Goal: Transaction & Acquisition: Book appointment/travel/reservation

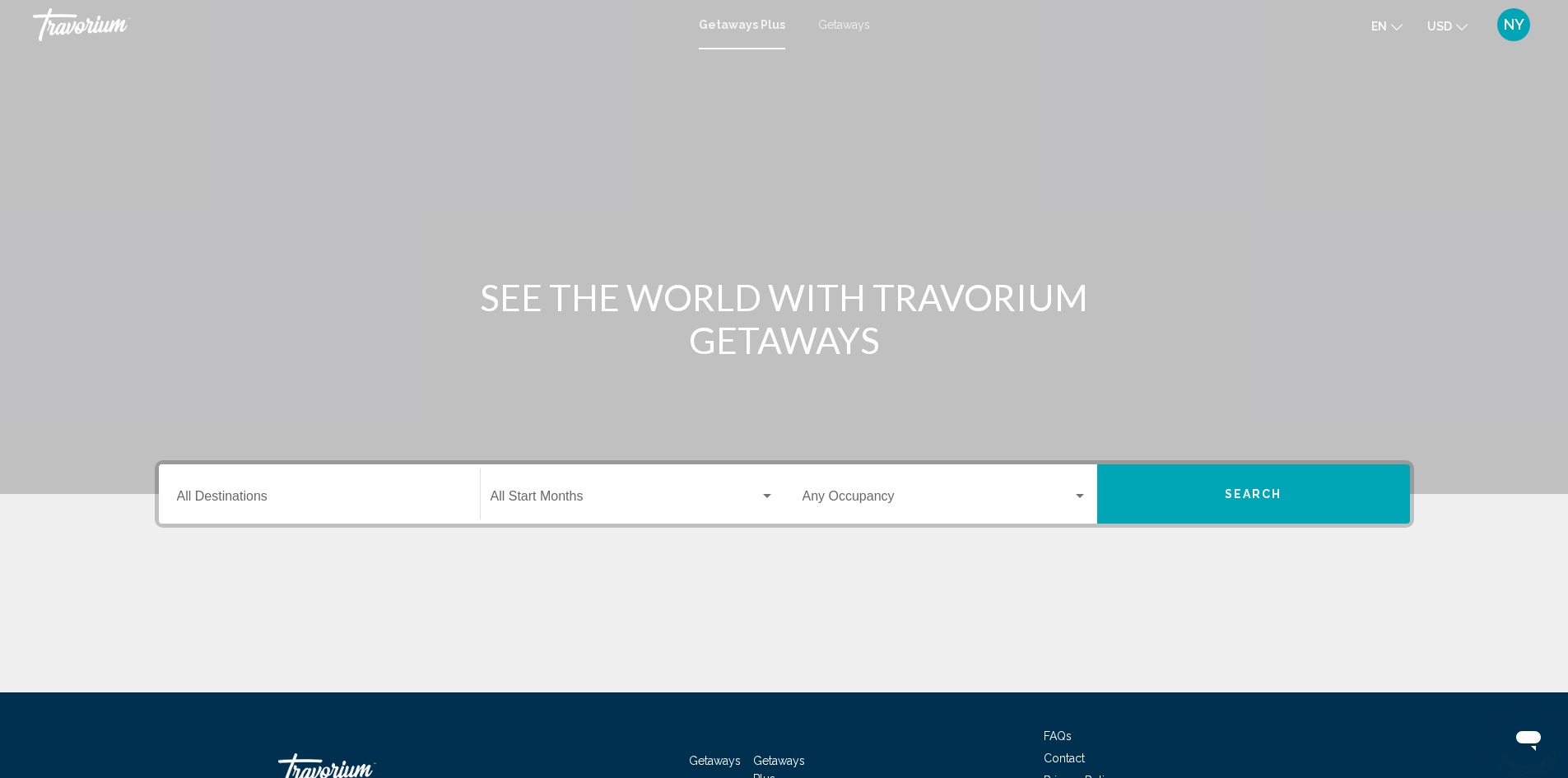
click at [262, 495] on input "Destination All Destinations" at bounding box center [319, 499] width 285 height 15
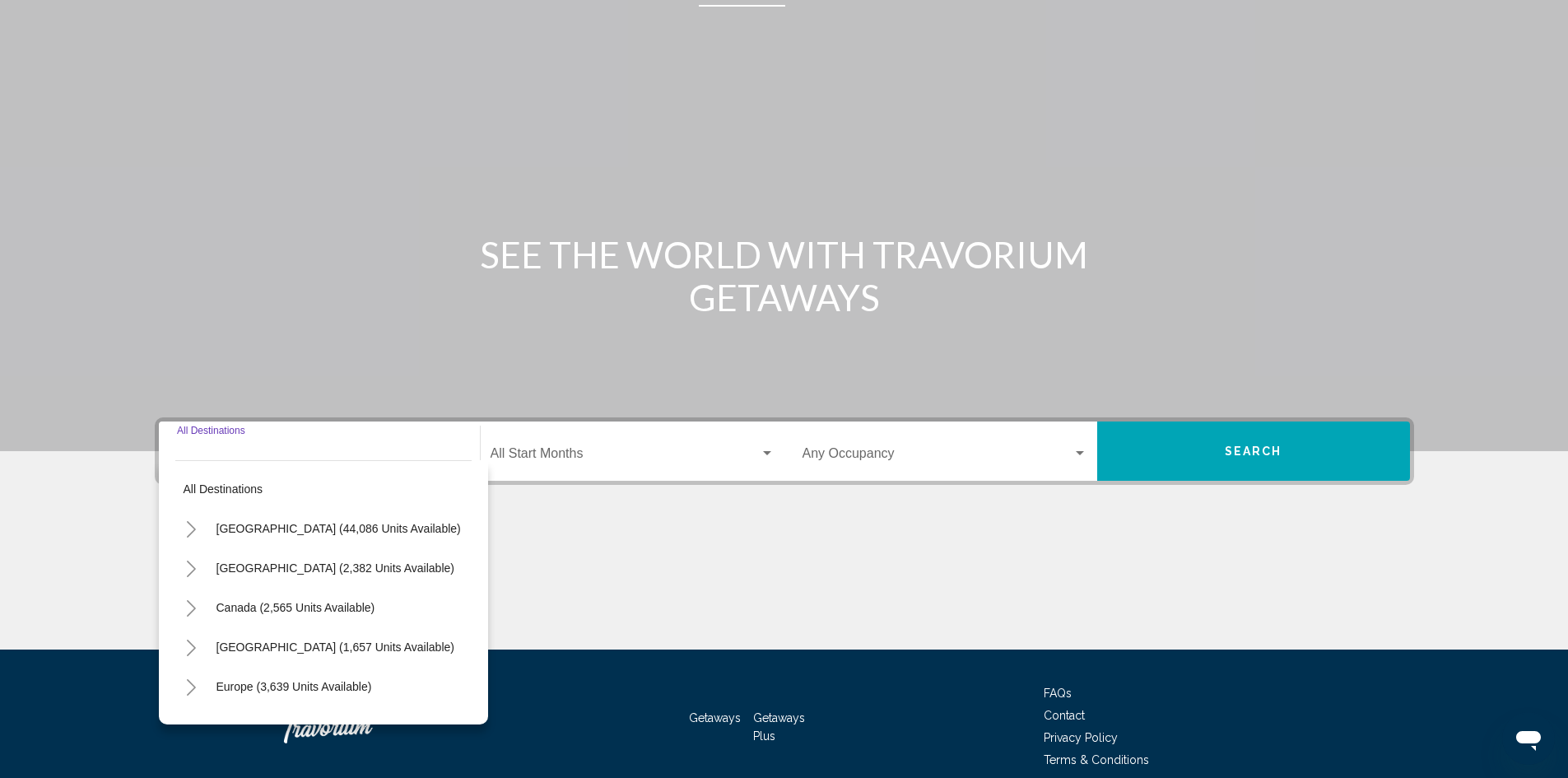
scroll to position [116, 0]
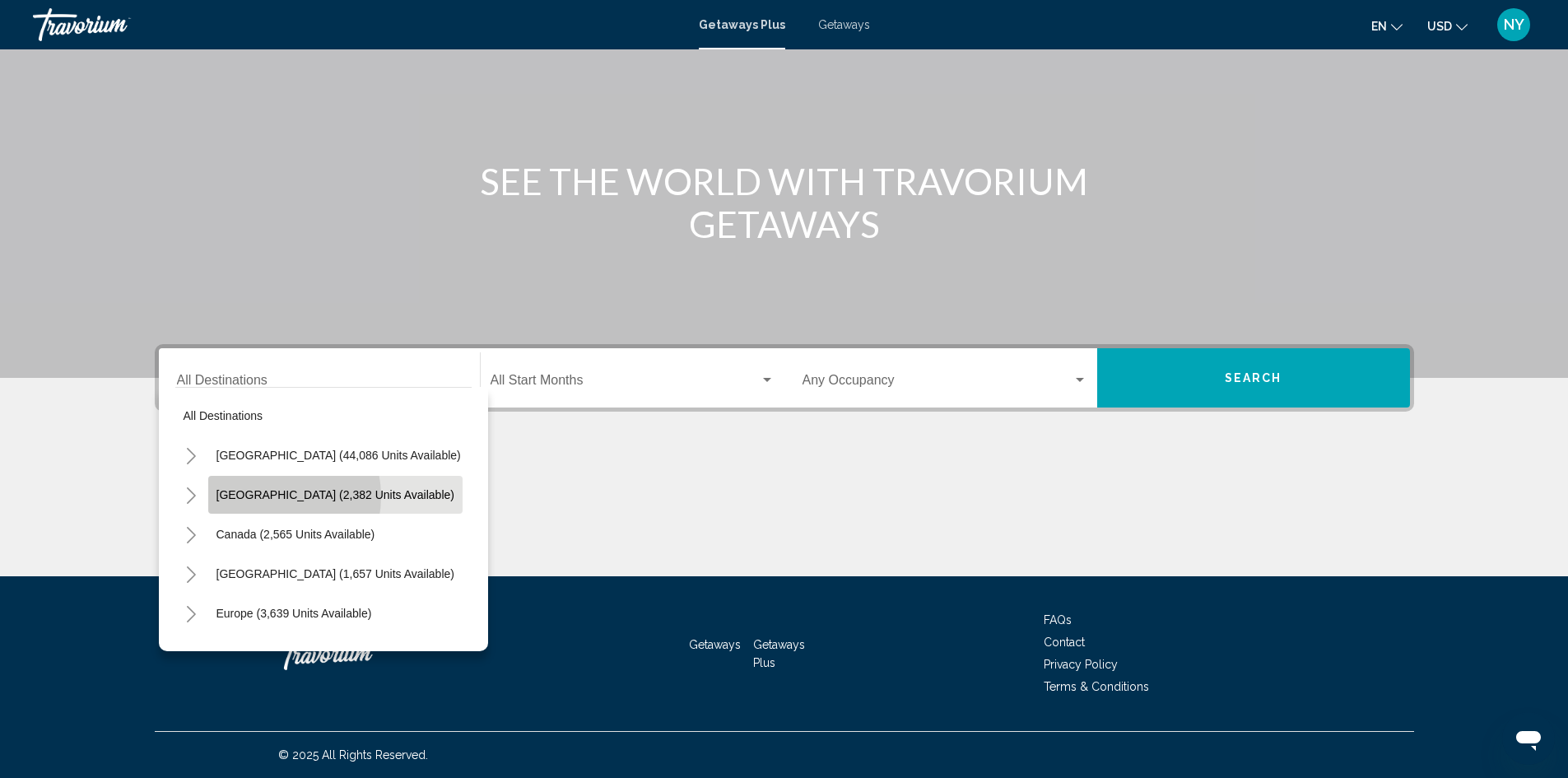
click at [266, 497] on span "[GEOGRAPHIC_DATA] (2,382 units available)" at bounding box center [335, 494] width 238 height 13
type input "**********"
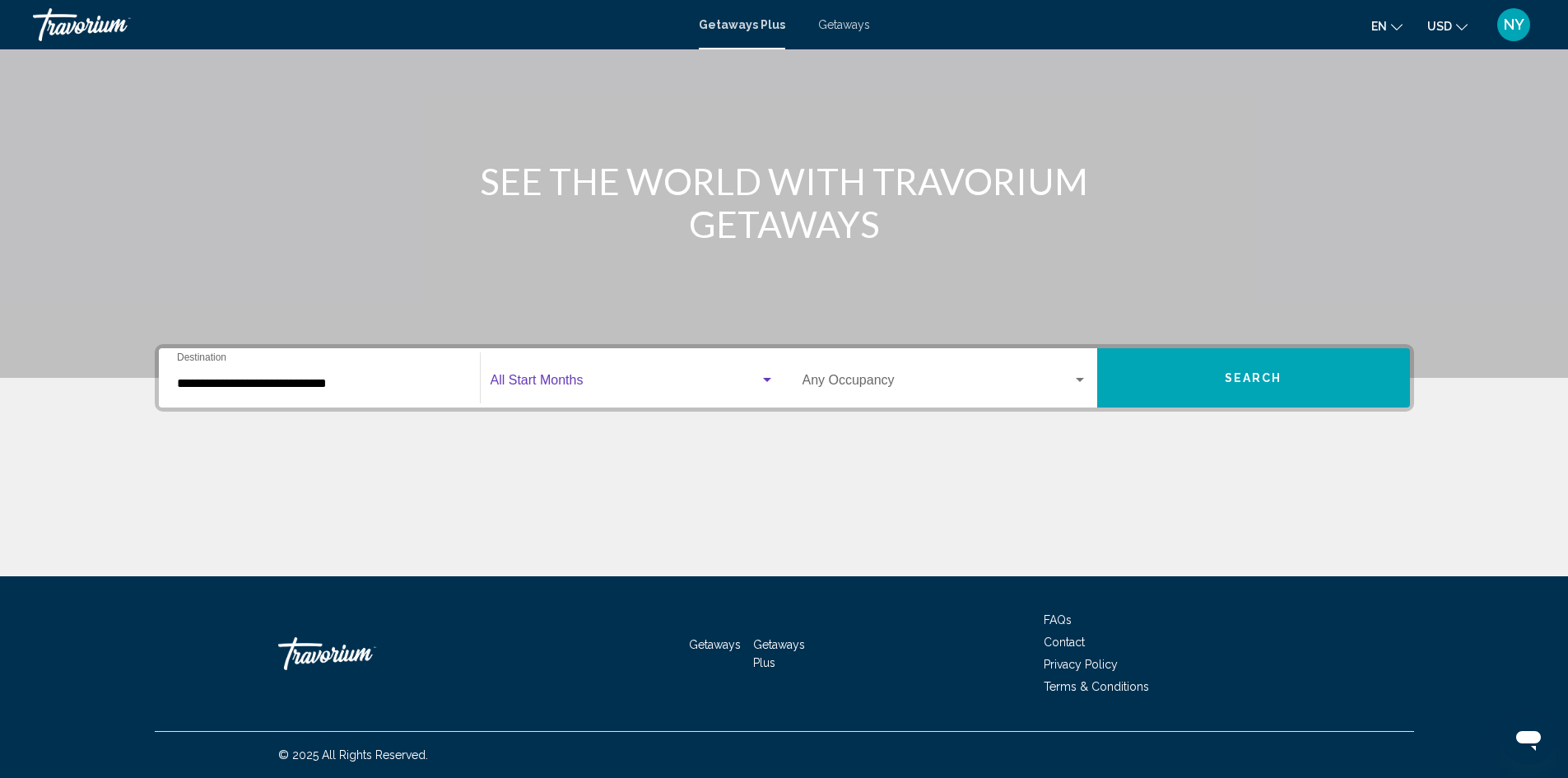
click at [698, 379] on span "Search widget" at bounding box center [625, 383] width 269 height 15
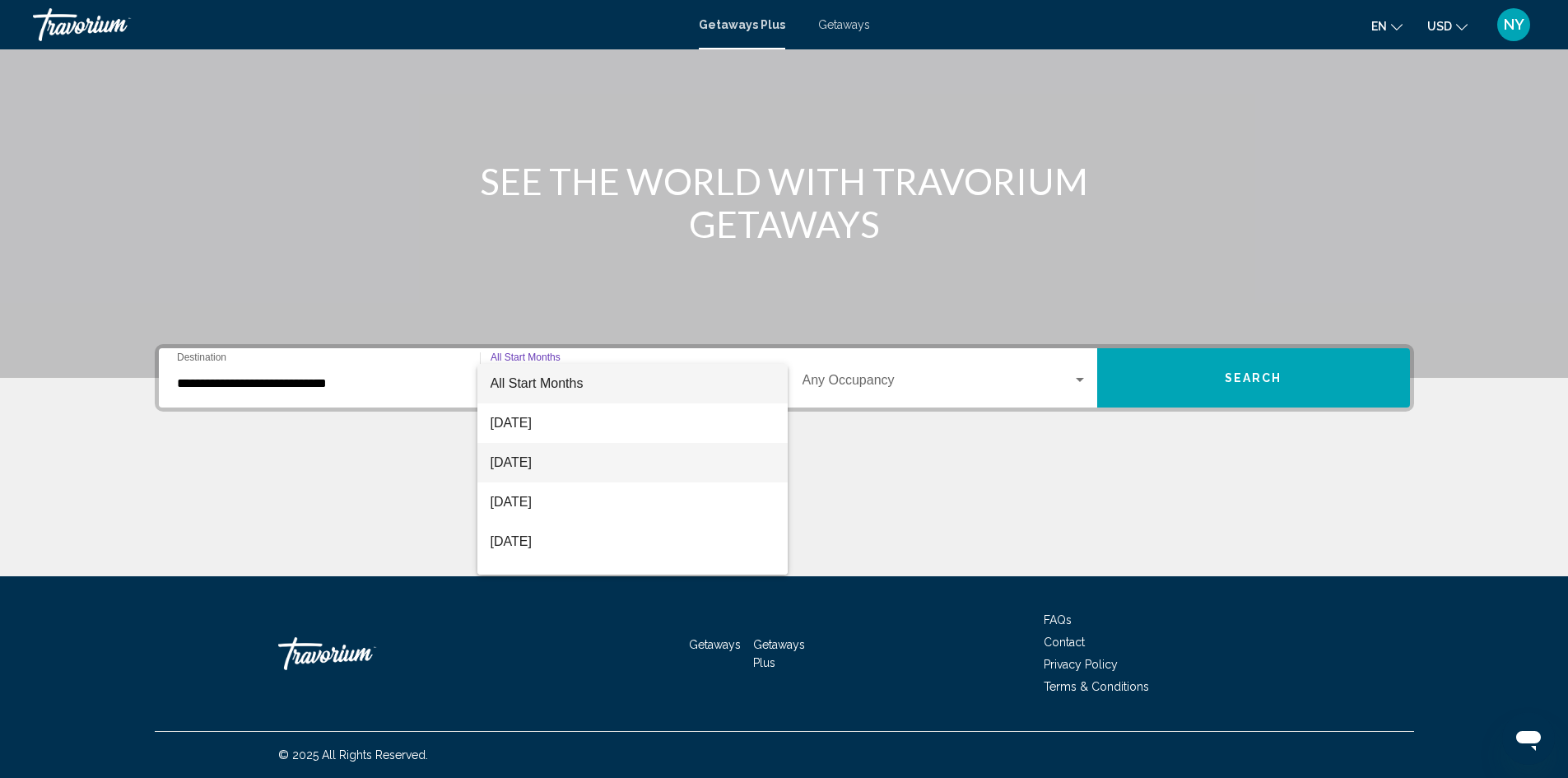
click at [557, 467] on span "[DATE]" at bounding box center [633, 463] width 284 height 40
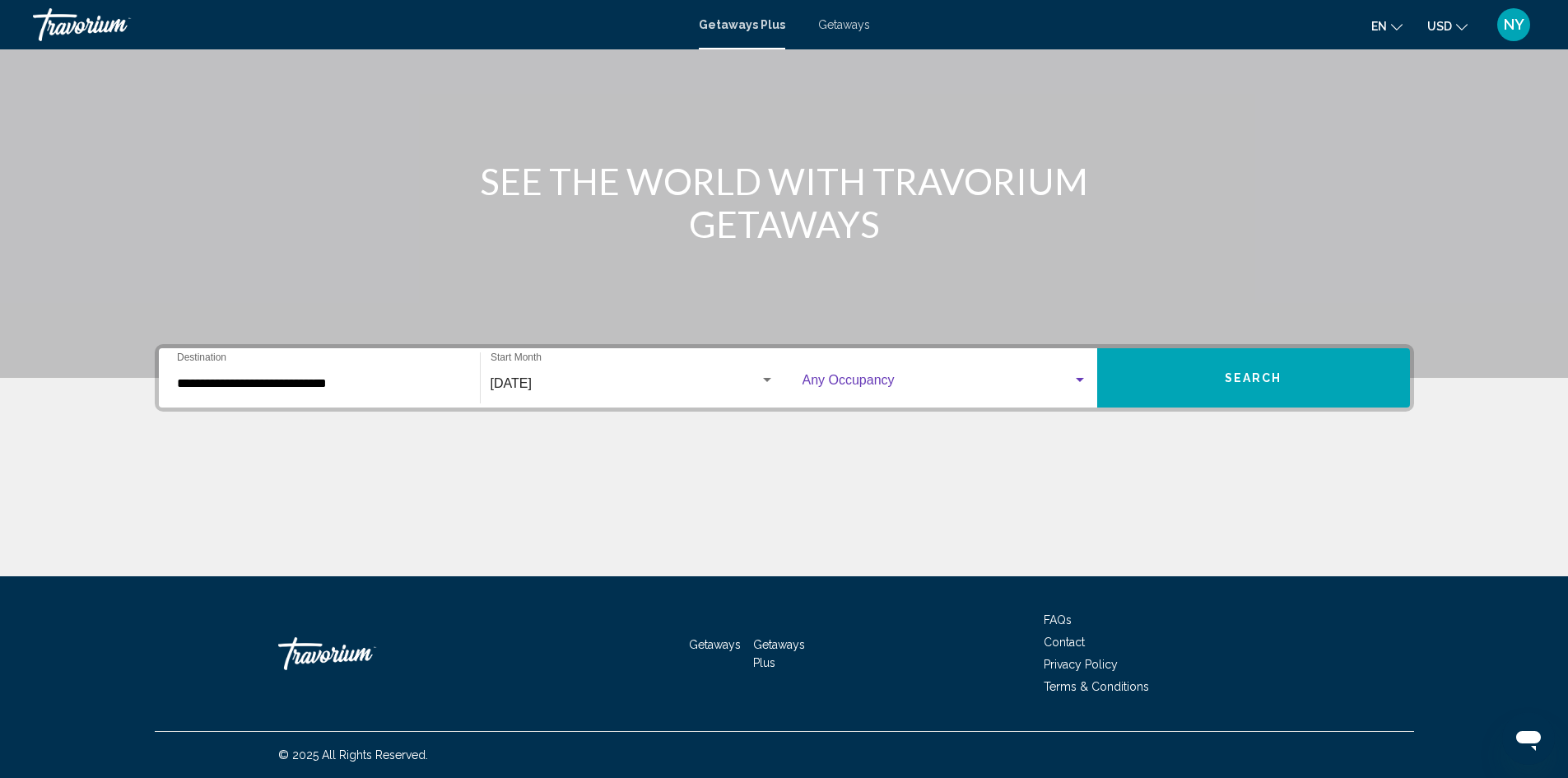
click at [971, 385] on span "Search widget" at bounding box center [937, 383] width 270 height 15
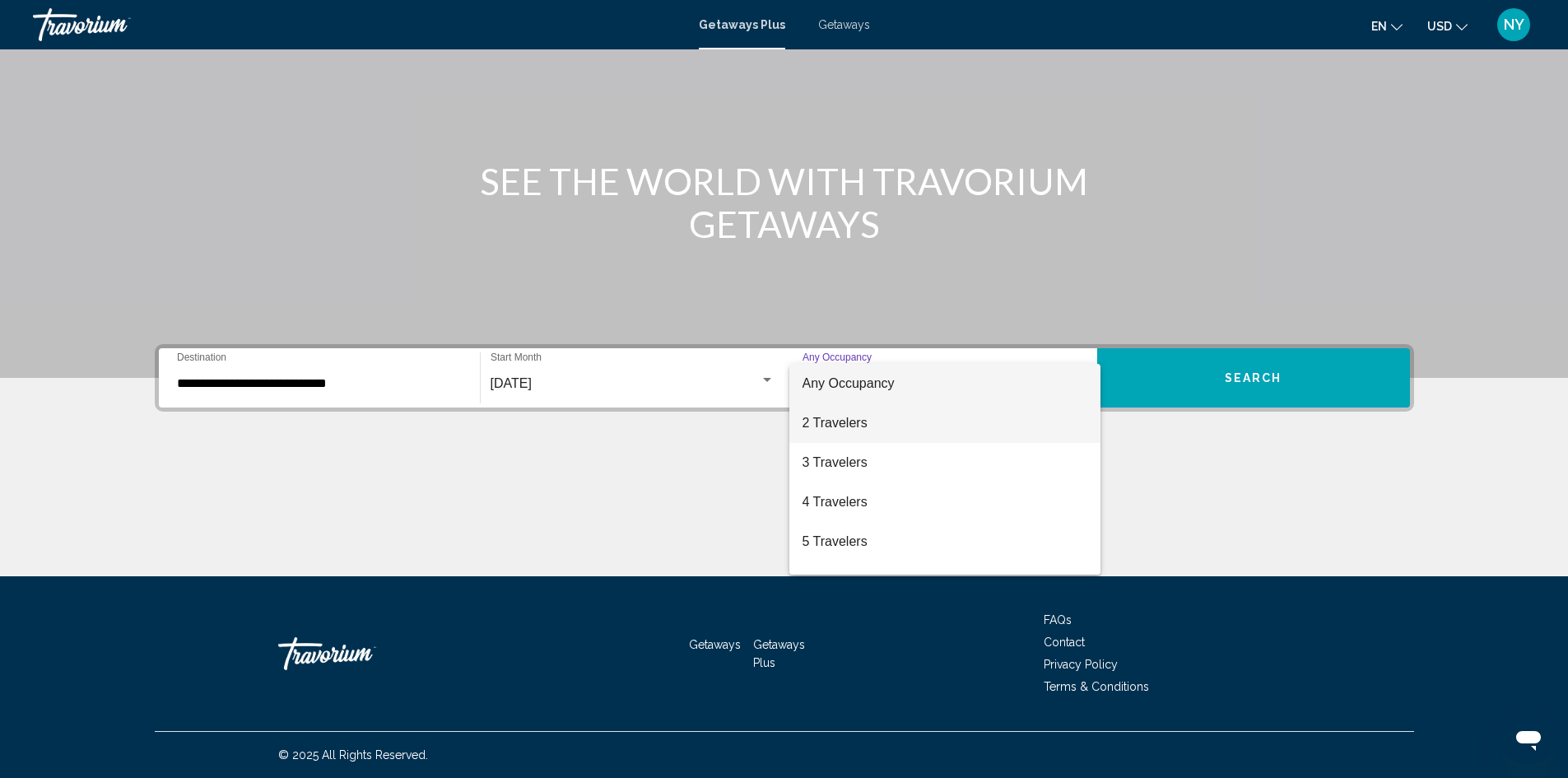
click at [825, 427] on span "2 Travelers" at bounding box center [944, 423] width 285 height 40
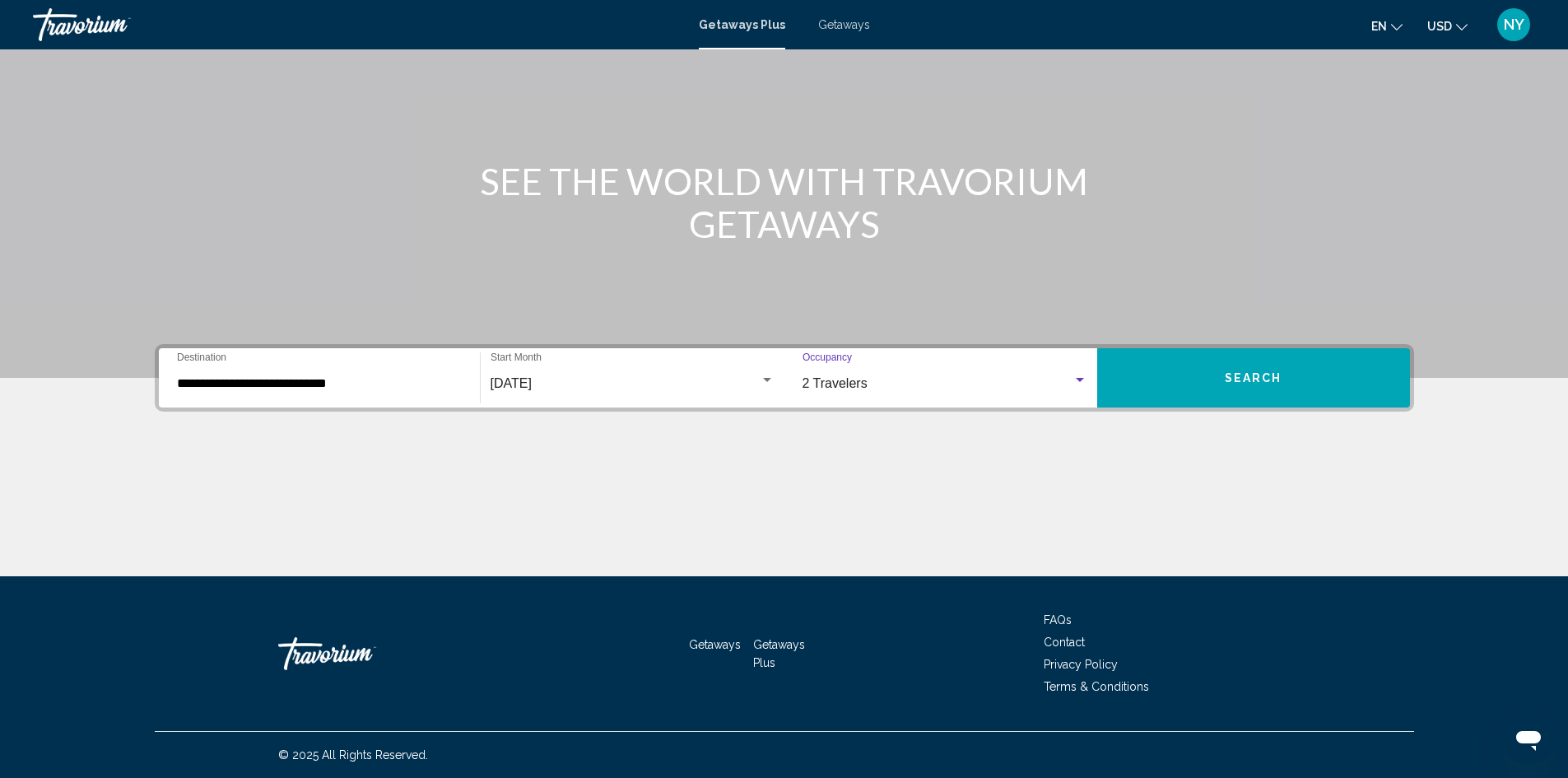
click at [1272, 381] on span "Search" at bounding box center [1253, 378] width 58 height 13
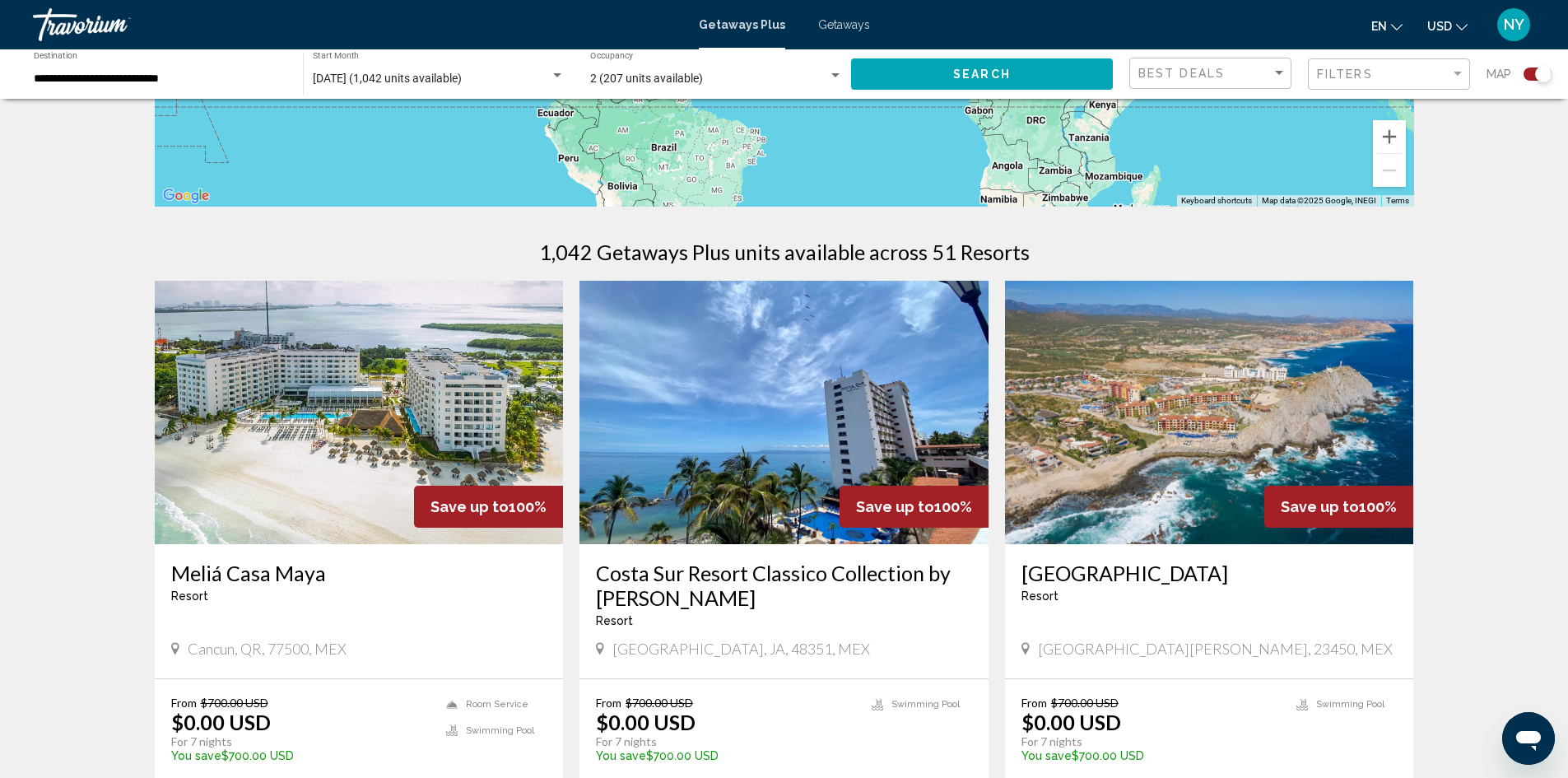
scroll to position [576, 0]
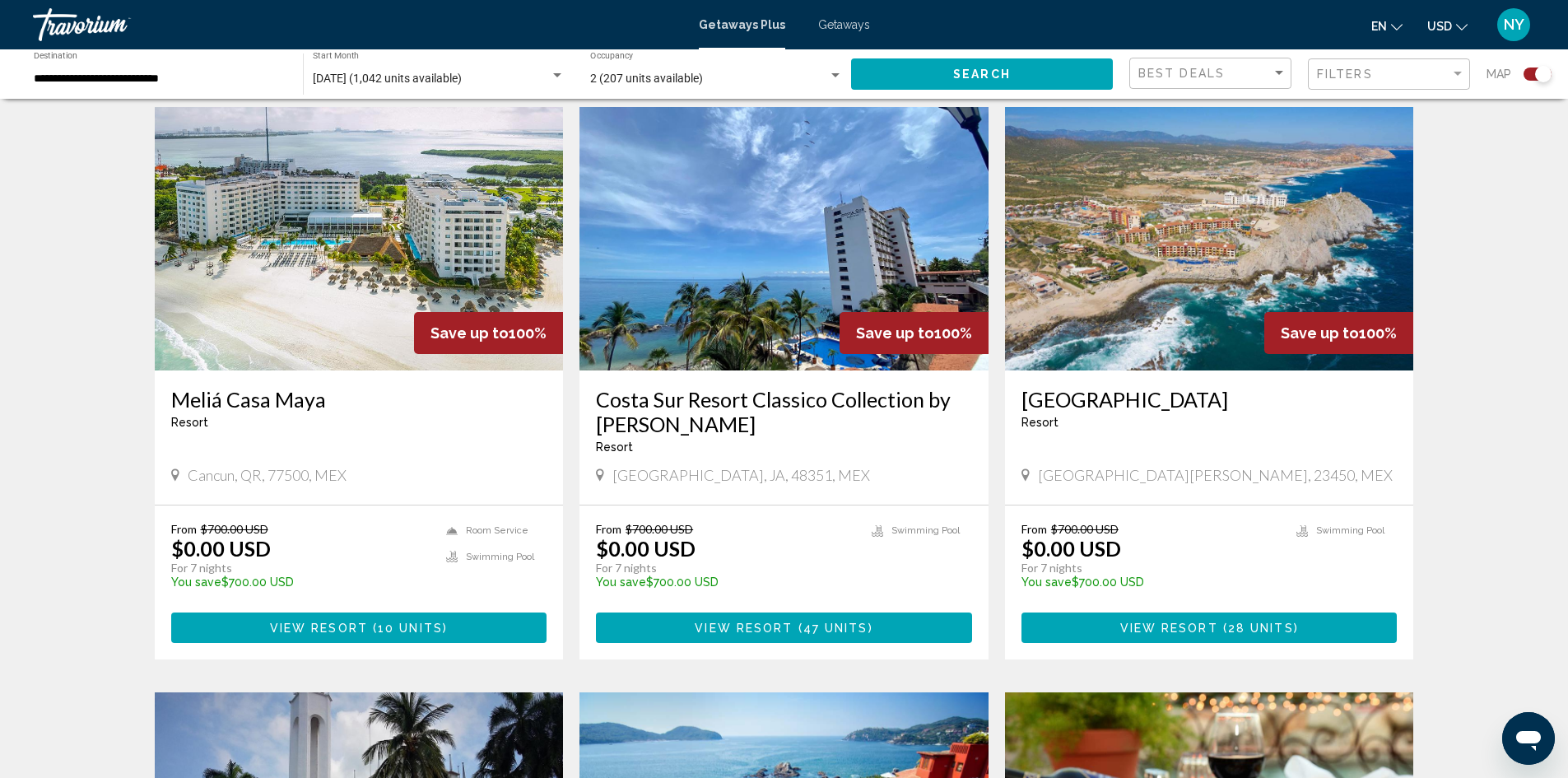
drag, startPoint x: 730, startPoint y: 380, endPoint x: 736, endPoint y: 264, distance: 116.2
click at [736, 264] on img "Main content" at bounding box center [784, 239] width 409 height 263
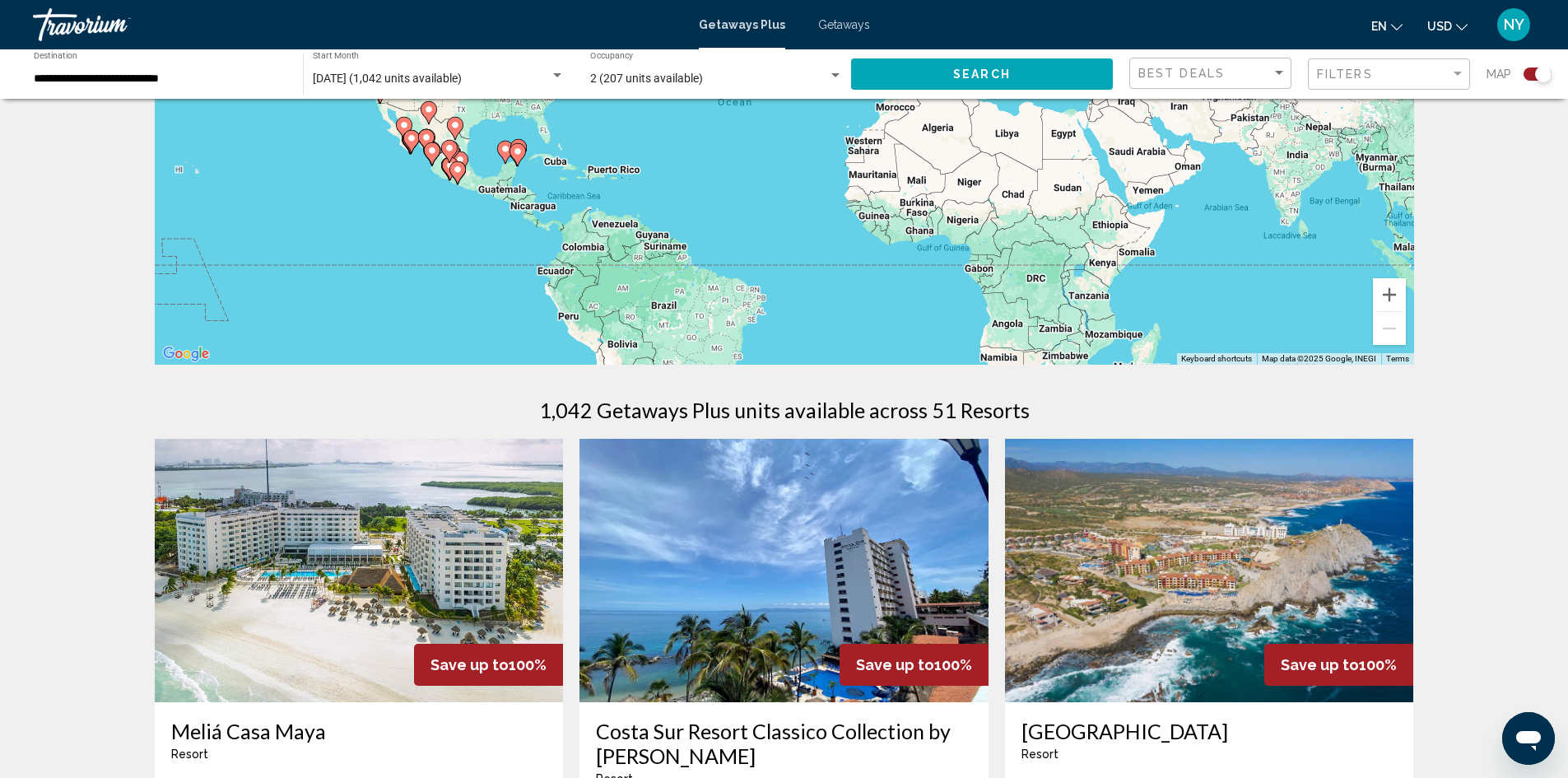
scroll to position [234, 0]
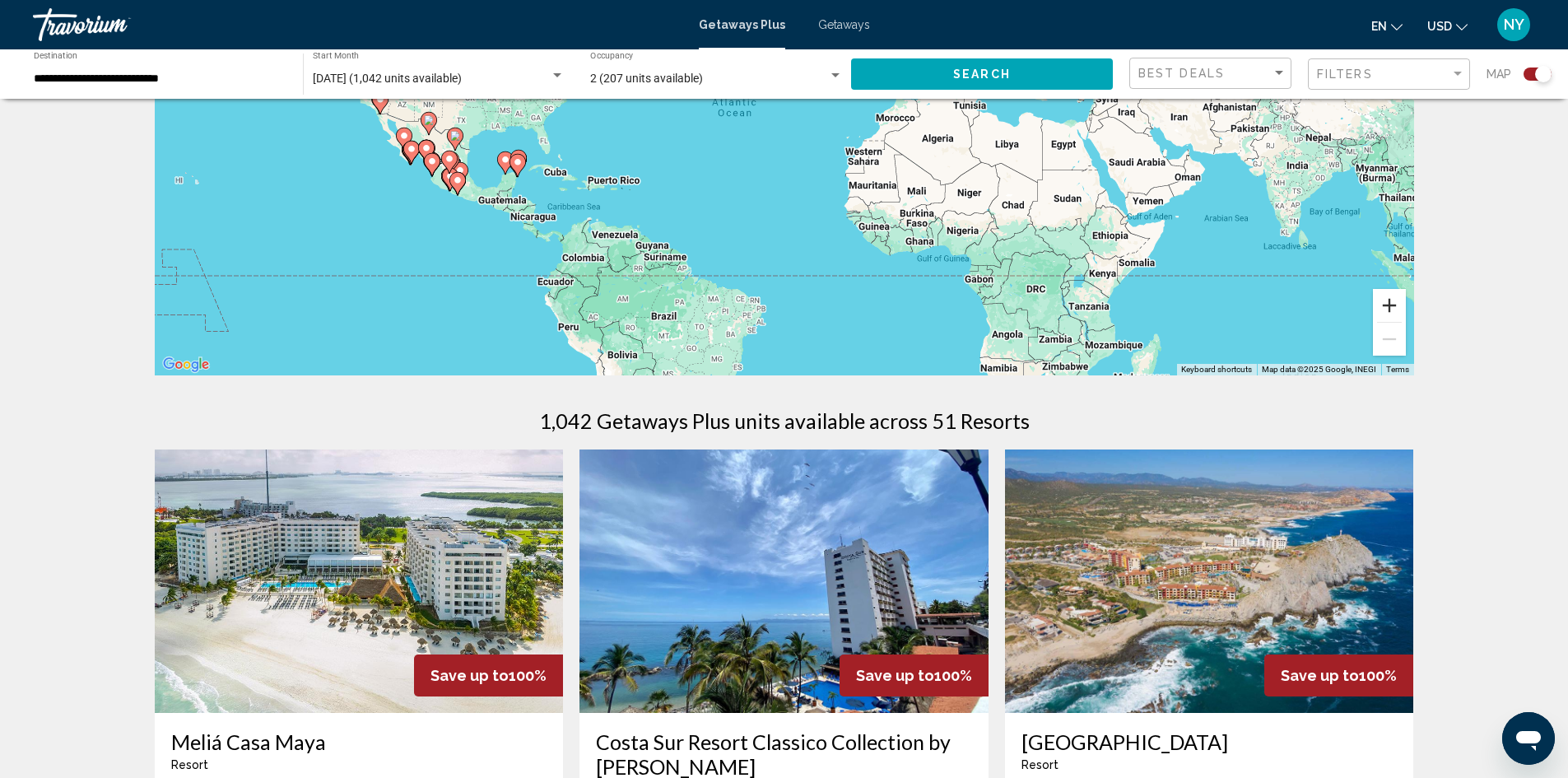
click at [1391, 303] on button "Zoom in" at bounding box center [1390, 305] width 33 height 33
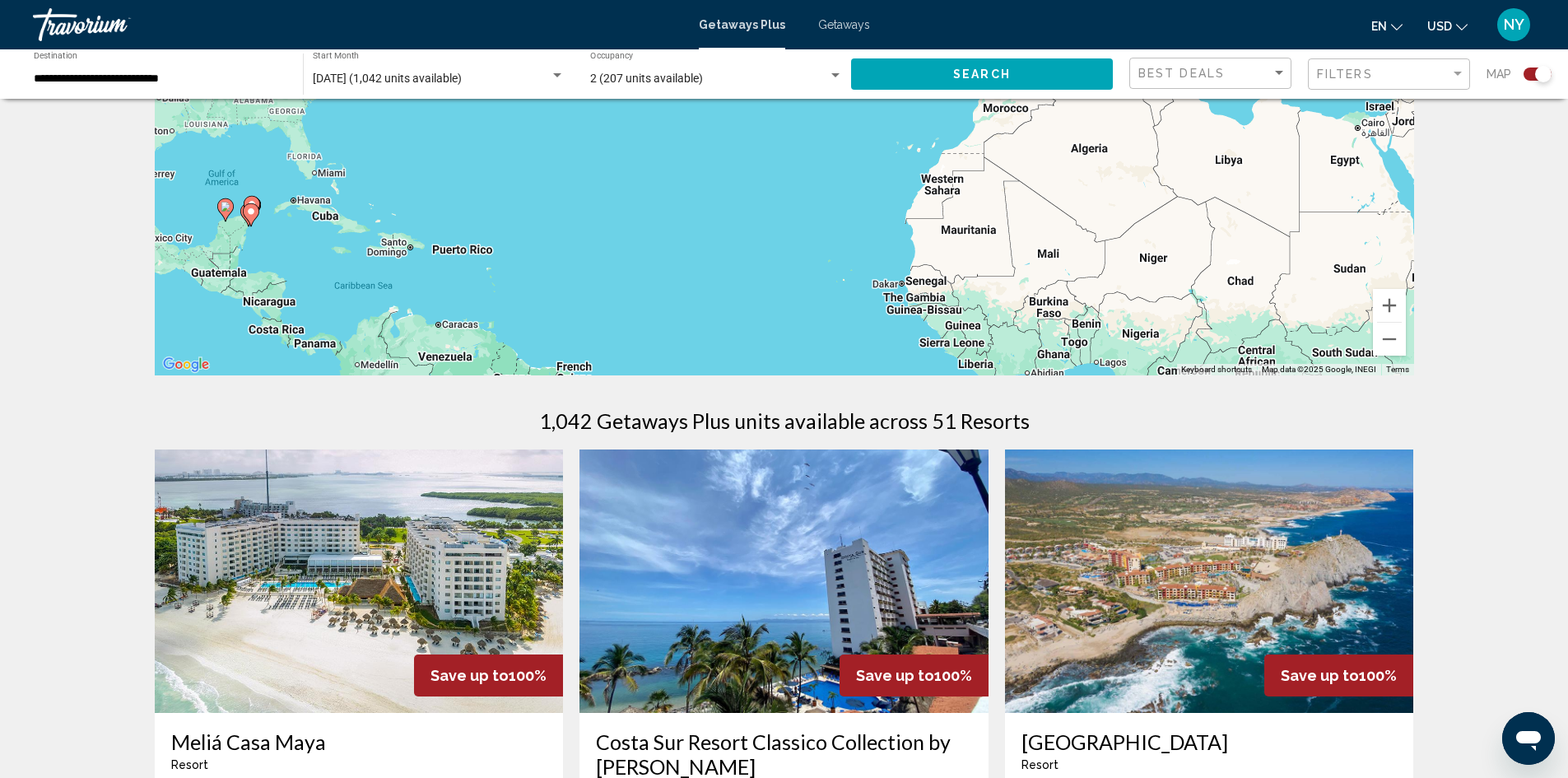
click at [223, 211] on image "Main content" at bounding box center [225, 206] width 10 height 10
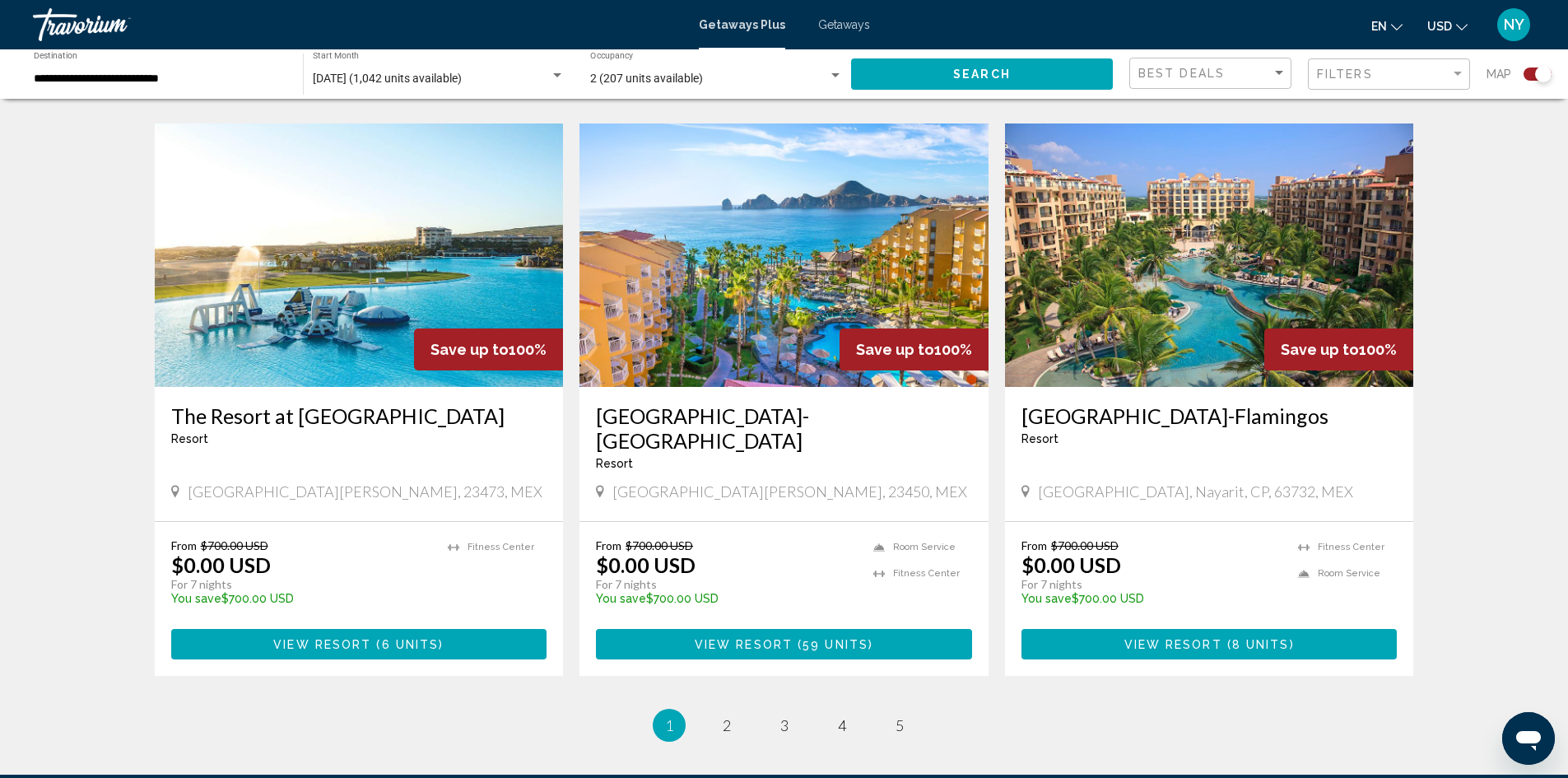
scroll to position [2440, 0]
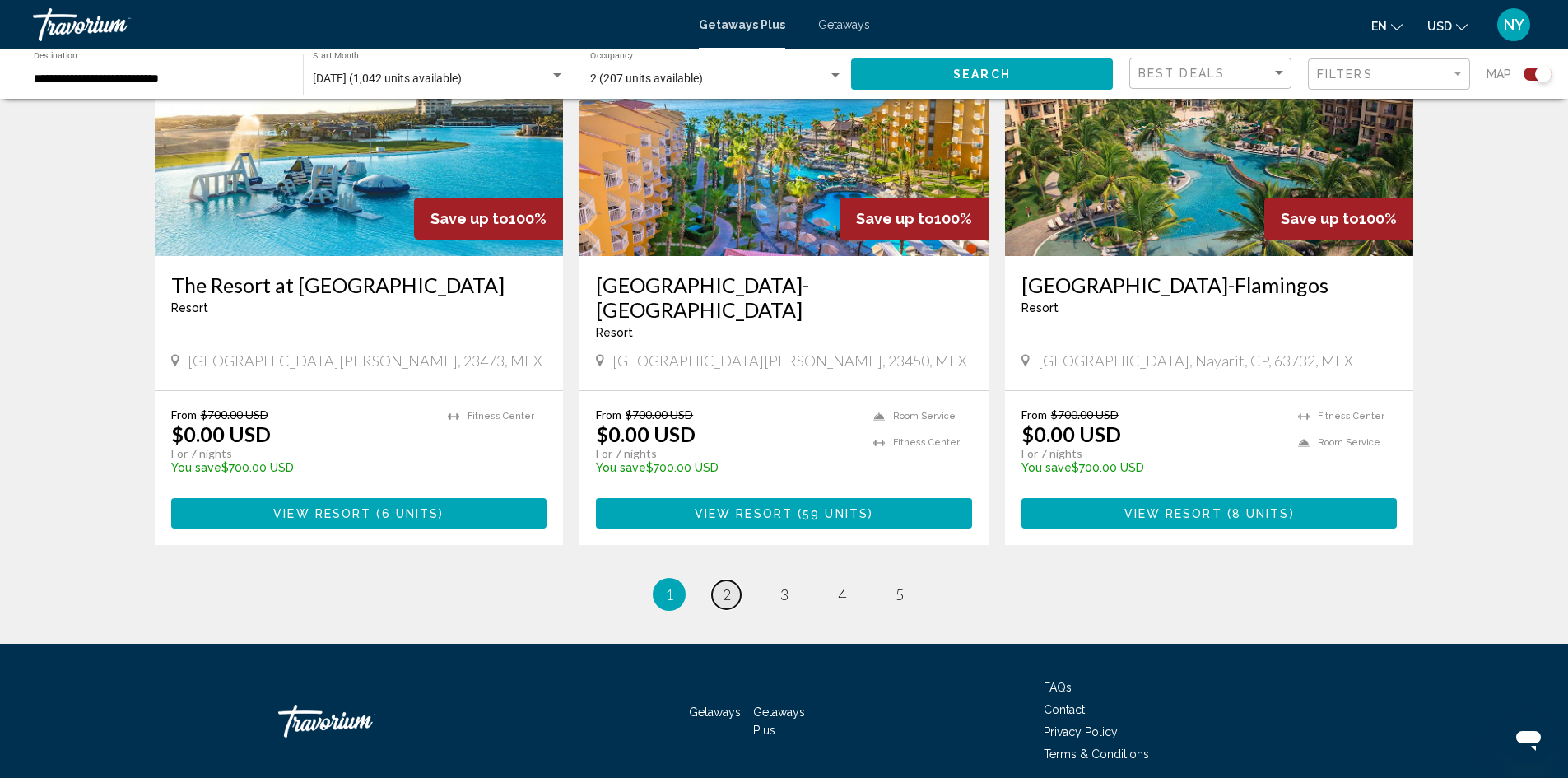
click at [720, 581] on link "page 2" at bounding box center [726, 595] width 29 height 29
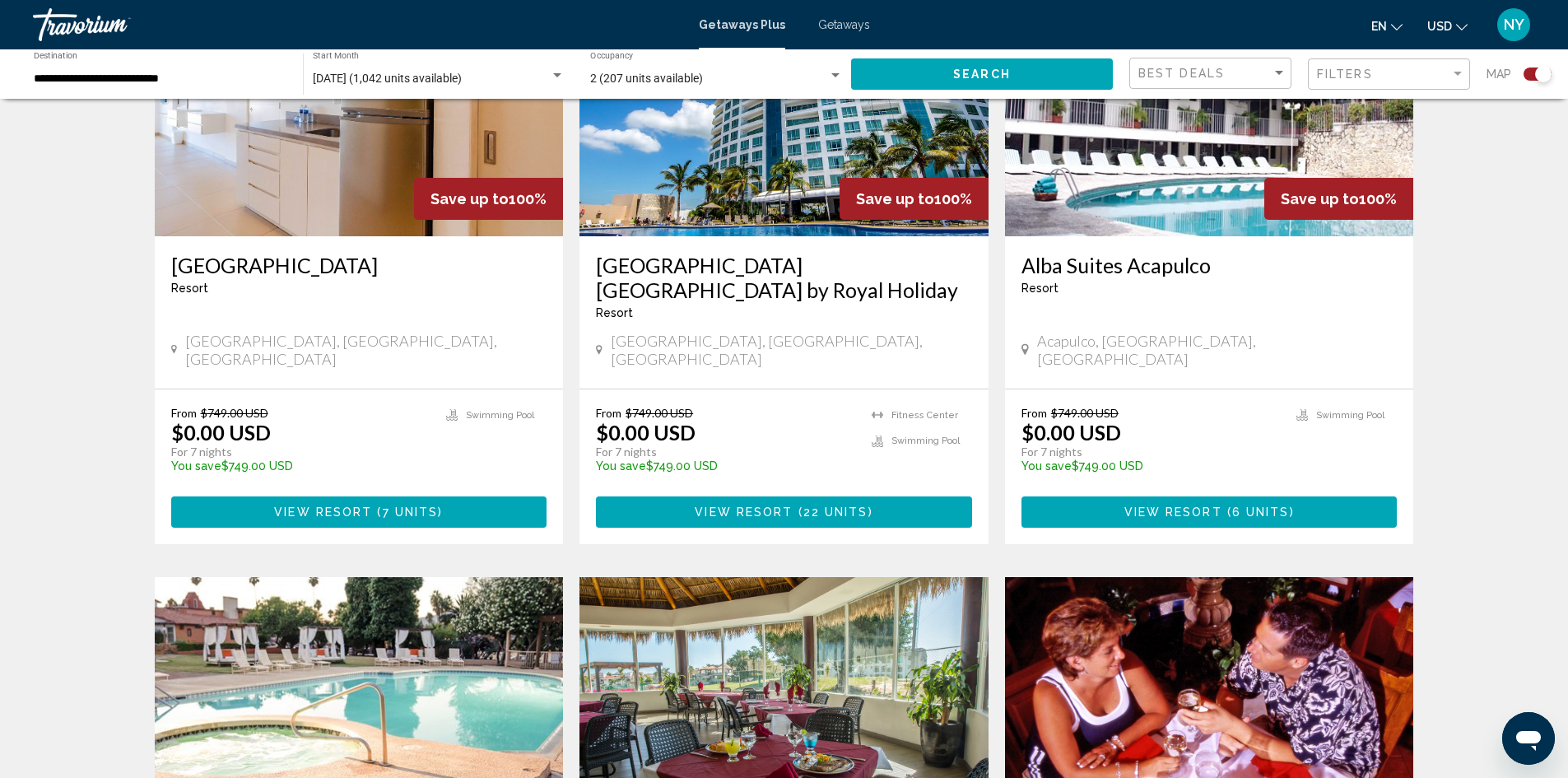
scroll to position [1071, 0]
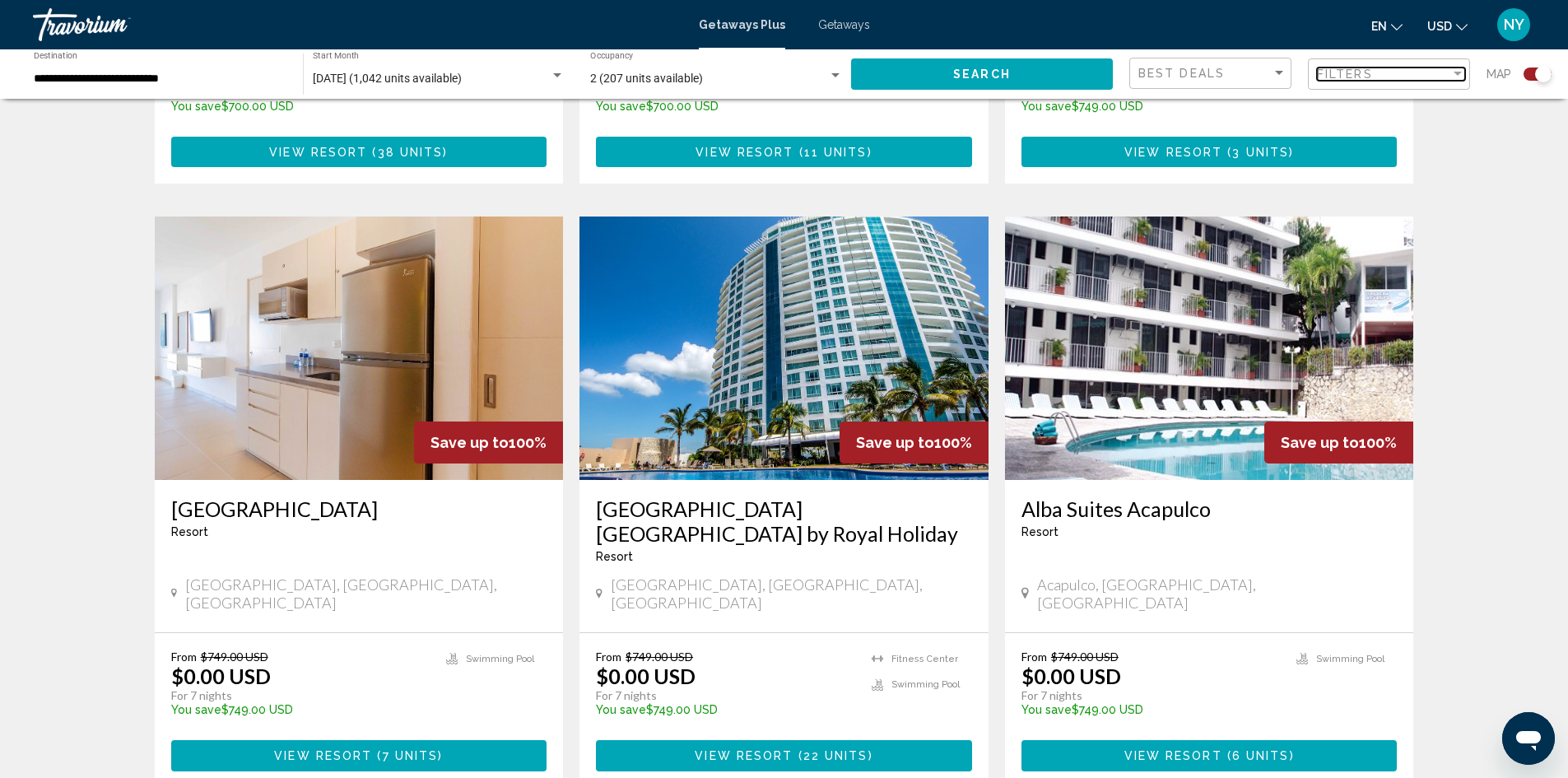
drag, startPoint x: 831, startPoint y: 582, endPoint x: 1454, endPoint y: 74, distance: 803.9
click at [1454, 74] on div "Filter" at bounding box center [1458, 74] width 9 height 4
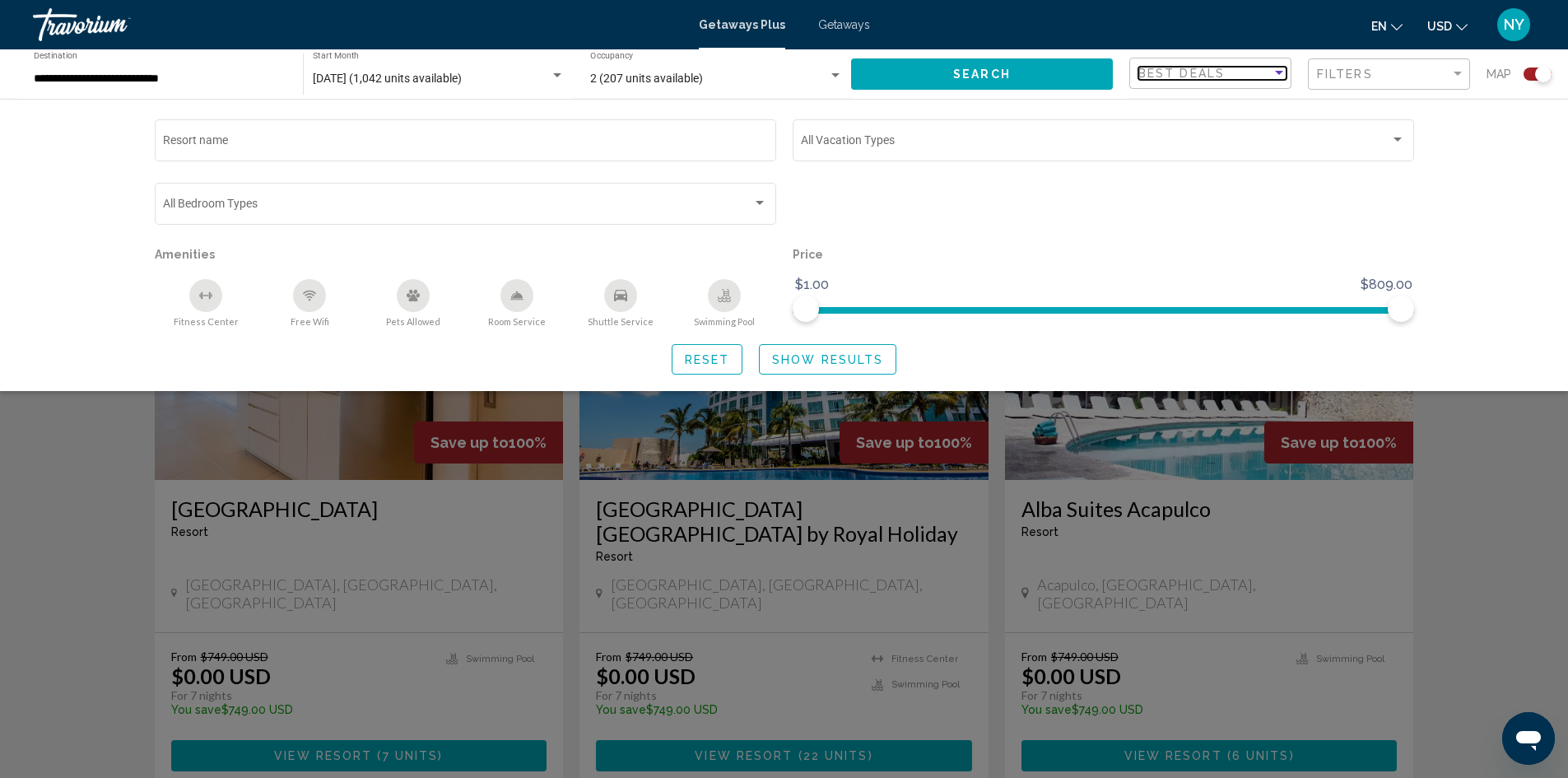
click at [1280, 74] on div "Sort by" at bounding box center [1279, 73] width 9 height 4
click at [1490, 187] on div at bounding box center [784, 389] width 1568 height 778
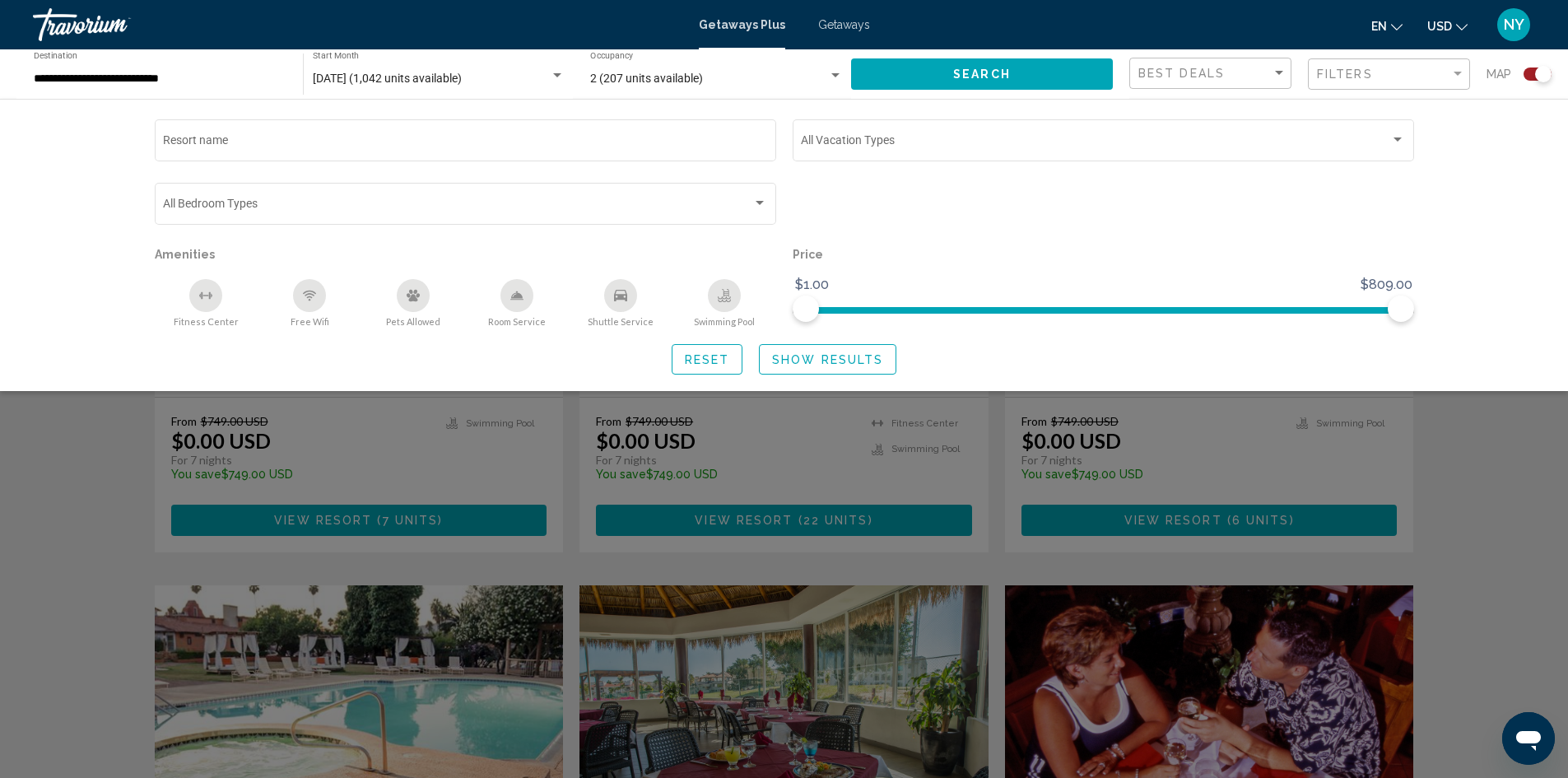
scroll to position [1302, 0]
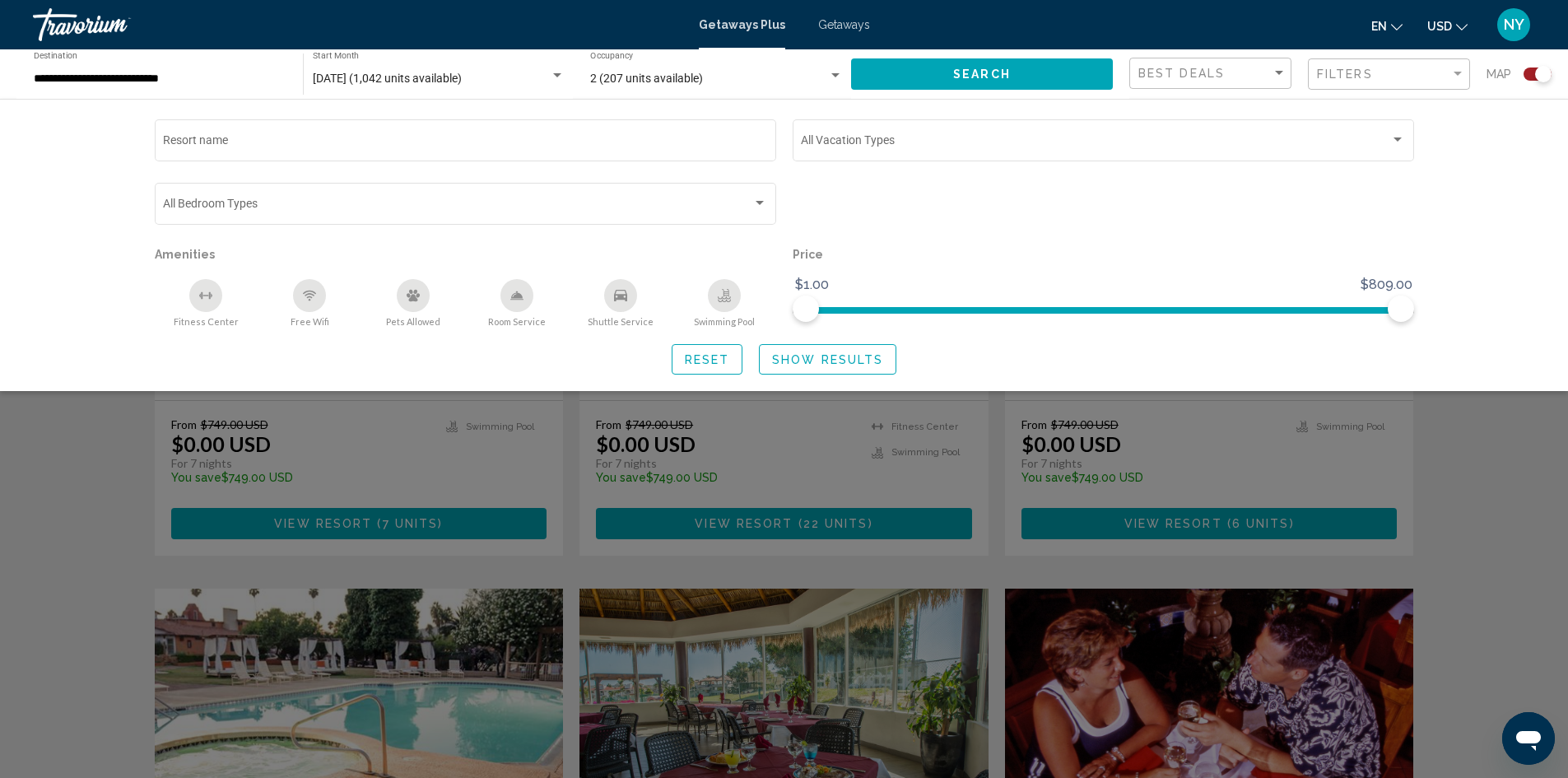
click at [1500, 515] on div "Search widget" at bounding box center [784, 512] width 1568 height 531
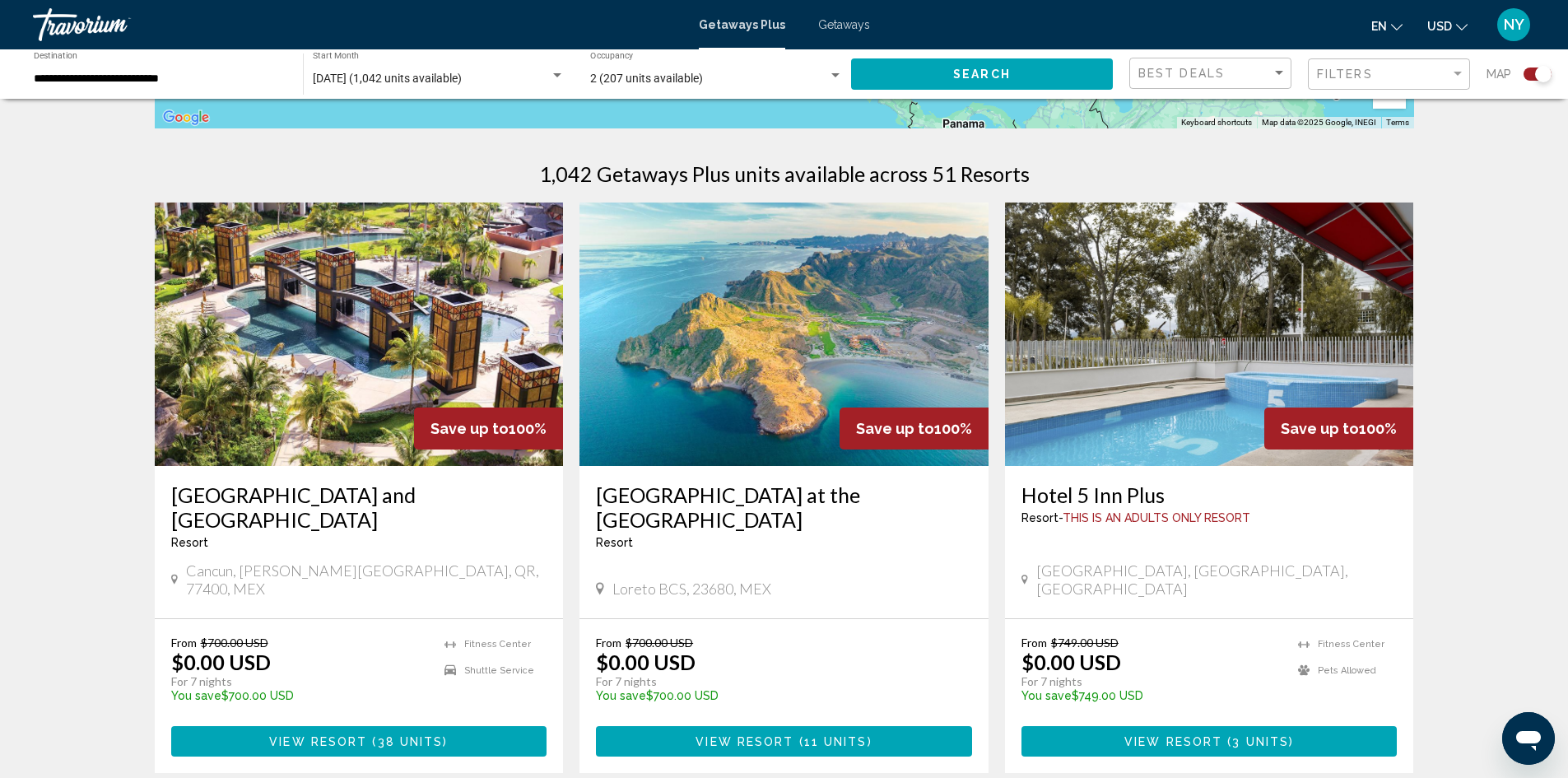
scroll to position [475, 0]
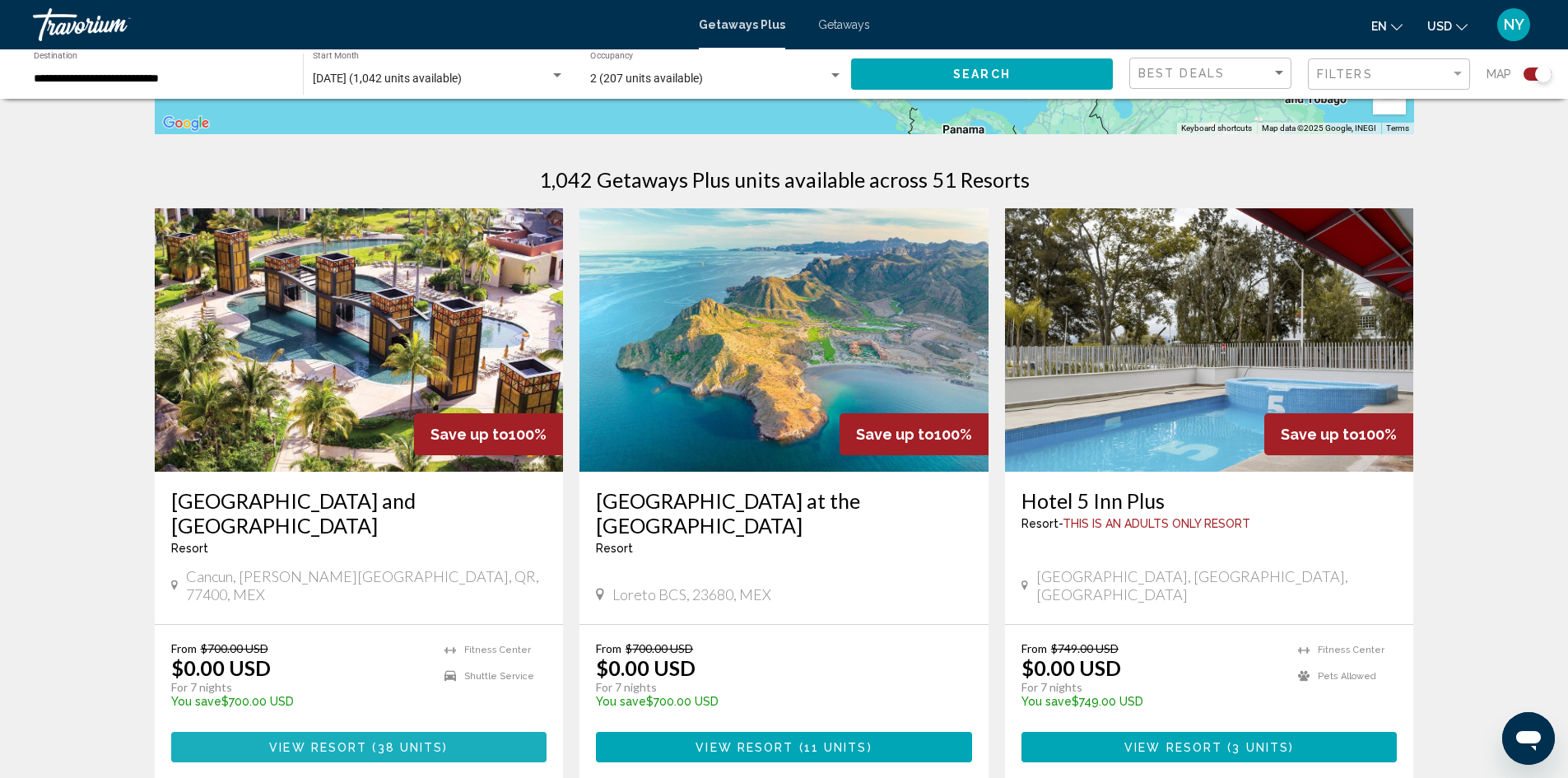
click at [317, 740] on span "View Resort ( 38 units )" at bounding box center [358, 746] width 178 height 13
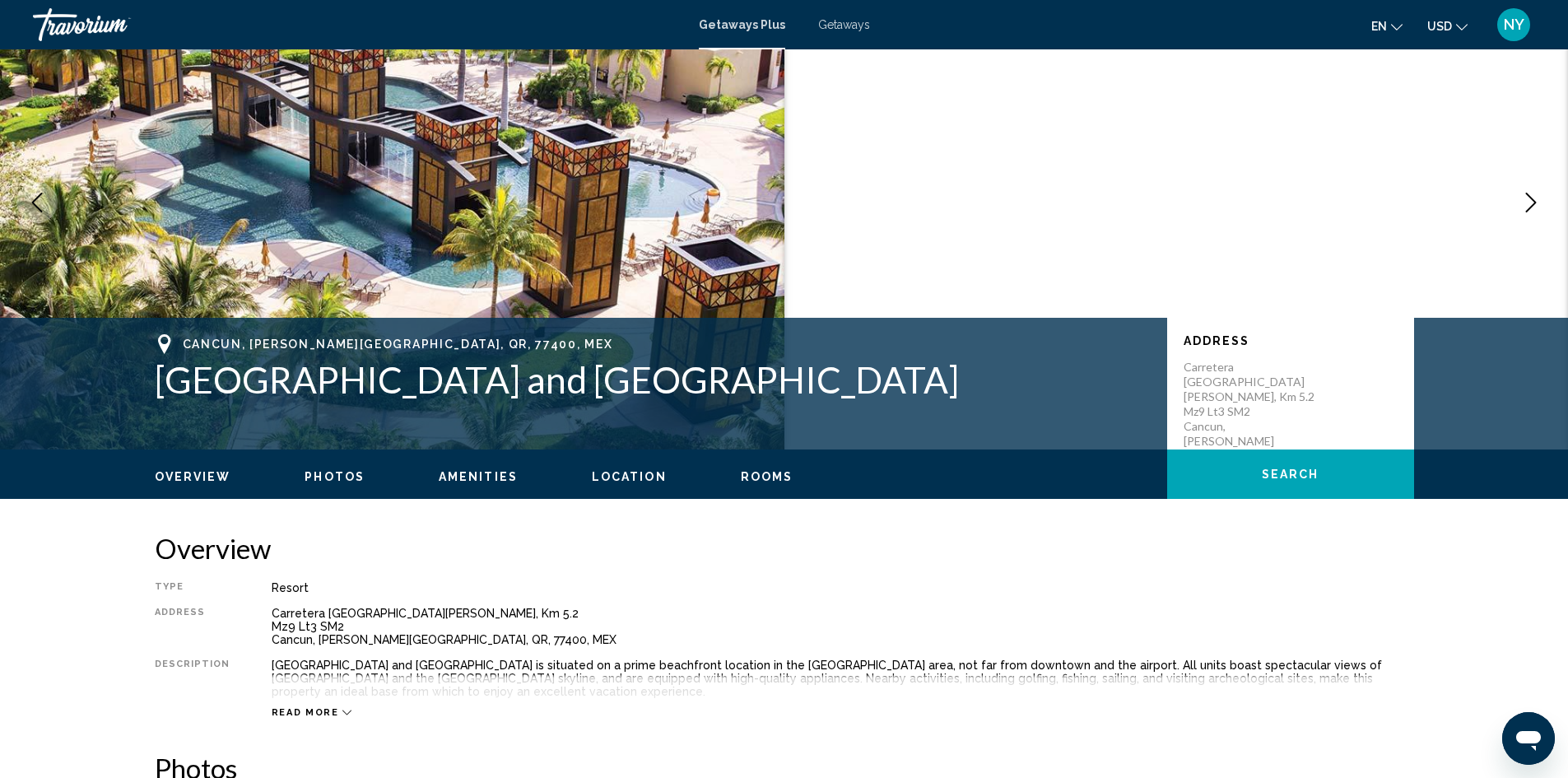
scroll to position [329, 0]
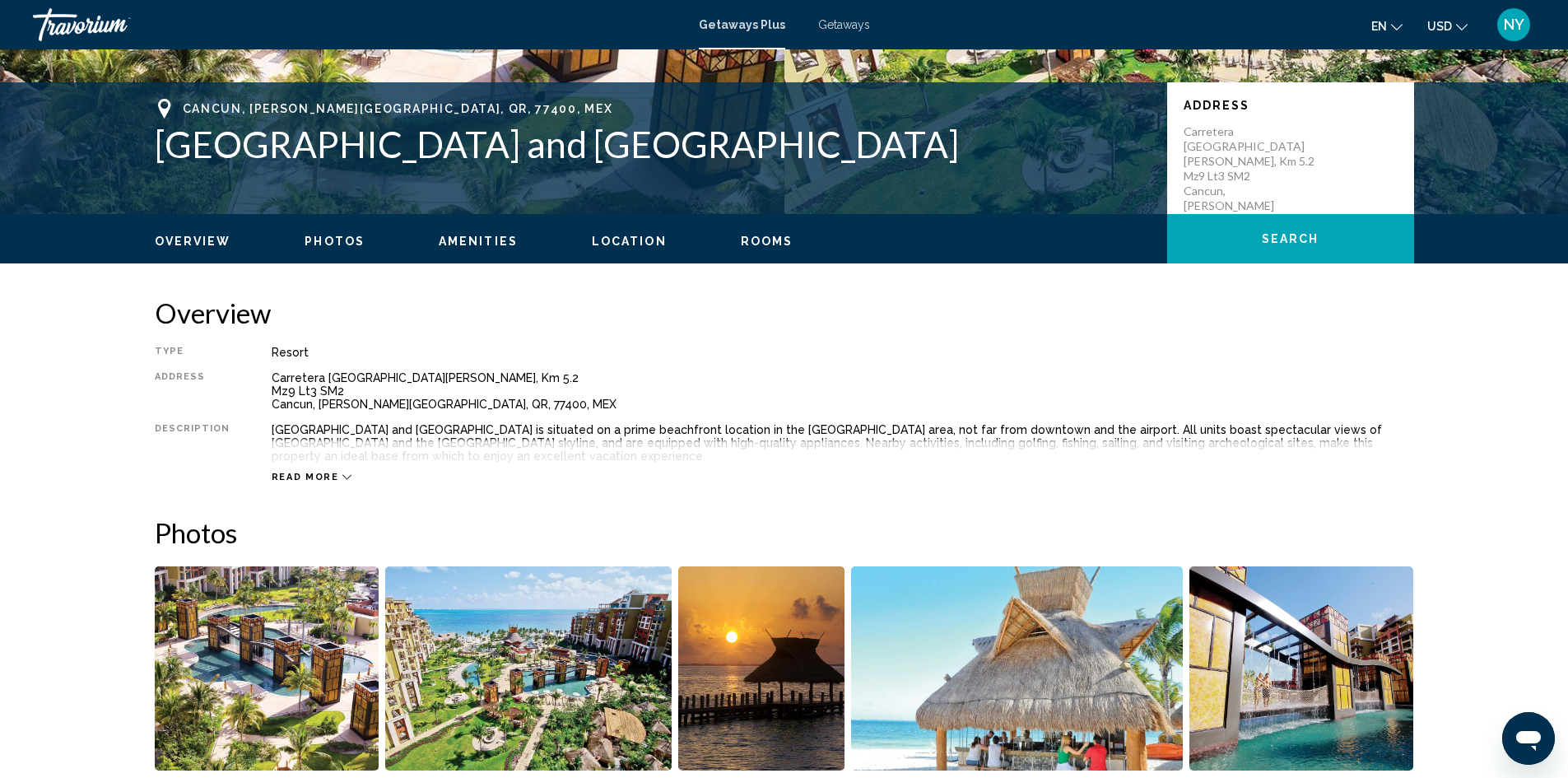
click at [273, 479] on span "Read more" at bounding box center [305, 477] width 67 height 10
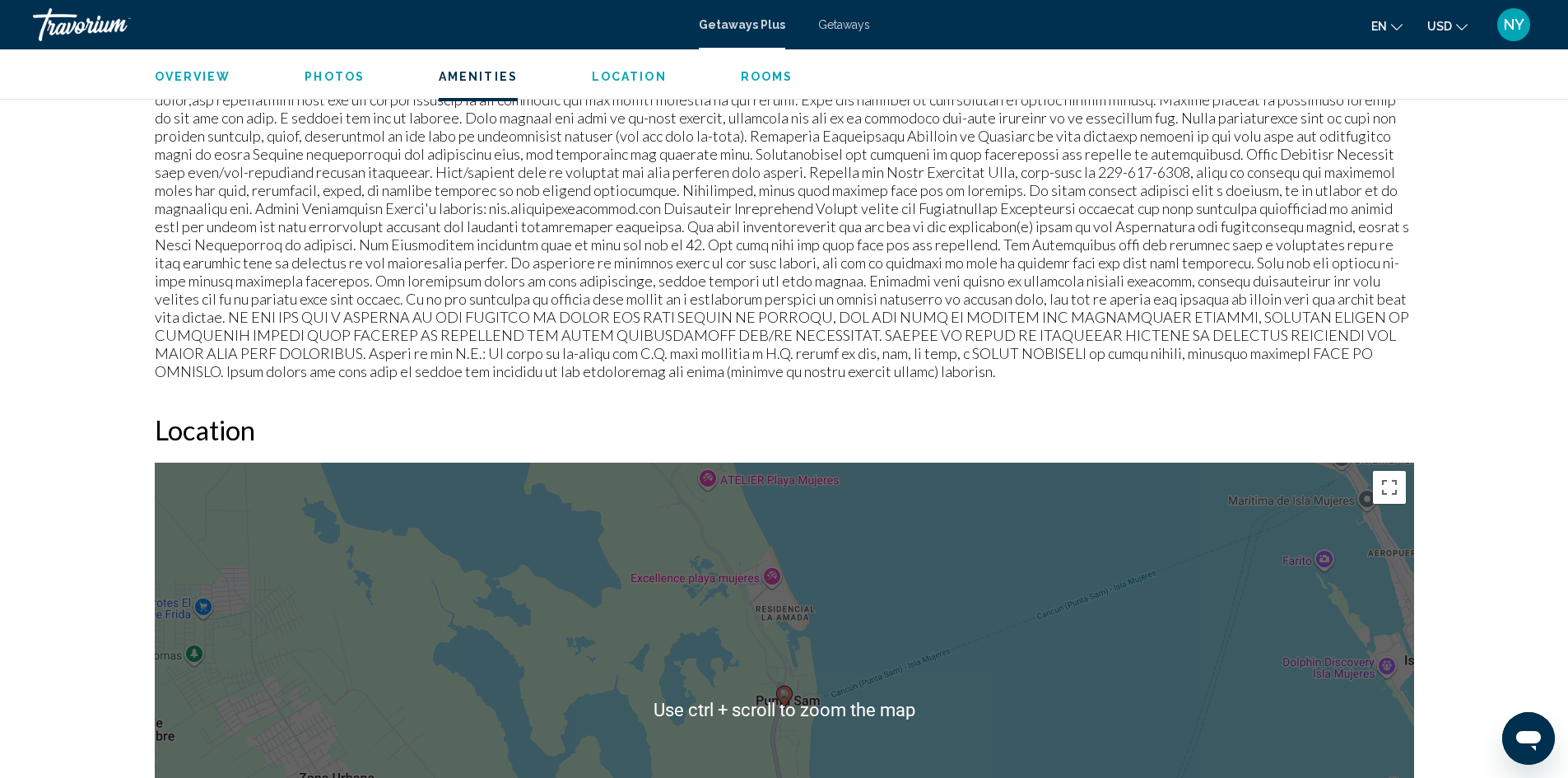
scroll to position [1894, 0]
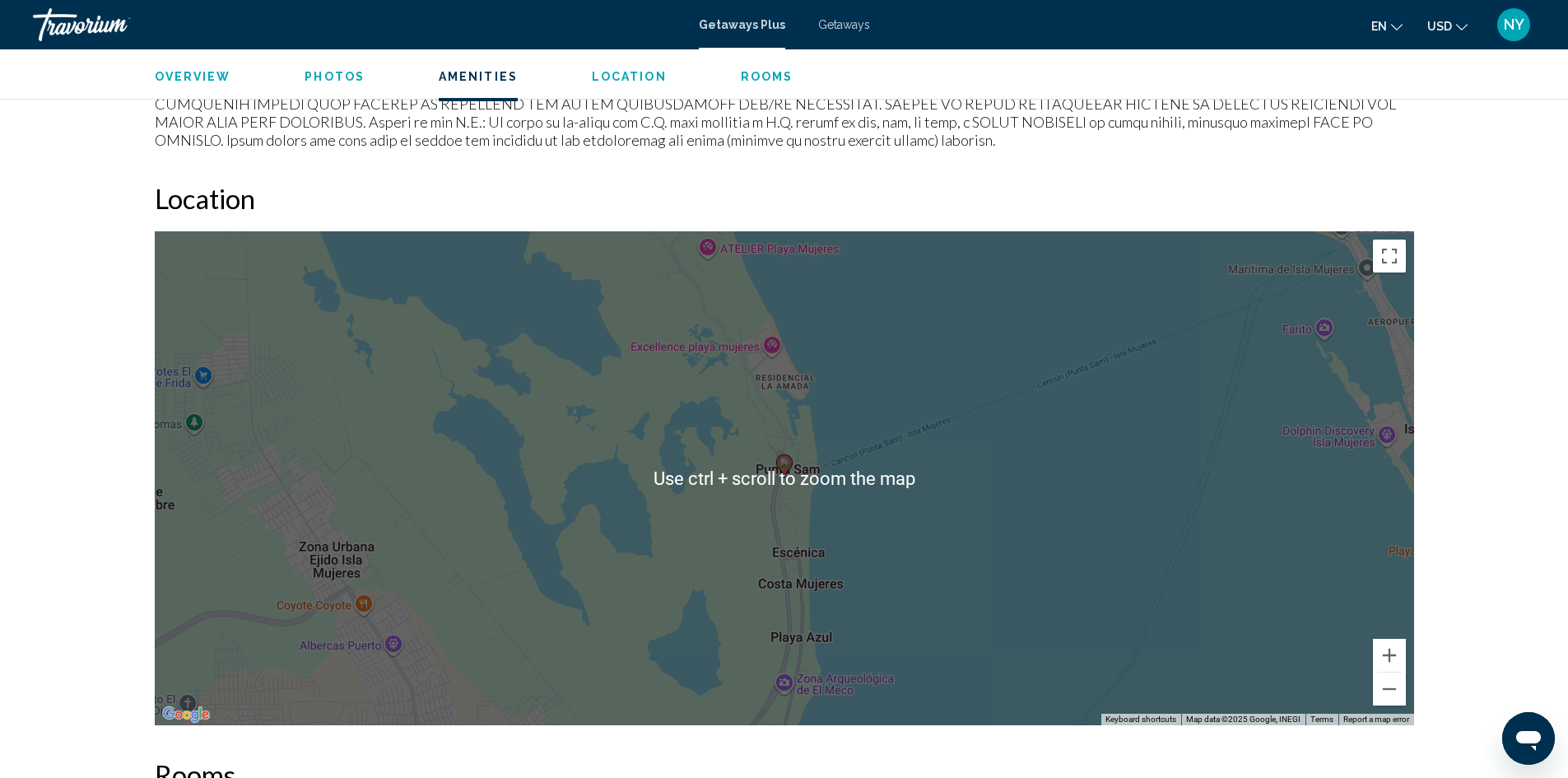
click at [1478, 588] on div "[GEOGRAPHIC_DATA][PERSON_NAME] and Spa Address [GEOGRAPHIC_DATA][PERSON_NAME][P…" at bounding box center [784, 704] width 1568 height 5098
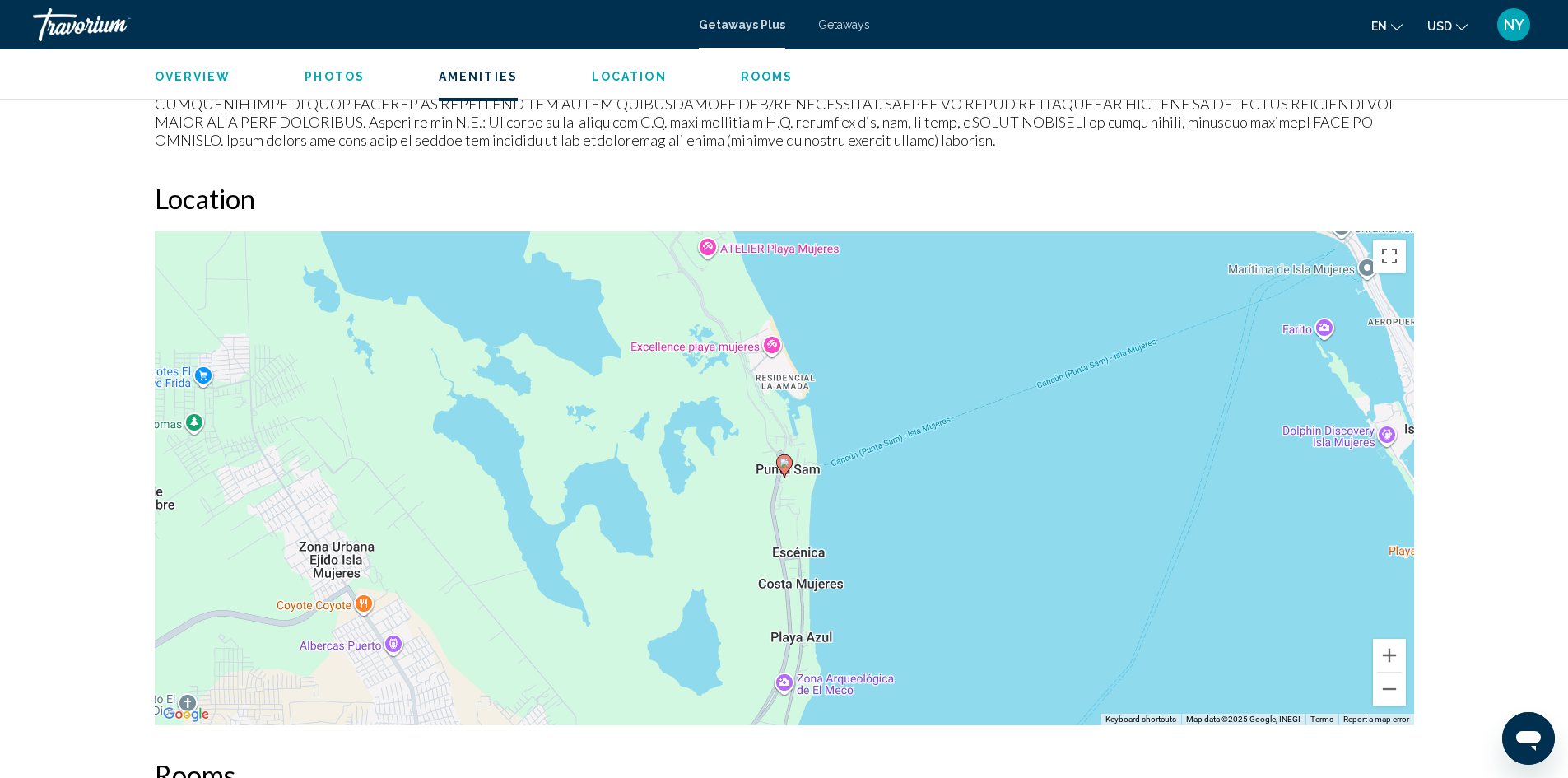
click at [1491, 461] on div "[GEOGRAPHIC_DATA][PERSON_NAME] and Spa Address [GEOGRAPHIC_DATA][PERSON_NAME][P…" at bounding box center [784, 704] width 1568 height 5098
click at [1394, 693] on button "Zoom out" at bounding box center [1390, 689] width 33 height 33
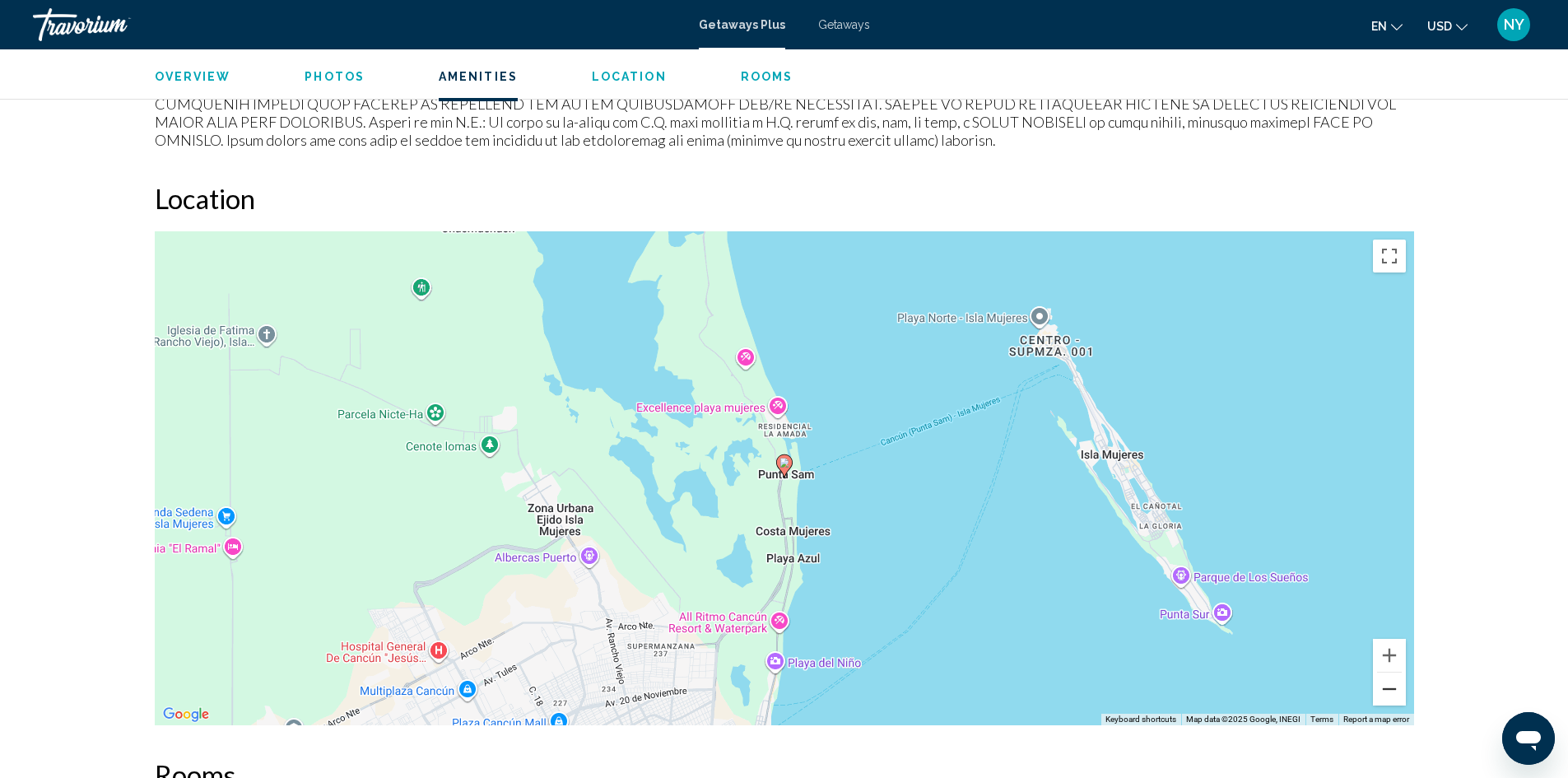
click at [1394, 693] on button "Zoom out" at bounding box center [1390, 689] width 33 height 33
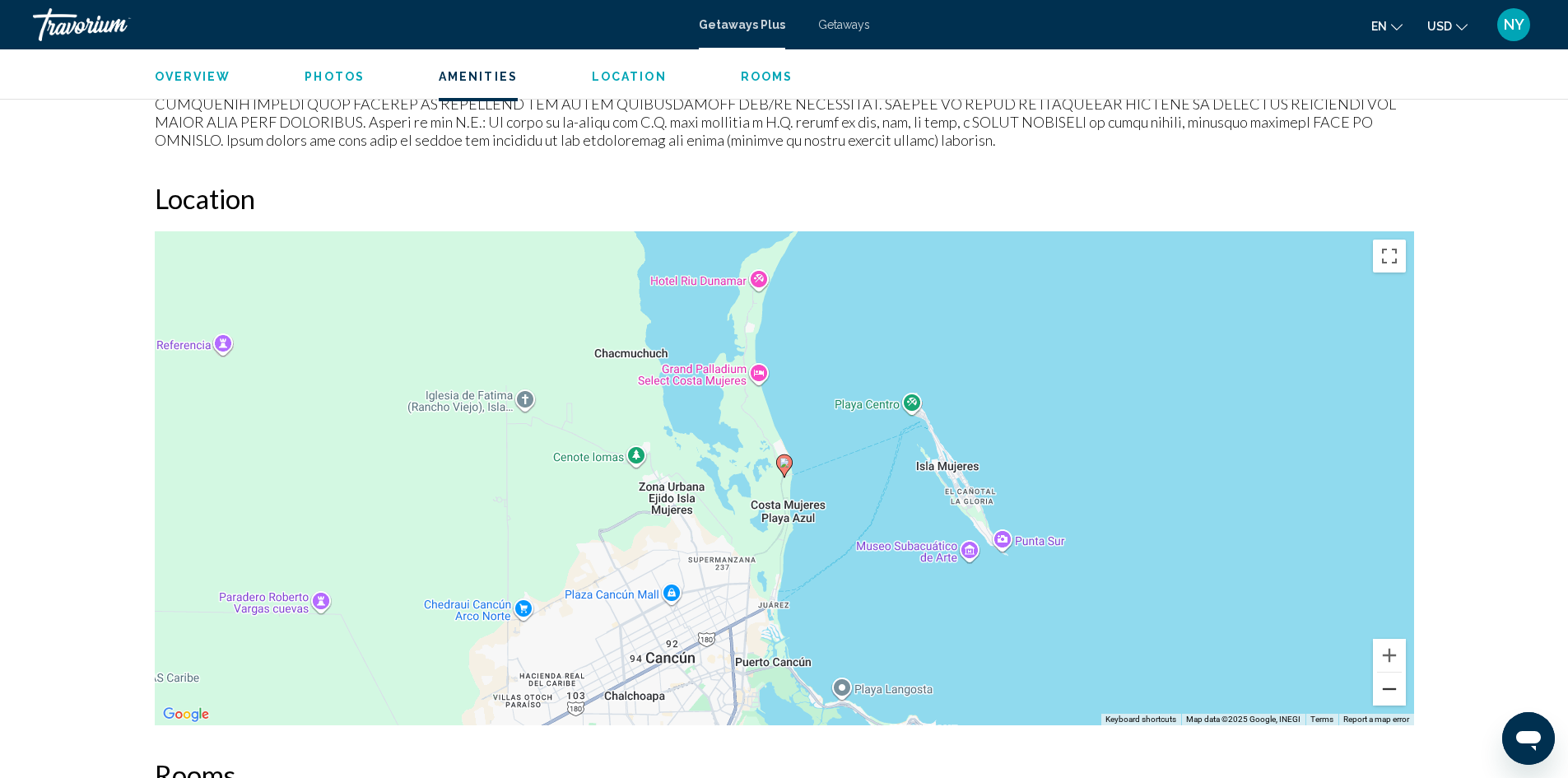
click at [1394, 693] on button "Zoom out" at bounding box center [1390, 689] width 33 height 33
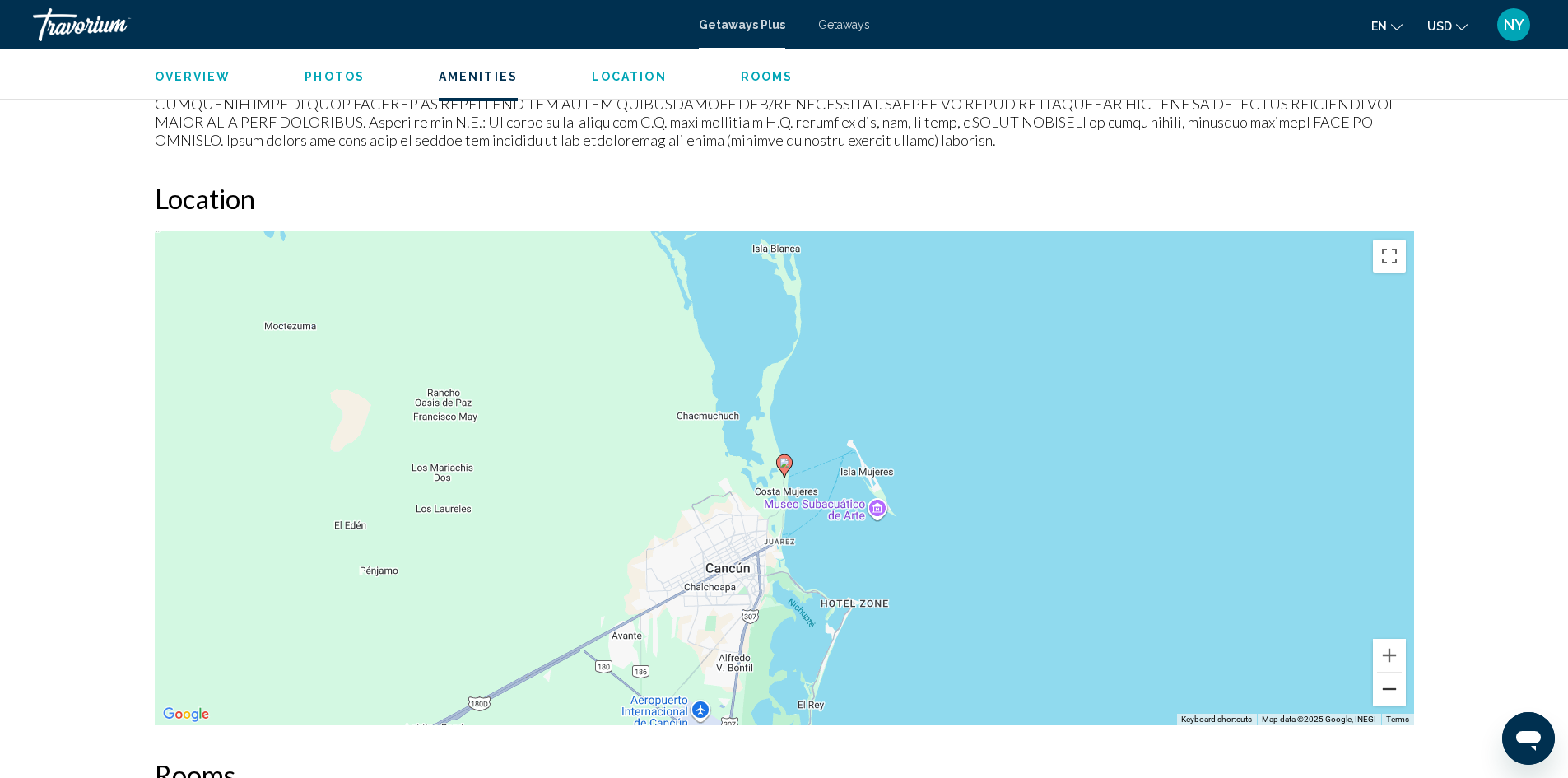
click at [1394, 693] on button "Zoom out" at bounding box center [1390, 689] width 33 height 33
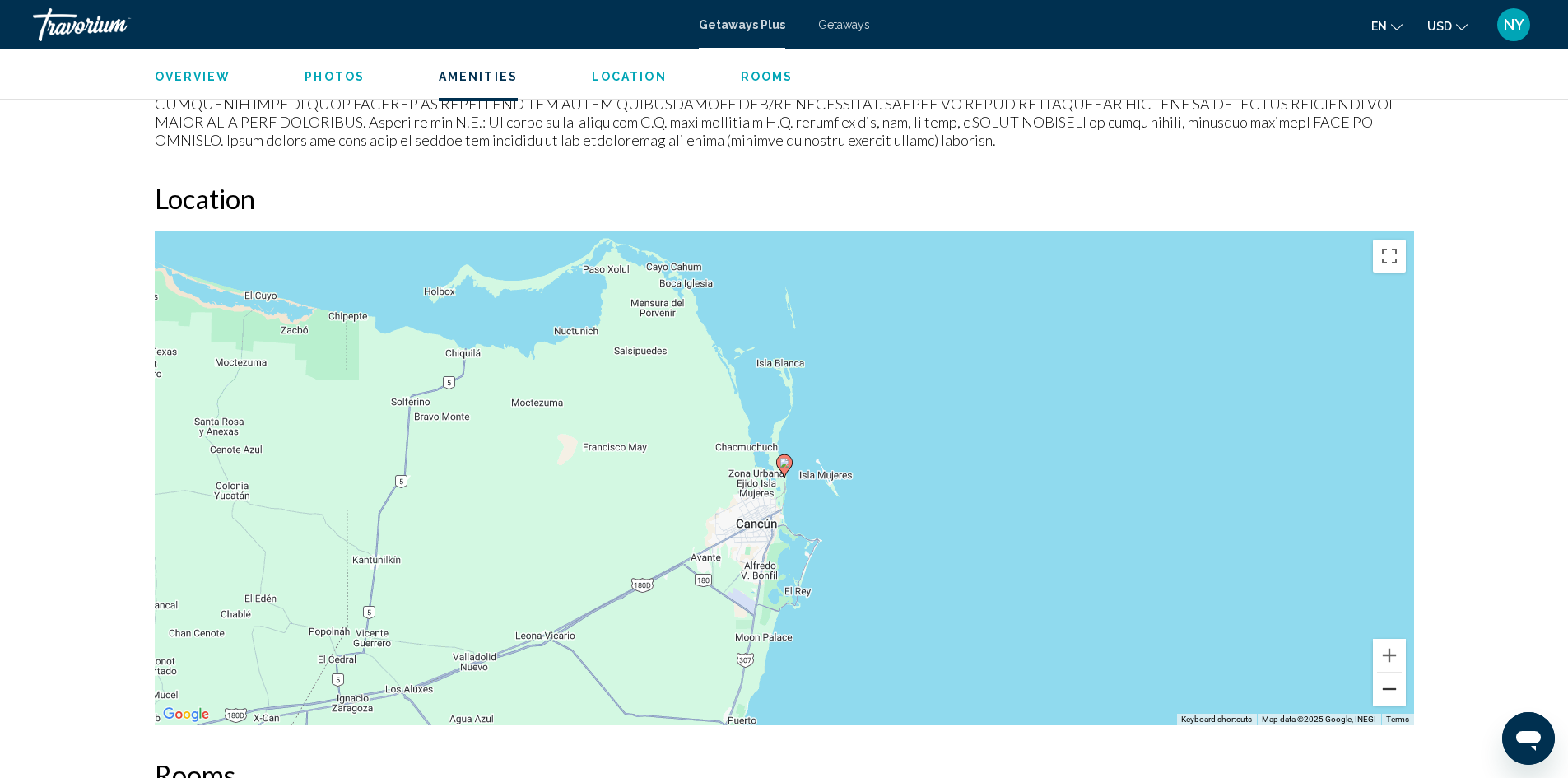
click at [1394, 693] on button "Zoom out" at bounding box center [1390, 689] width 33 height 33
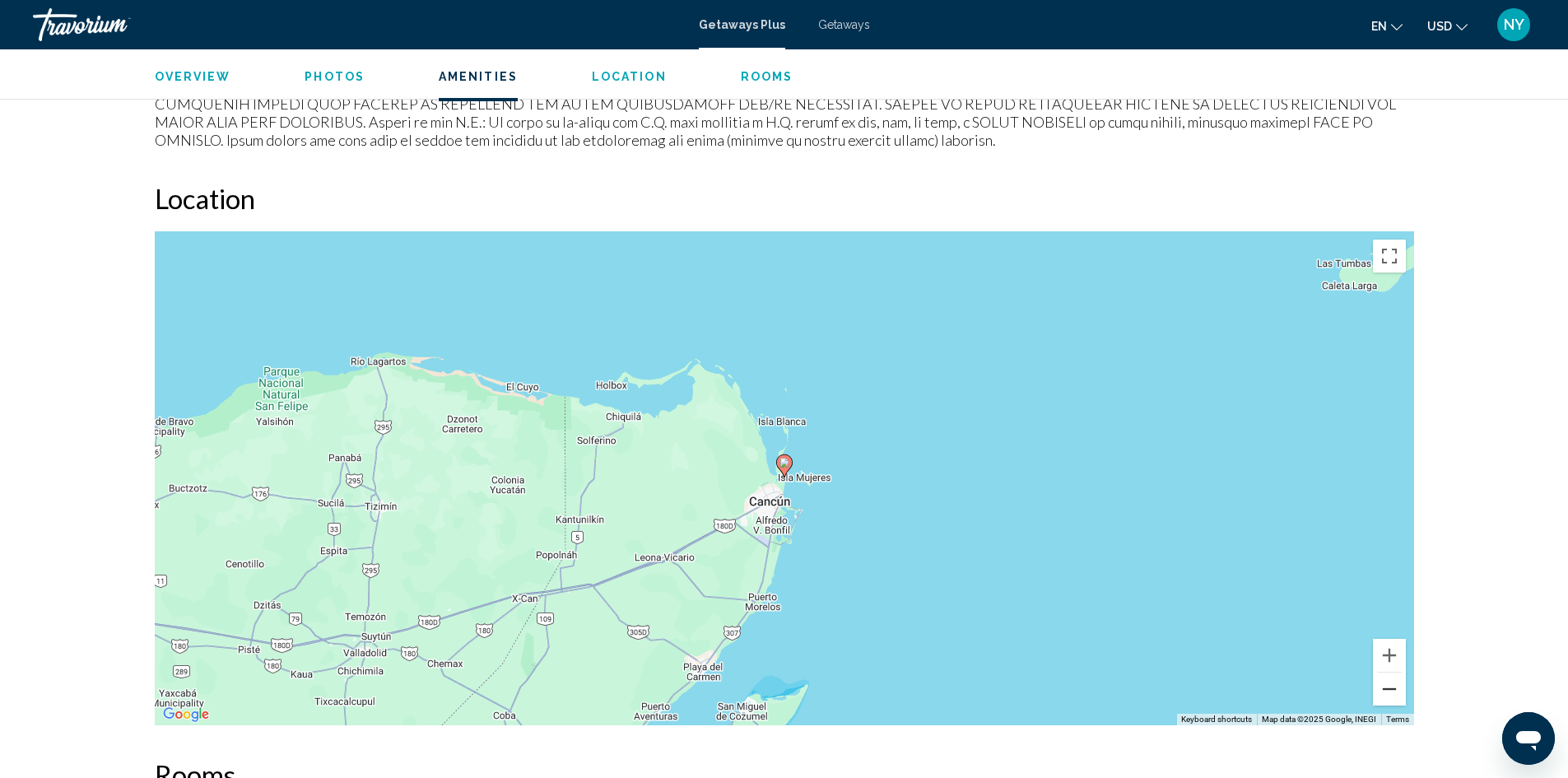
click at [1394, 693] on button "Zoom out" at bounding box center [1390, 689] width 33 height 33
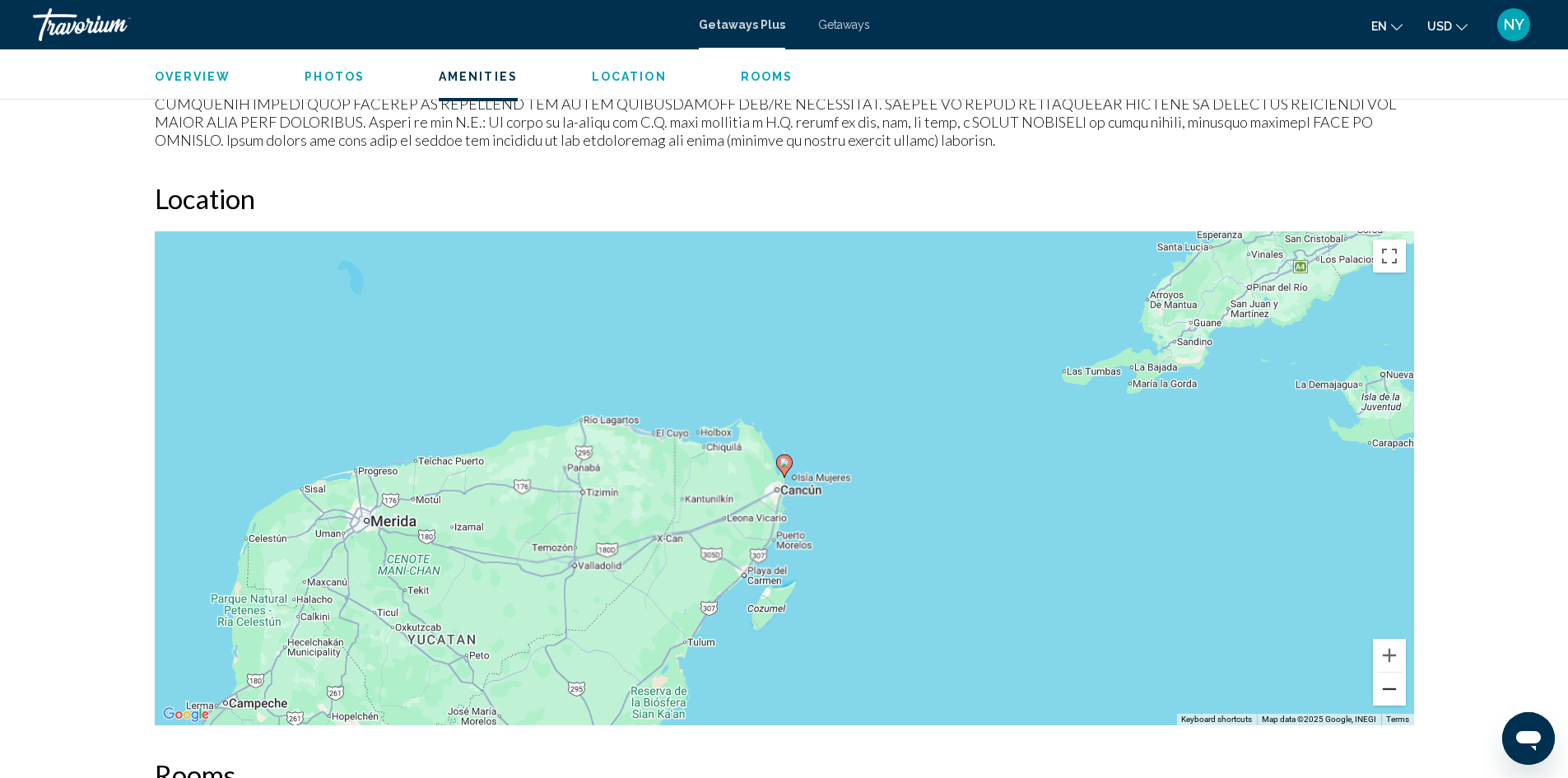
click at [1394, 693] on button "Zoom out" at bounding box center [1390, 689] width 33 height 33
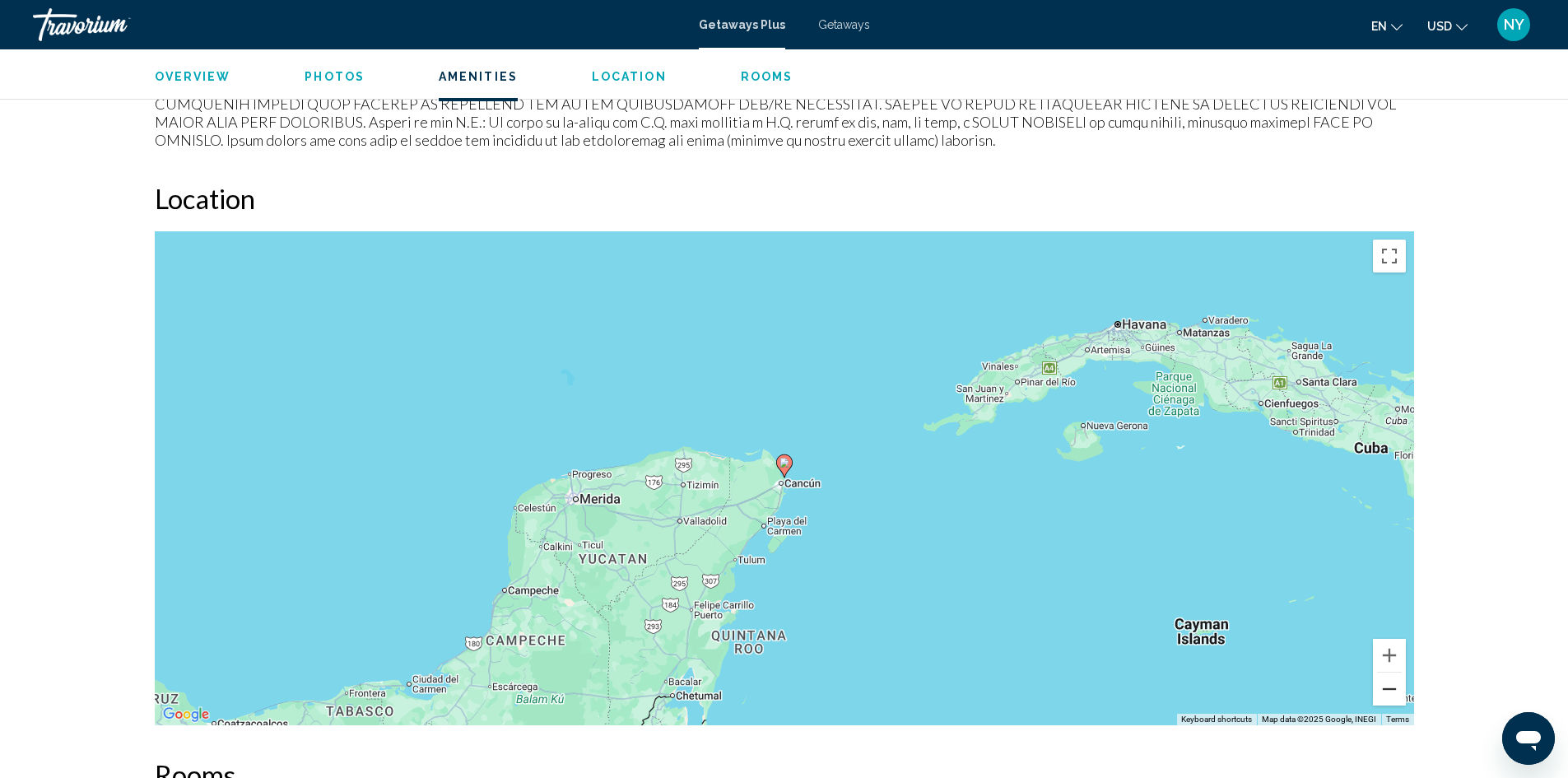
click at [1394, 693] on button "Zoom out" at bounding box center [1390, 689] width 33 height 33
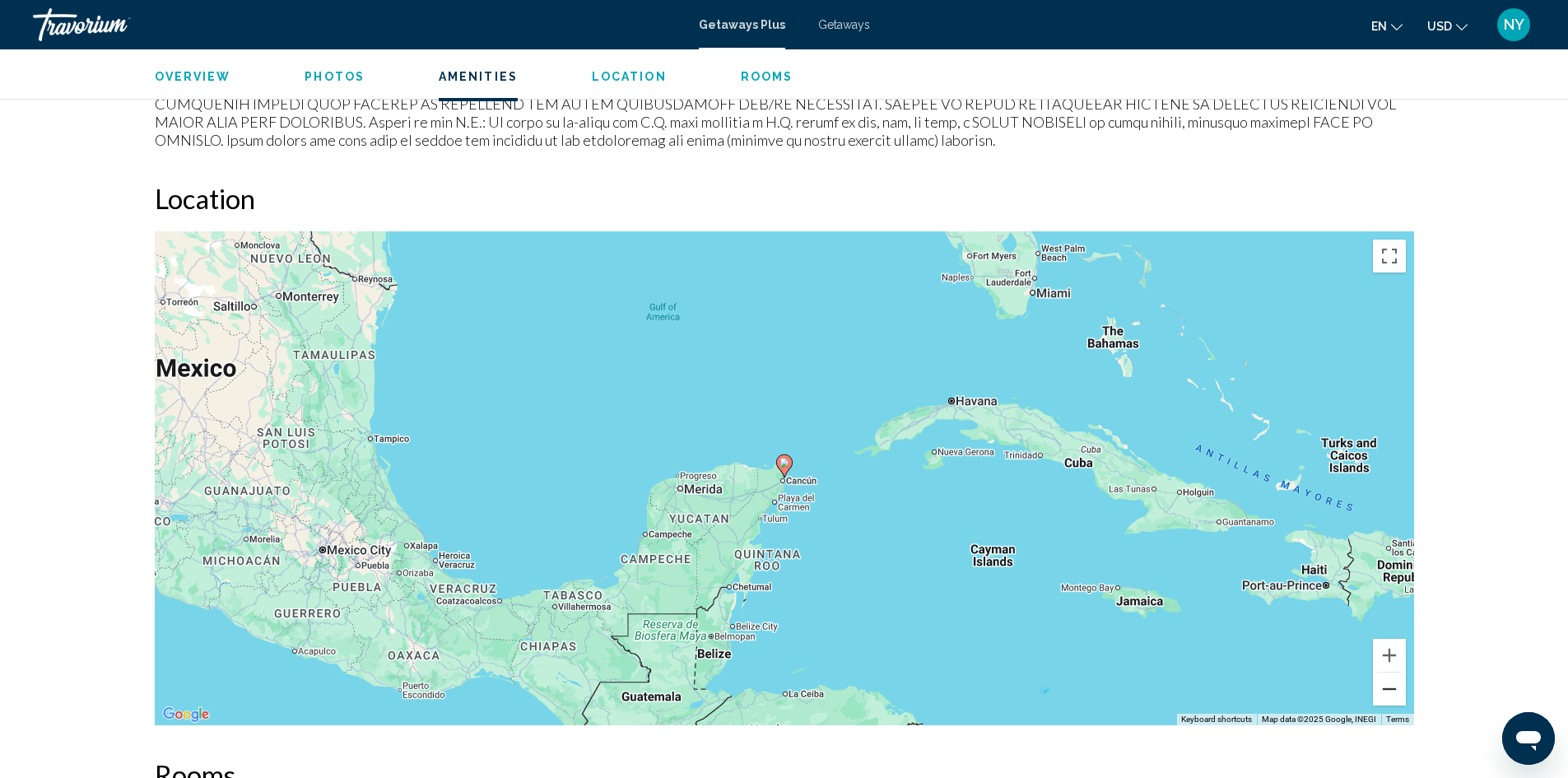
click at [1394, 693] on button "Zoom out" at bounding box center [1390, 689] width 33 height 33
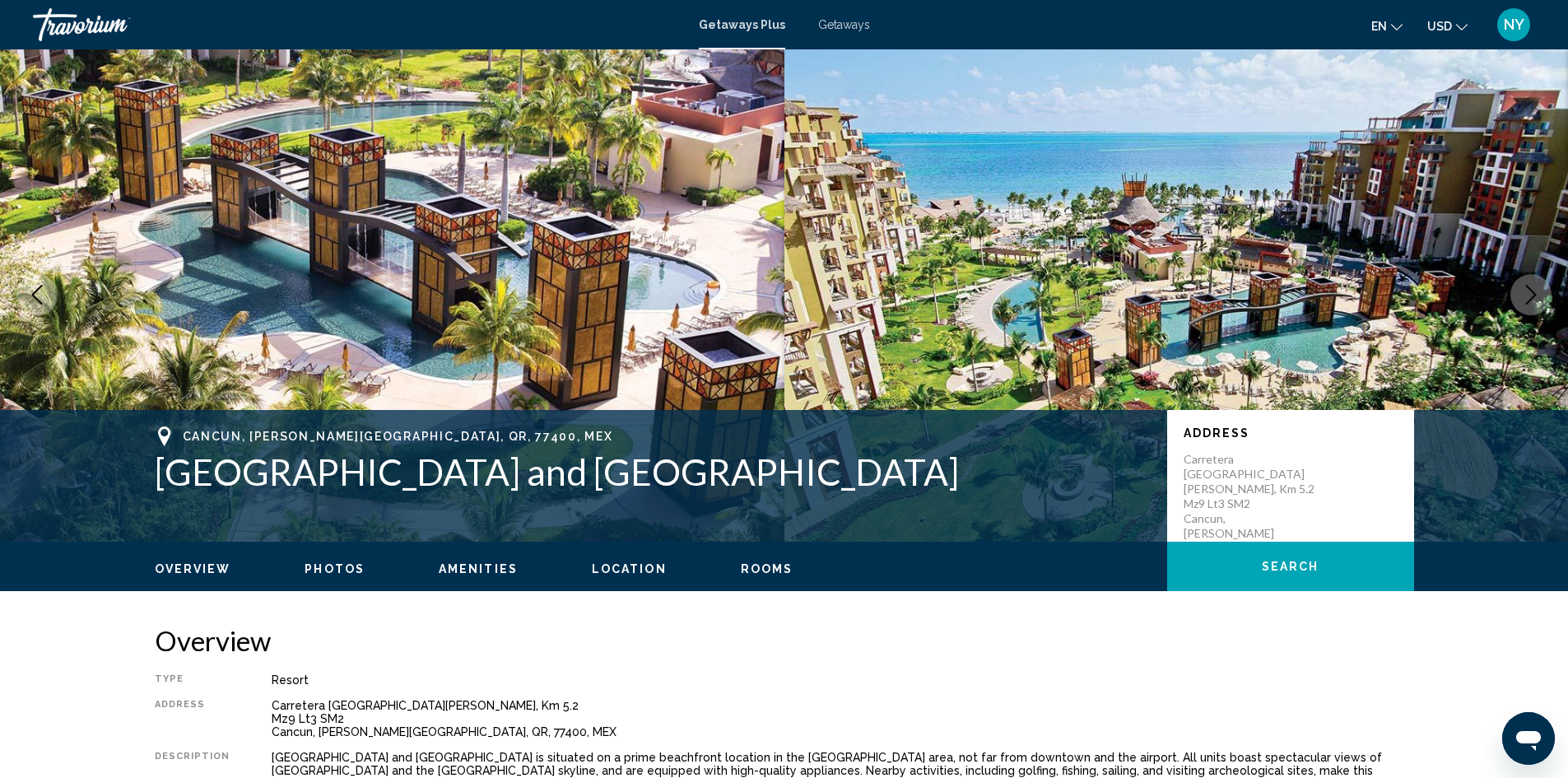
scroll to position [0, 0]
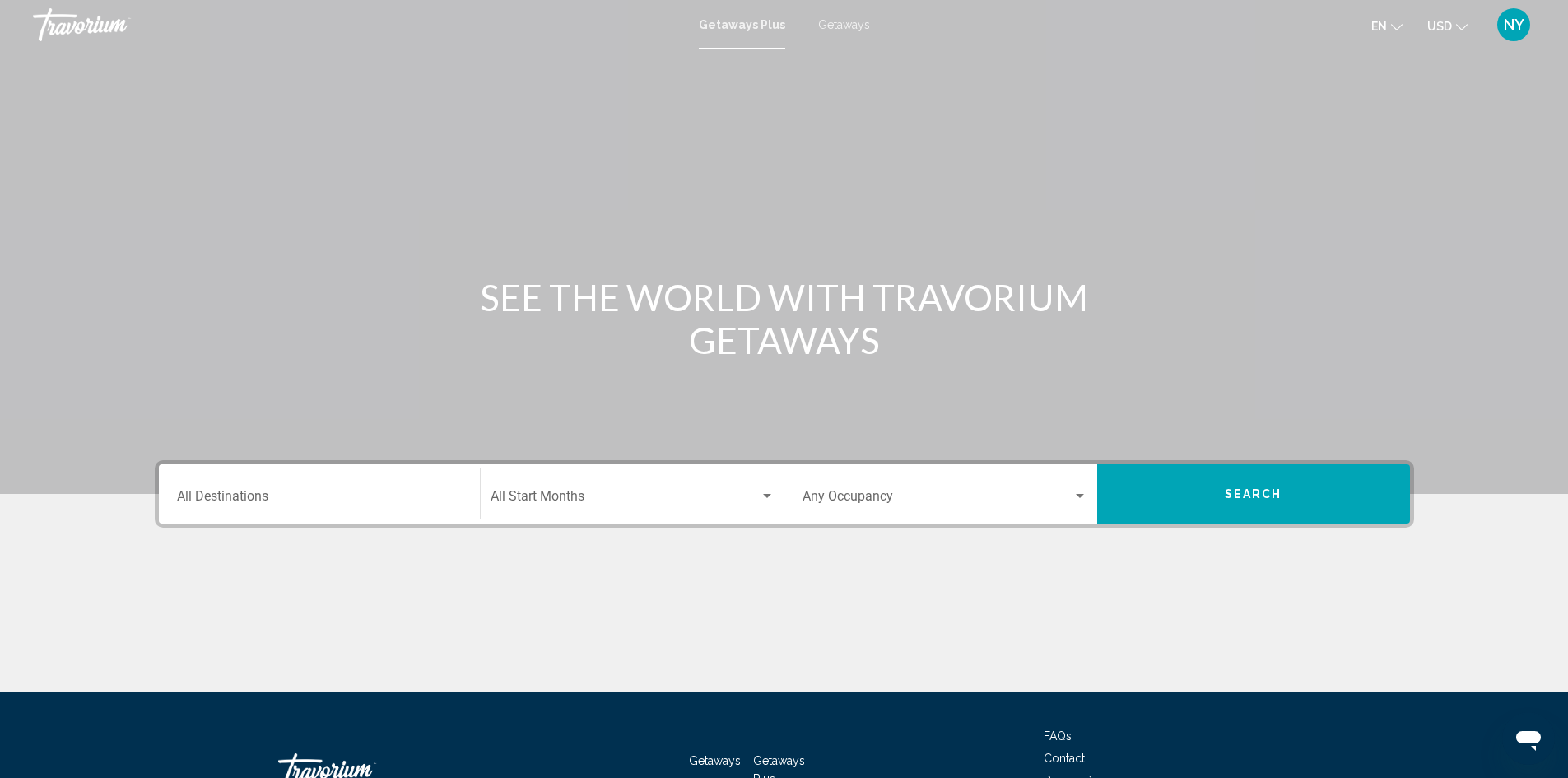
click at [290, 505] on input "Destination All Destinations" at bounding box center [319, 499] width 285 height 15
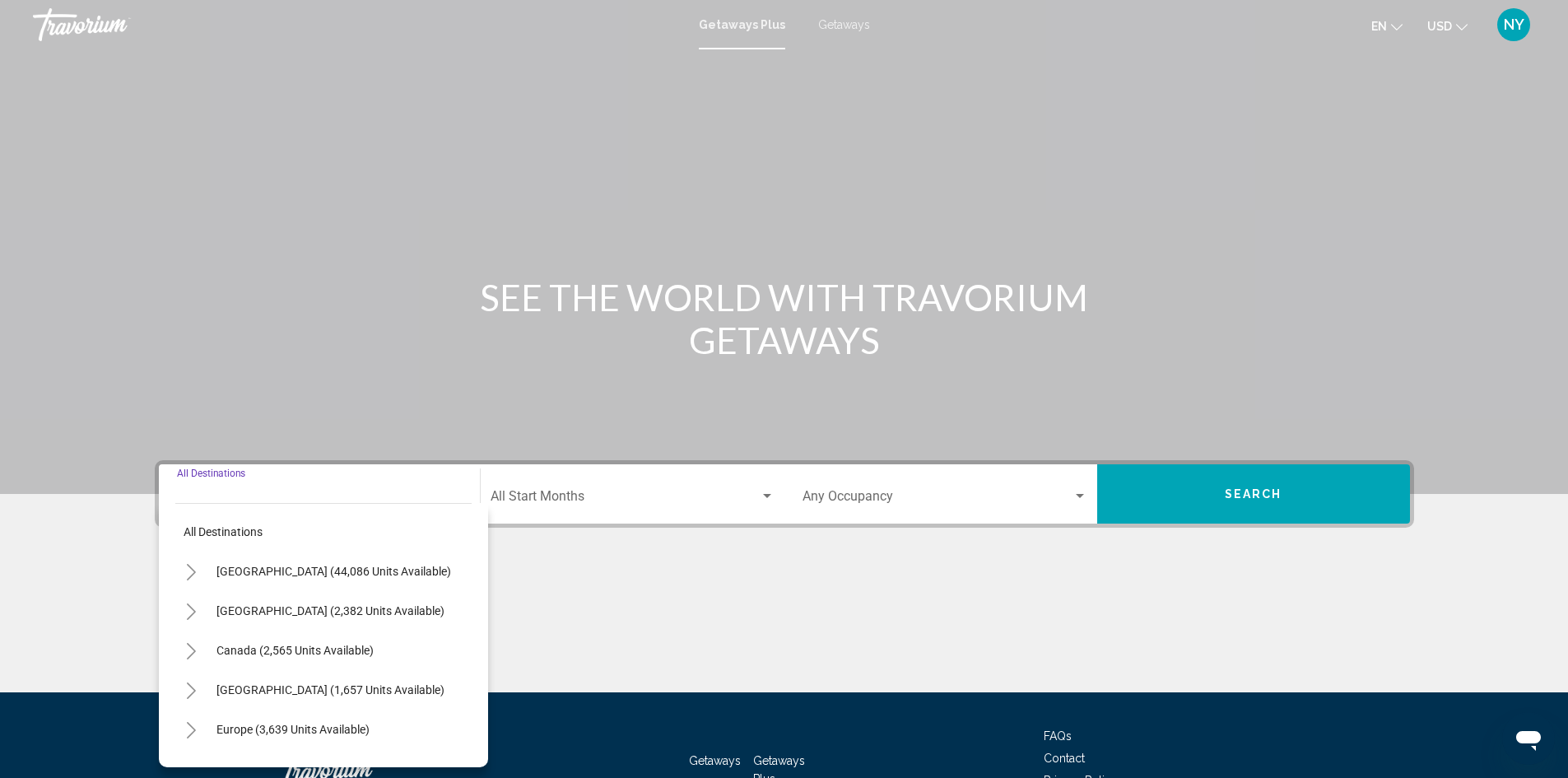
scroll to position [116, 0]
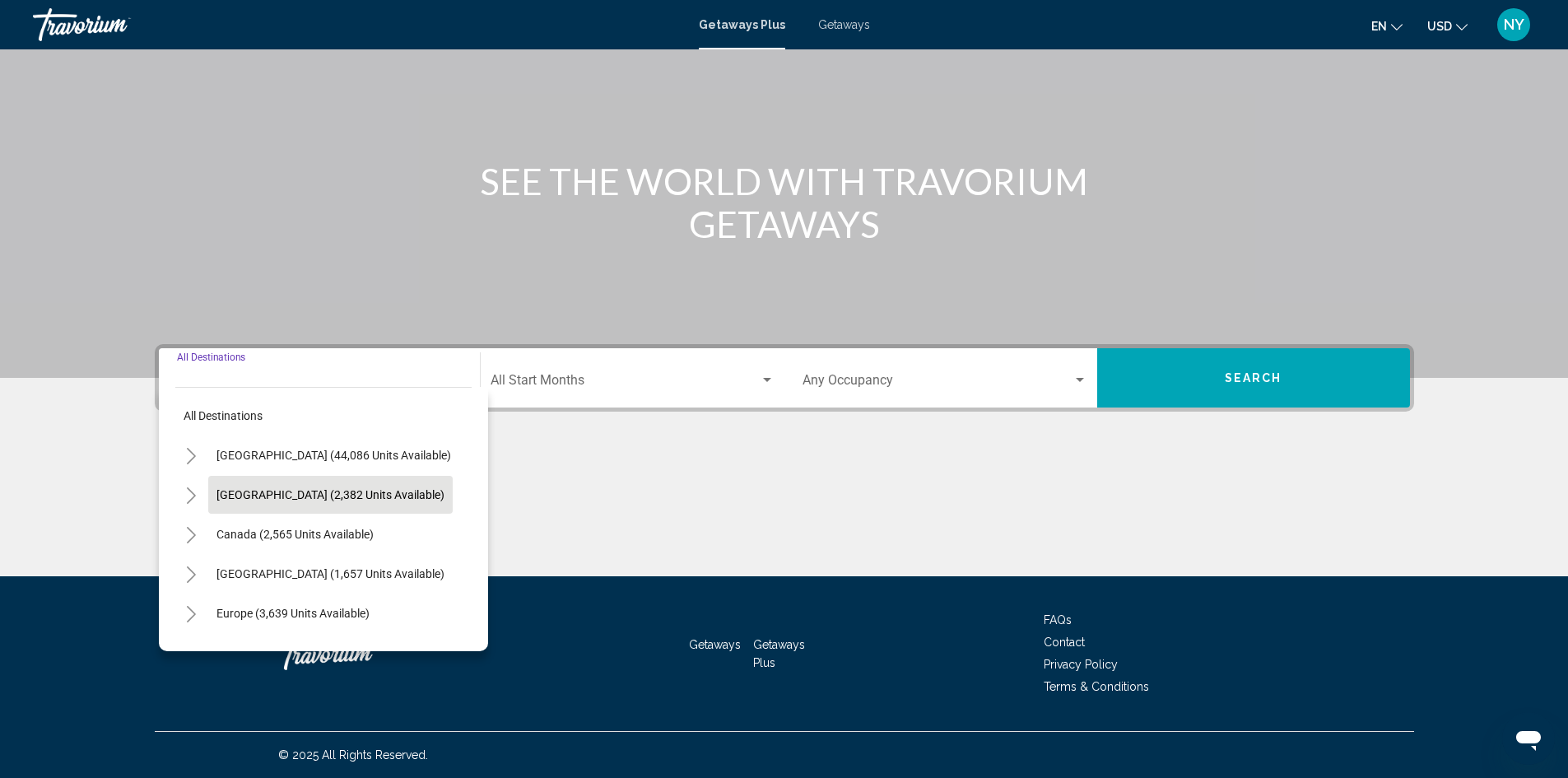
click at [257, 492] on span "[GEOGRAPHIC_DATA] (2,382 units available)" at bounding box center [330, 494] width 228 height 13
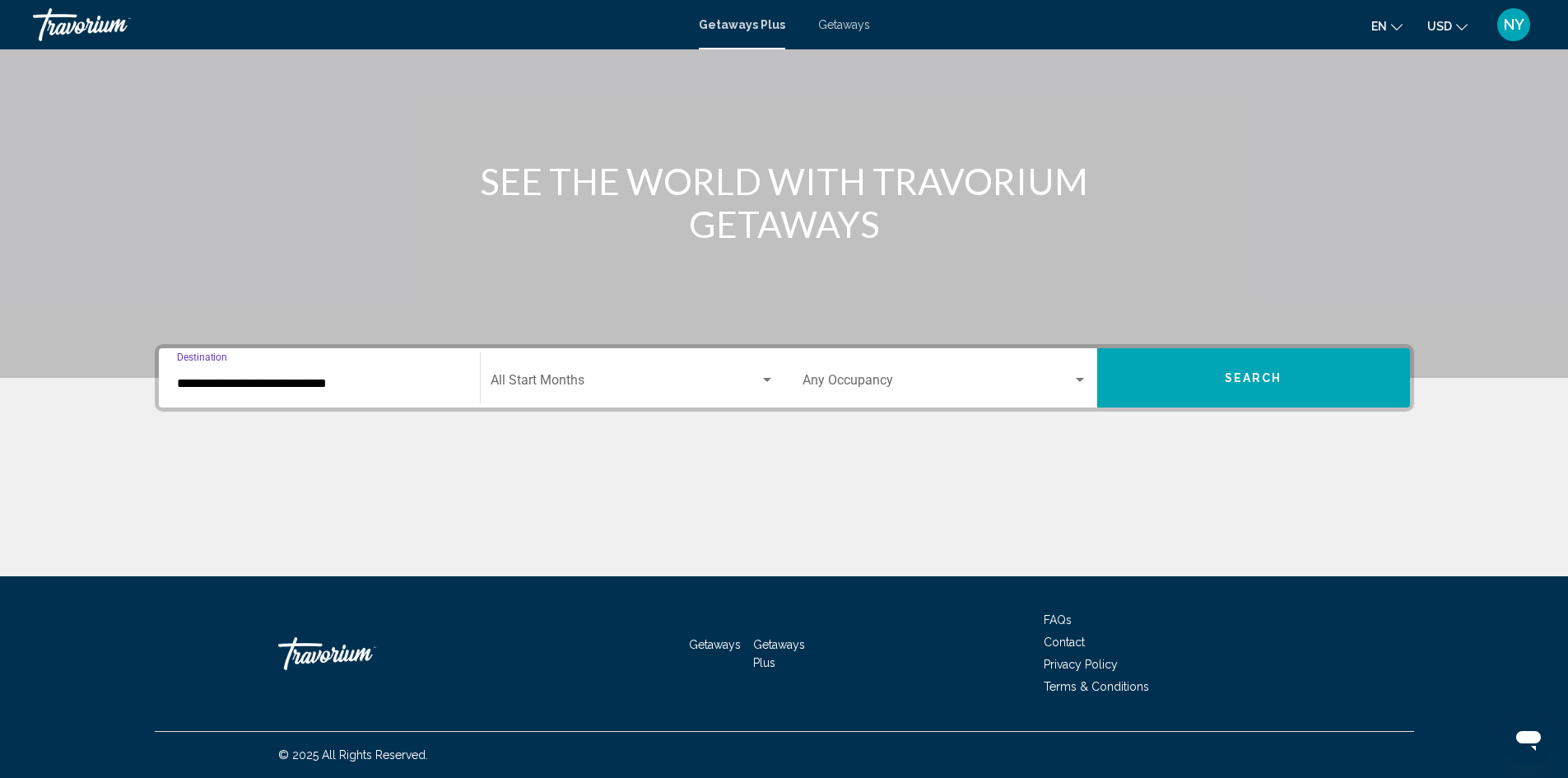
click at [283, 379] on input "**********" at bounding box center [319, 383] width 285 height 15
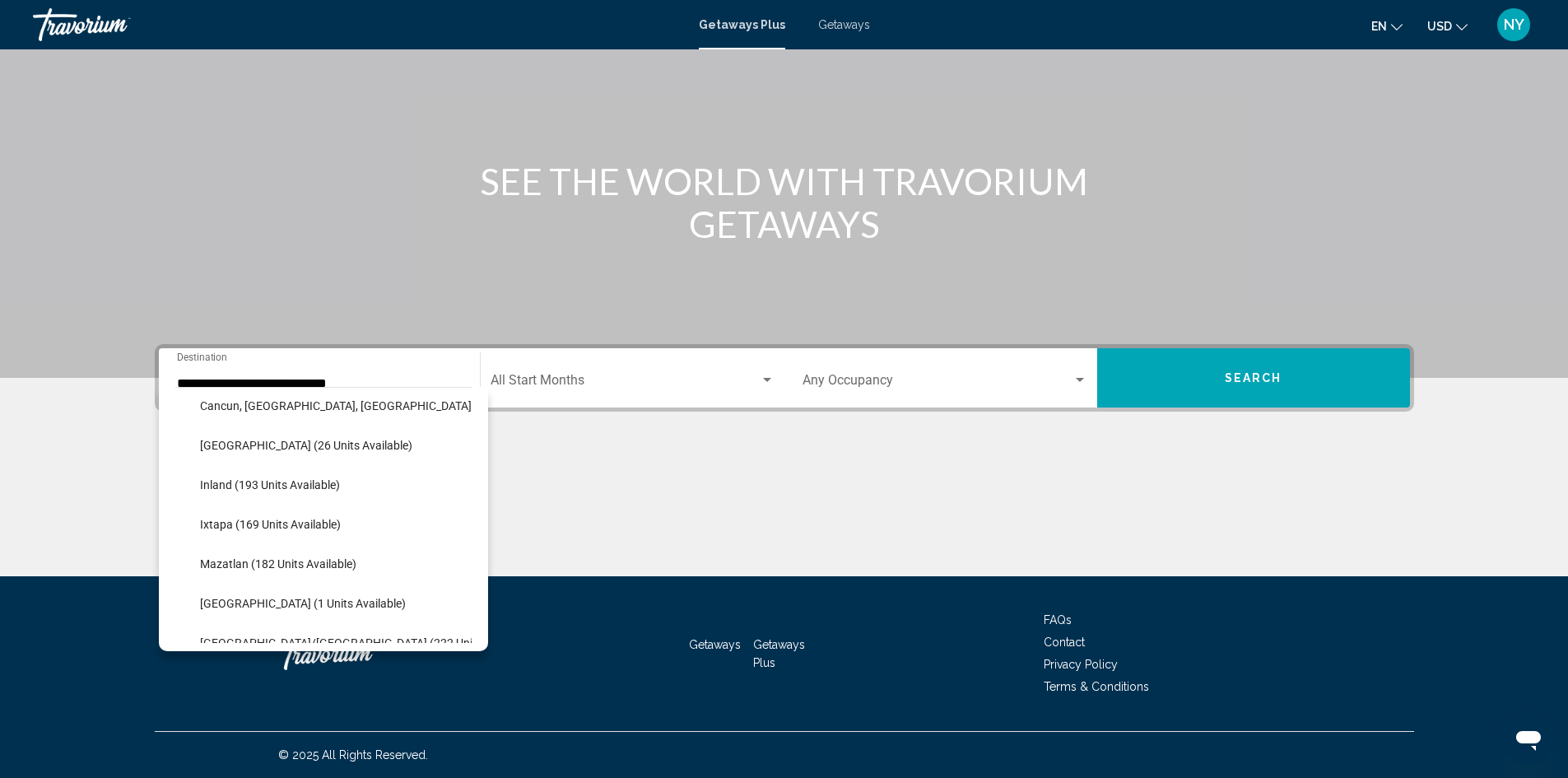
scroll to position [200, 0]
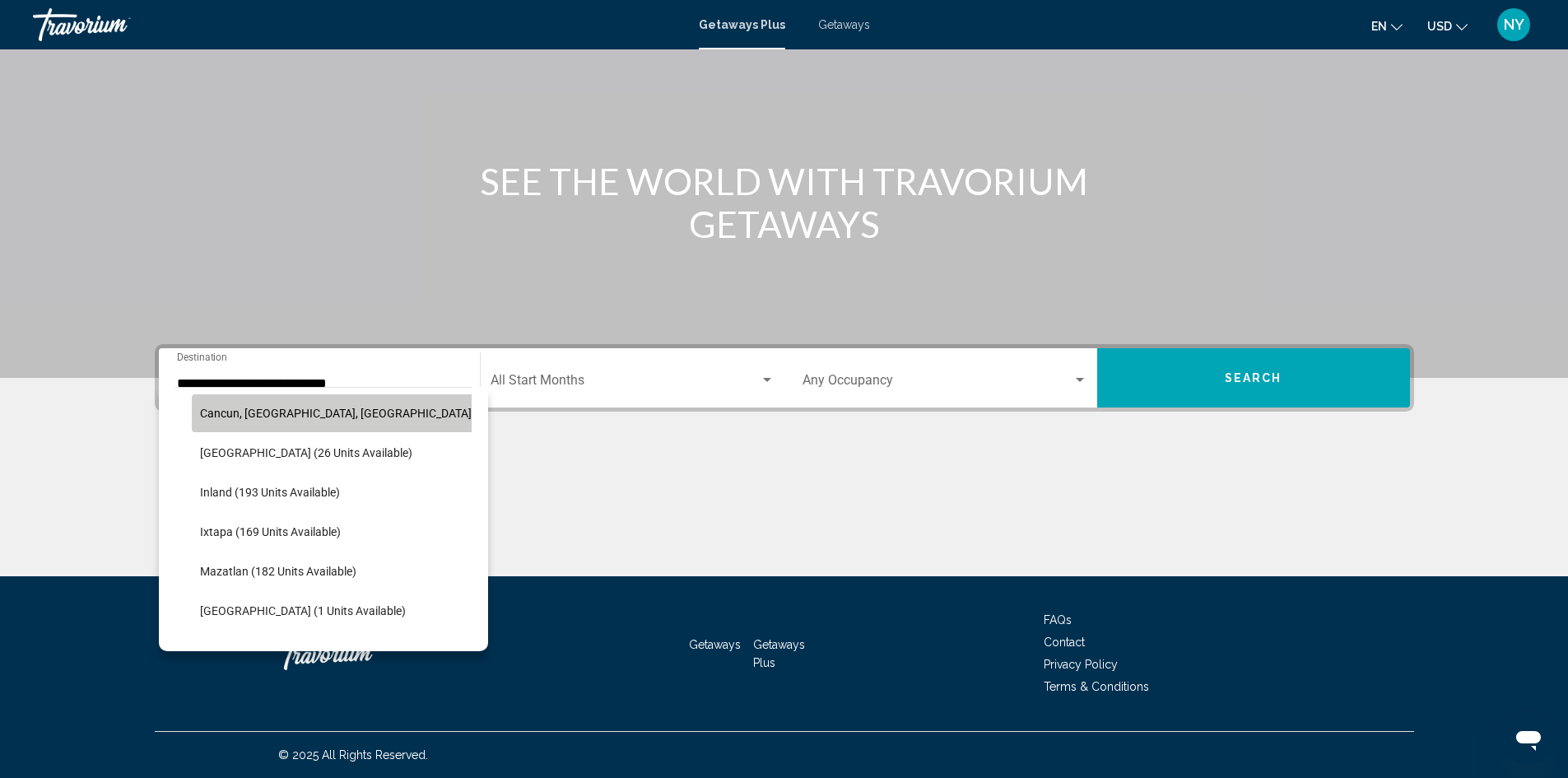
click at [213, 410] on span "Cancun, [GEOGRAPHIC_DATA], [GEOGRAPHIC_DATA] (343 units available)" at bounding box center [389, 413] width 380 height 13
type input "**********"
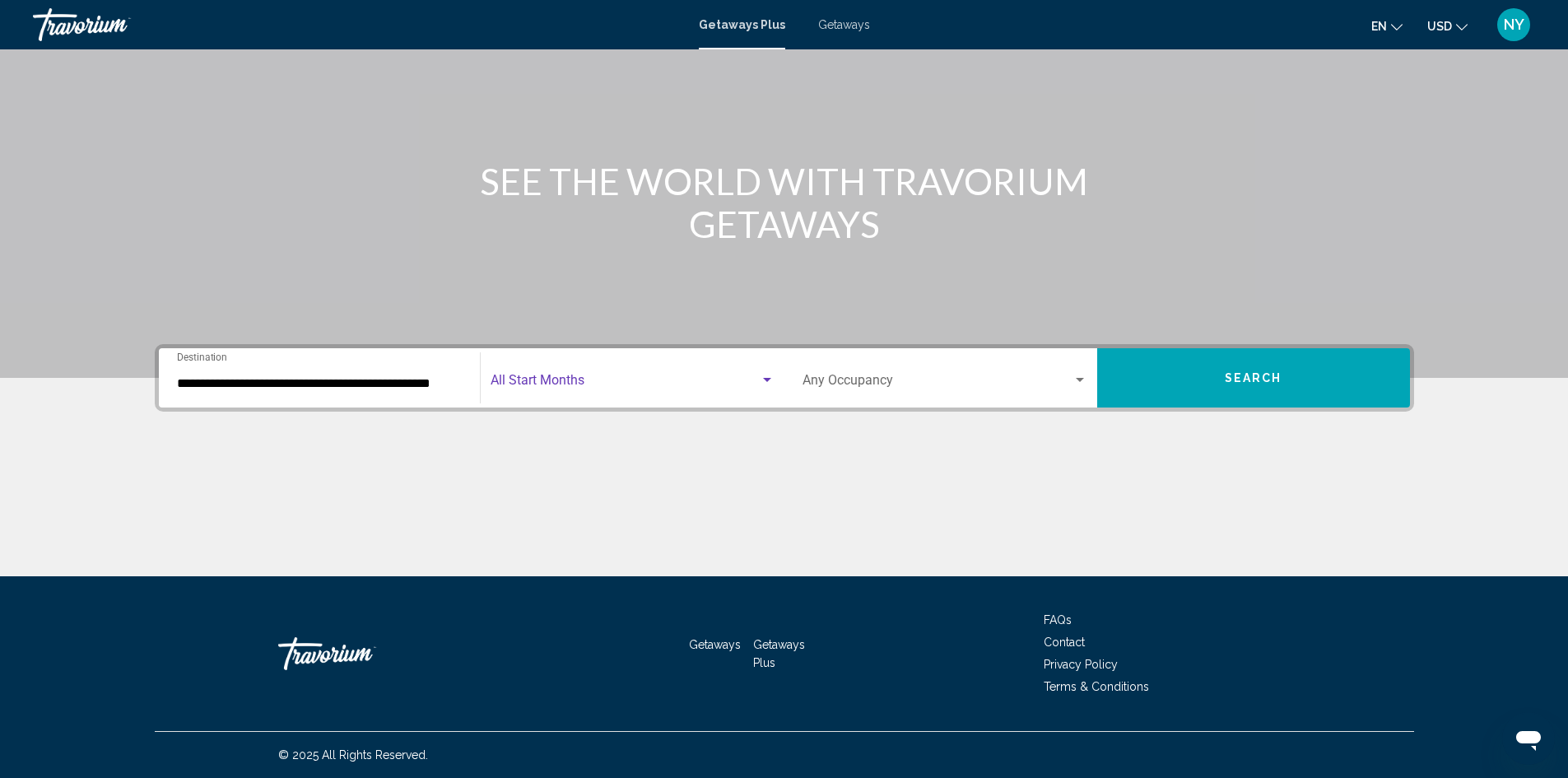
click at [727, 382] on span "Search widget" at bounding box center [625, 383] width 269 height 15
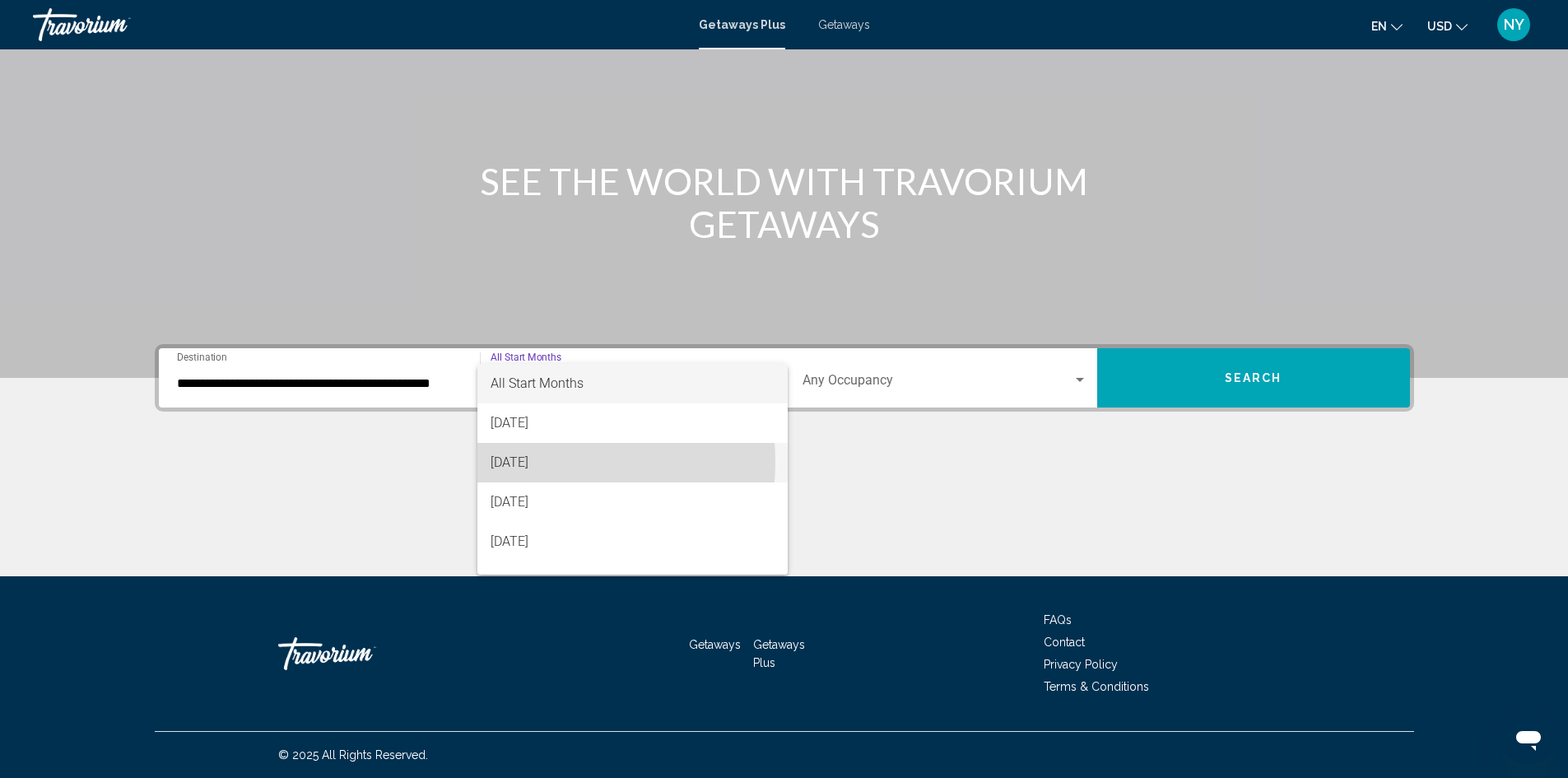
click at [515, 462] on span "[DATE]" at bounding box center [633, 463] width 284 height 40
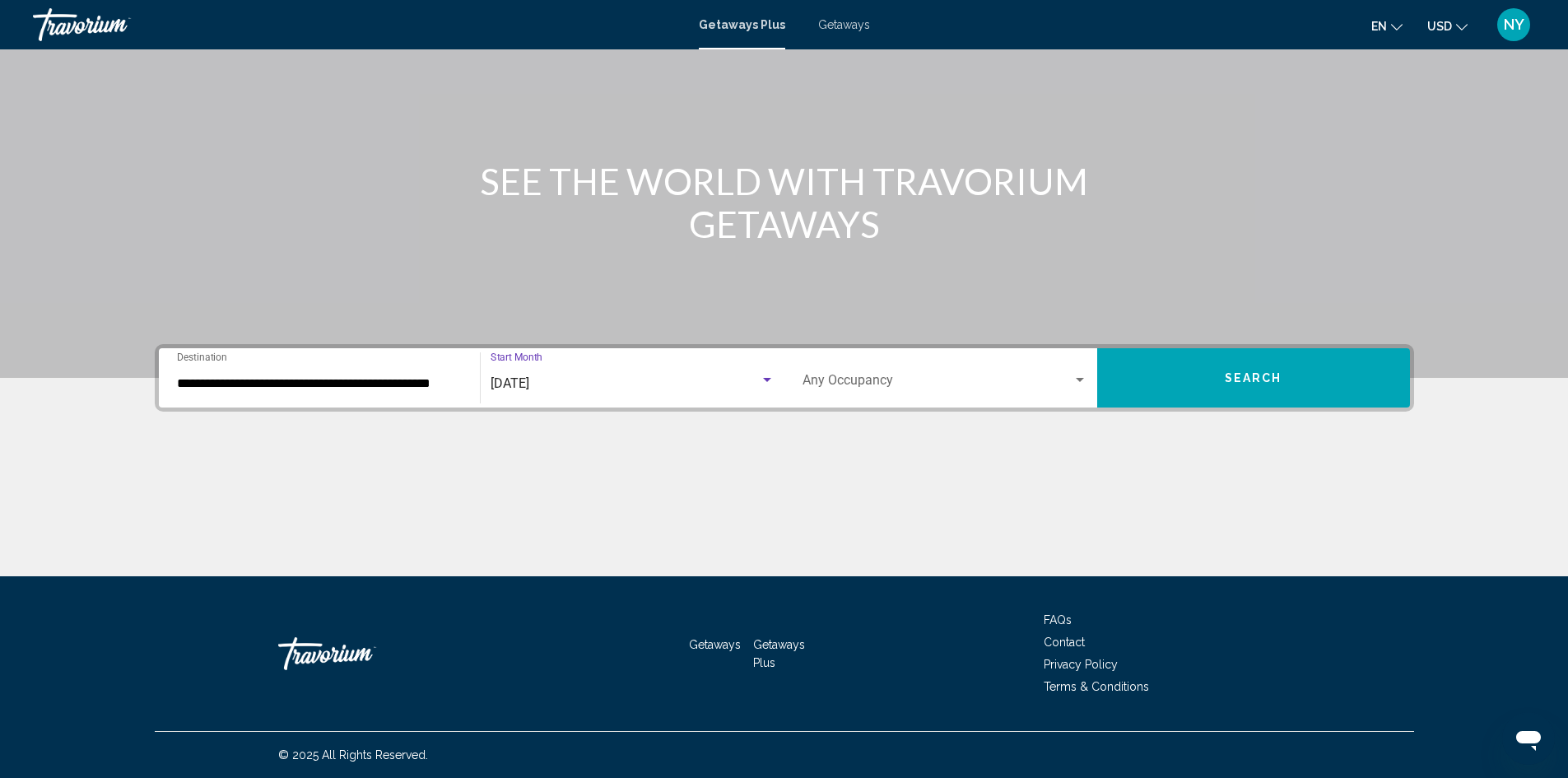
click at [1077, 376] on div "Search widget" at bounding box center [1079, 380] width 15 height 13
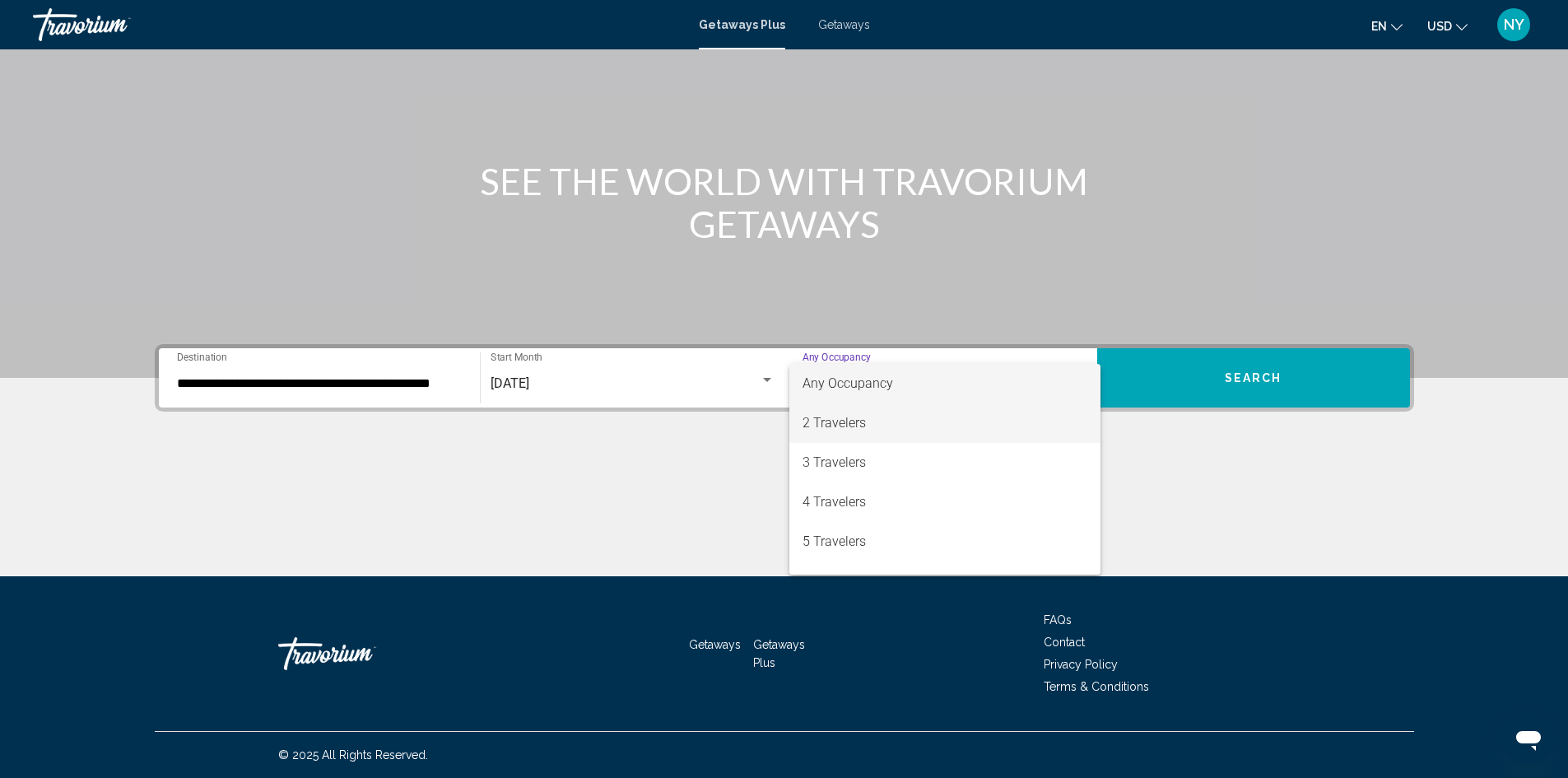
click at [820, 423] on span "2 Travelers" at bounding box center [944, 423] width 285 height 40
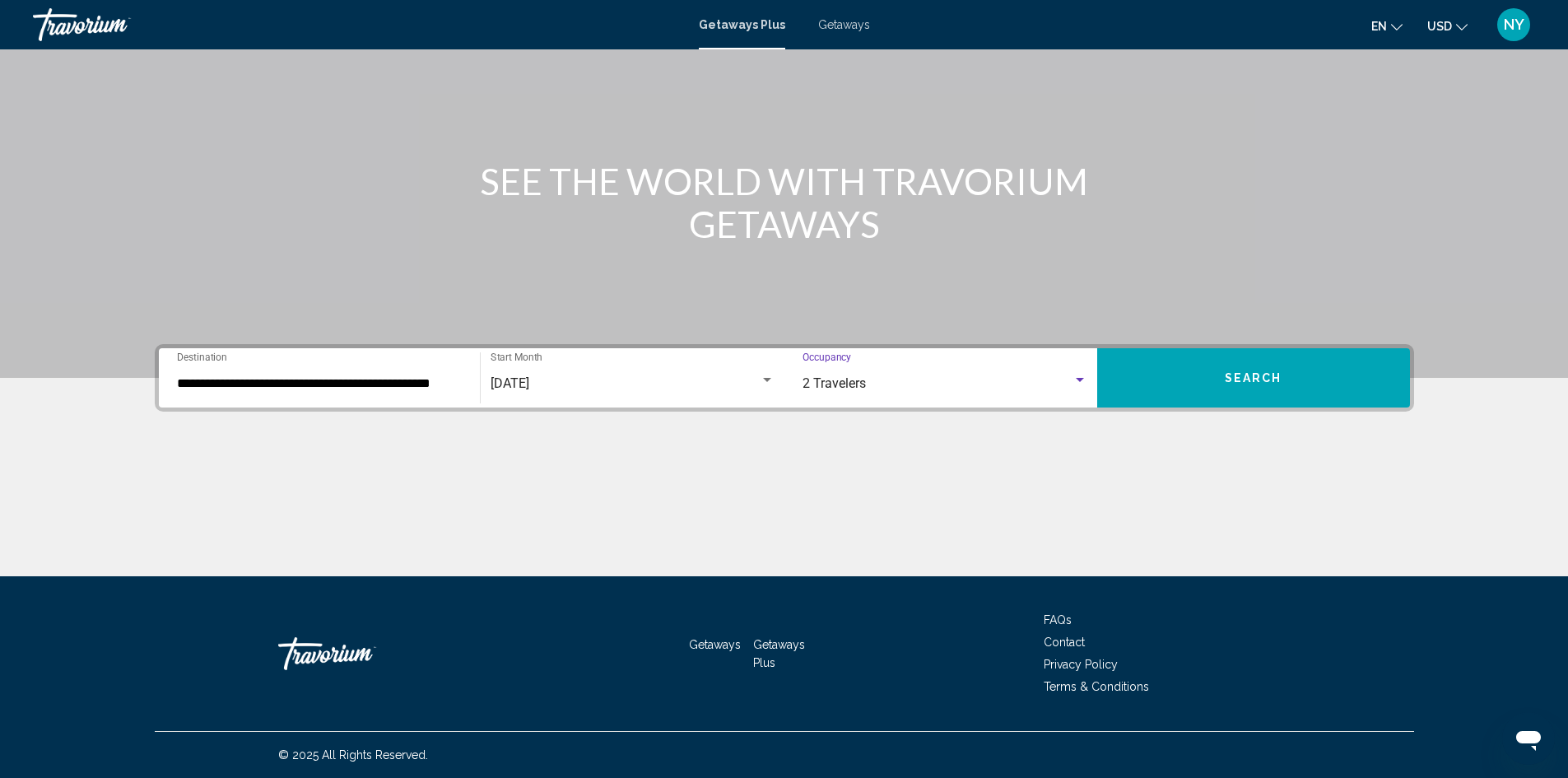
click at [296, 387] on input "**********" at bounding box center [319, 383] width 285 height 15
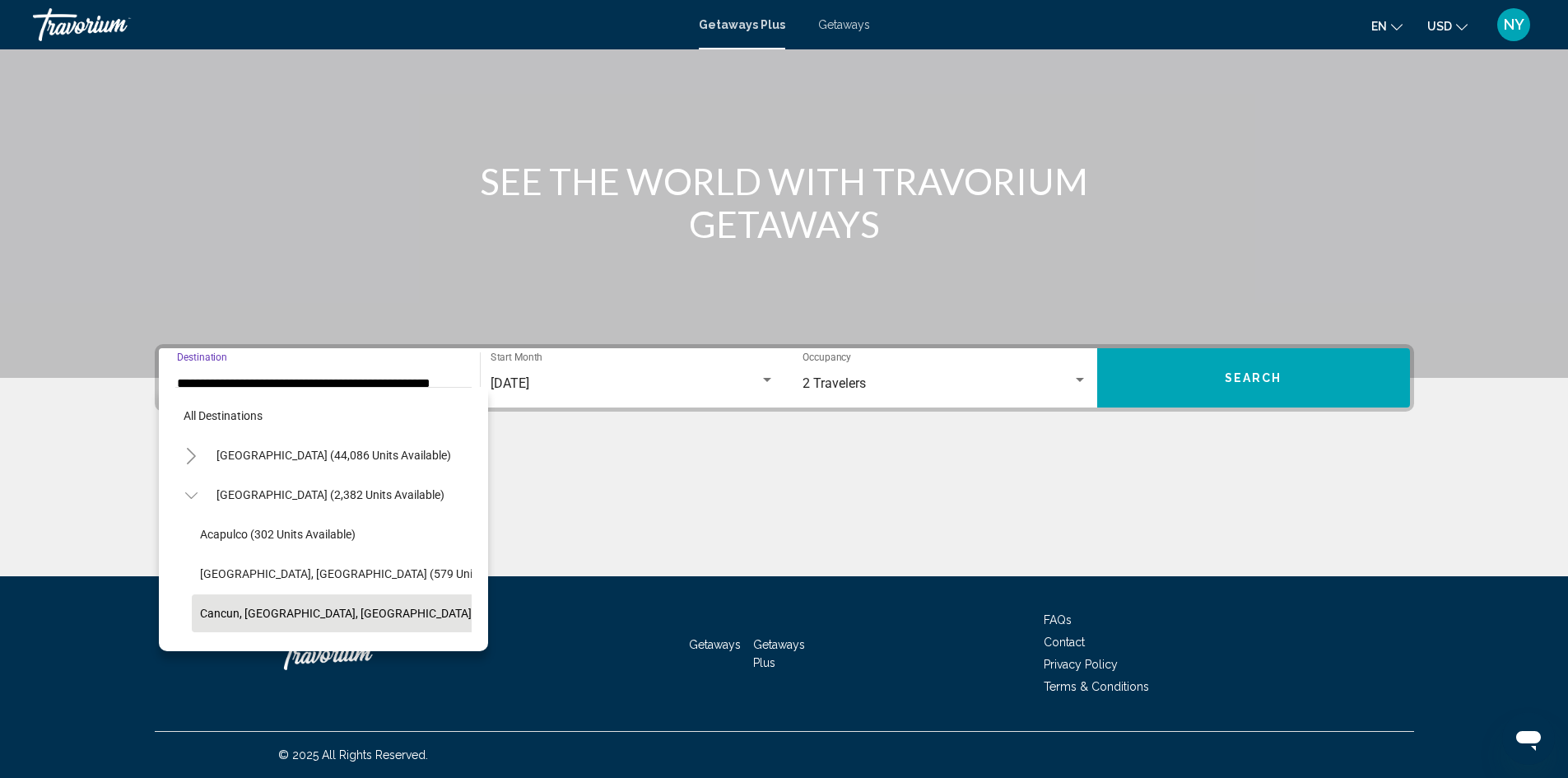
scroll to position [105, 16]
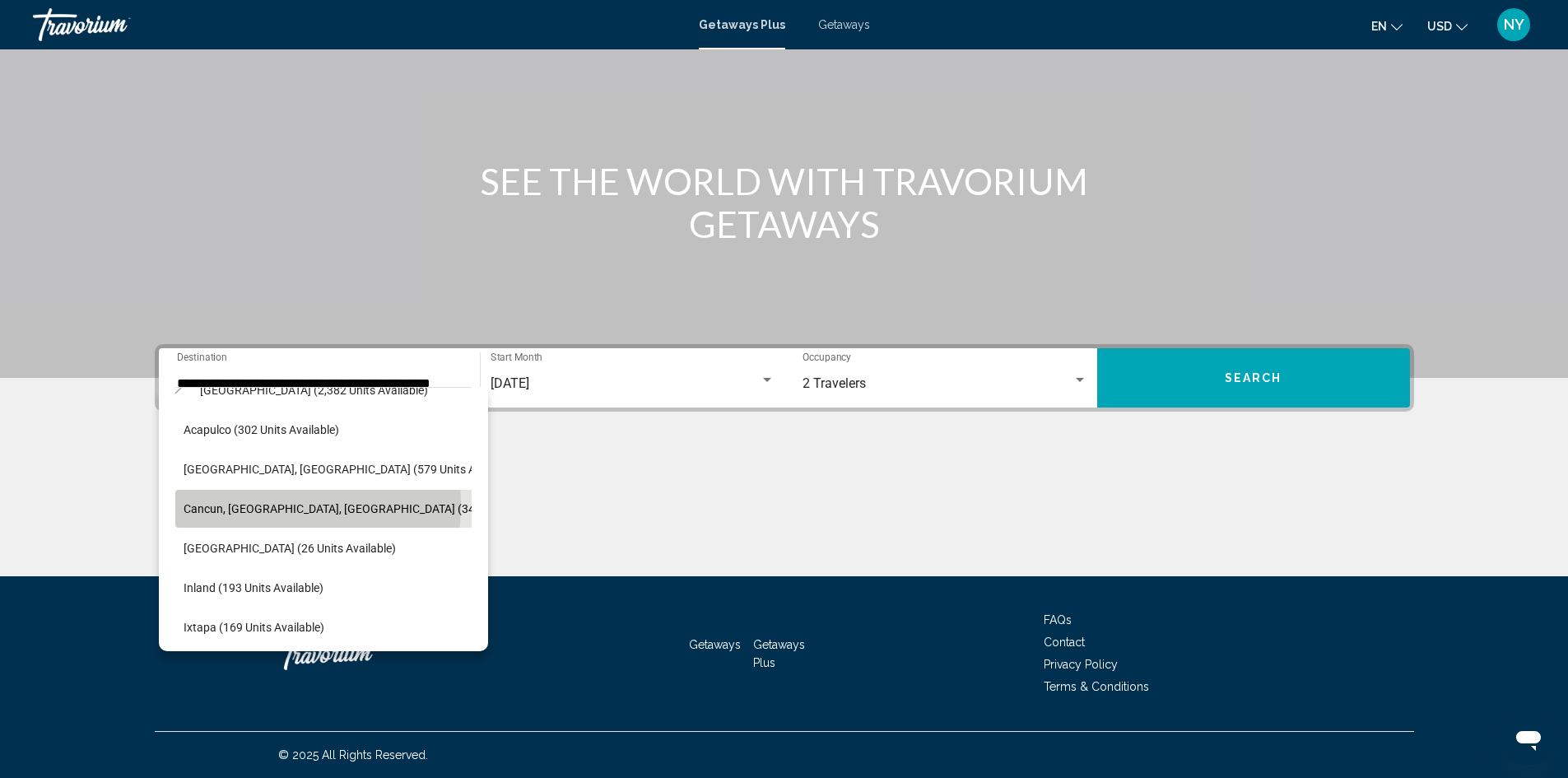
click at [268, 505] on span "Cancun, [GEOGRAPHIC_DATA], [GEOGRAPHIC_DATA] (343 units available)" at bounding box center [373, 508] width 380 height 13
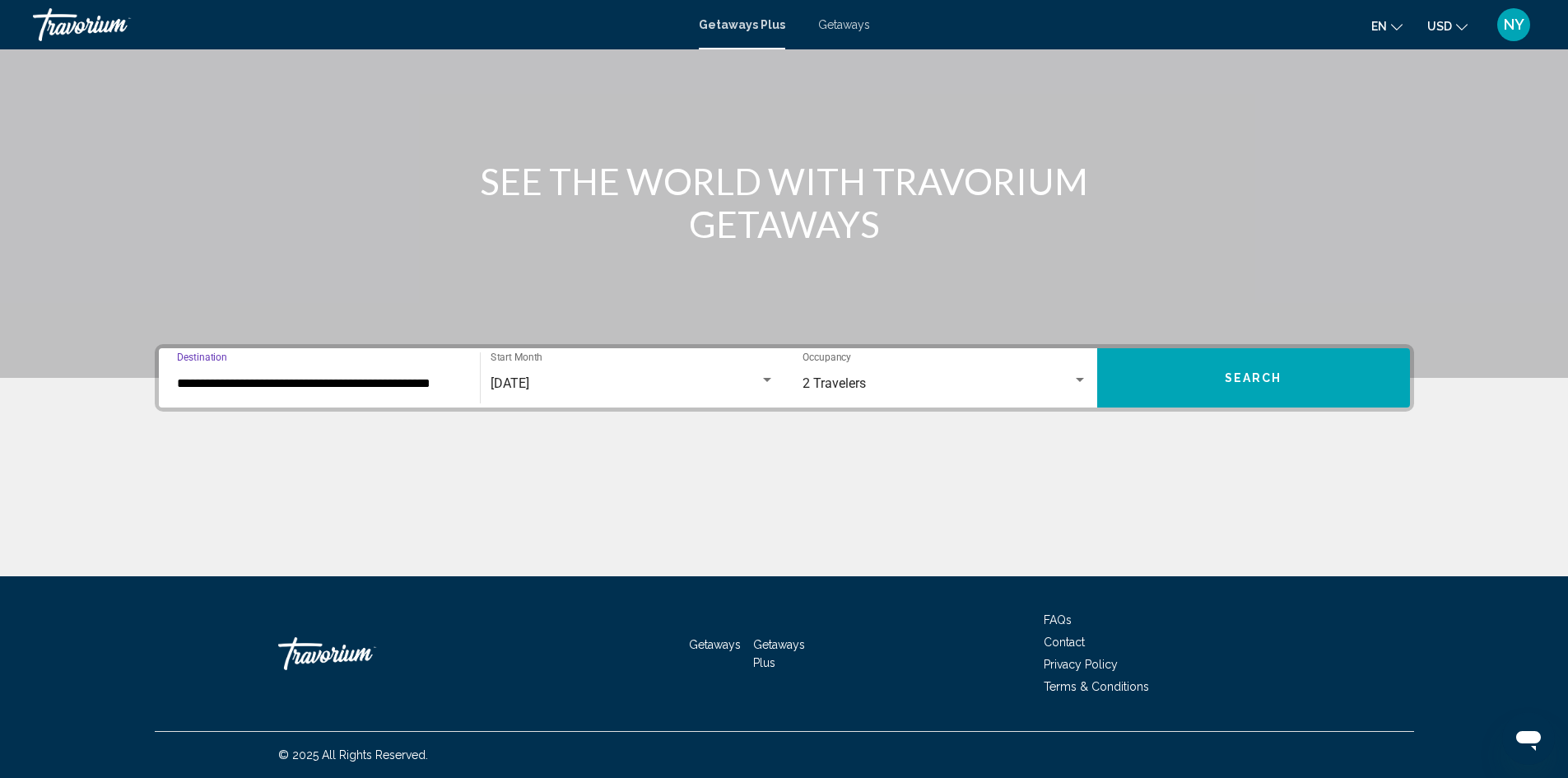
click at [1231, 380] on span "Search" at bounding box center [1253, 378] width 58 height 13
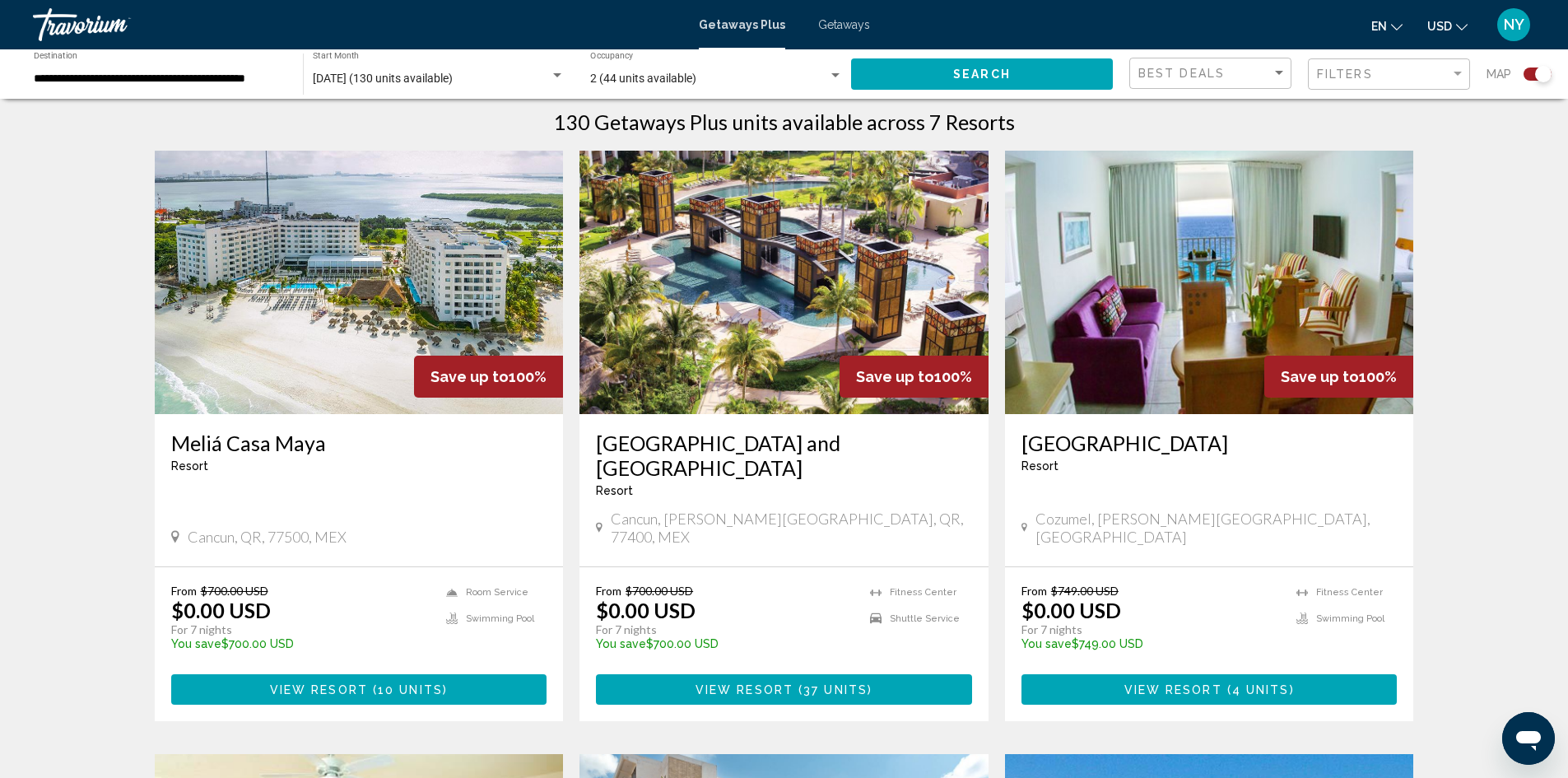
scroll to position [498, 0]
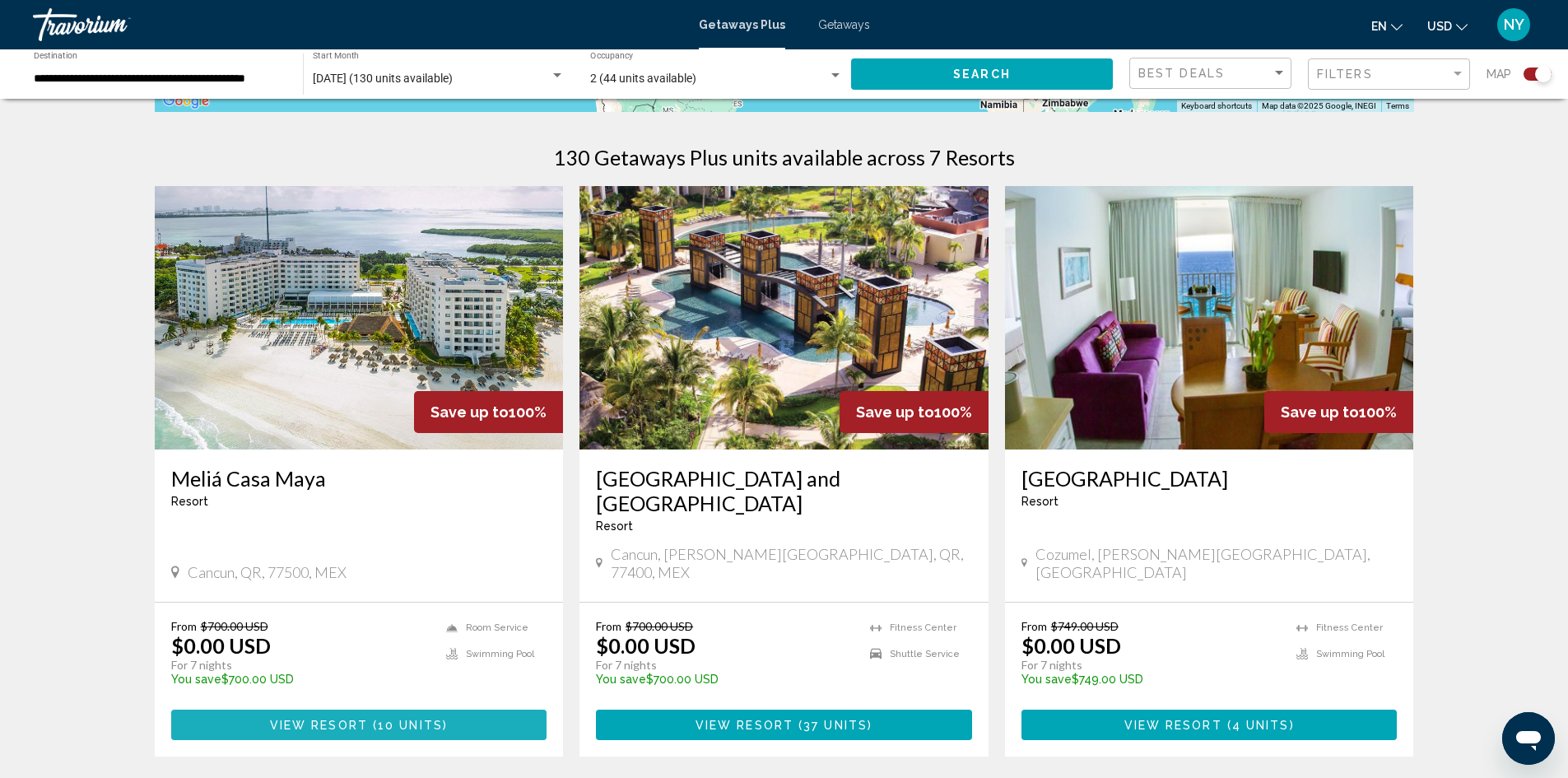
click at [363, 718] on span "View Resort" at bounding box center [318, 724] width 98 height 13
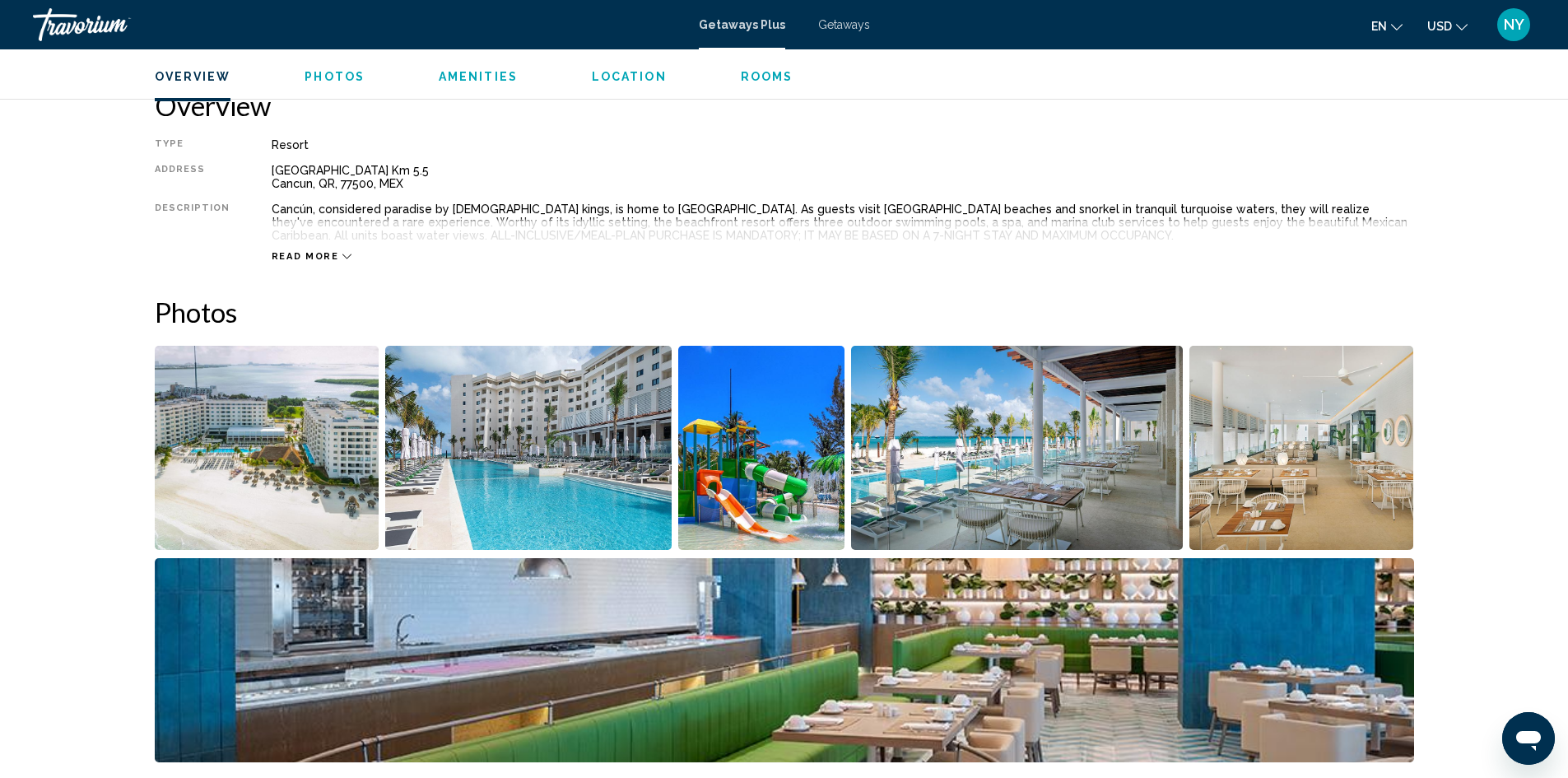
scroll to position [543, 0]
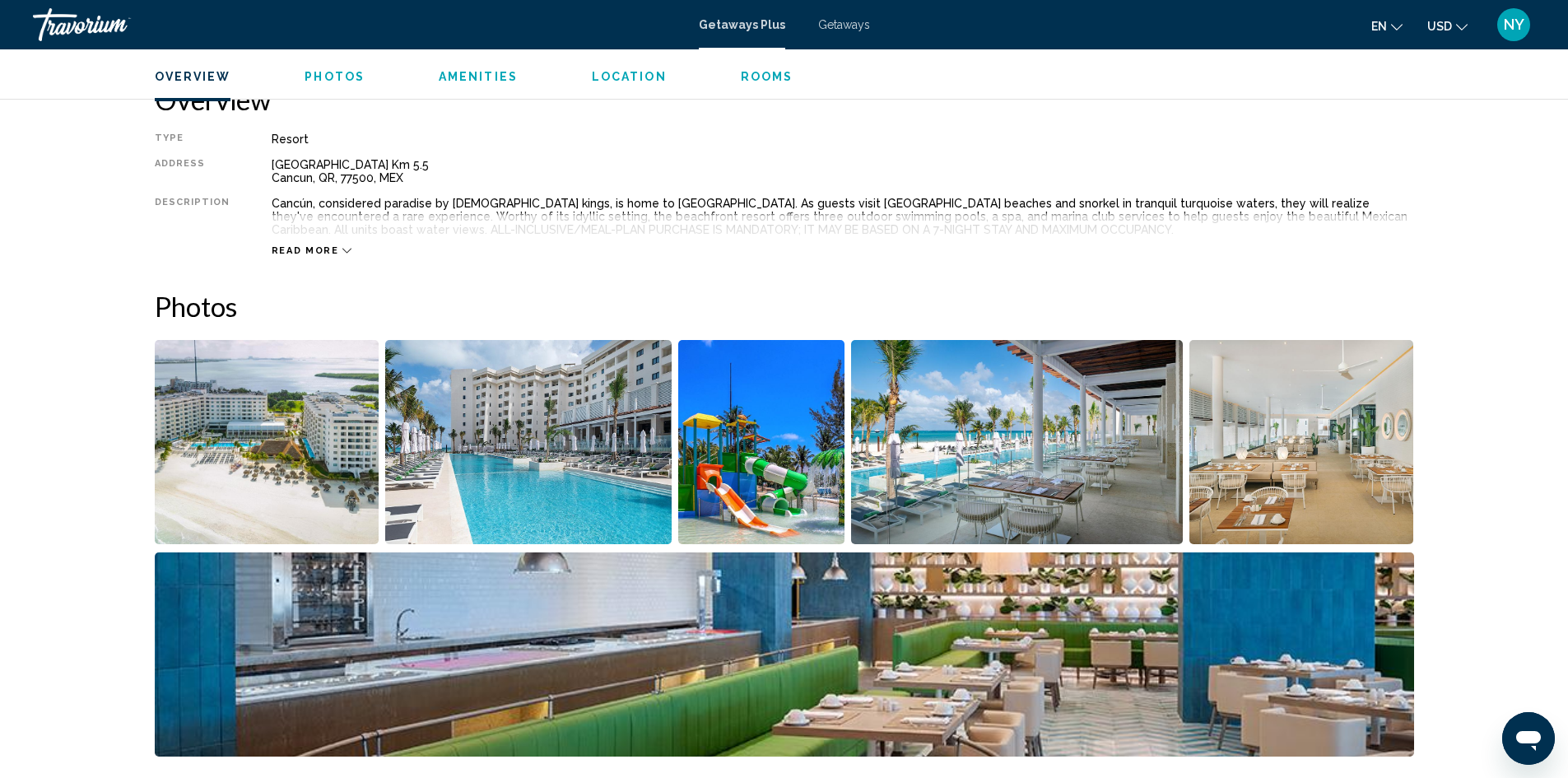
click at [294, 250] on span "Read more" at bounding box center [305, 250] width 67 height 10
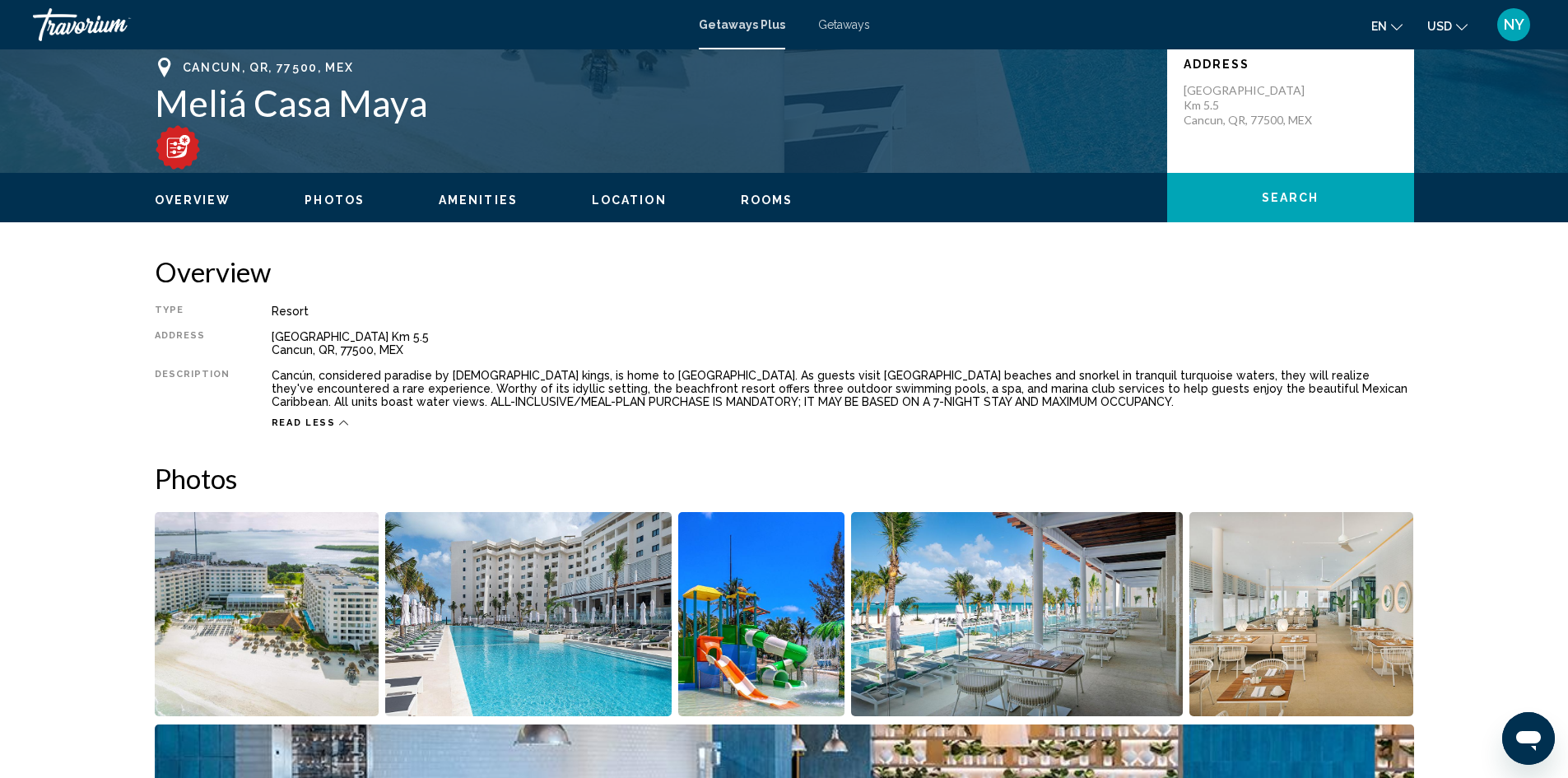
scroll to position [379, 0]
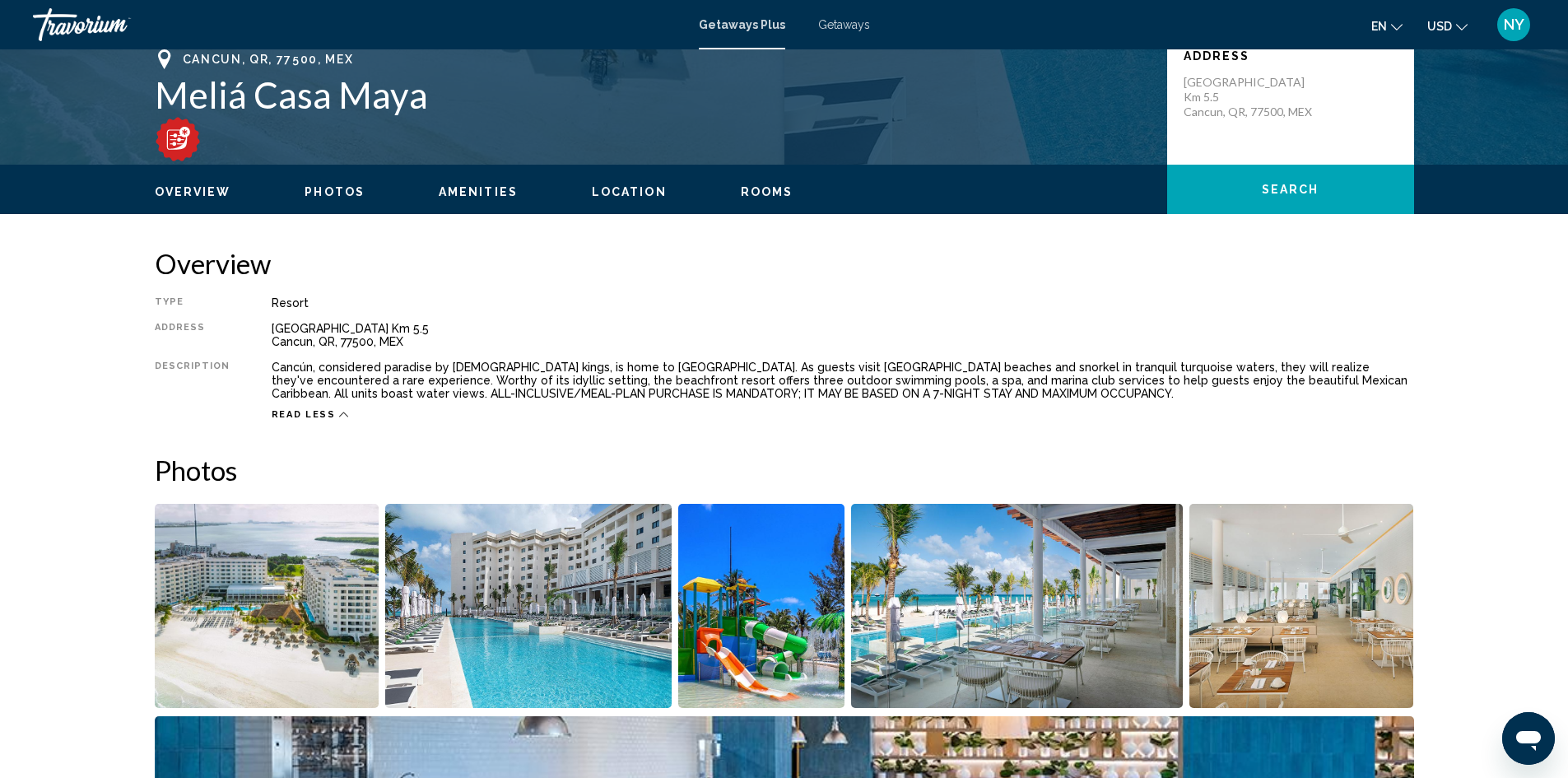
click at [293, 416] on span "Read less" at bounding box center [304, 415] width 64 height 10
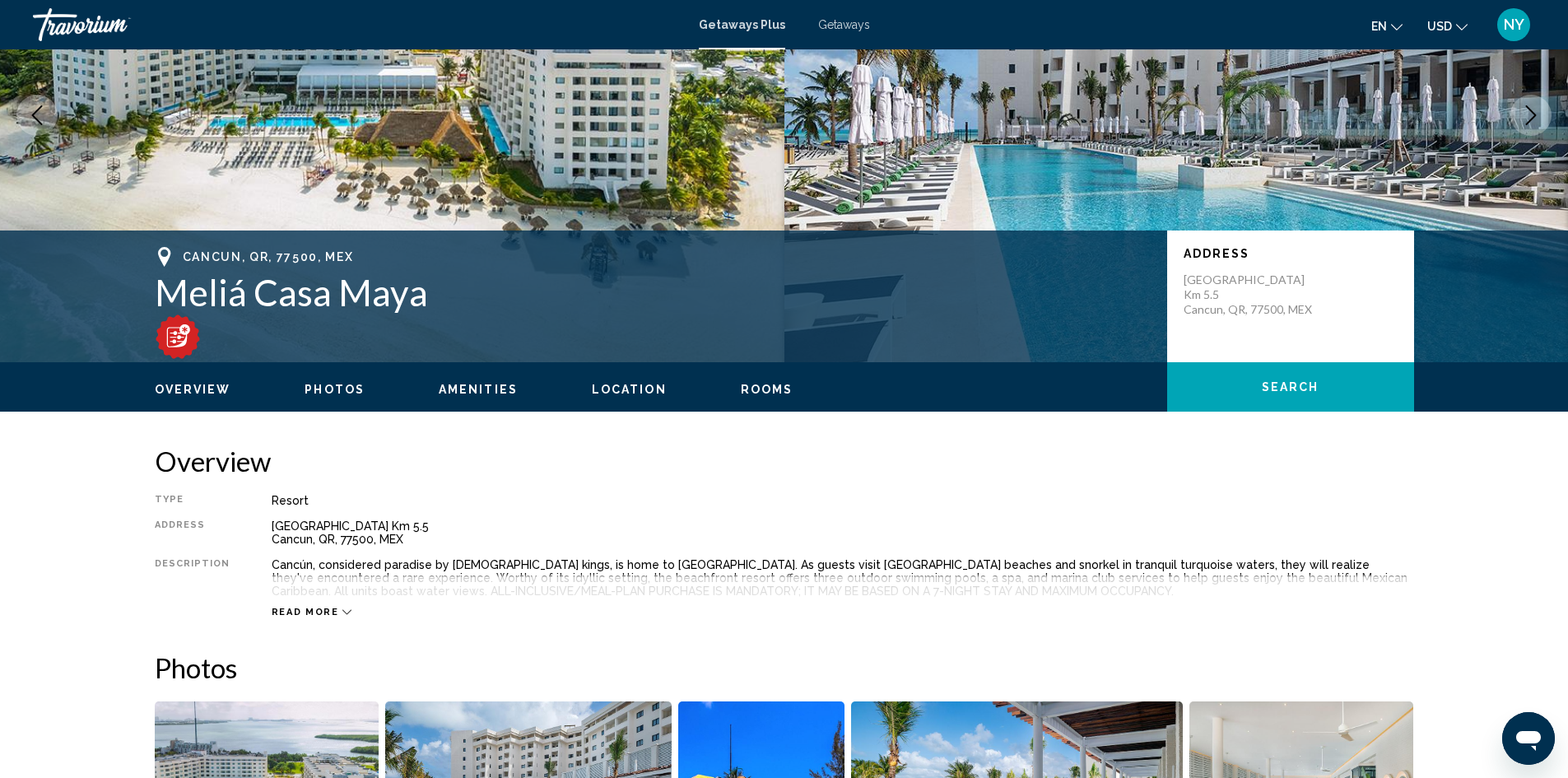
scroll to position [221, 0]
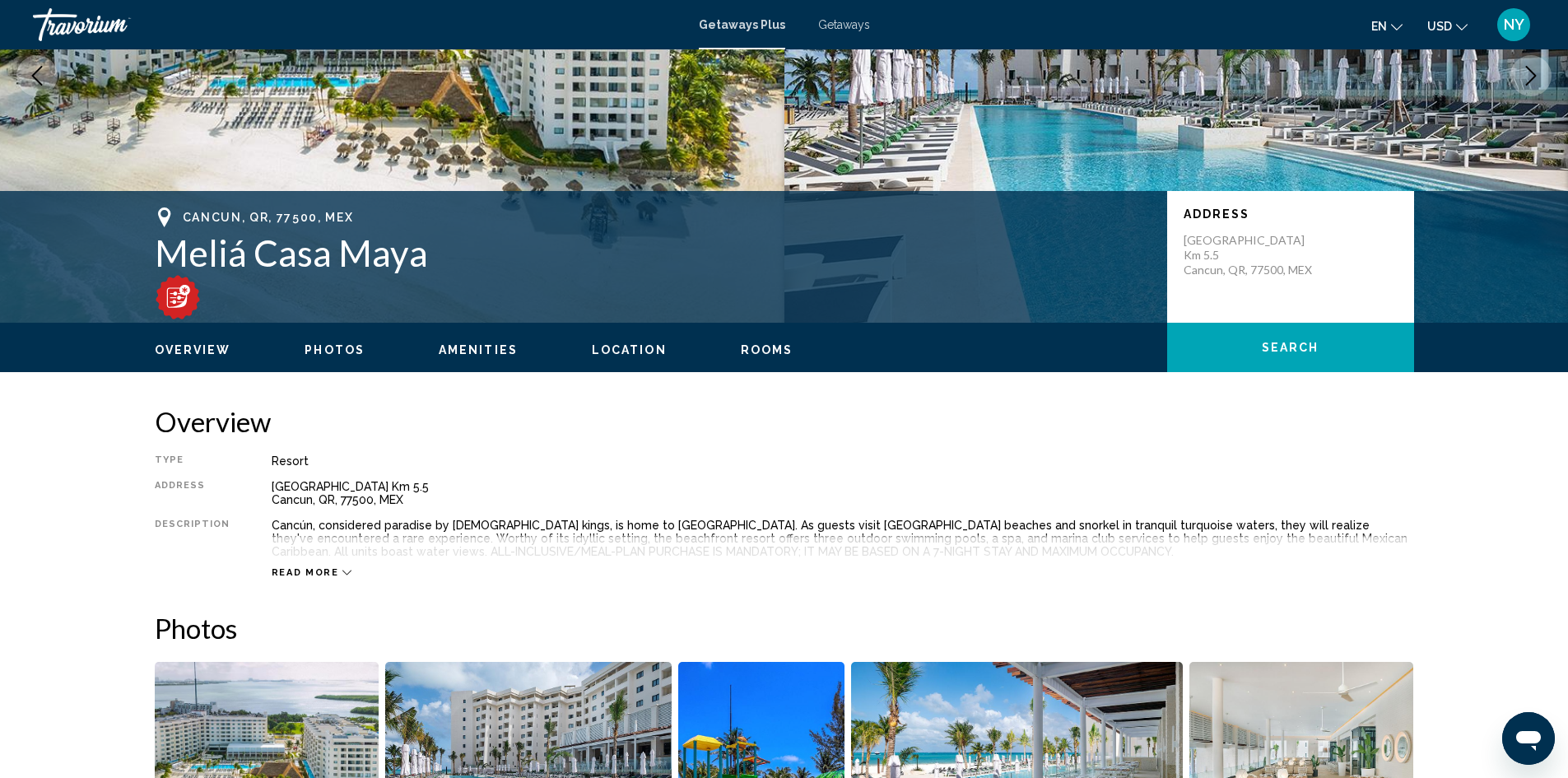
click at [331, 569] on div "Read more" at bounding box center [312, 572] width 80 height 10
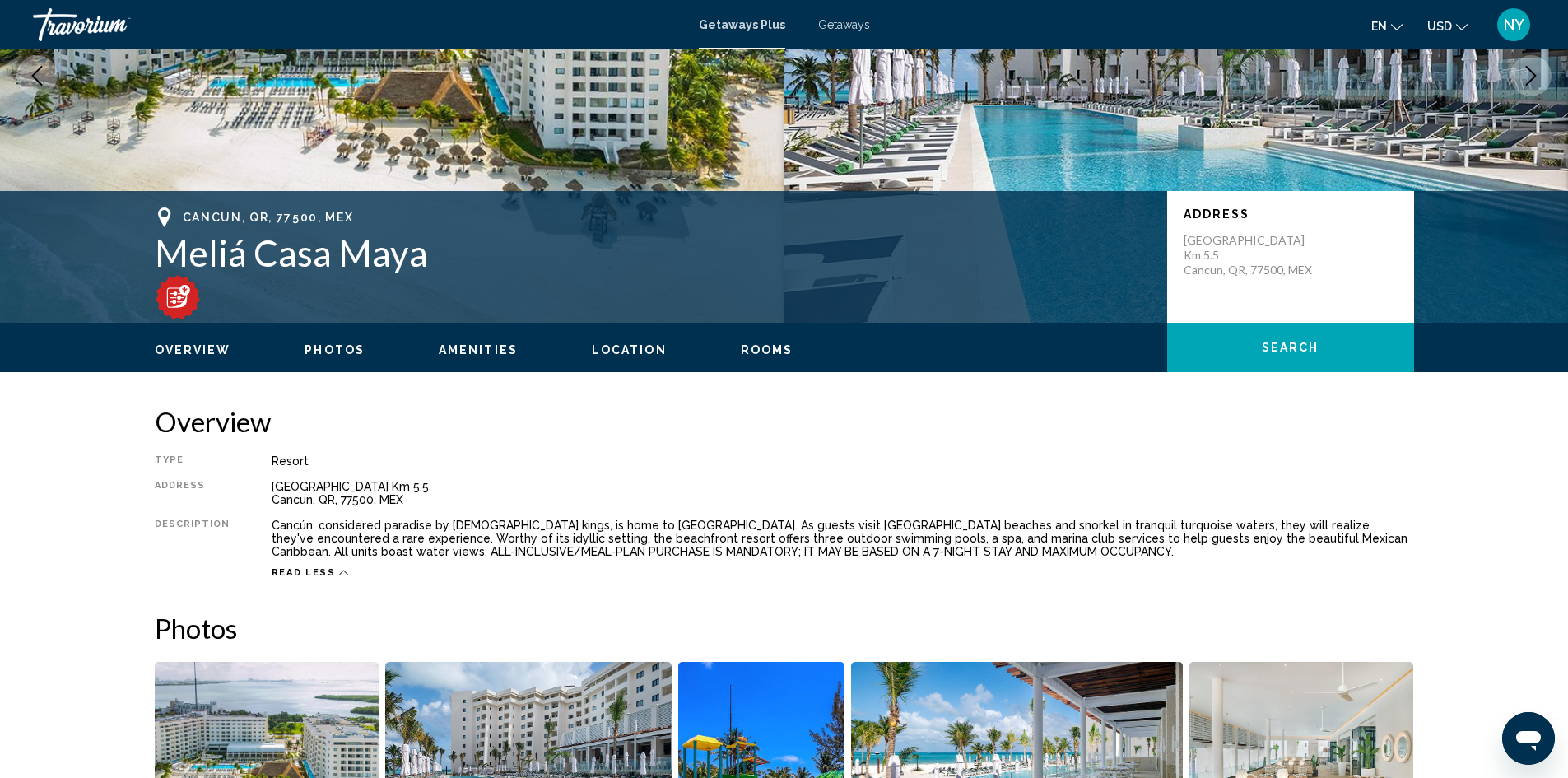
click at [460, 346] on span "Amenities" at bounding box center [478, 350] width 79 height 13
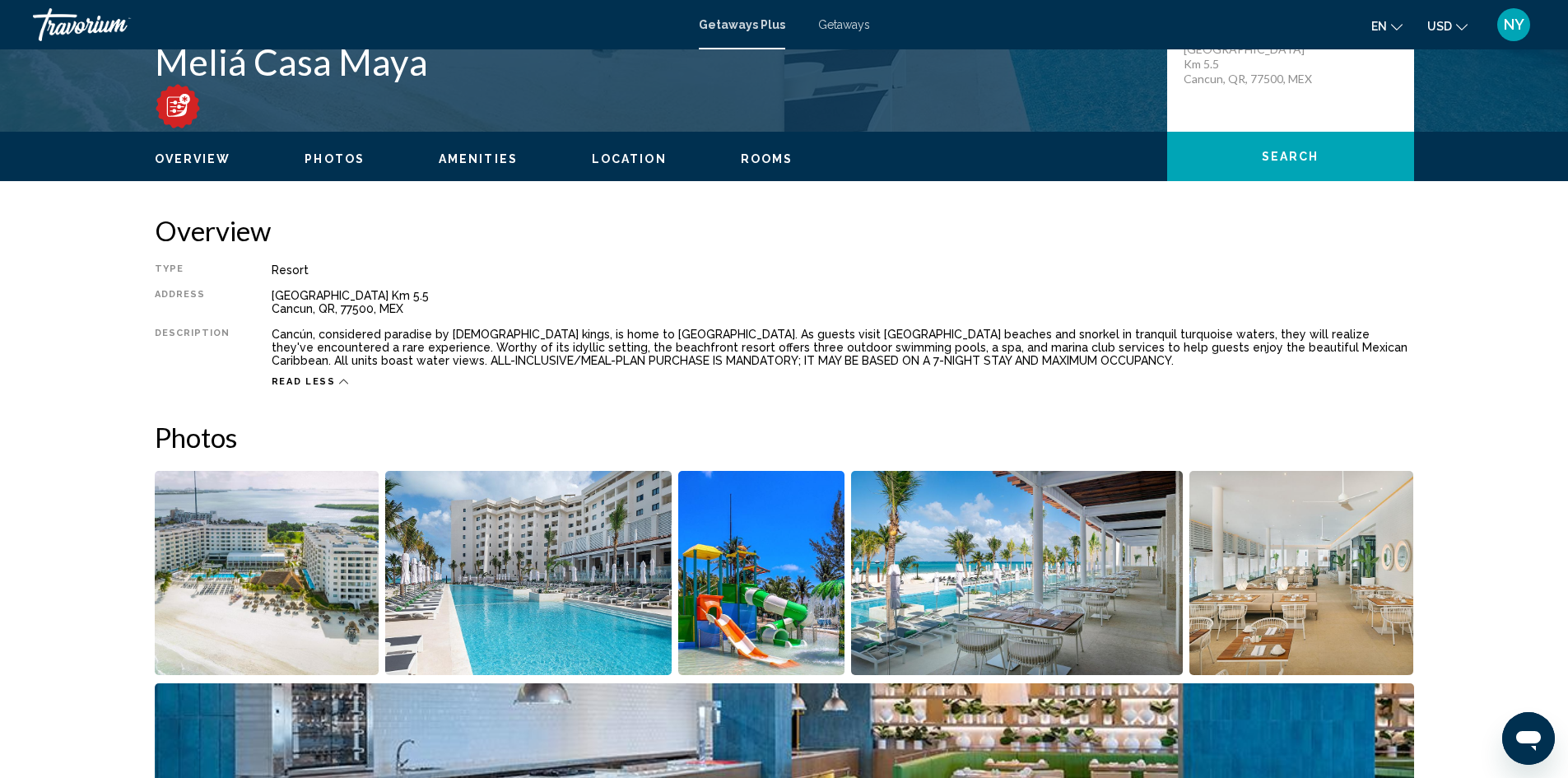
scroll to position [417, 0]
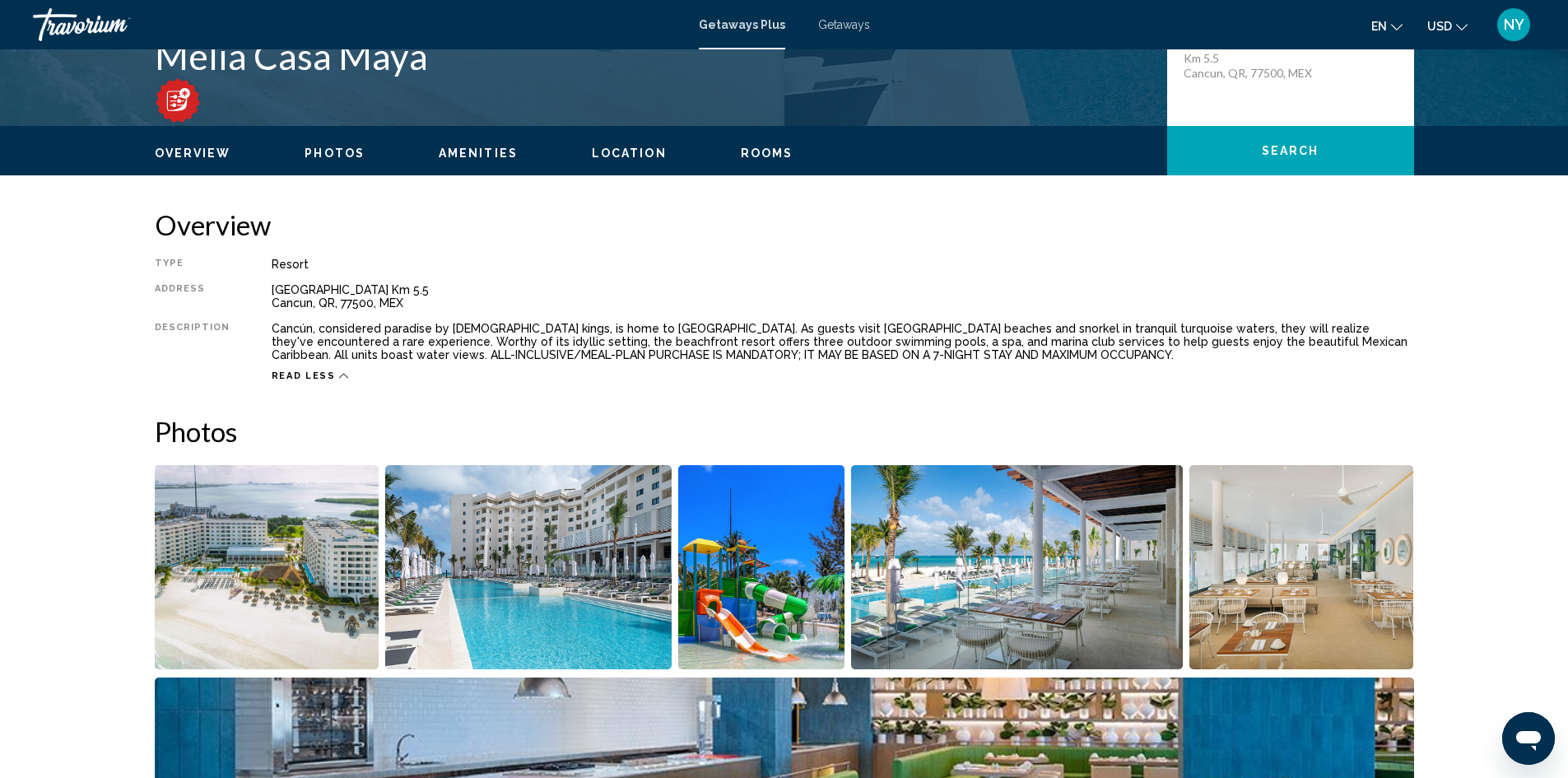
click at [612, 146] on span "Location" at bounding box center [629, 152] width 75 height 13
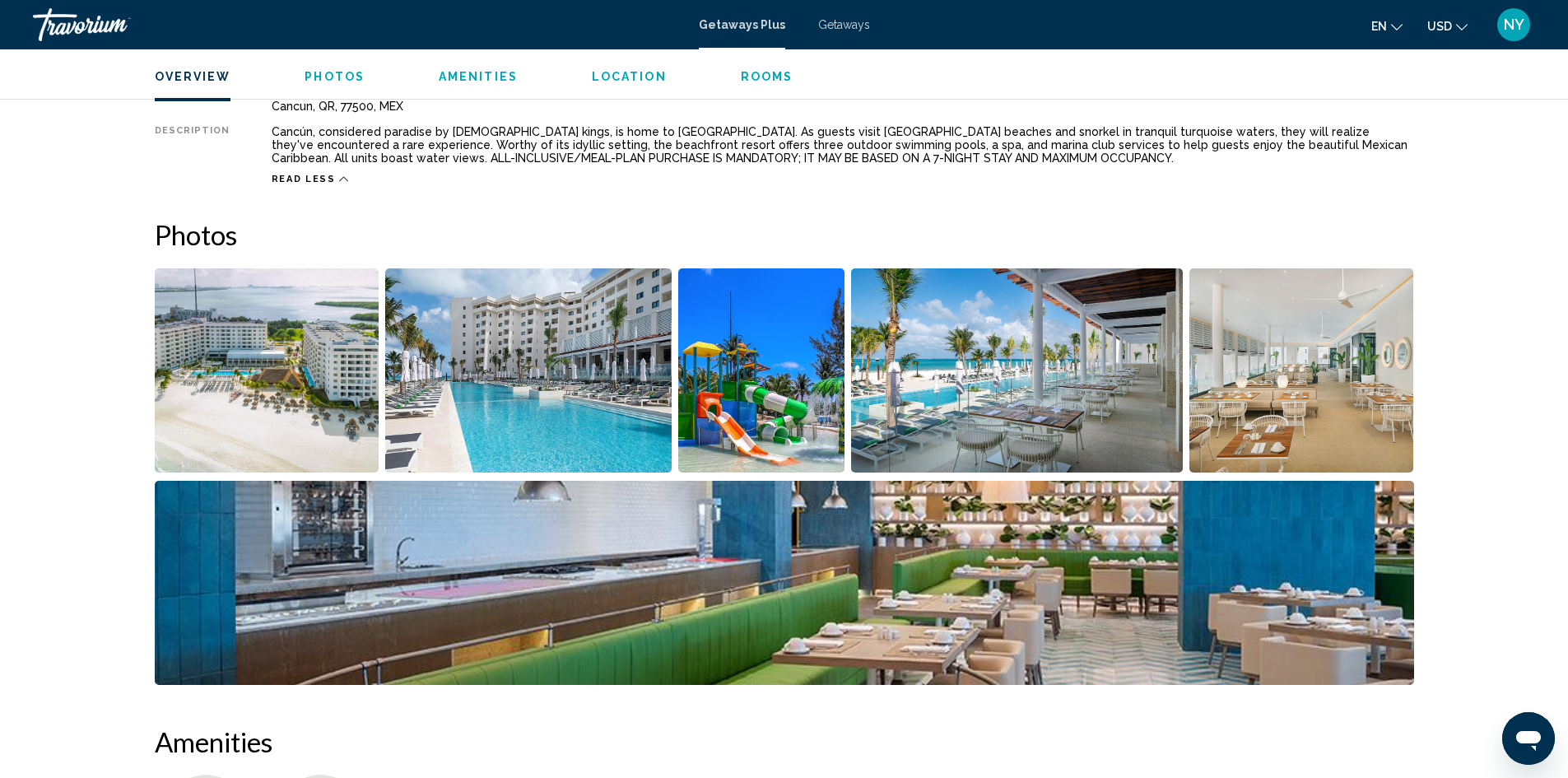
scroll to position [642, 0]
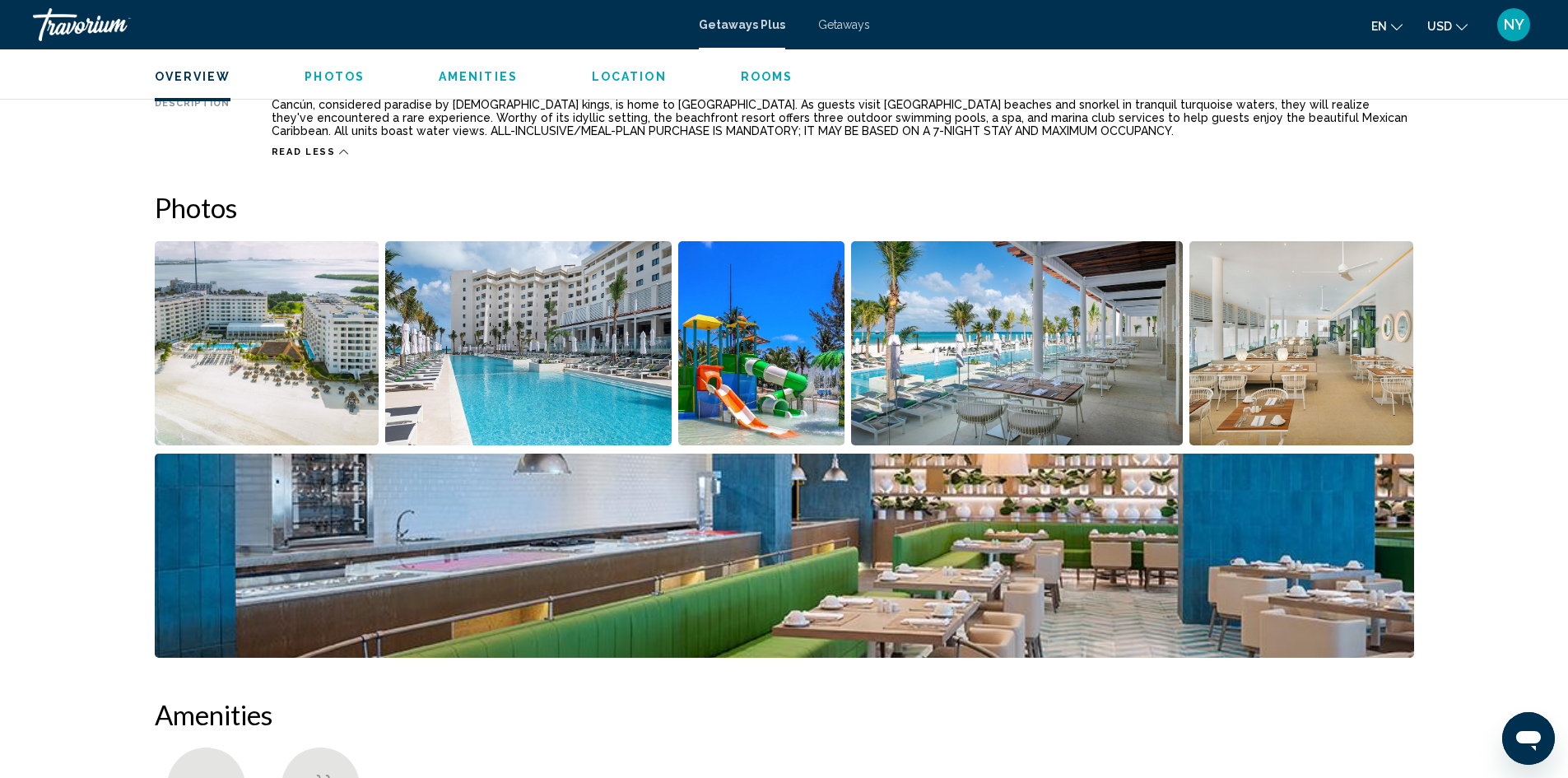
click at [750, 78] on span "Rooms" at bounding box center [767, 76] width 53 height 13
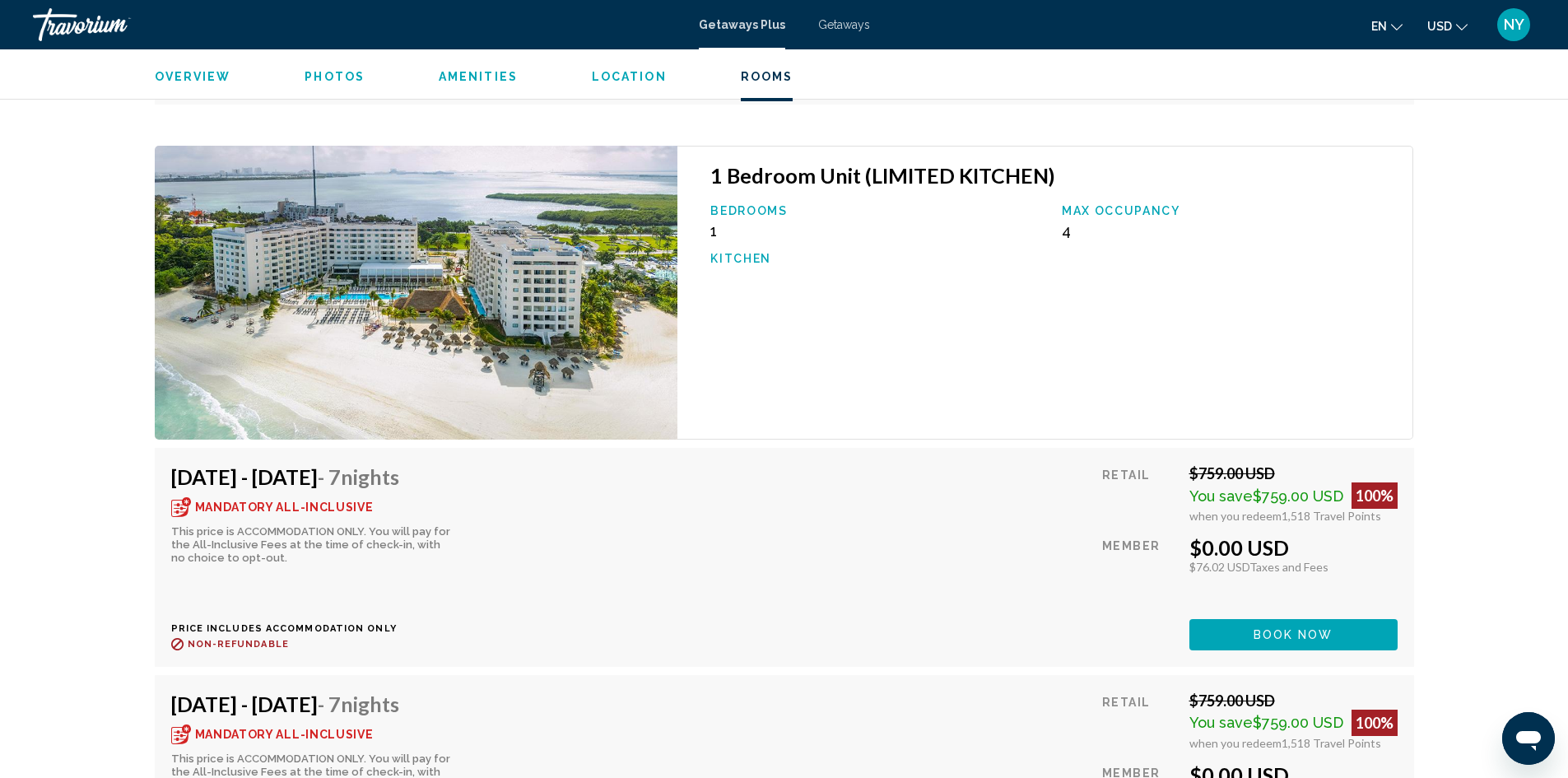
scroll to position [3751, 0]
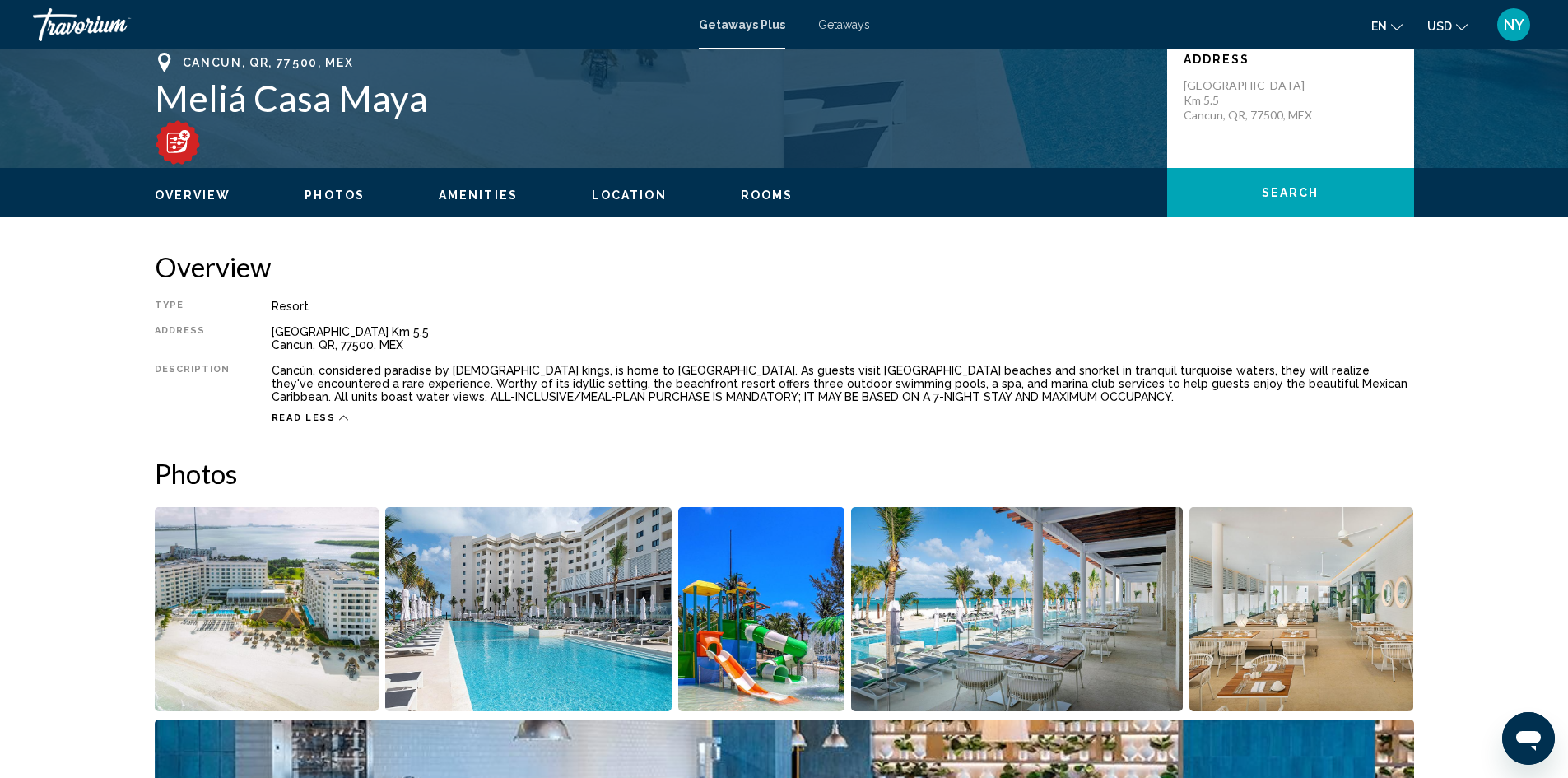
scroll to position [0, 0]
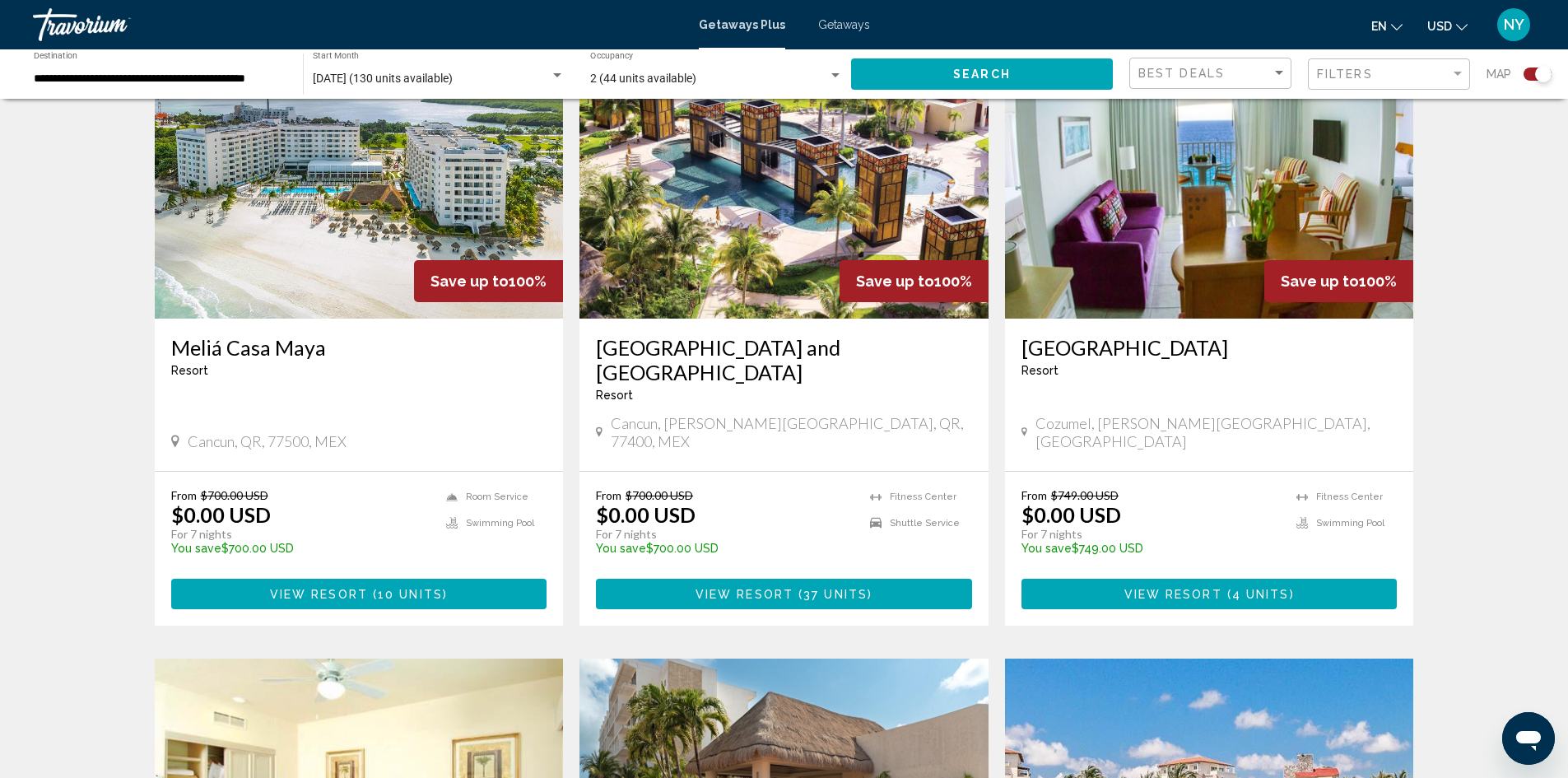
scroll to position [659, 0]
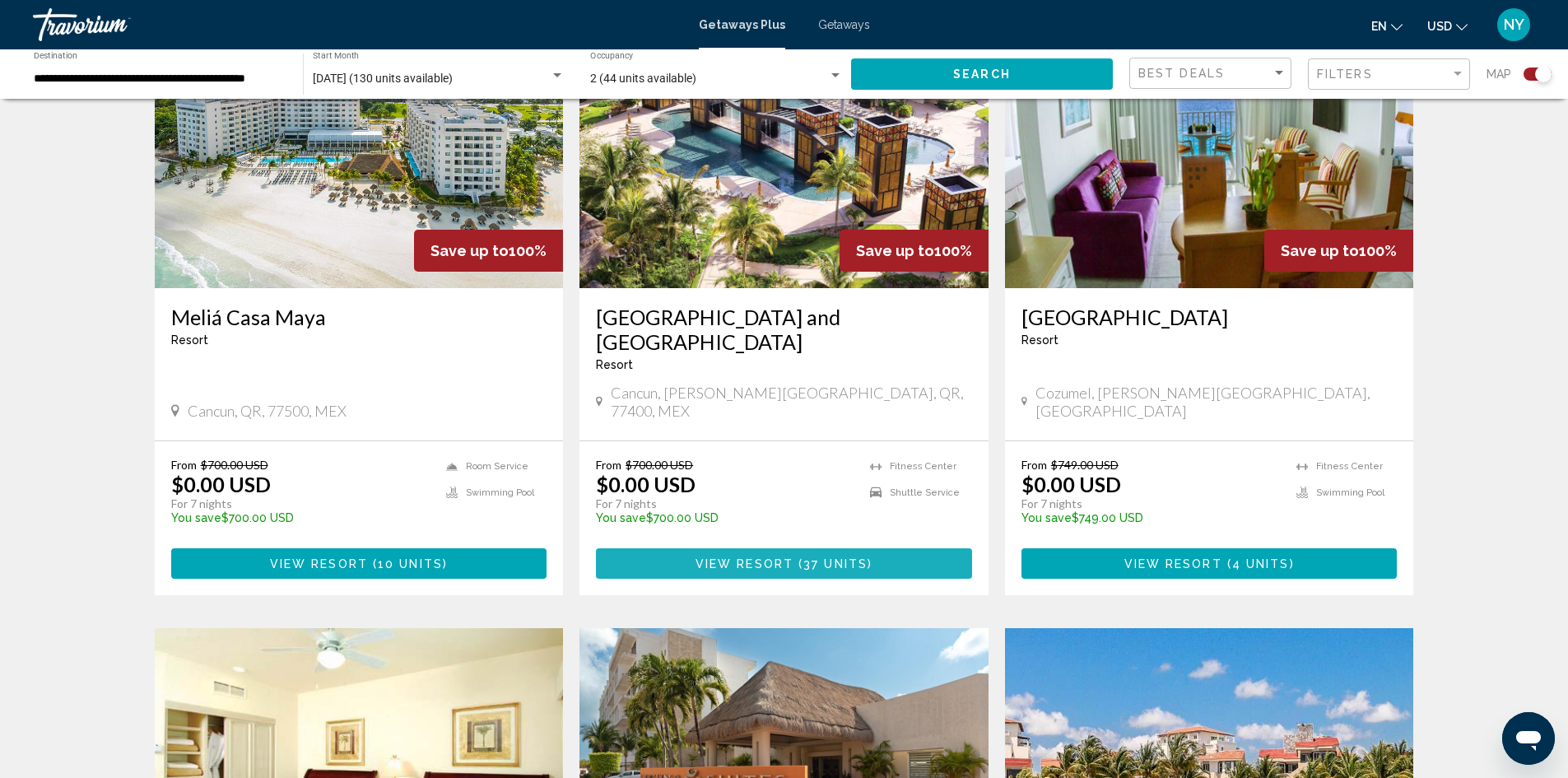
click at [804, 557] on span "37 units" at bounding box center [835, 563] width 64 height 13
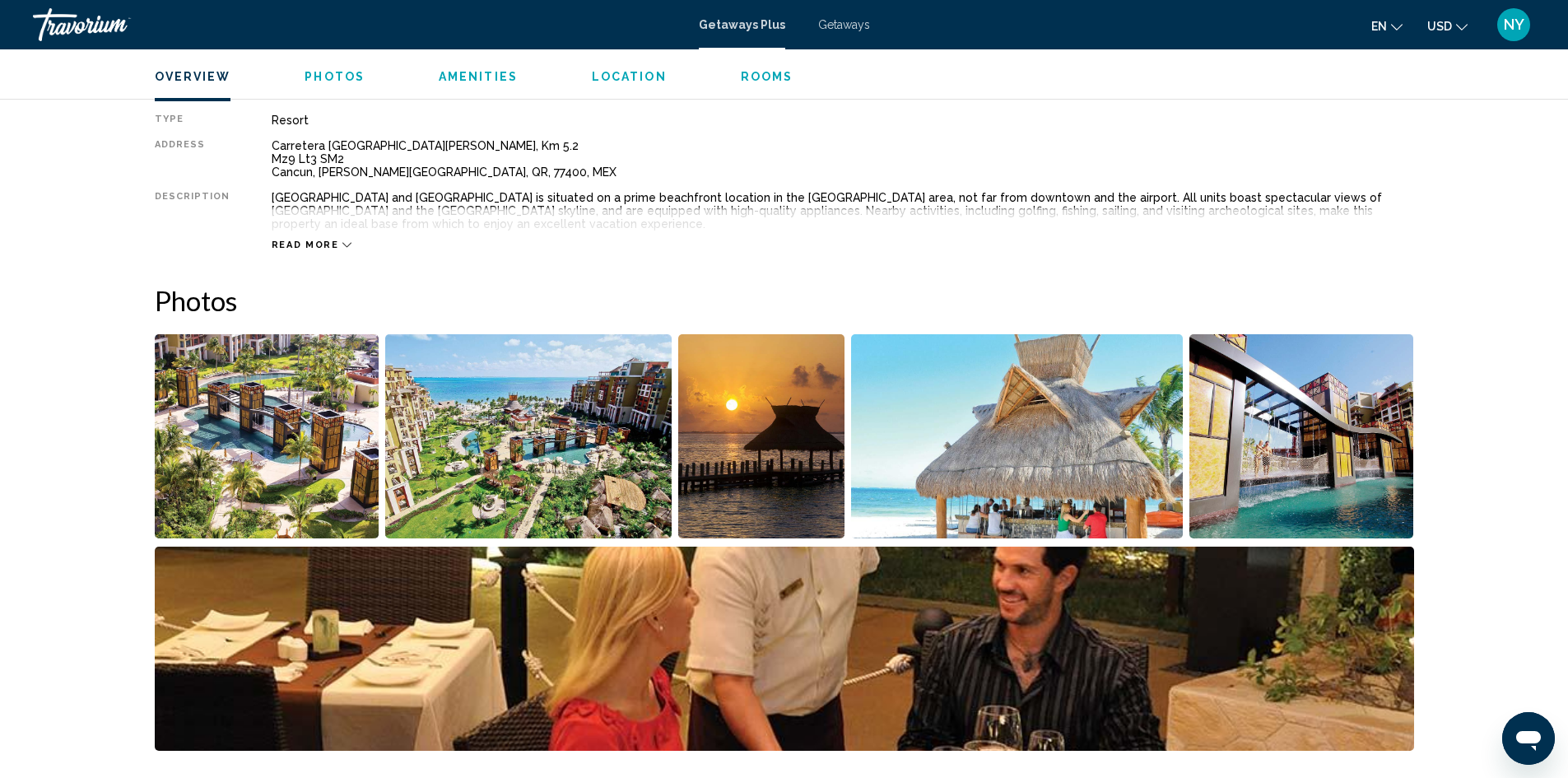
scroll to position [576, 0]
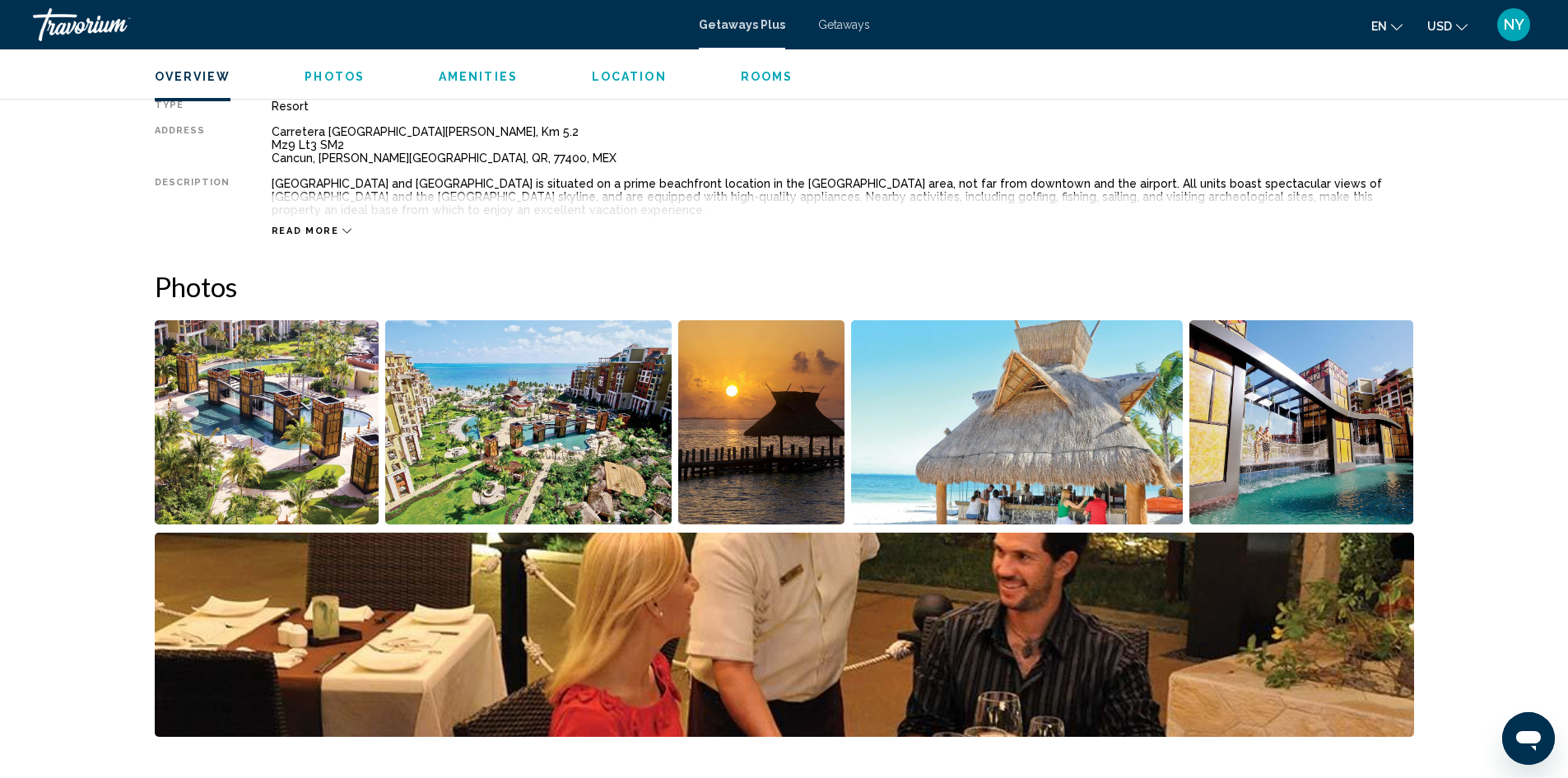
click at [292, 228] on span "Read more" at bounding box center [305, 231] width 67 height 10
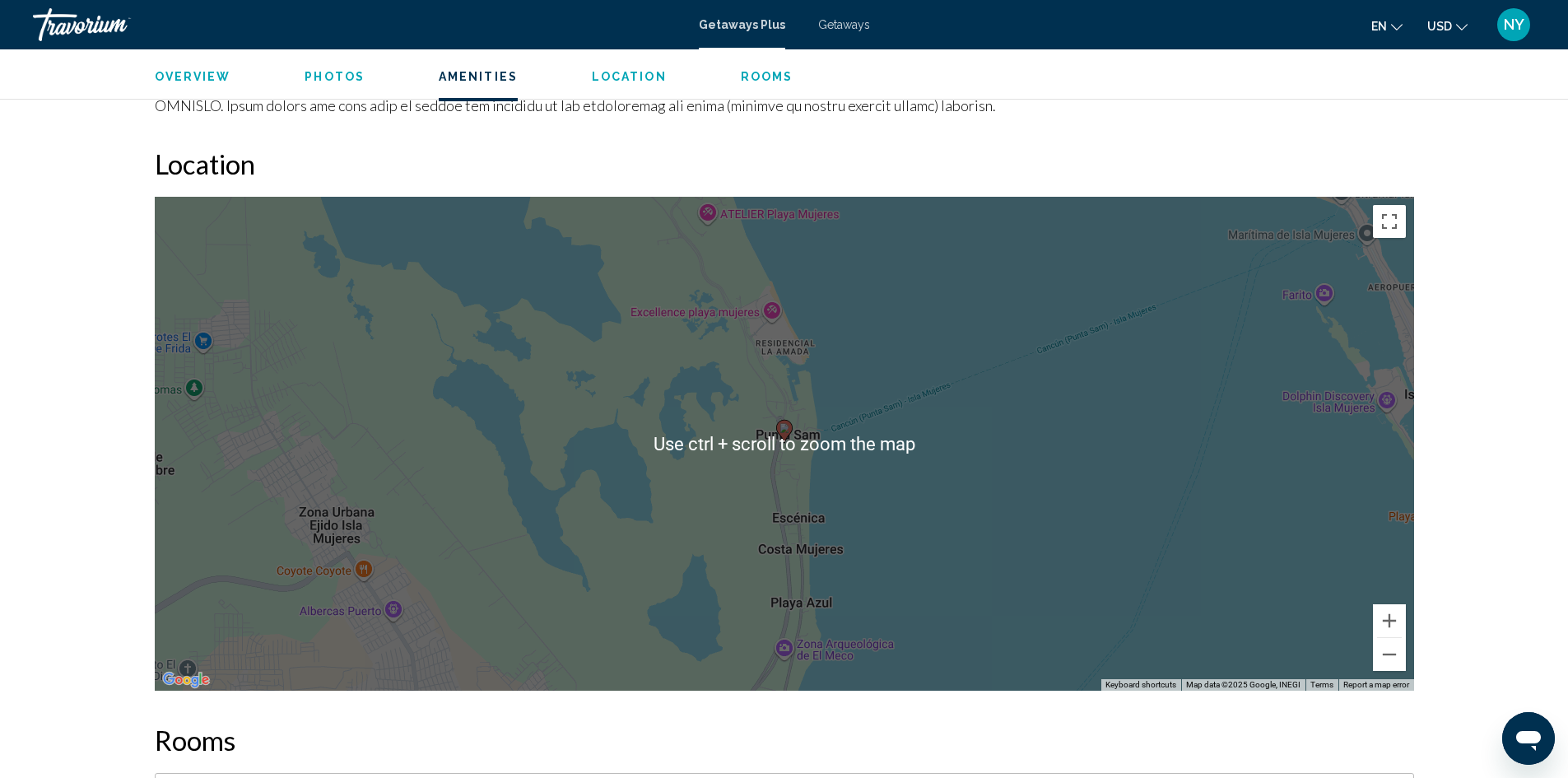
scroll to position [1977, 0]
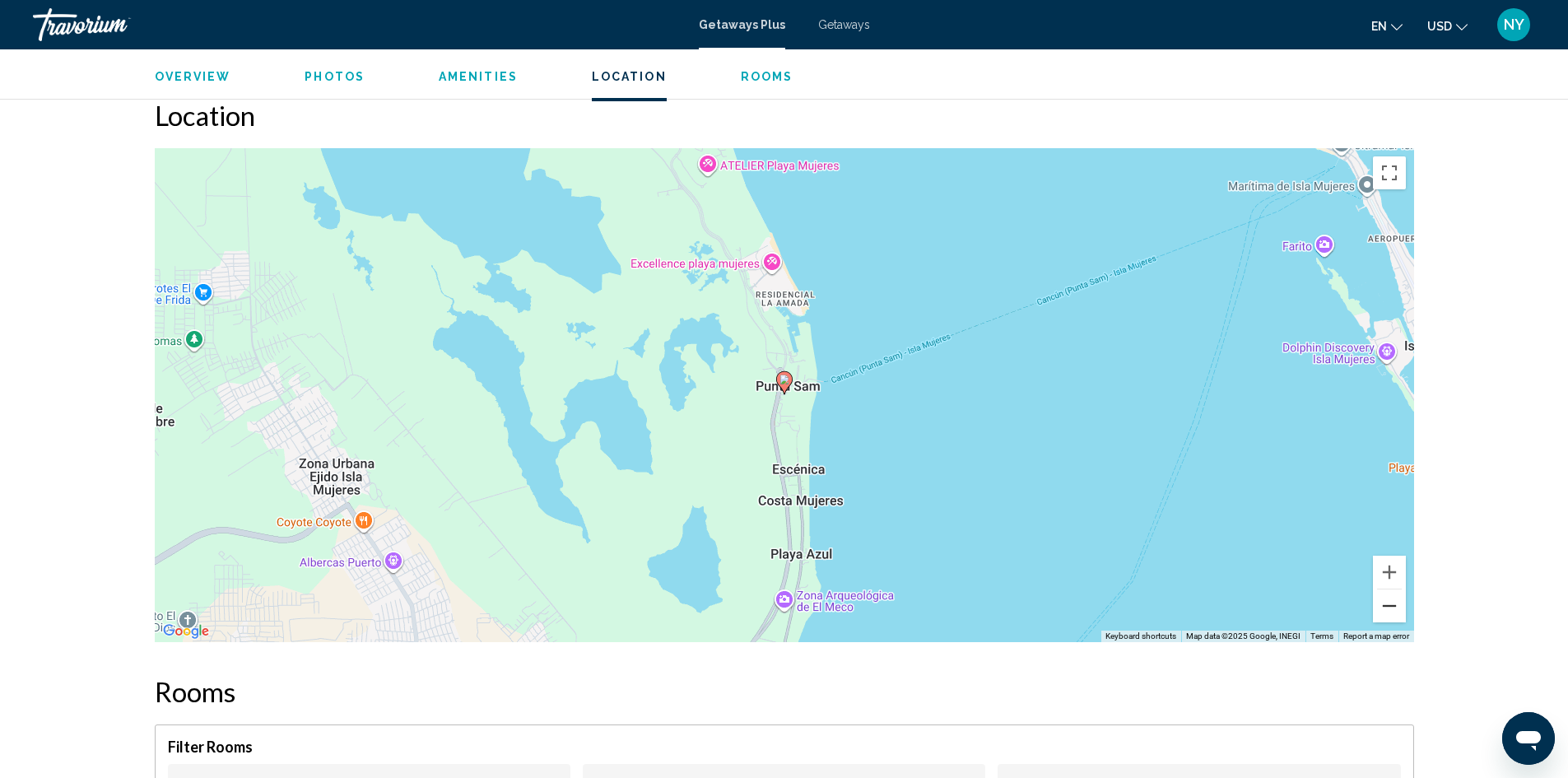
click at [1392, 602] on button "Zoom out" at bounding box center [1390, 606] width 33 height 33
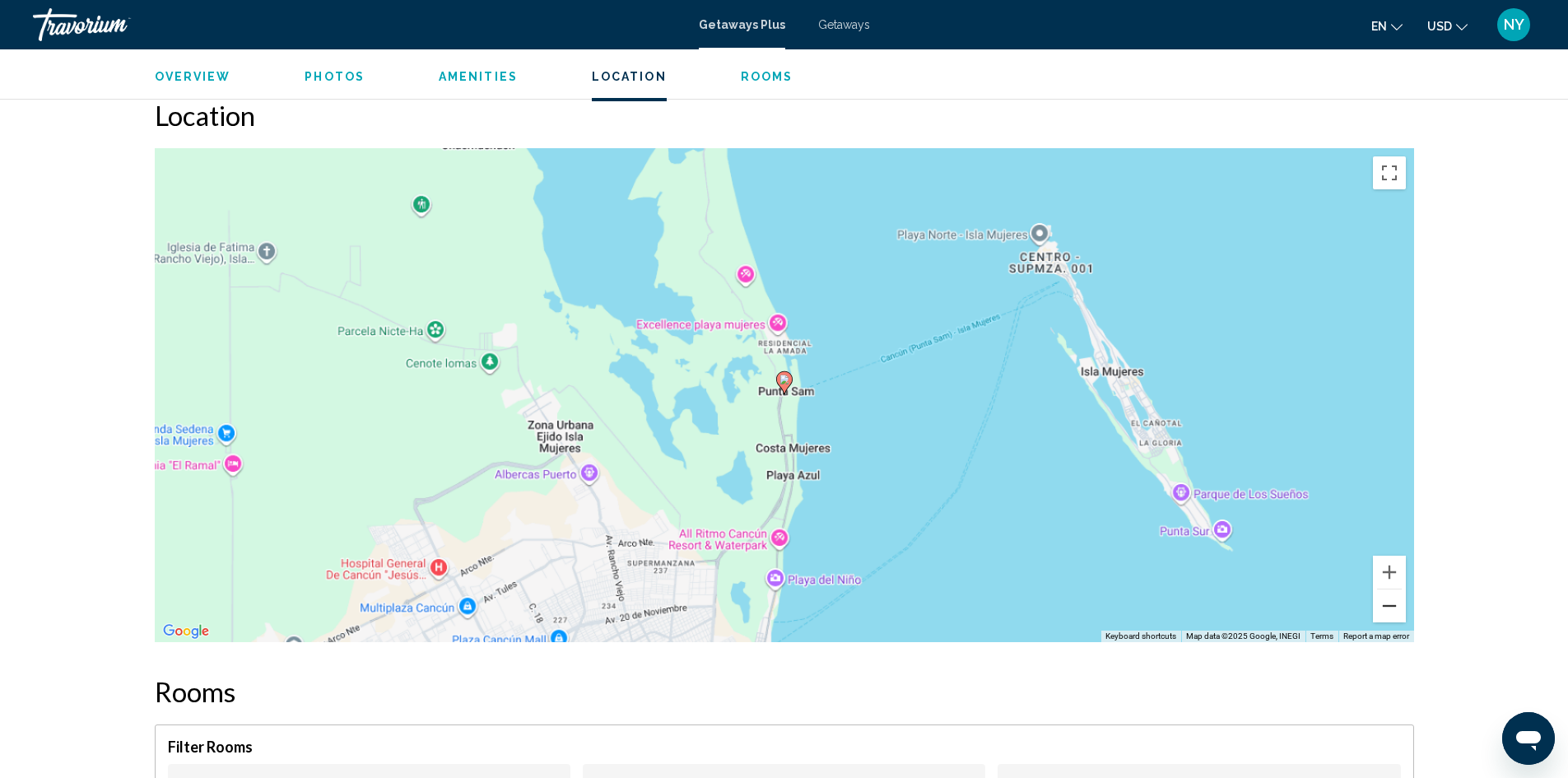
click at [1392, 602] on button "Zoom out" at bounding box center [1390, 606] width 33 height 33
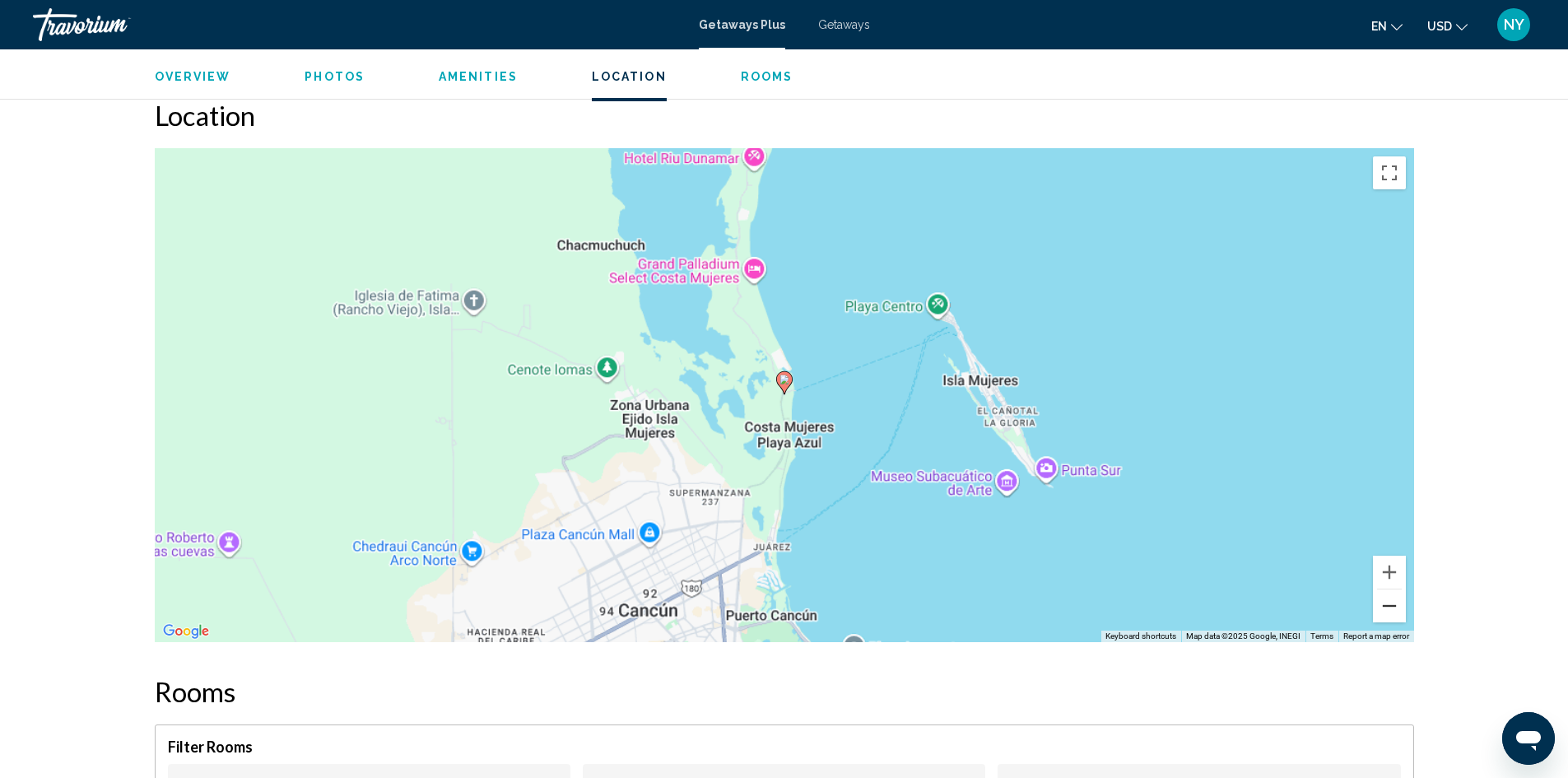
click at [1392, 602] on button "Zoom out" at bounding box center [1390, 606] width 33 height 33
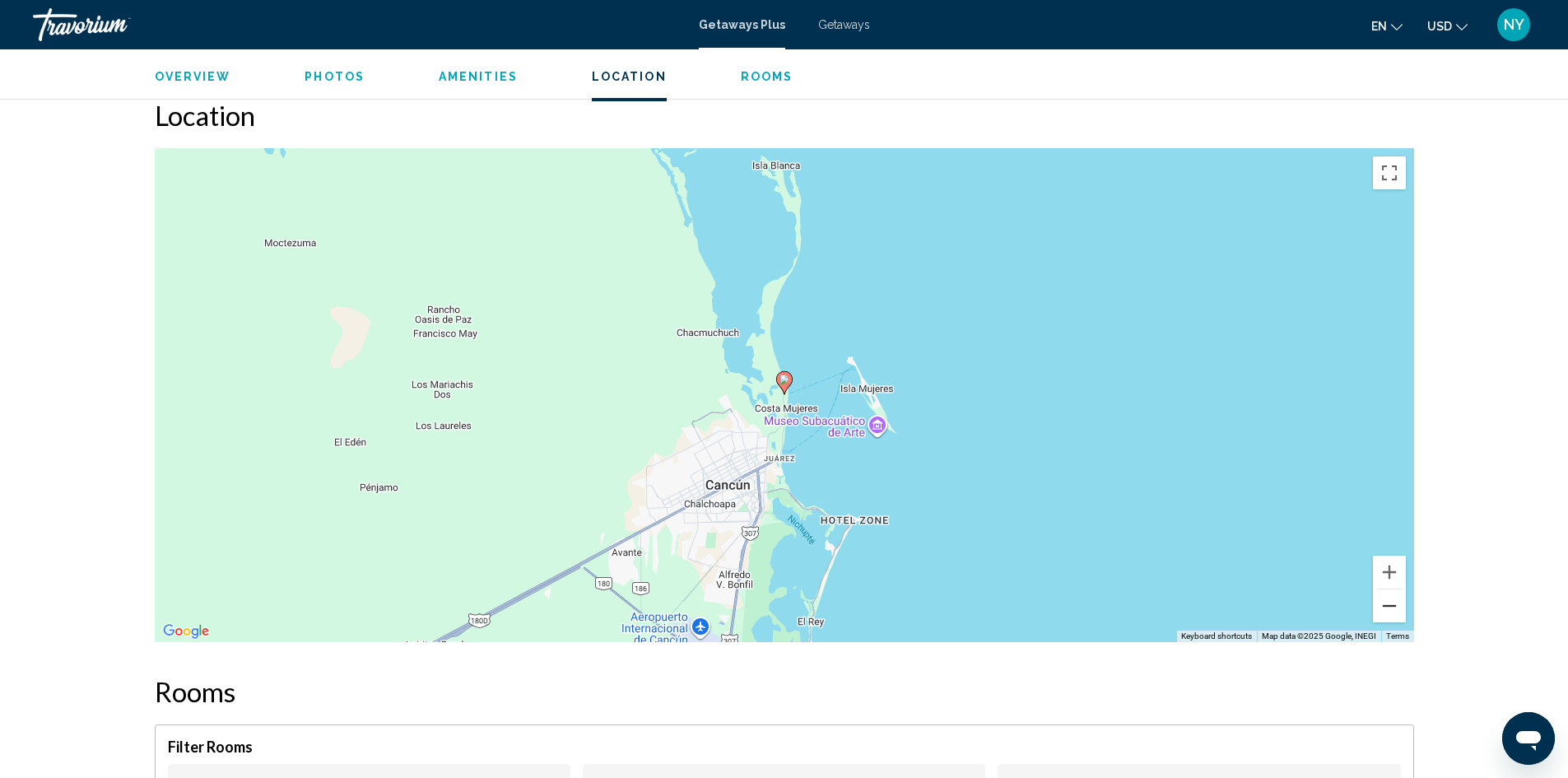
click at [1393, 602] on button "Zoom out" at bounding box center [1390, 606] width 33 height 33
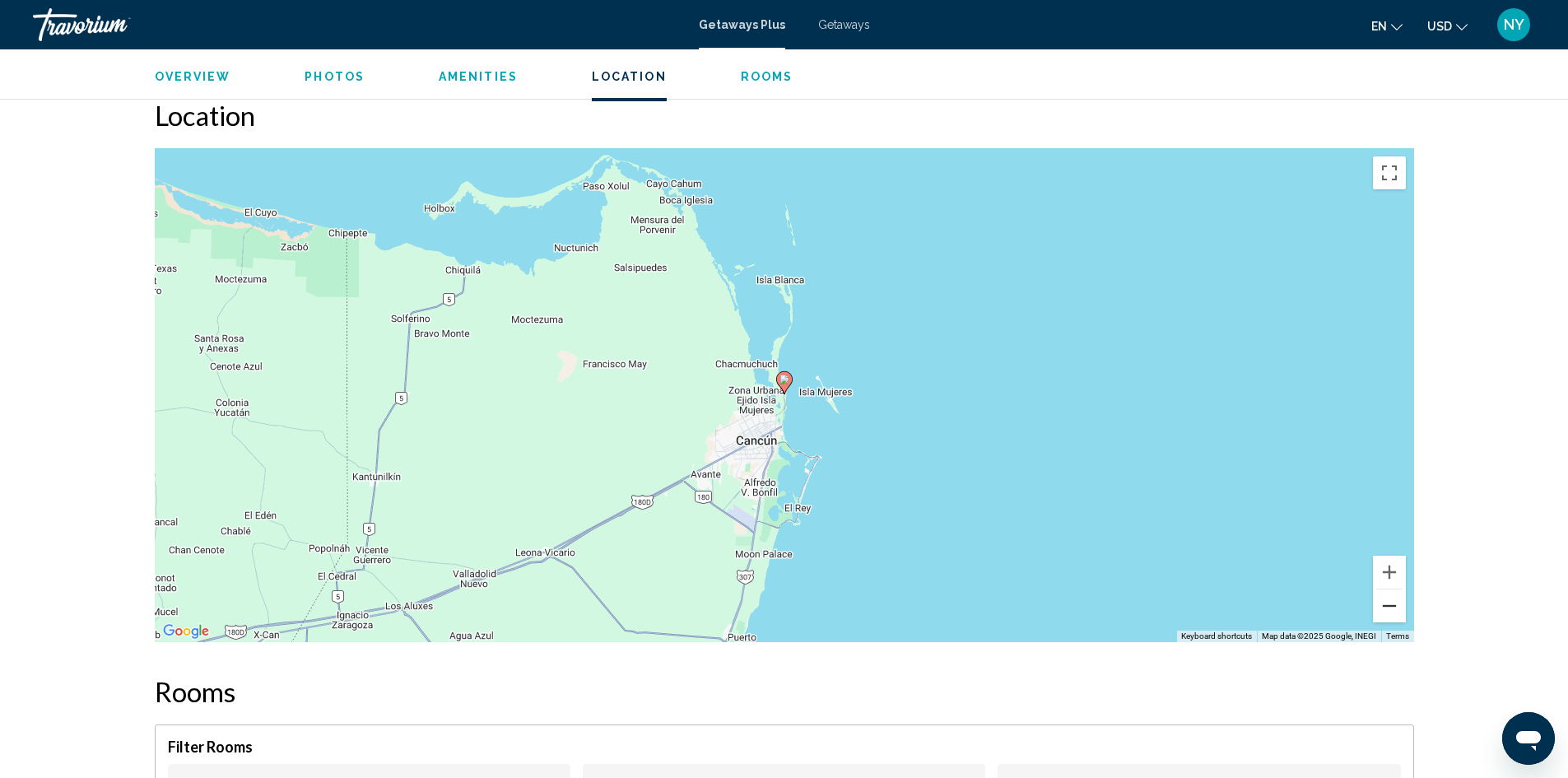
click at [1393, 602] on button "Zoom out" at bounding box center [1390, 606] width 33 height 33
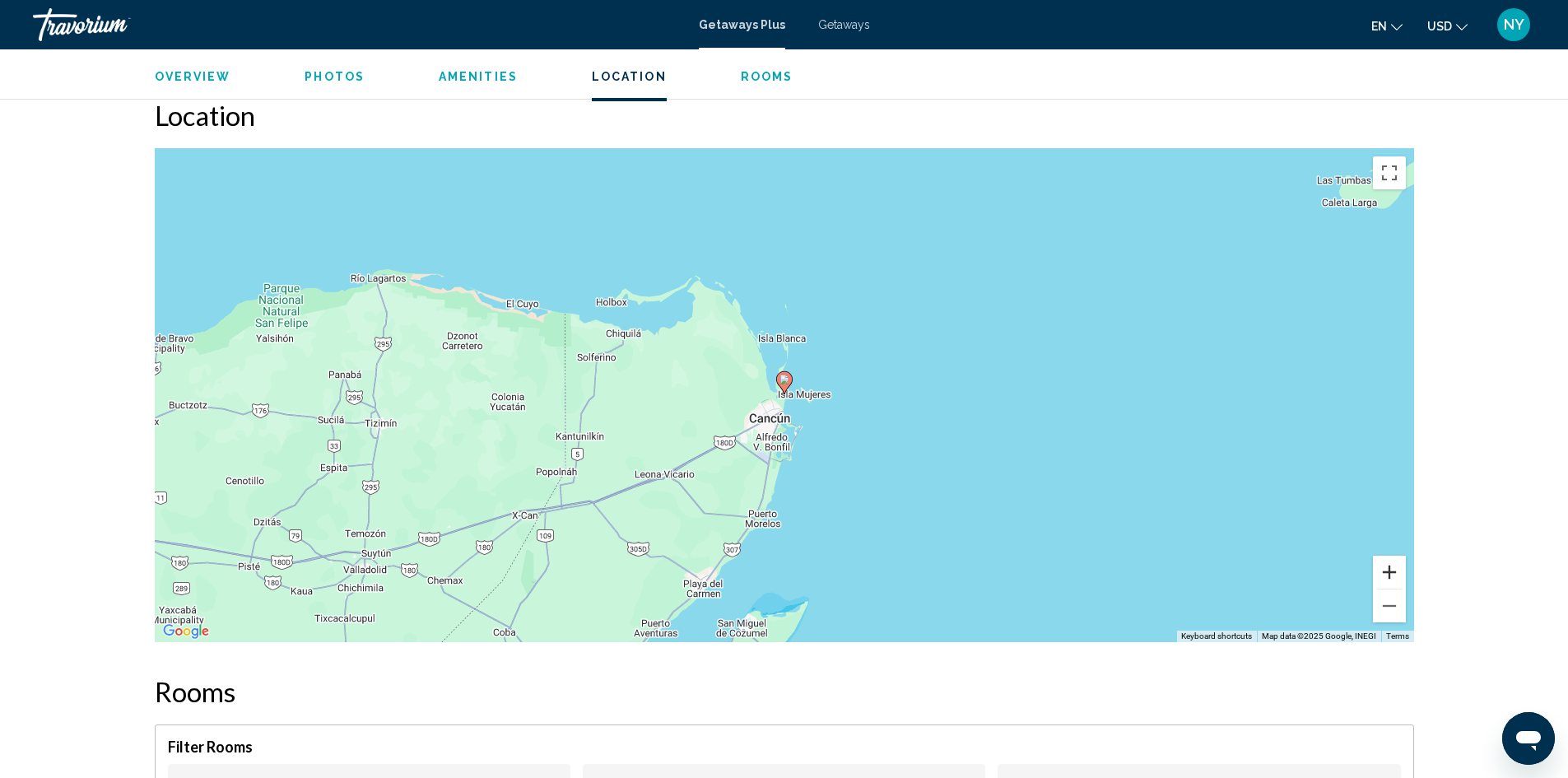
click at [1392, 571] on button "Zoom in" at bounding box center [1390, 572] width 33 height 33
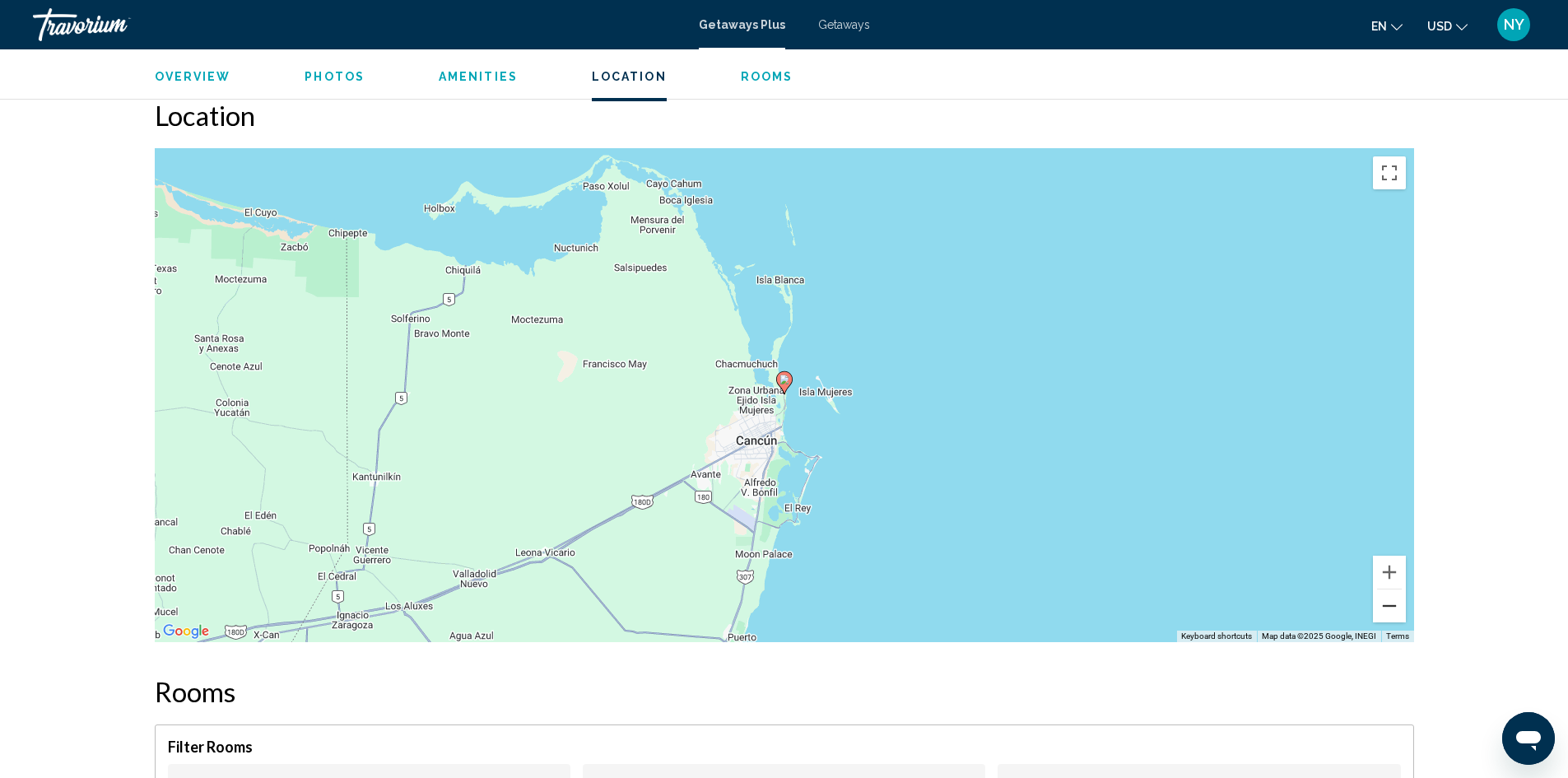
click at [1384, 605] on button "Zoom out" at bounding box center [1390, 606] width 33 height 33
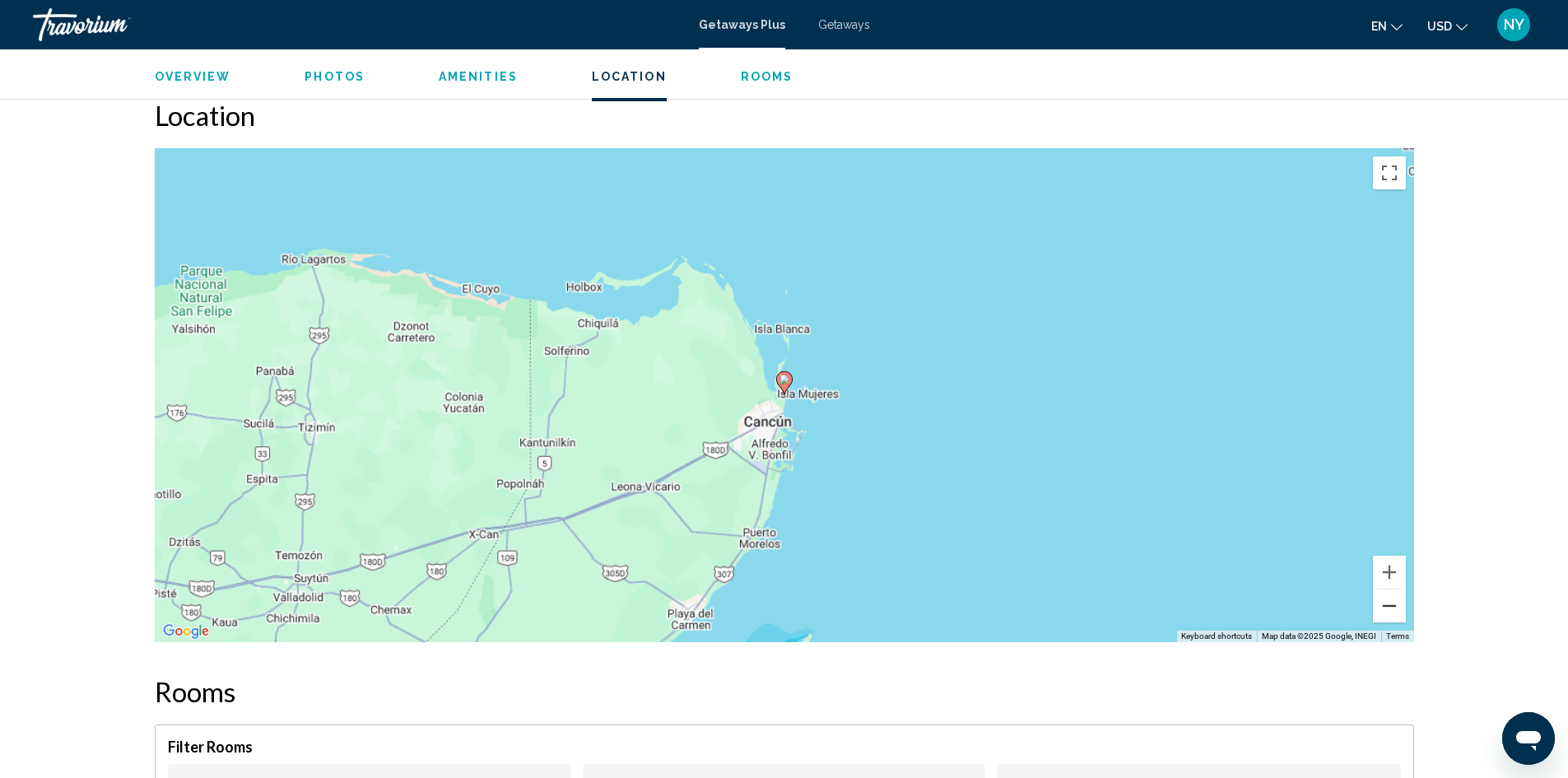
click at [1384, 605] on button "Zoom out" at bounding box center [1390, 606] width 33 height 33
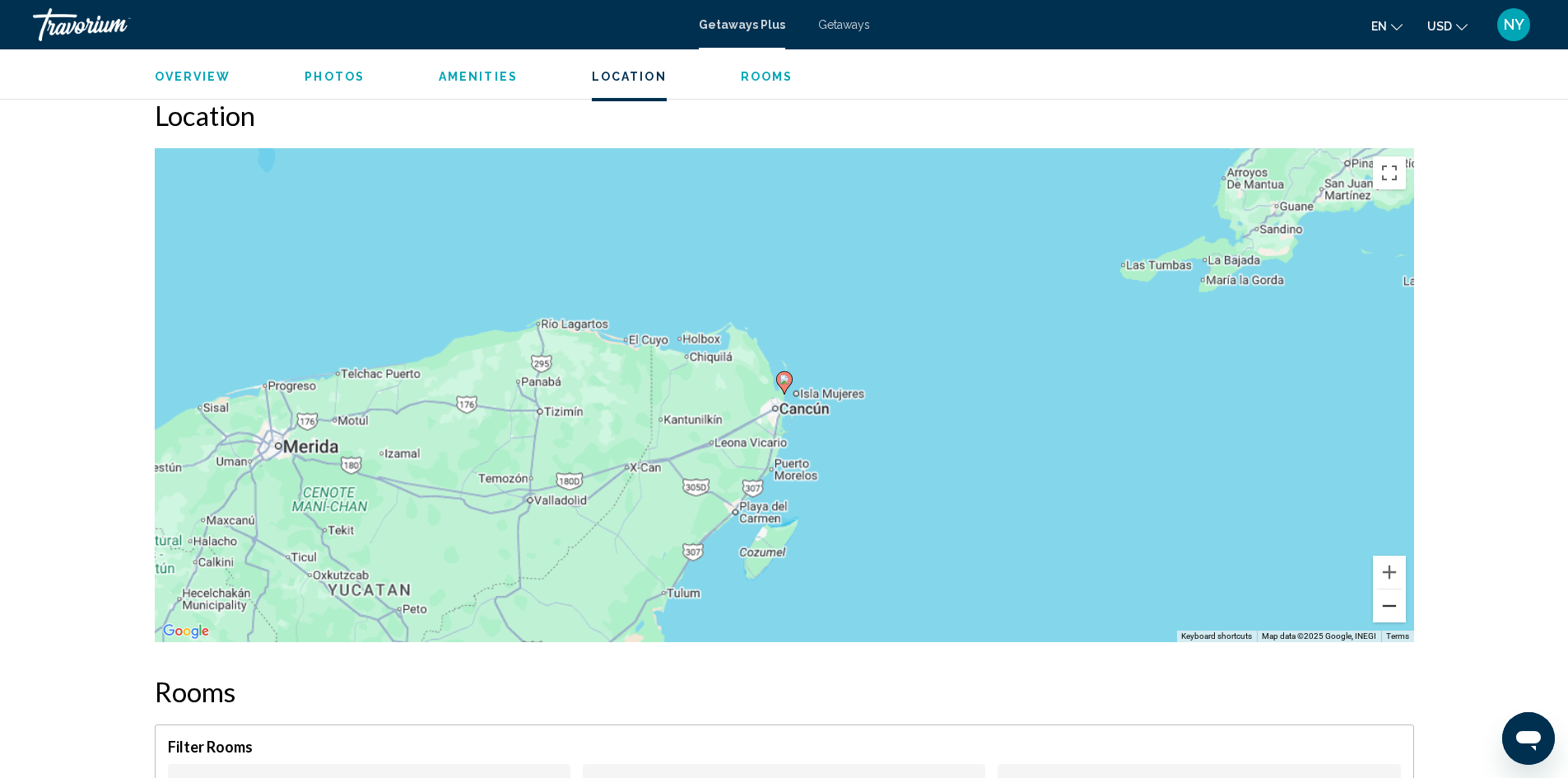
click at [1384, 605] on button "Zoom out" at bounding box center [1390, 606] width 33 height 33
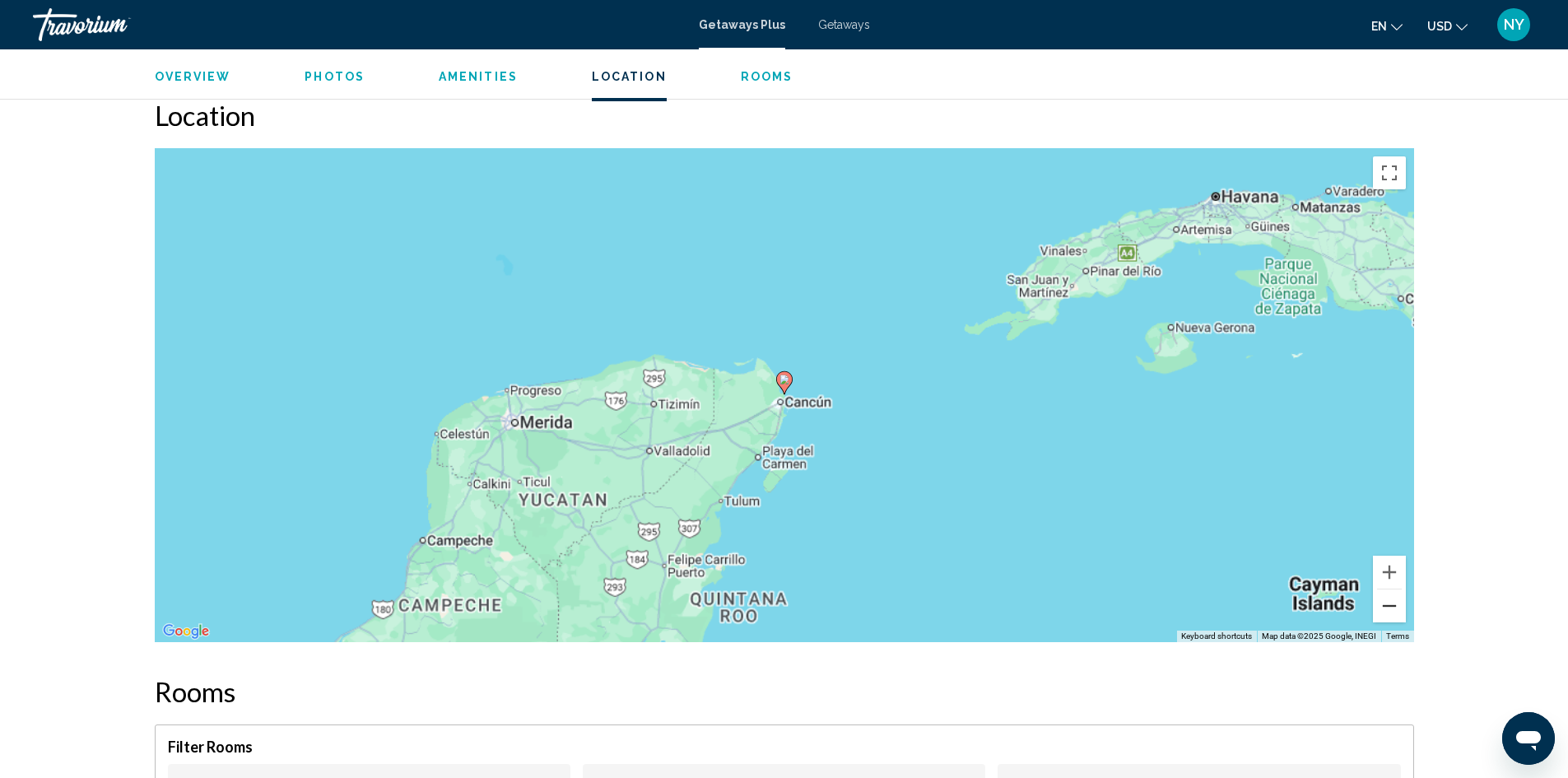
click at [1384, 605] on button "Zoom out" at bounding box center [1390, 606] width 33 height 33
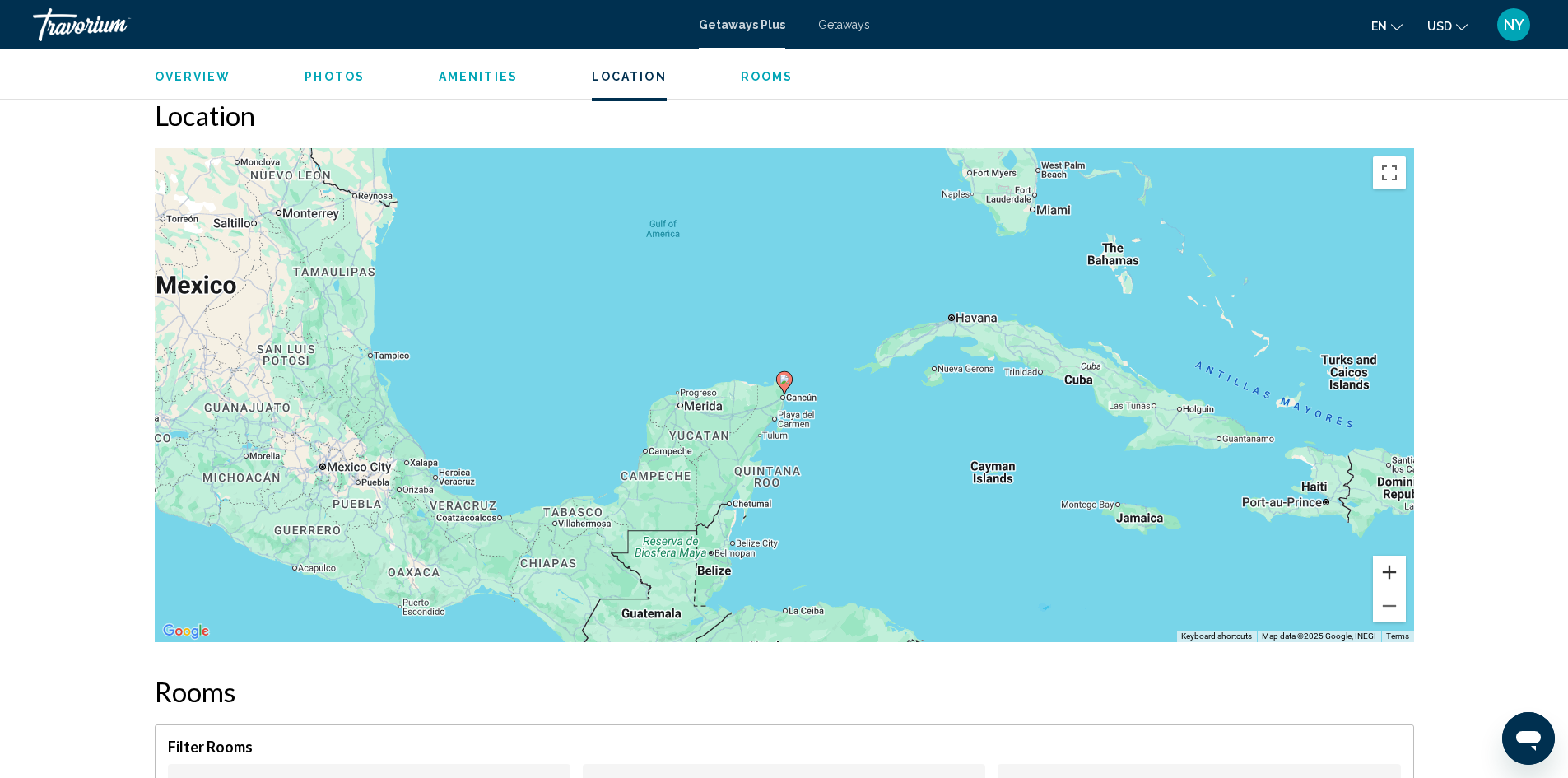
click at [1390, 569] on button "Zoom in" at bounding box center [1390, 572] width 33 height 33
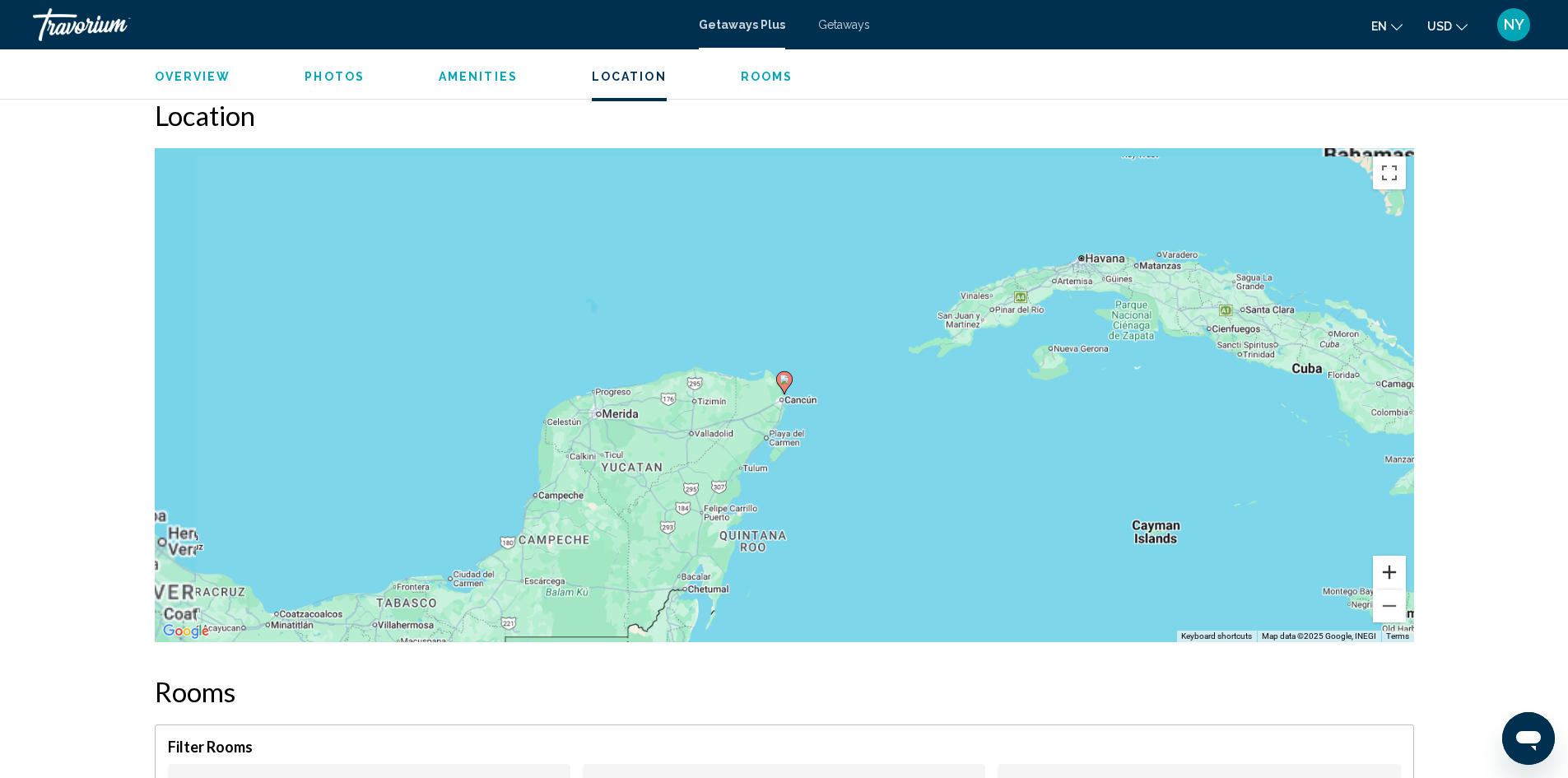
click at [1390, 569] on button "Zoom in" at bounding box center [1390, 572] width 33 height 33
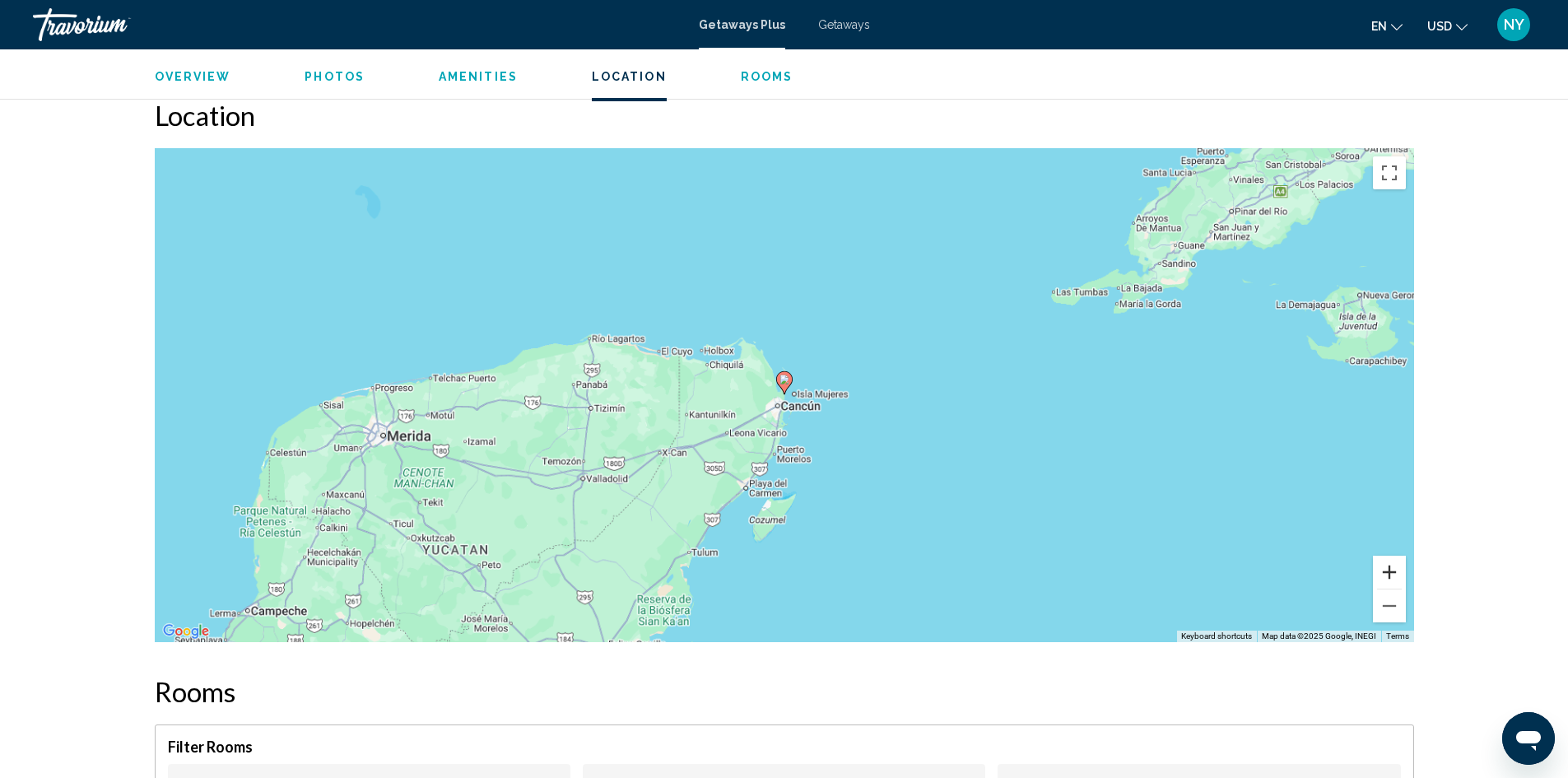
click at [1390, 569] on button "Zoom in" at bounding box center [1390, 572] width 33 height 33
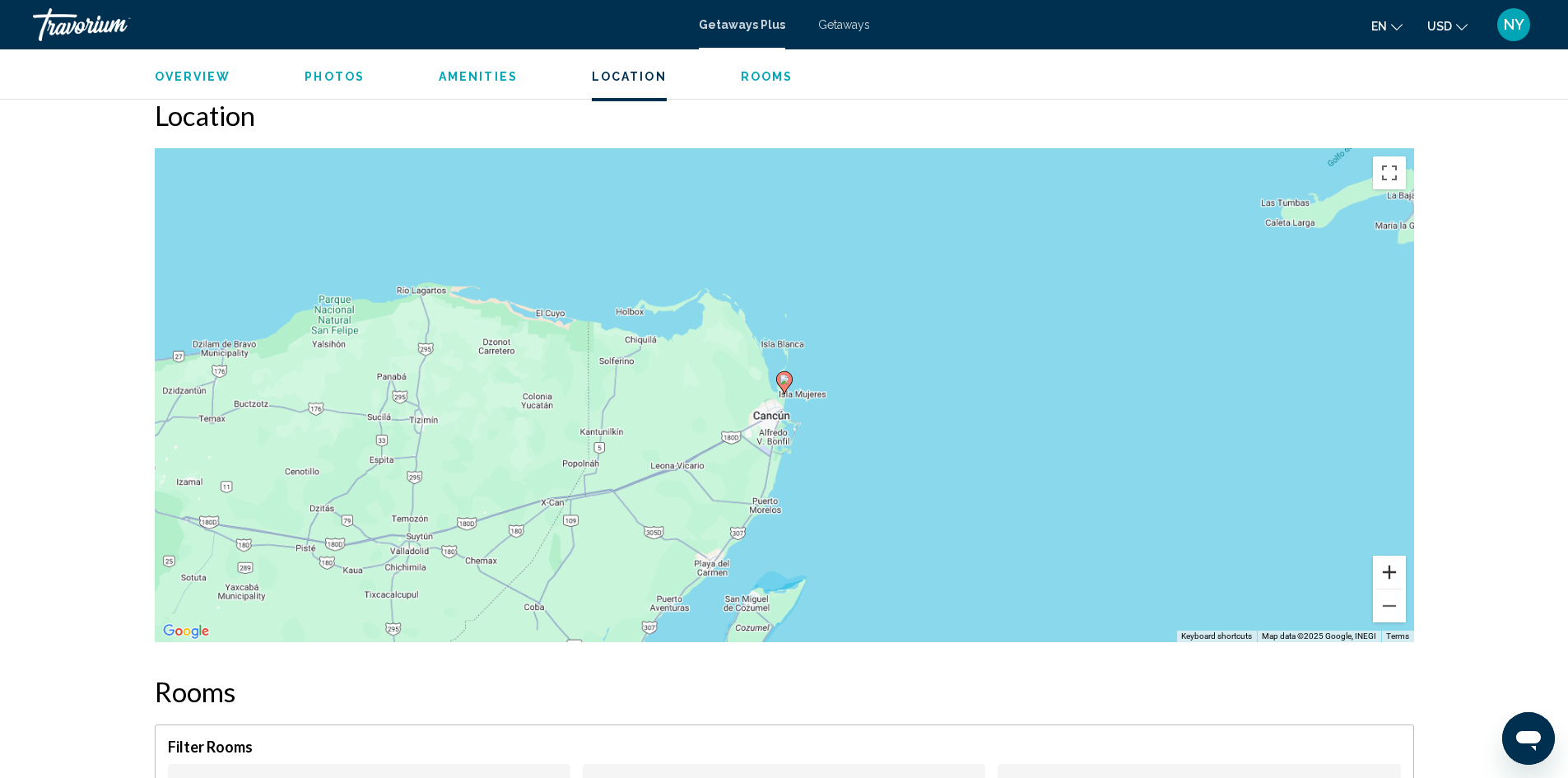
click at [1390, 569] on button "Zoom in" at bounding box center [1390, 572] width 33 height 33
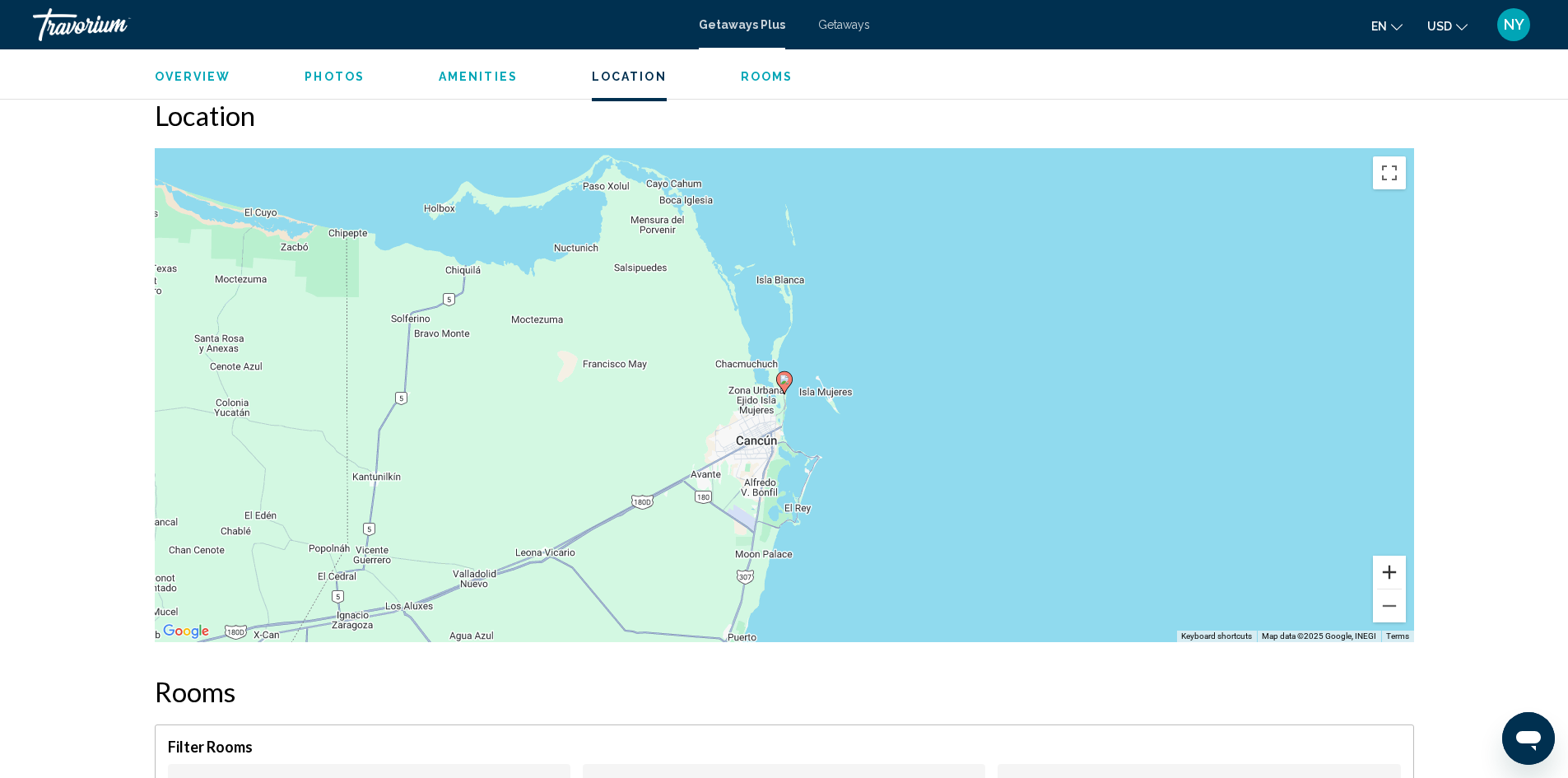
click at [1390, 569] on button "Zoom in" at bounding box center [1390, 572] width 33 height 33
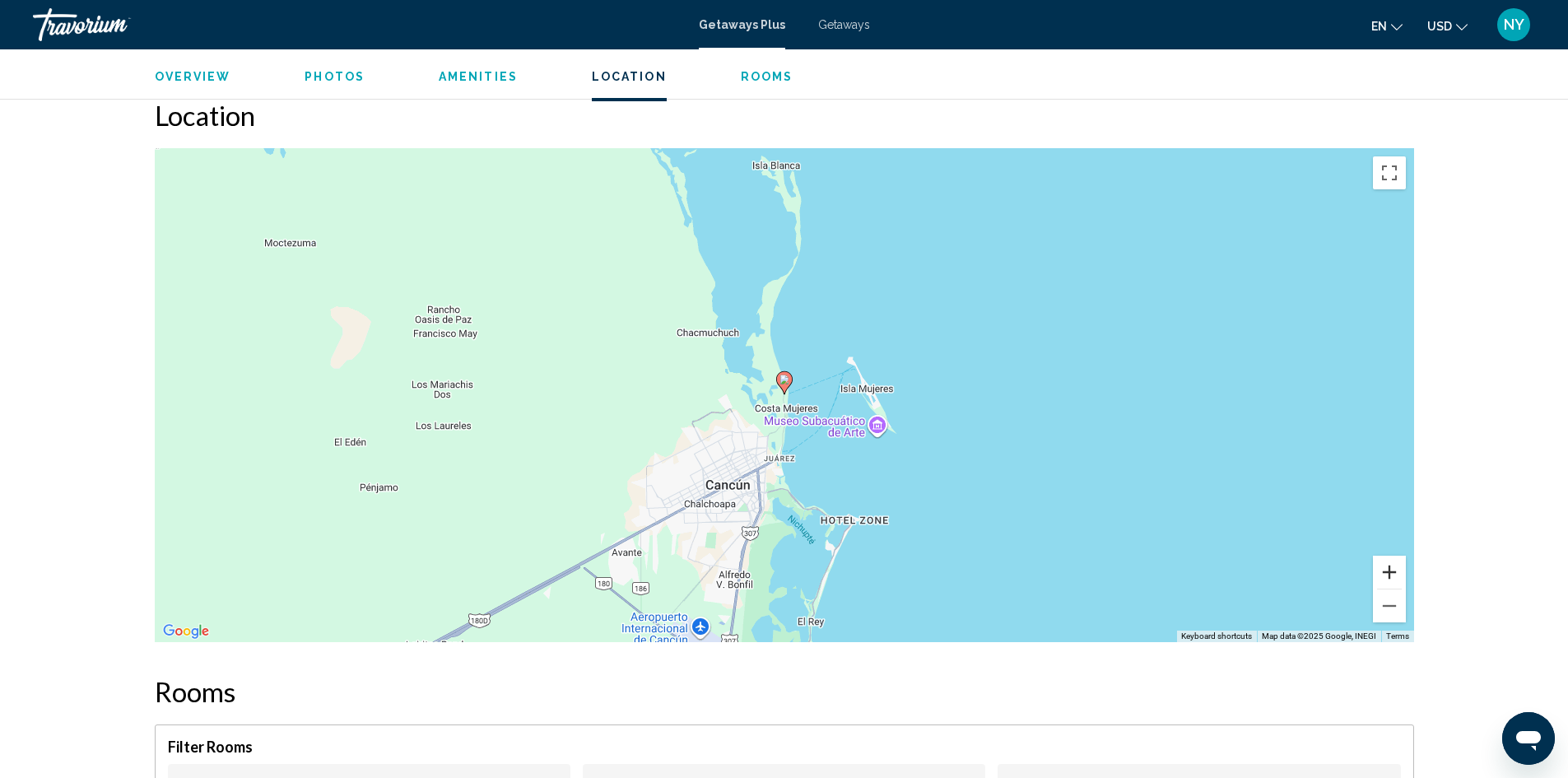
click at [1390, 568] on button "Zoom in" at bounding box center [1390, 572] width 33 height 33
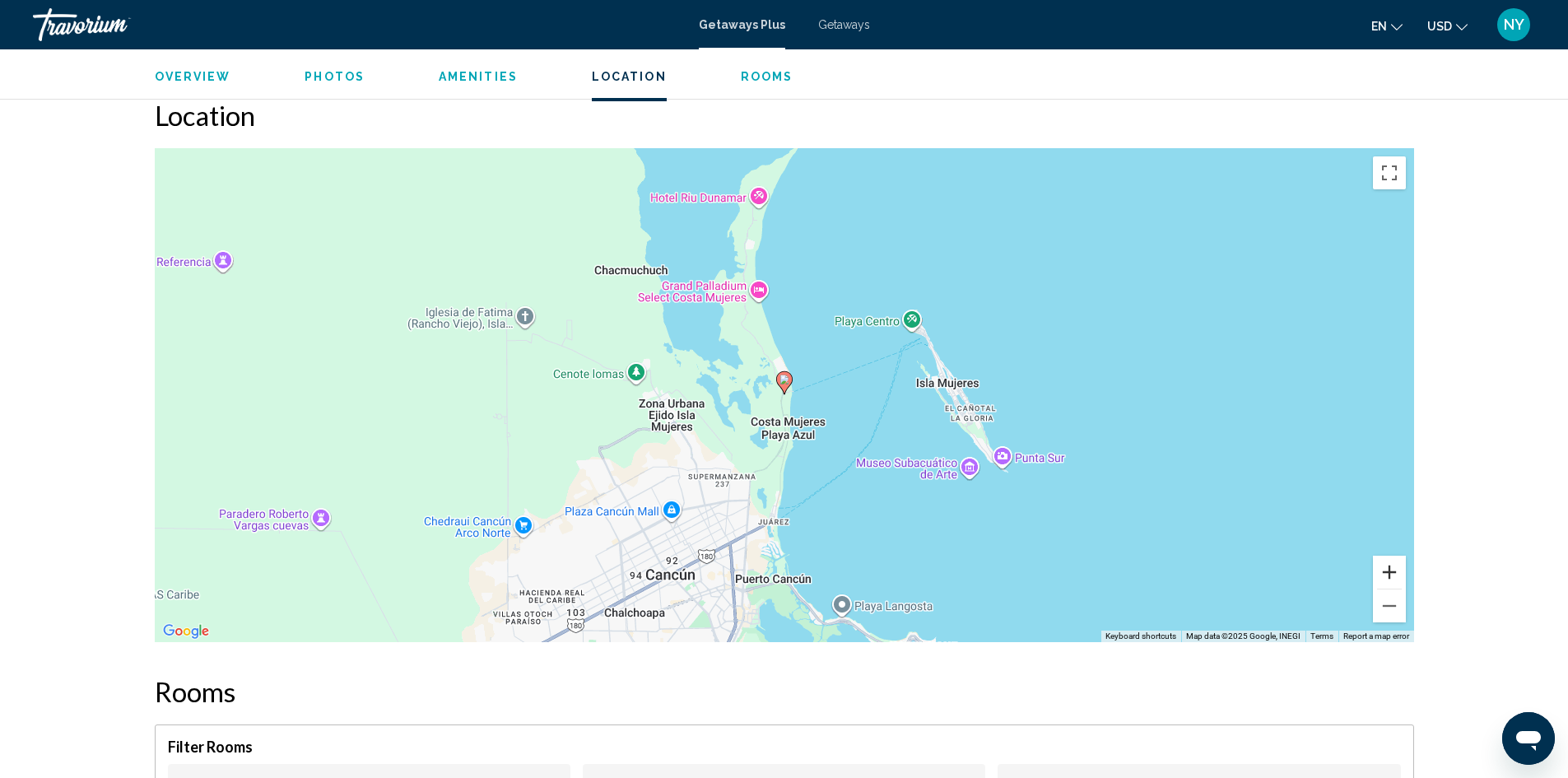
click at [1390, 568] on button "Zoom in" at bounding box center [1390, 572] width 33 height 33
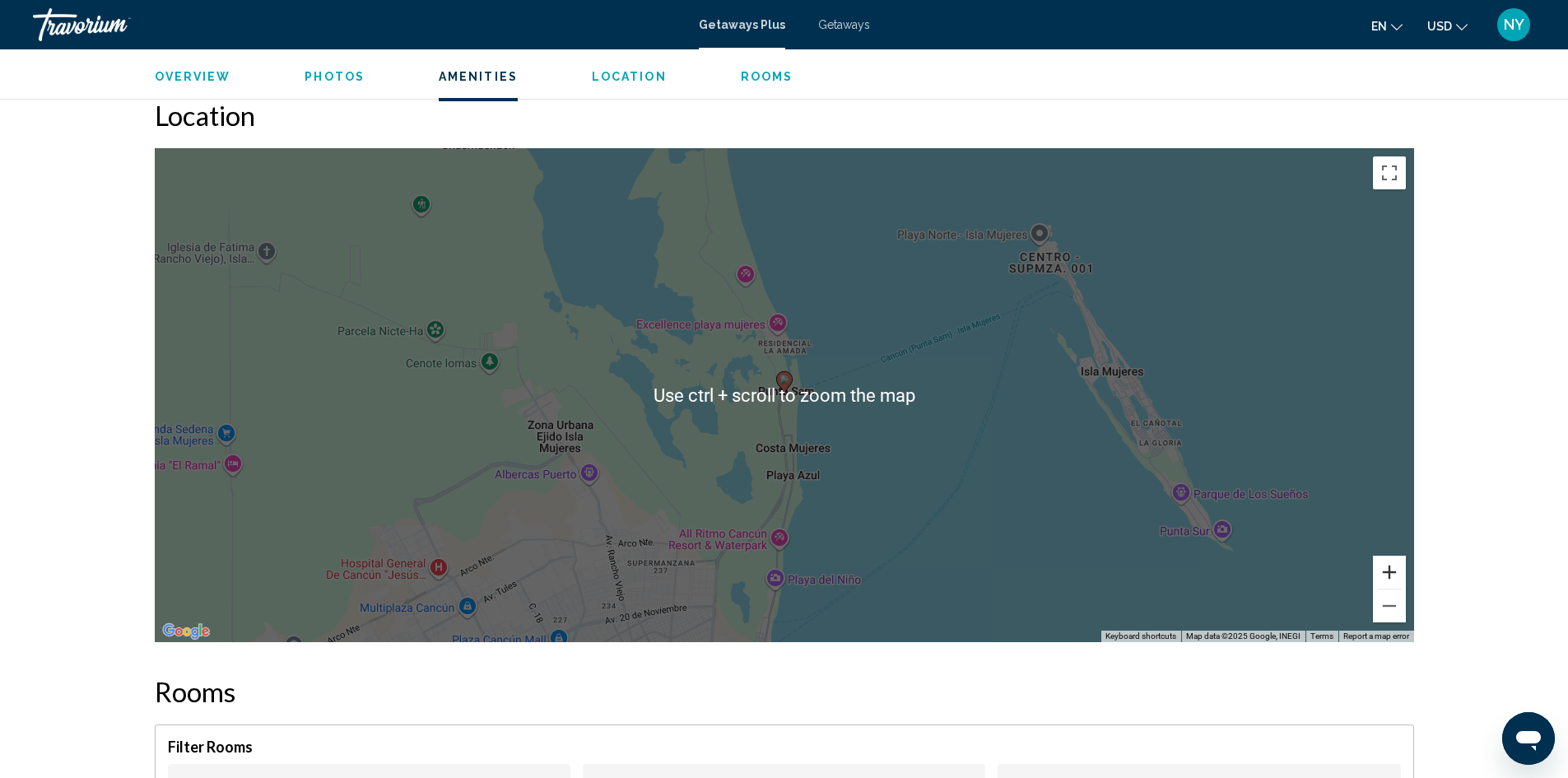
scroll to position [1647, 0]
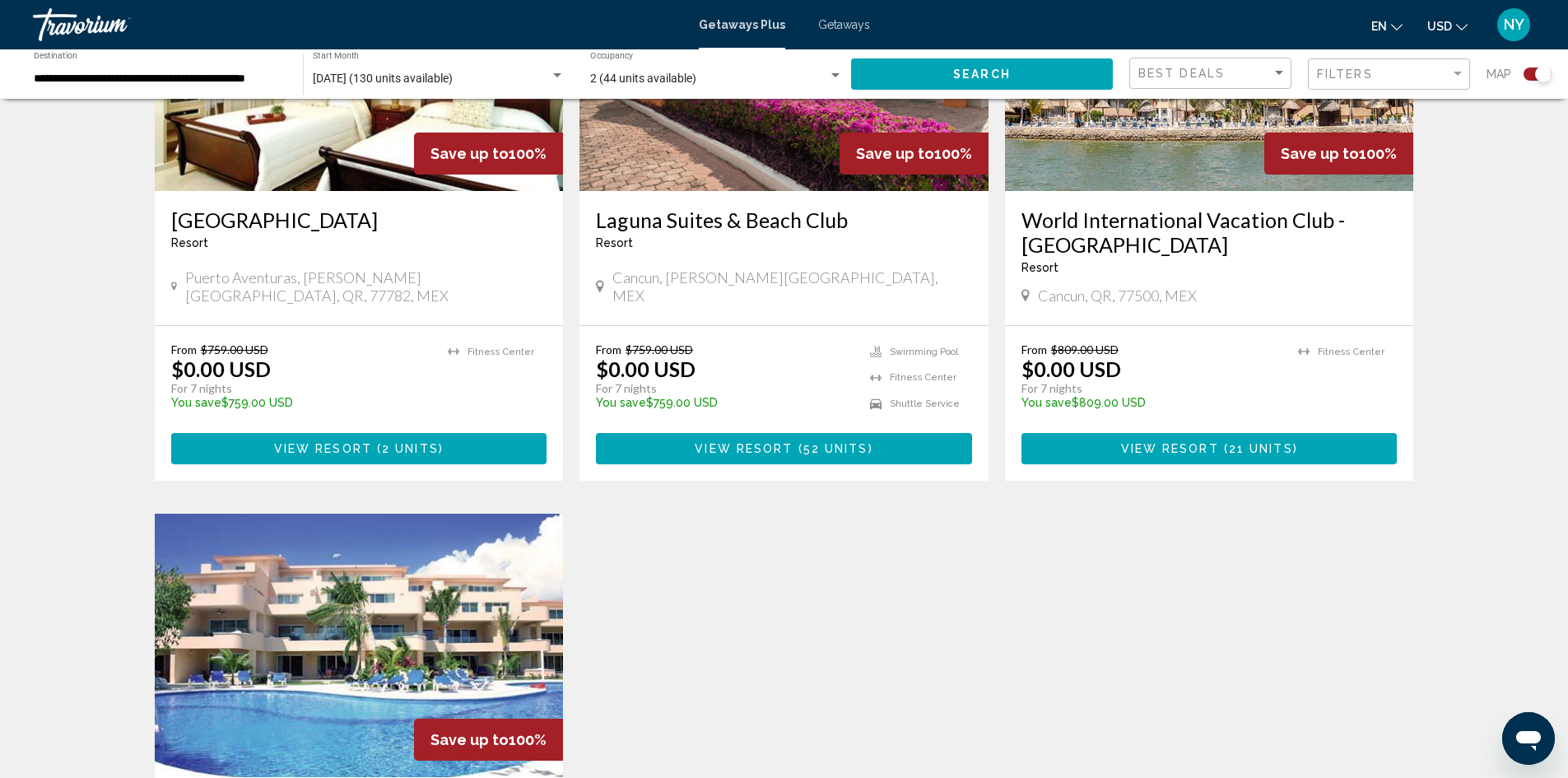
scroll to position [1235, 0]
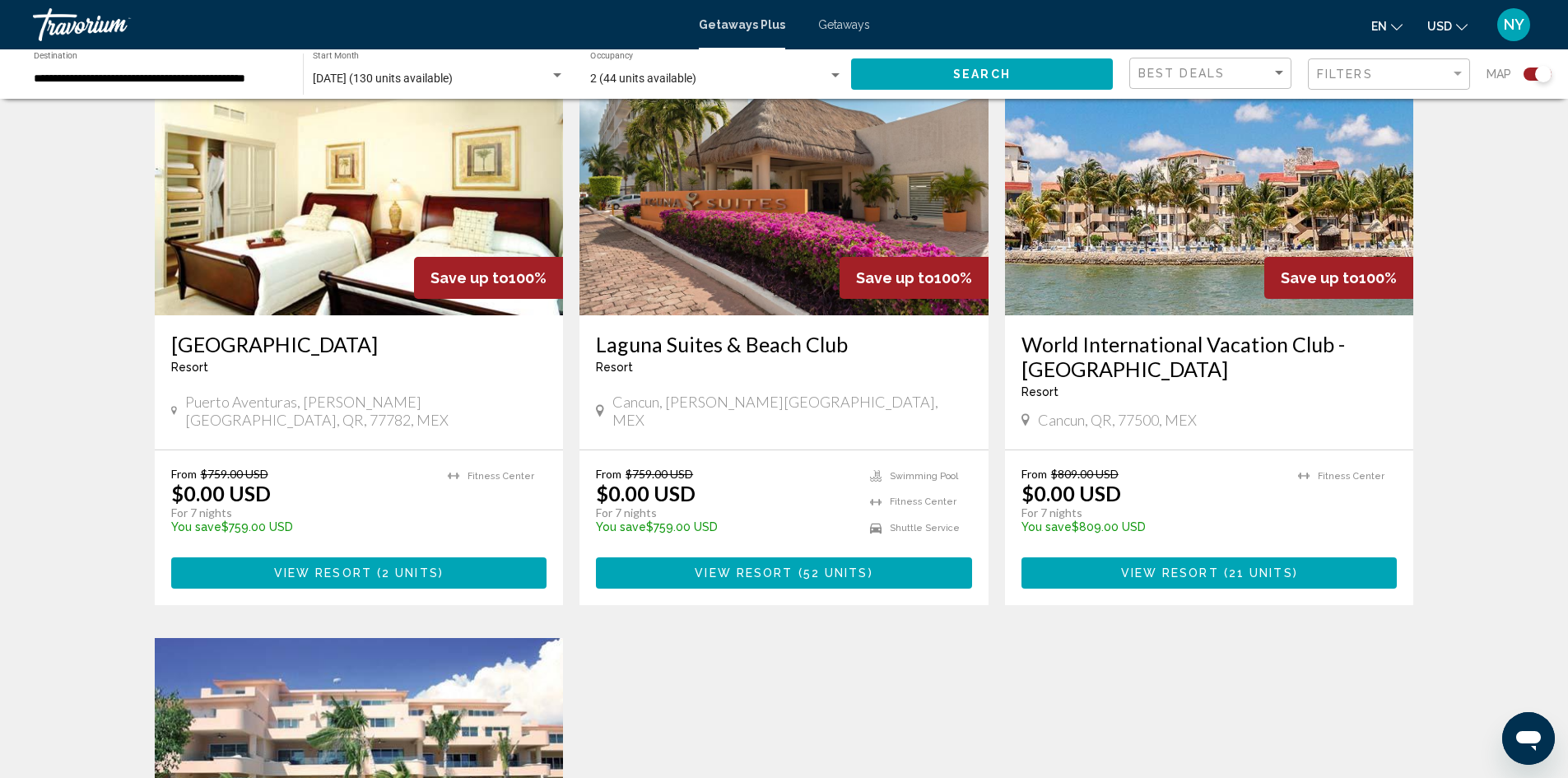
click at [799, 565] on span "View Resort ( 52 units )" at bounding box center [783, 571] width 177 height 13
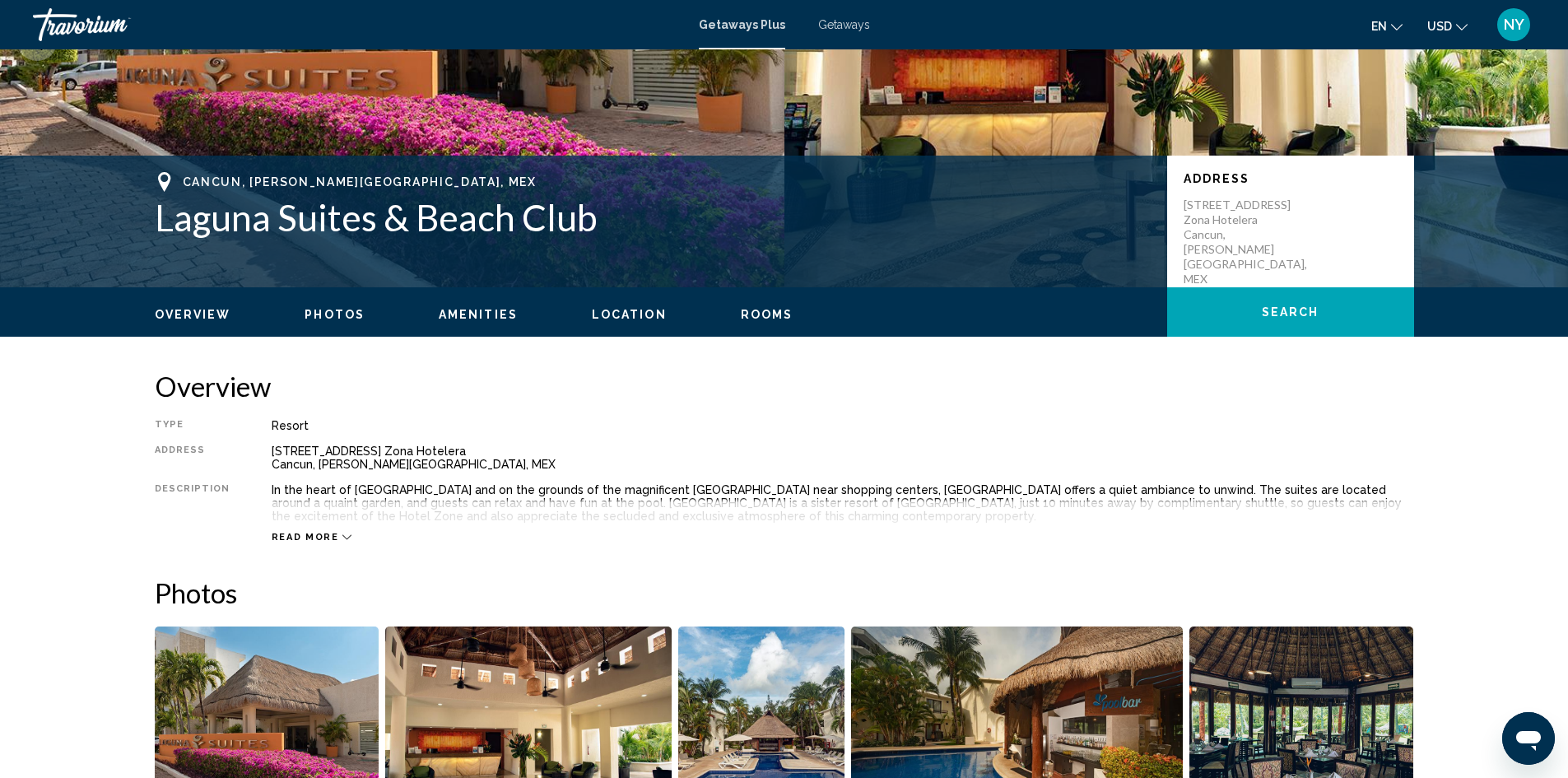
scroll to position [329, 0]
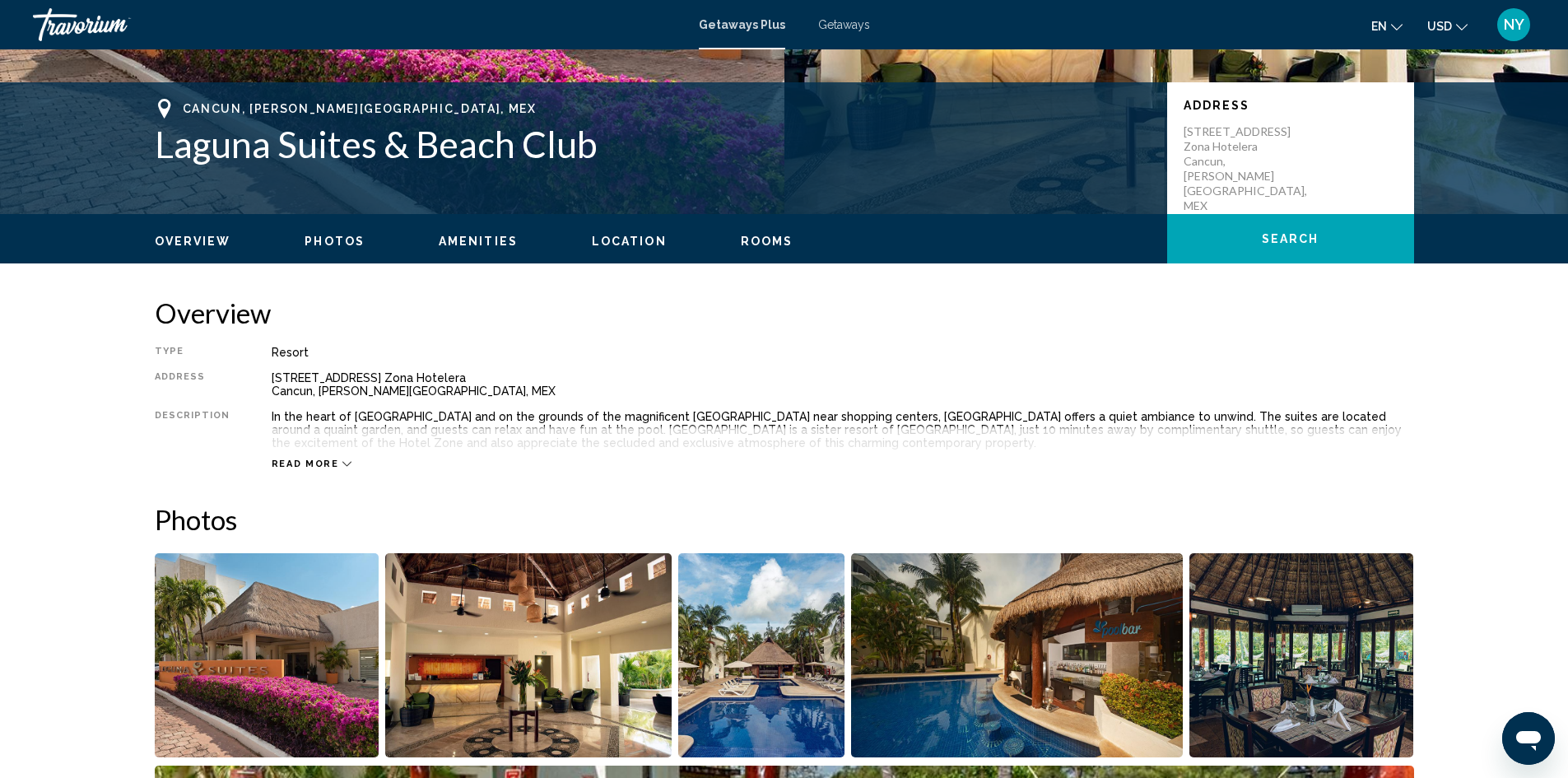
click at [282, 458] on button "Read more" at bounding box center [312, 464] width 80 height 12
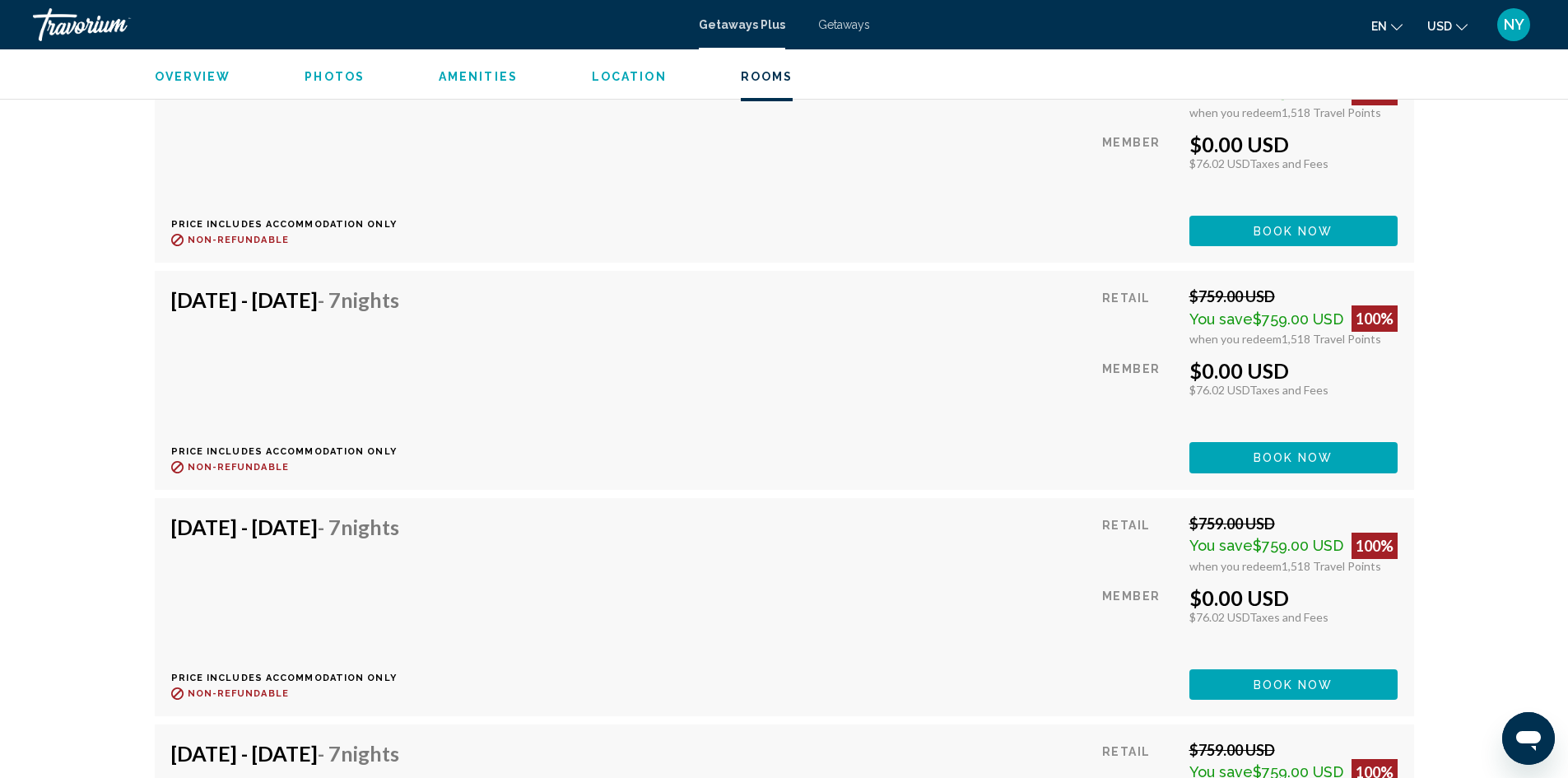
scroll to position [3457, 0]
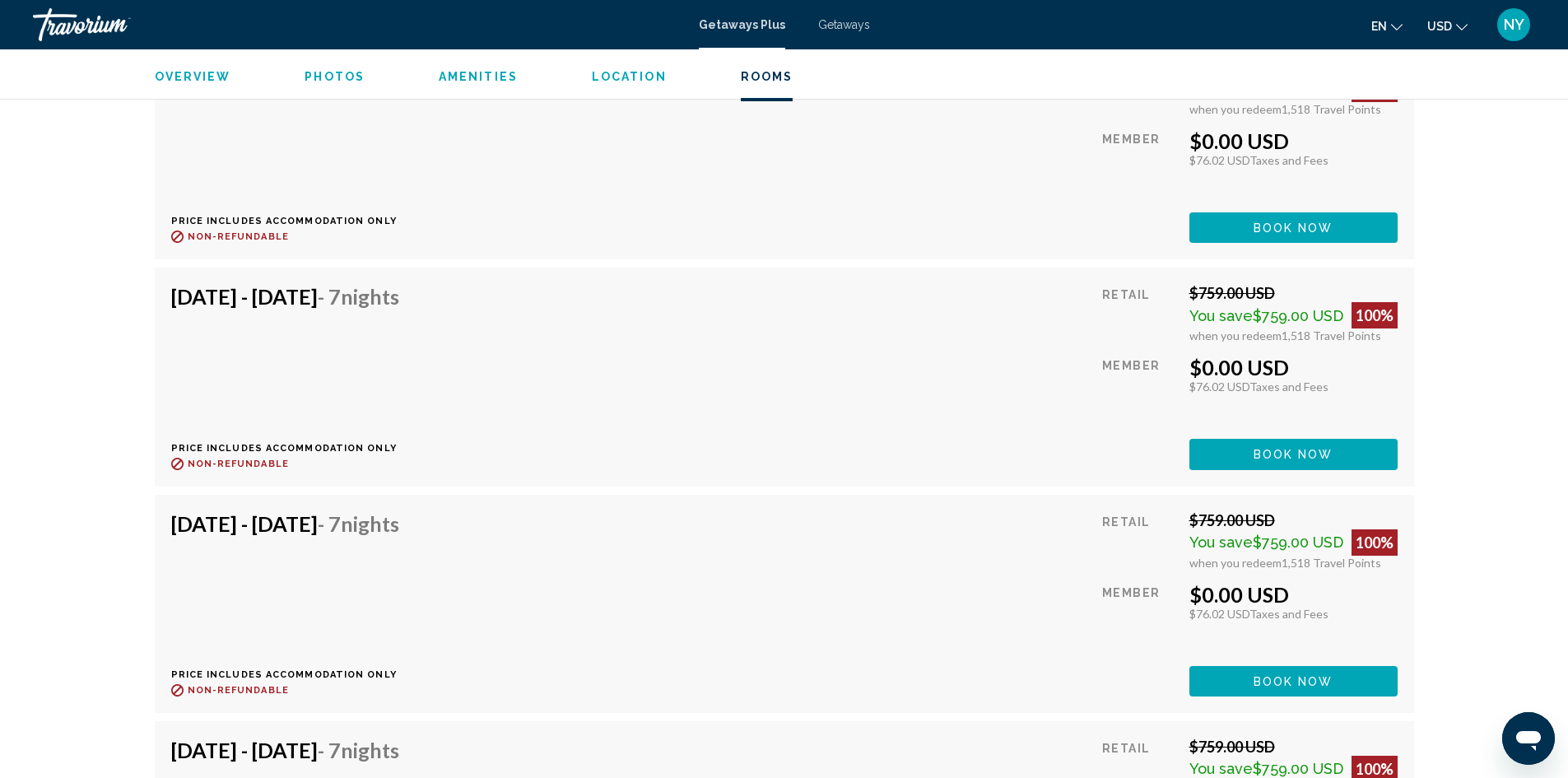
drag, startPoint x: 1082, startPoint y: 416, endPoint x: 871, endPoint y: 396, distance: 211.9
click at [871, 396] on div "[DATE] - [DATE] - 7 Nights Price includes accommodation only Refundable until :…" at bounding box center [784, 376] width 1226 height 185
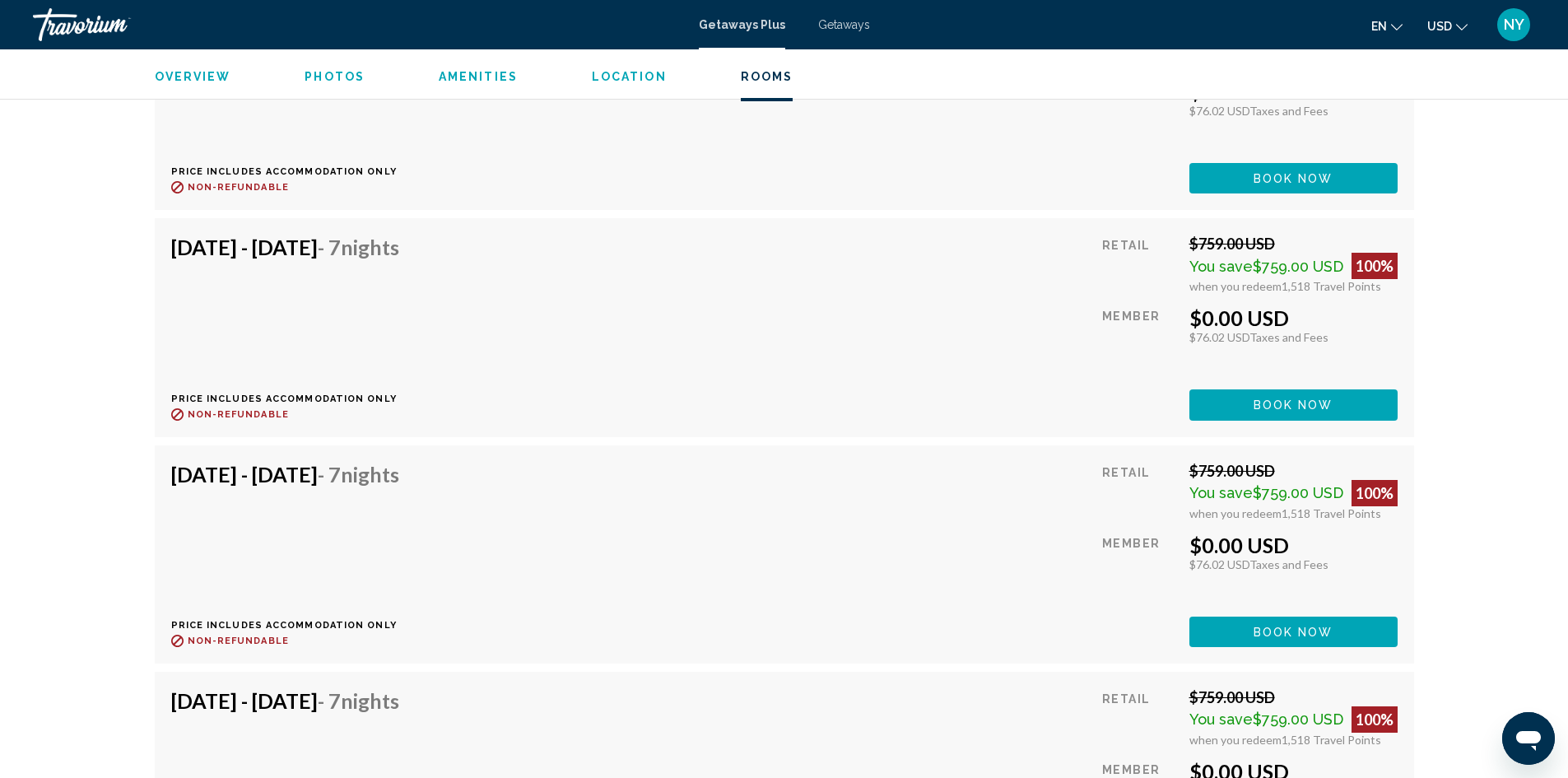
scroll to position [4190, 0]
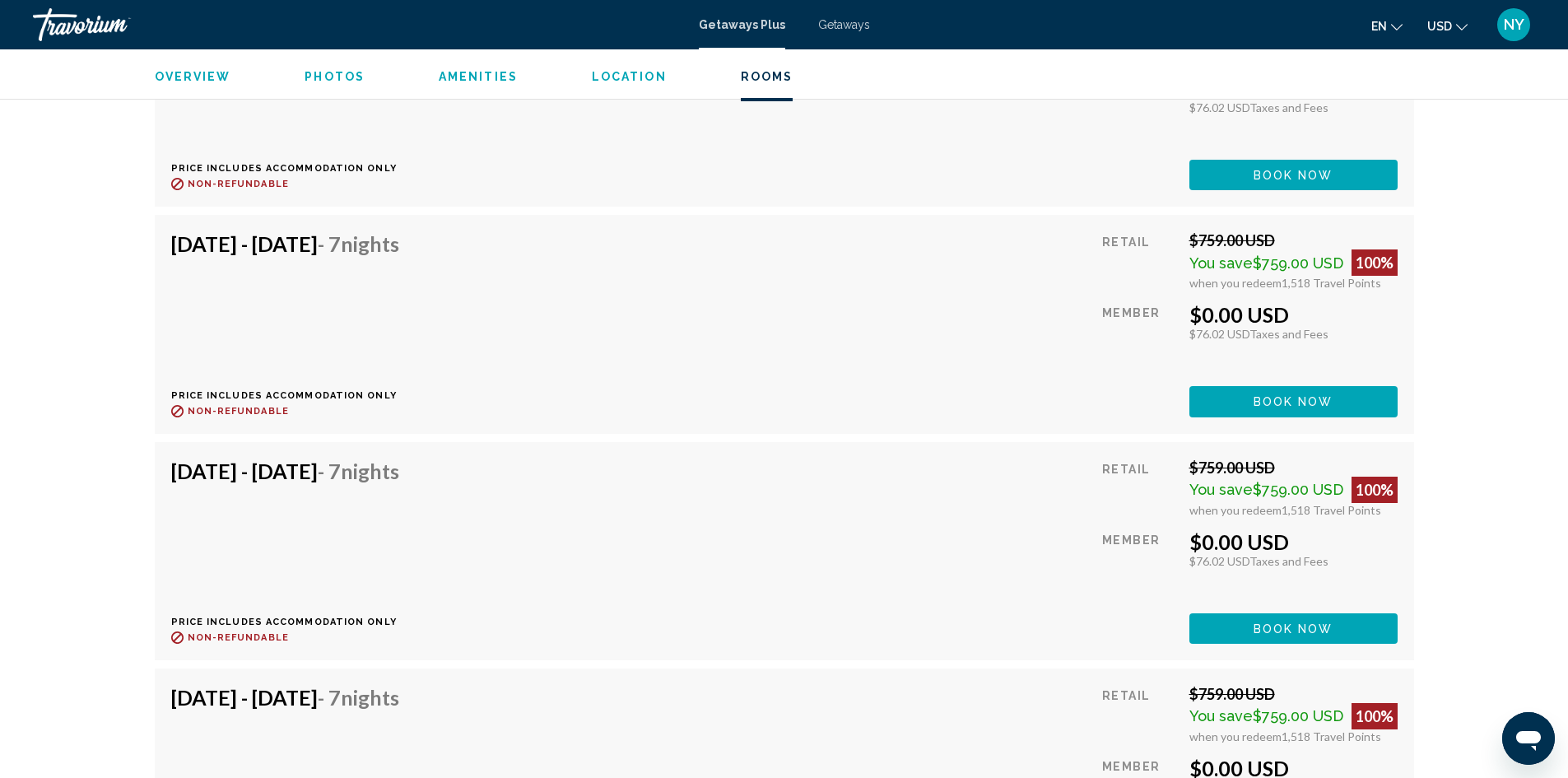
drag, startPoint x: 857, startPoint y: 545, endPoint x: 695, endPoint y: 495, distance: 169.5
click at [695, 495] on div "[DATE] - [DATE] - 7 Nights Price includes accommodation only Refundable until :…" at bounding box center [784, 551] width 1226 height 185
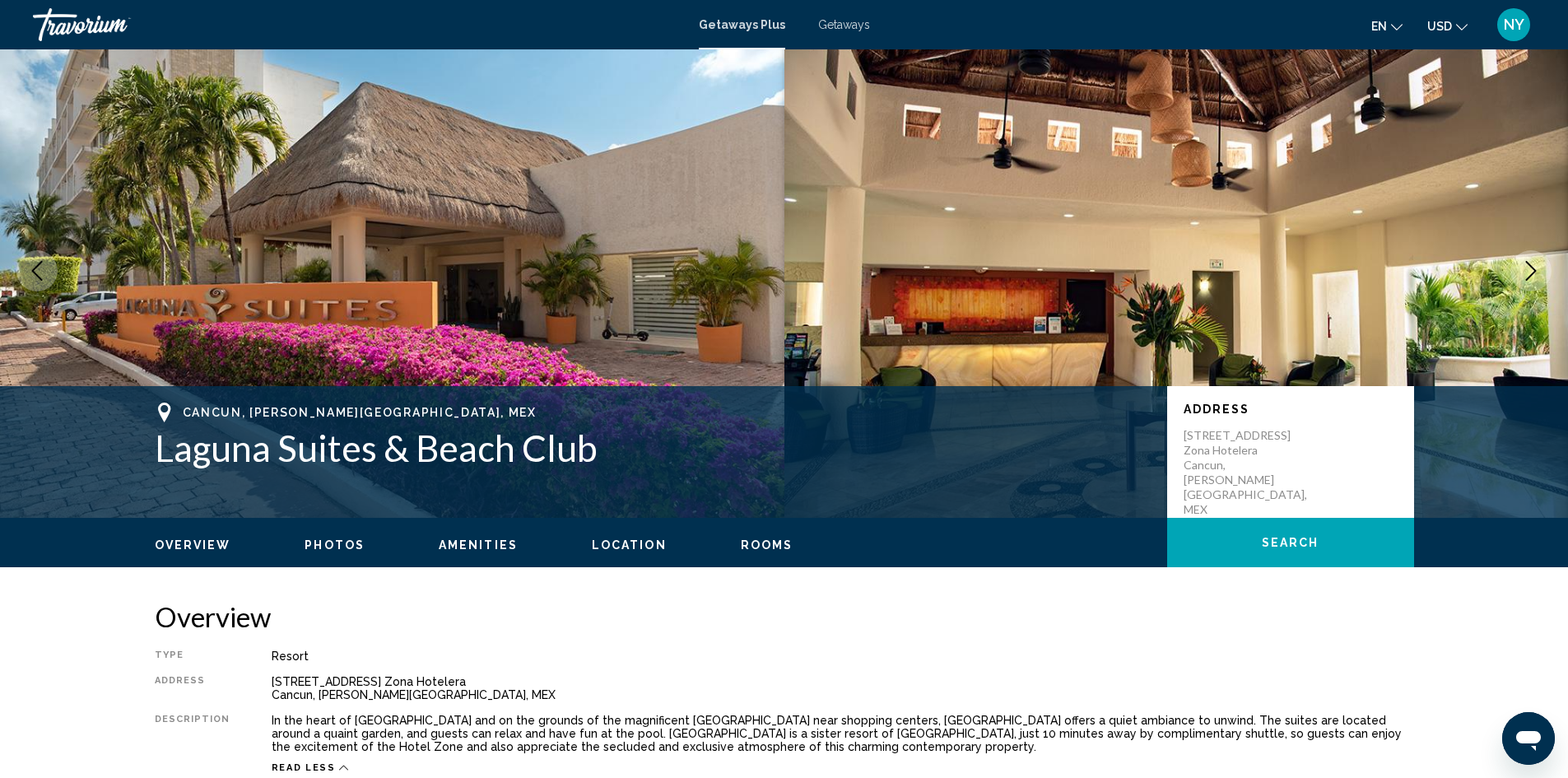
scroll to position [0, 0]
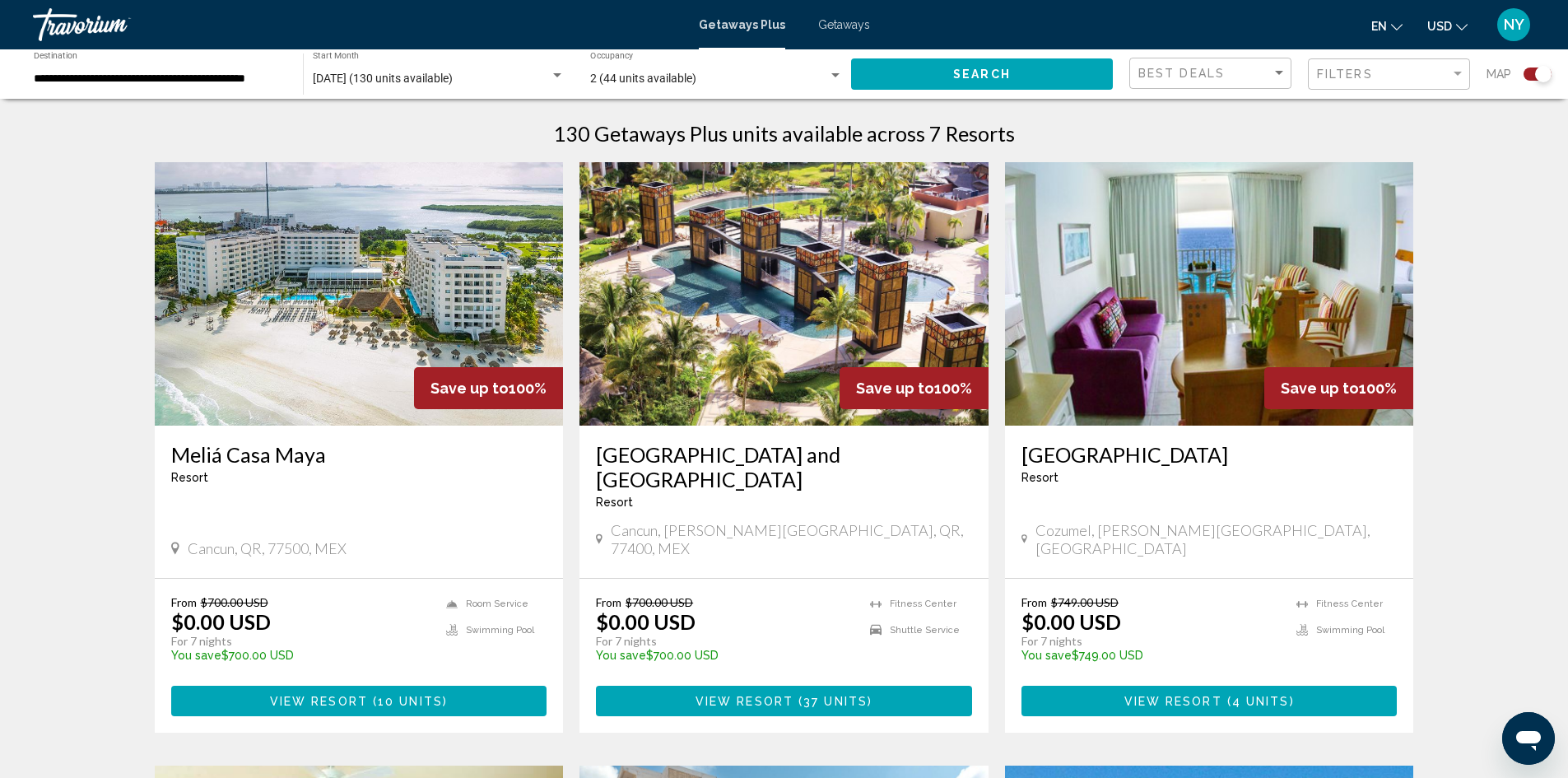
scroll to position [659, 0]
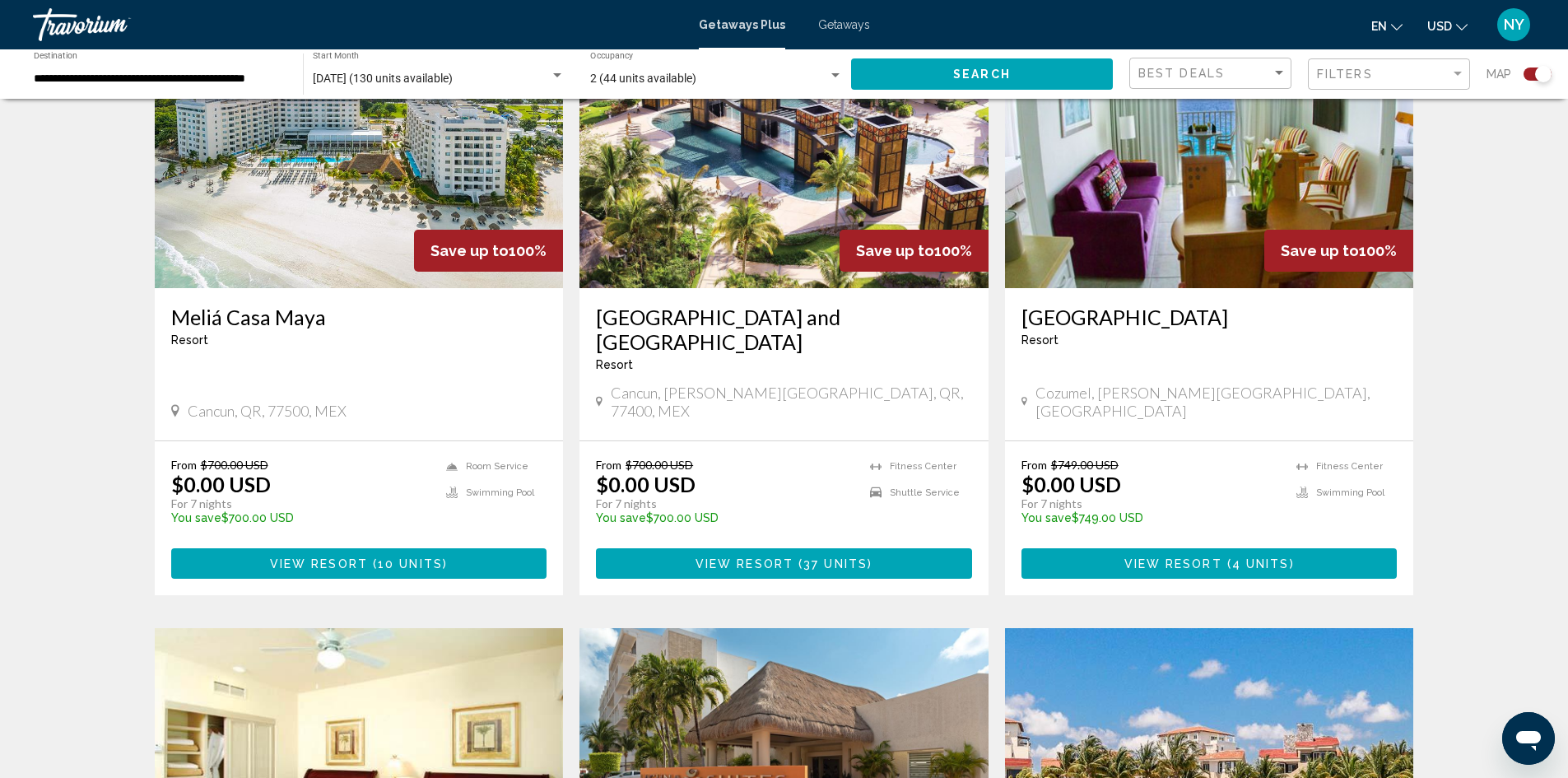
click at [1197, 557] on span "View Resort" at bounding box center [1173, 563] width 98 height 13
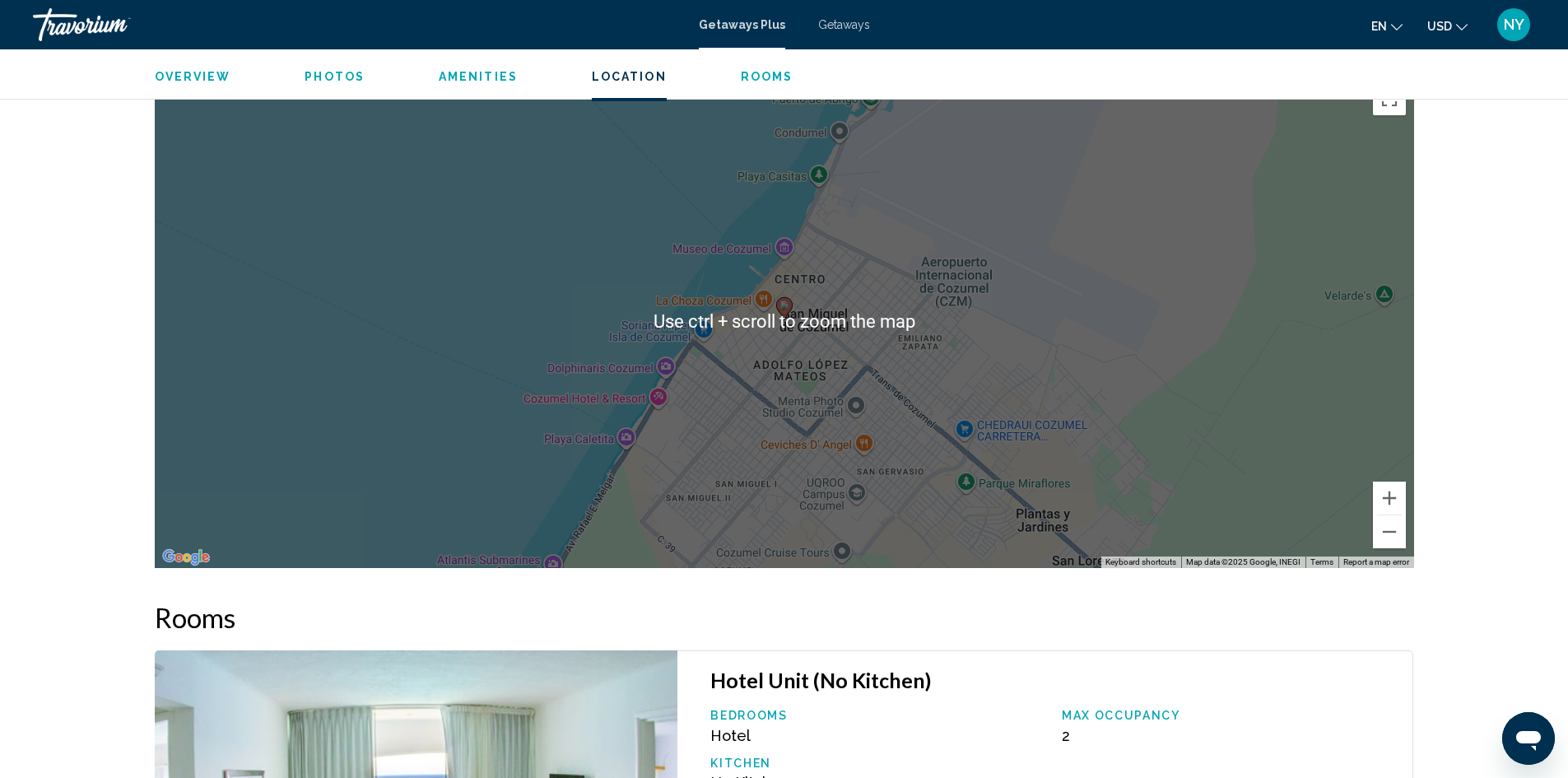
scroll to position [2222, 0]
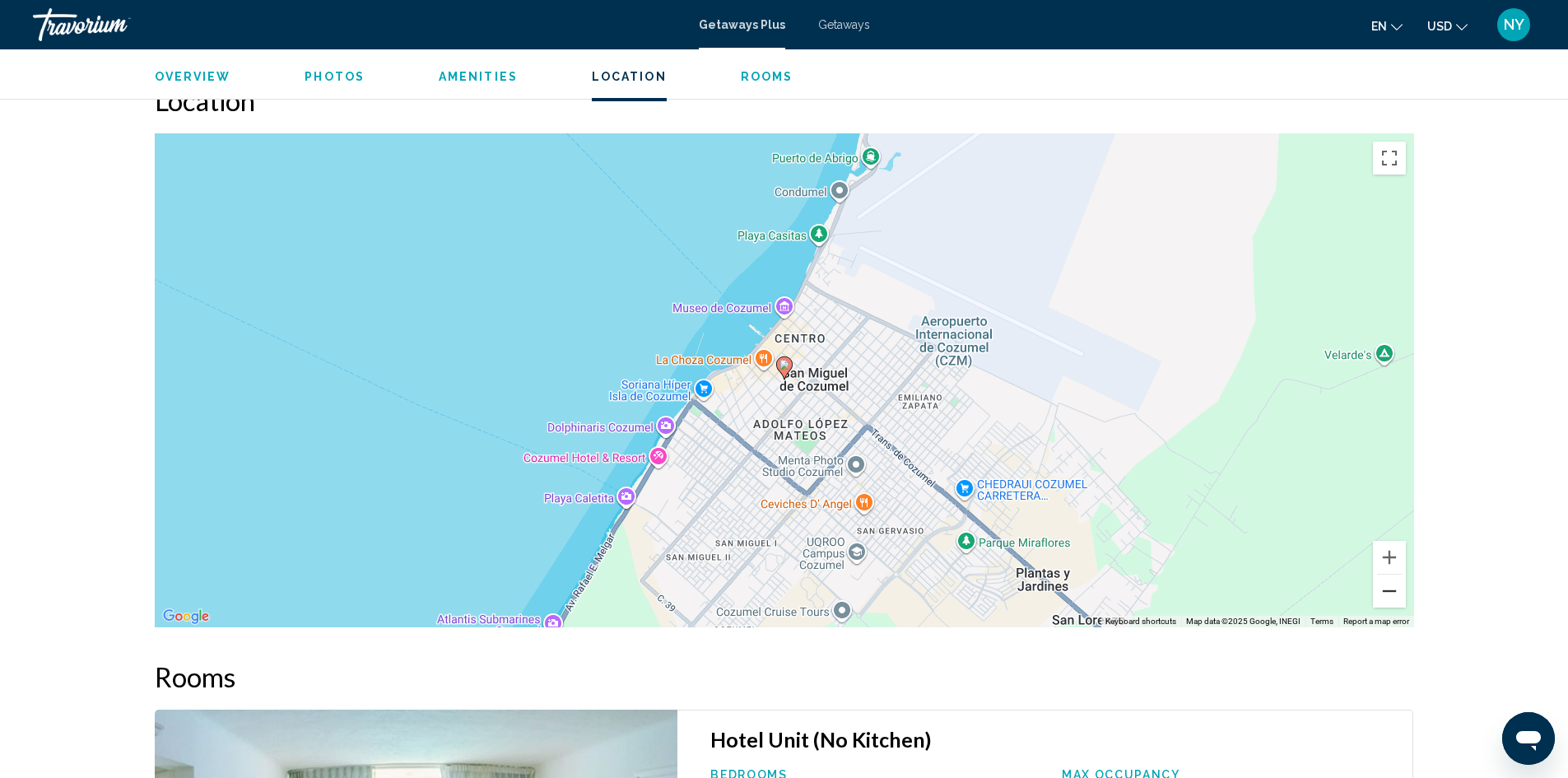
click at [1388, 589] on button "Zoom out" at bounding box center [1390, 591] width 33 height 33
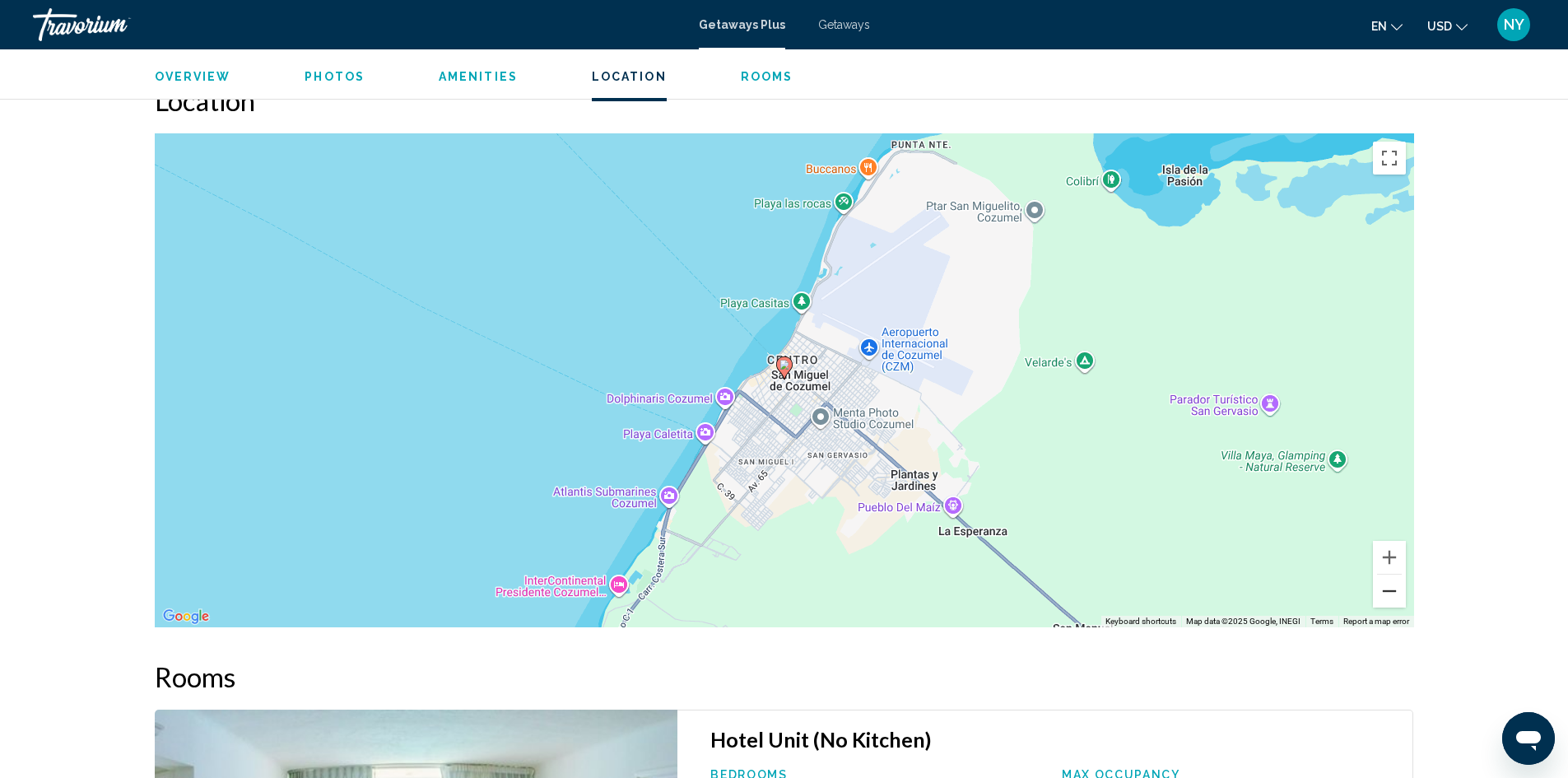
click at [1388, 589] on button "Zoom out" at bounding box center [1390, 591] width 33 height 33
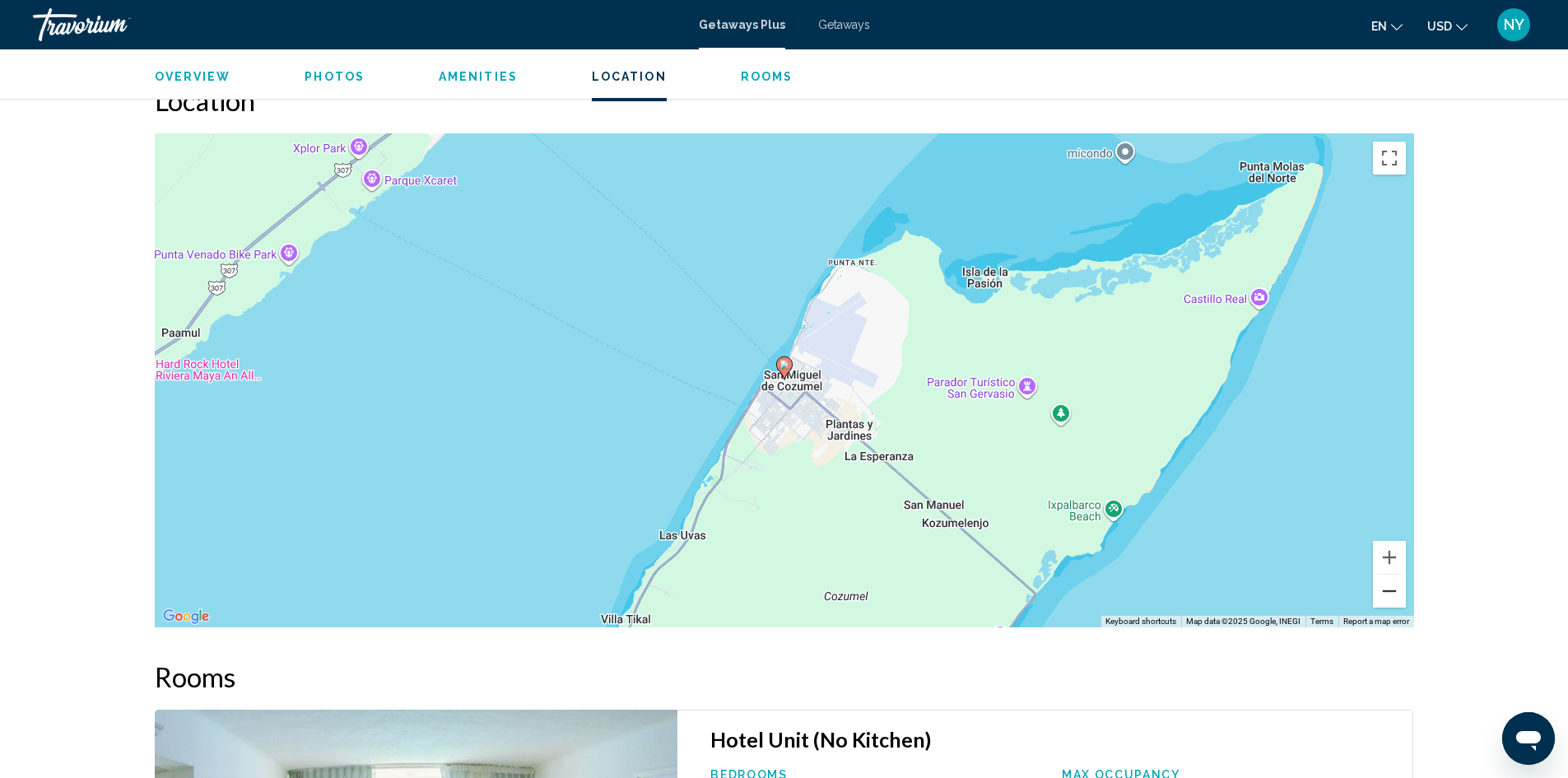
click at [1388, 589] on button "Zoom out" at bounding box center [1390, 591] width 33 height 33
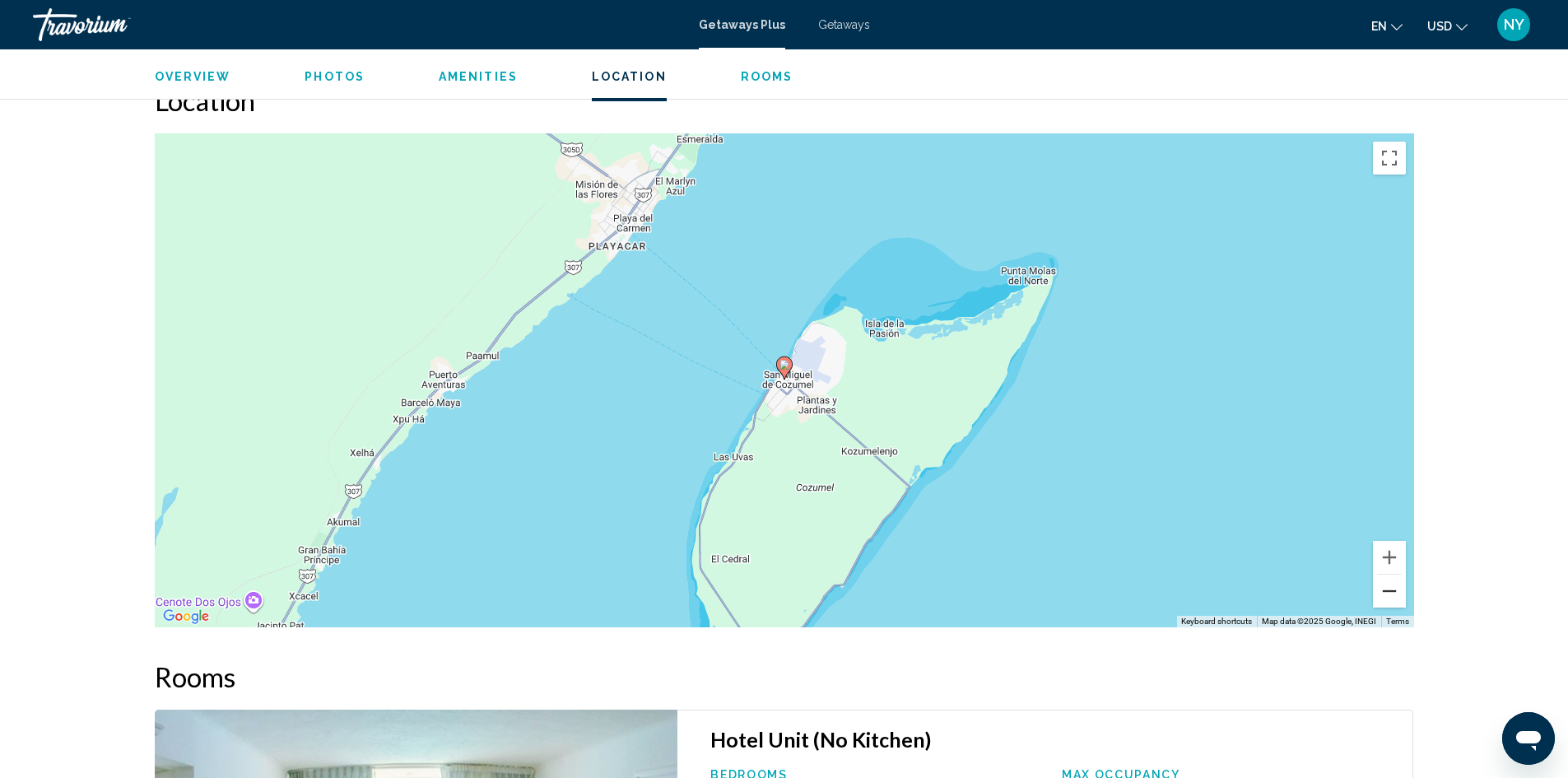
click at [1388, 589] on button "Zoom out" at bounding box center [1390, 591] width 33 height 33
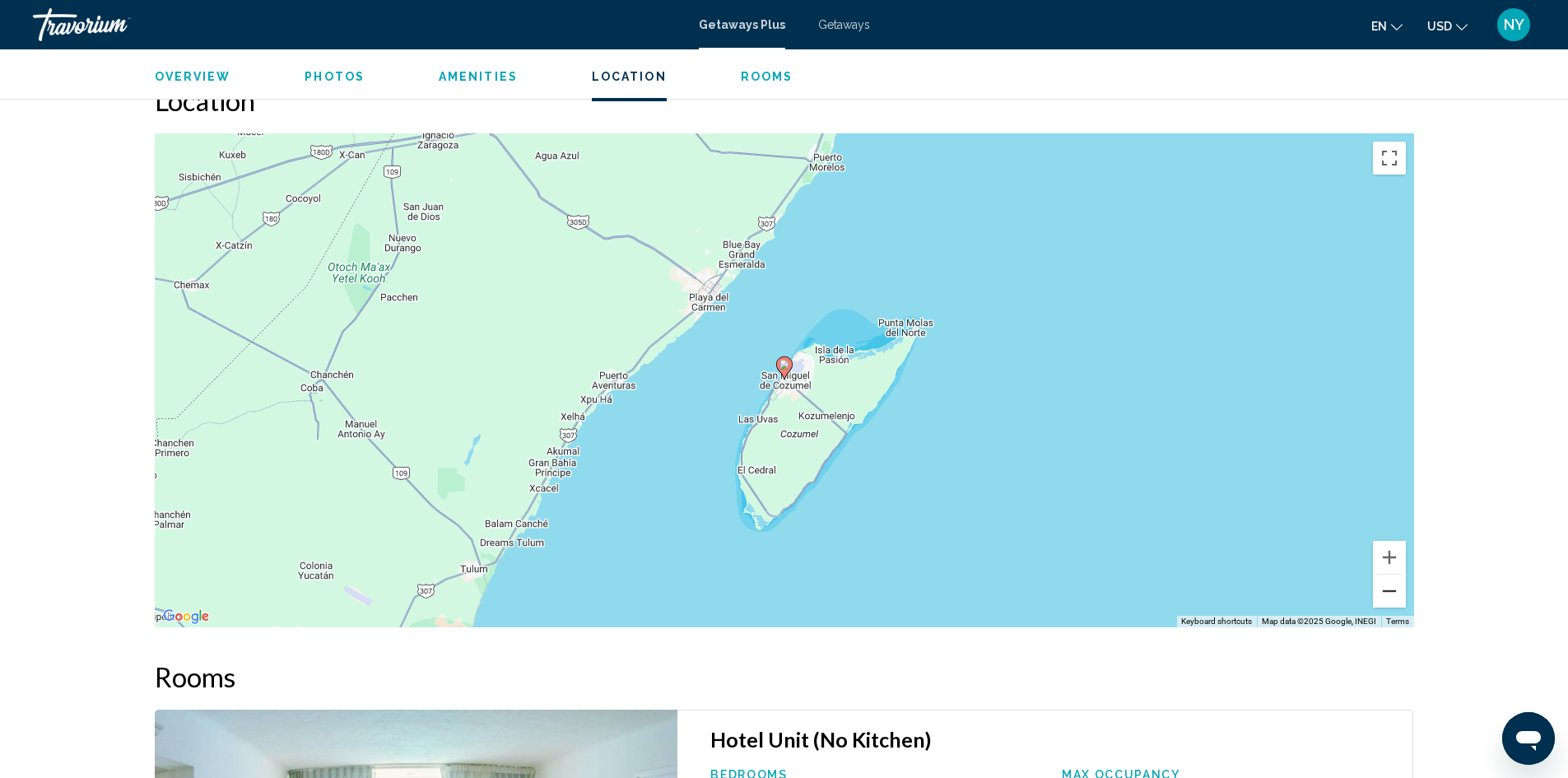
click at [1388, 589] on button "Zoom out" at bounding box center [1390, 591] width 33 height 33
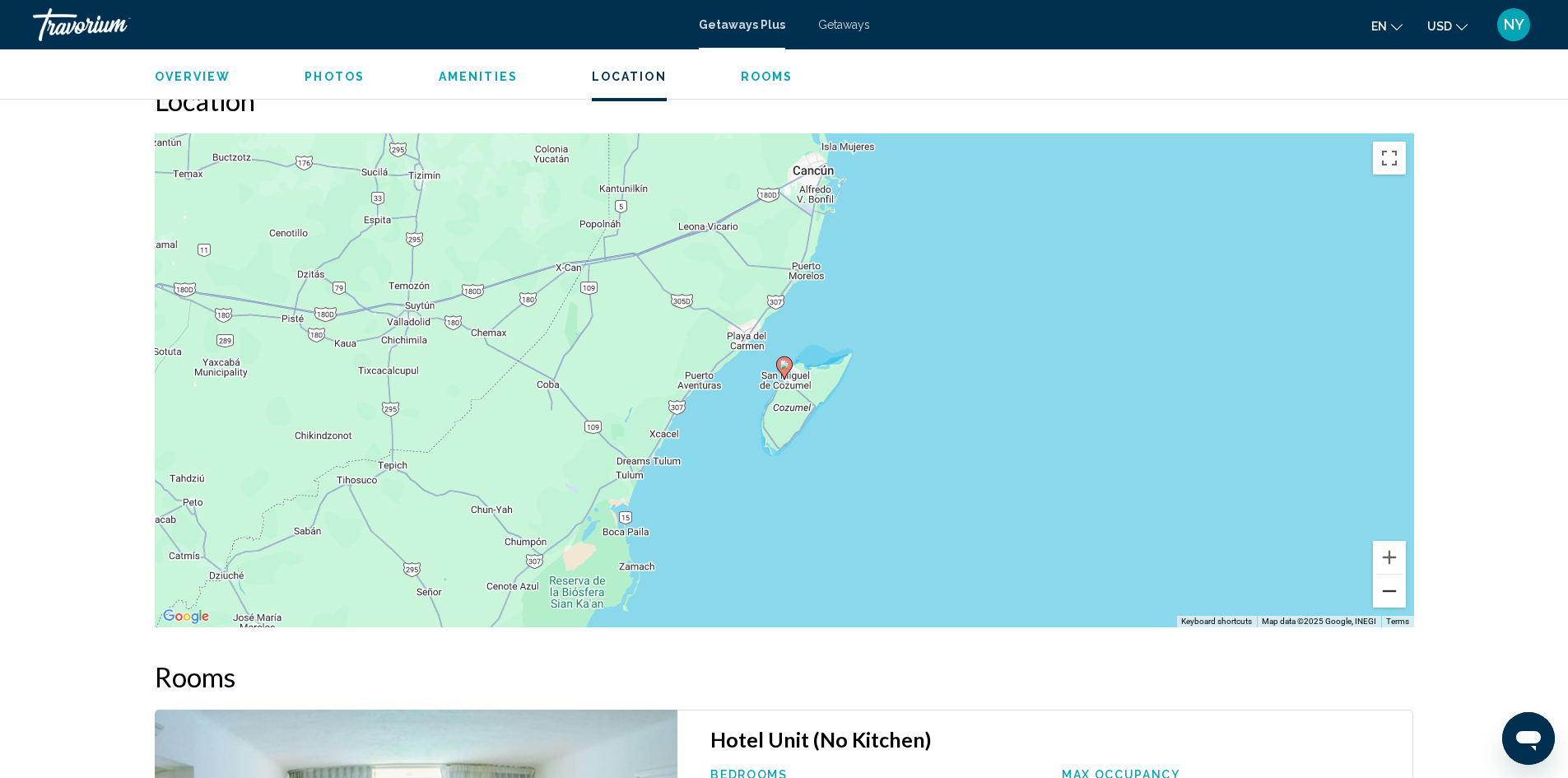
click at [1388, 593] on button "Zoom out" at bounding box center [1390, 591] width 33 height 33
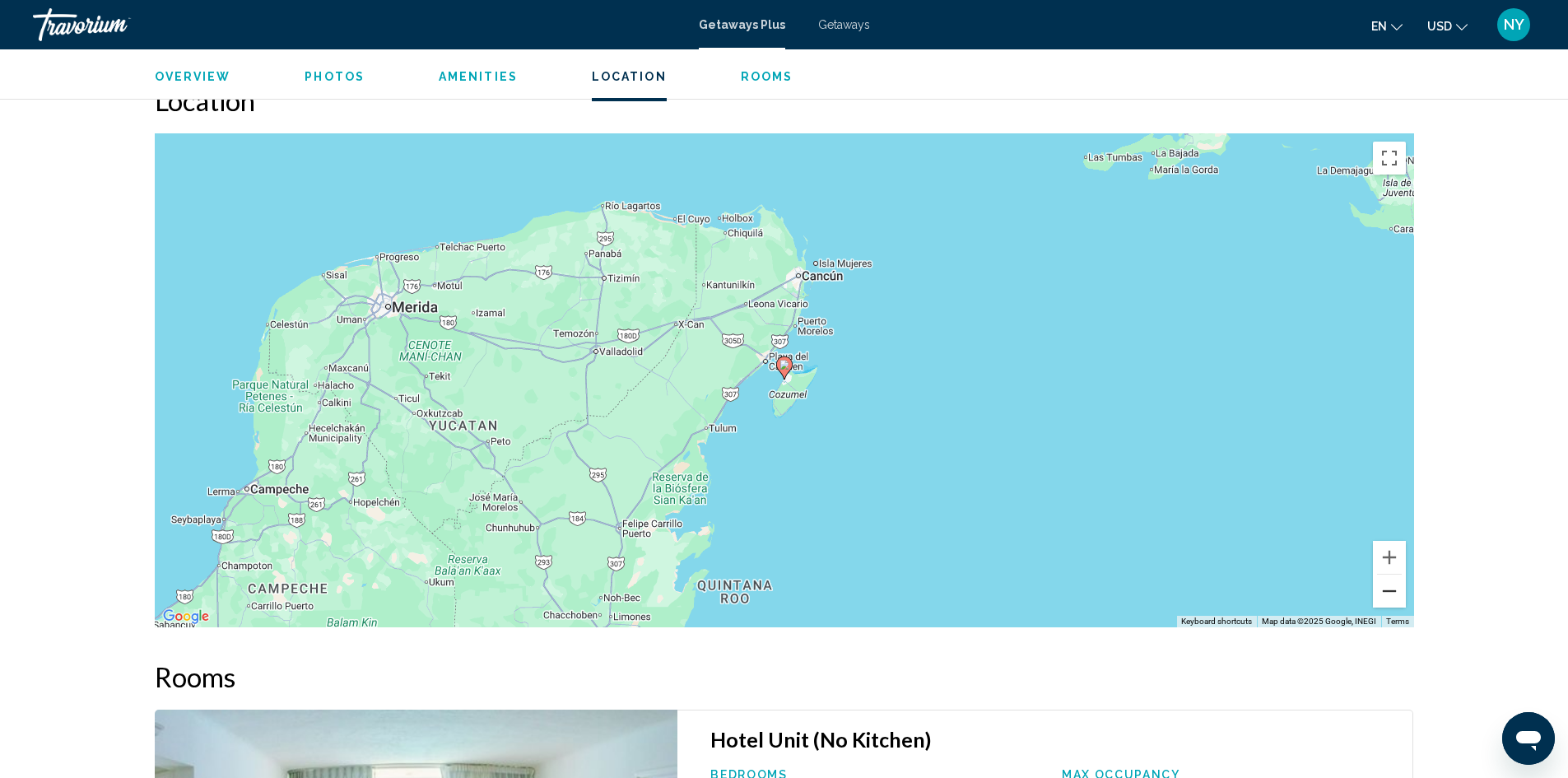
click at [1388, 593] on button "Zoom out" at bounding box center [1390, 591] width 33 height 33
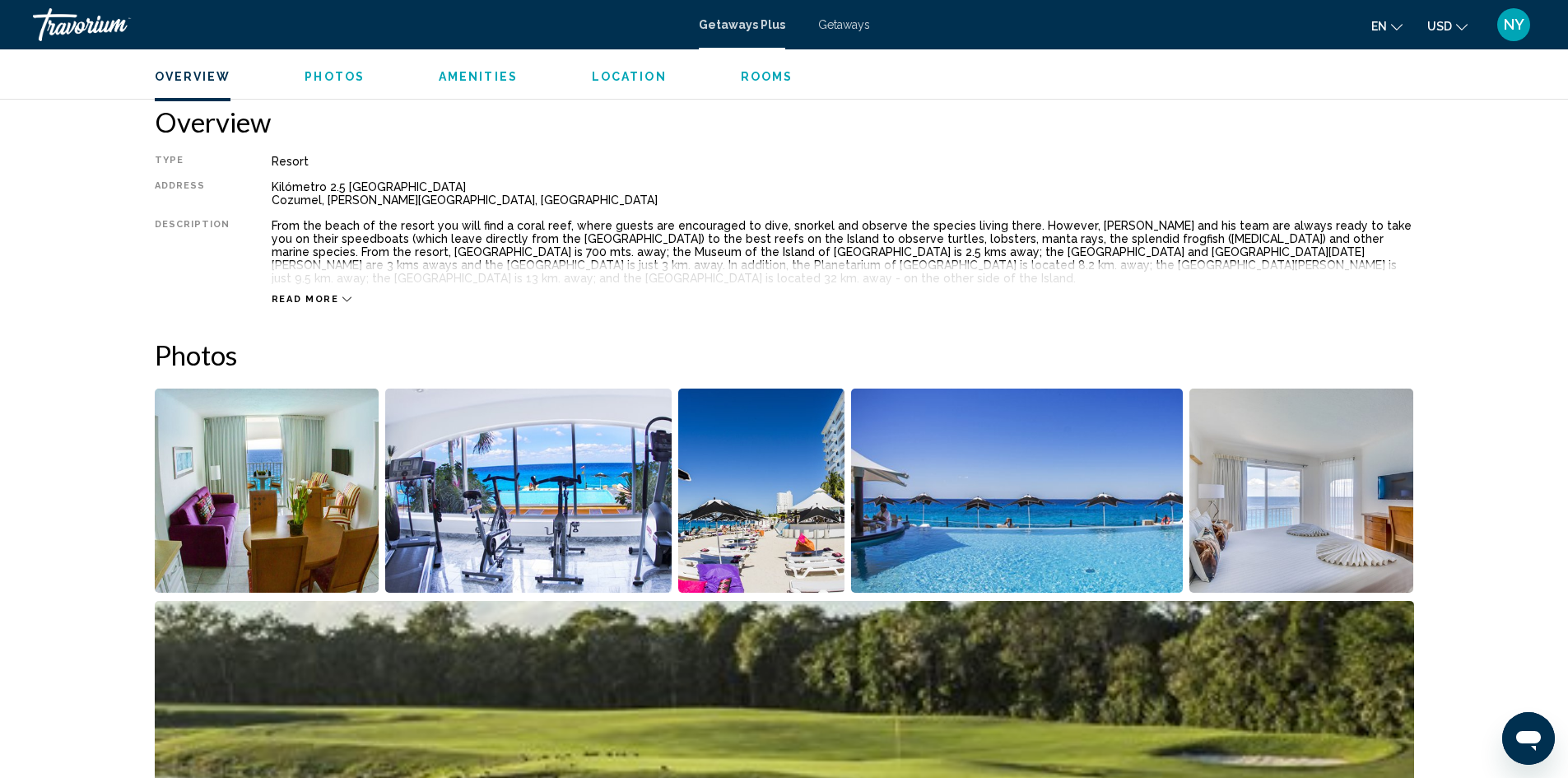
scroll to position [494, 0]
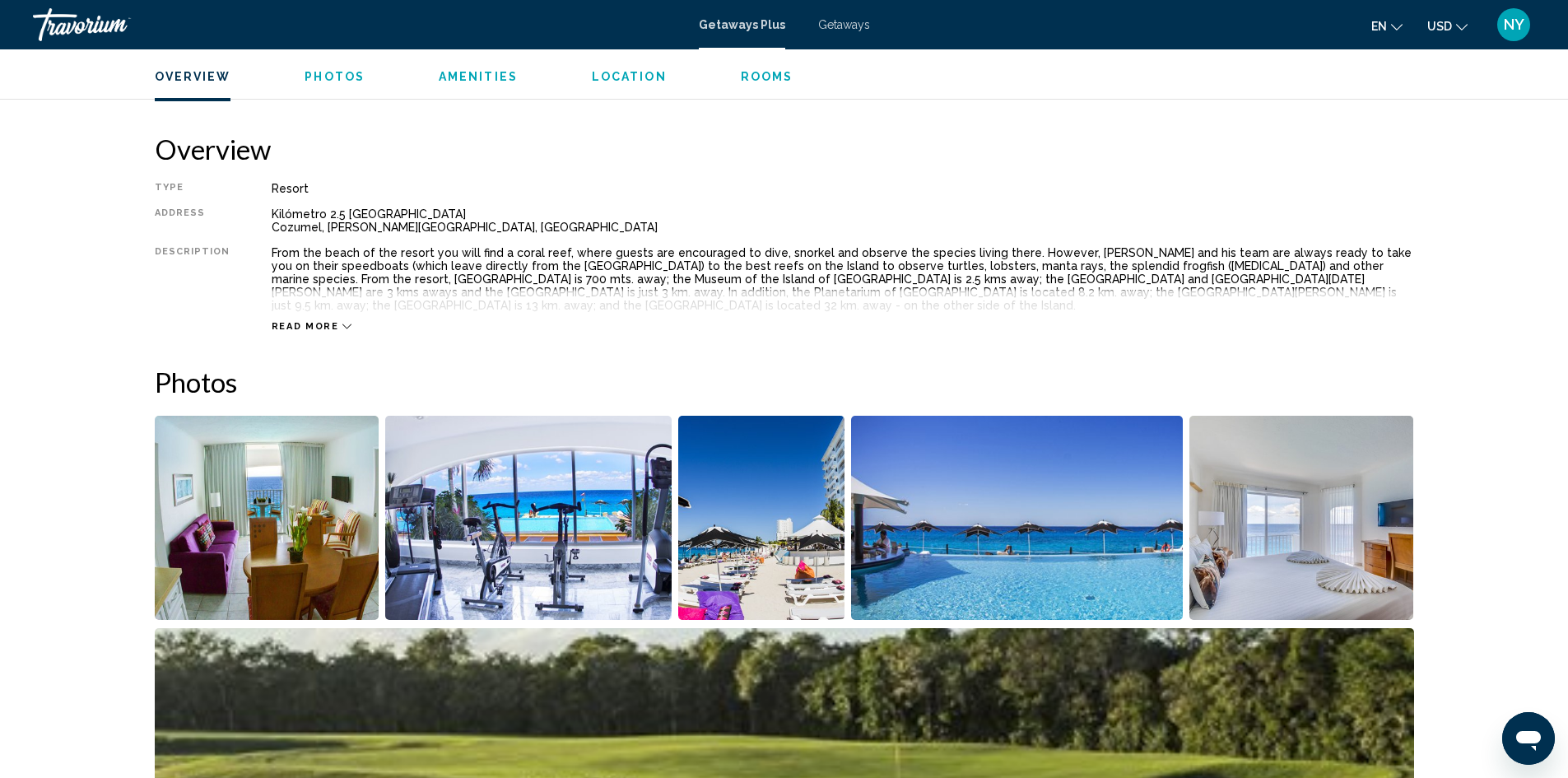
click at [301, 321] on span "Read more" at bounding box center [305, 326] width 67 height 10
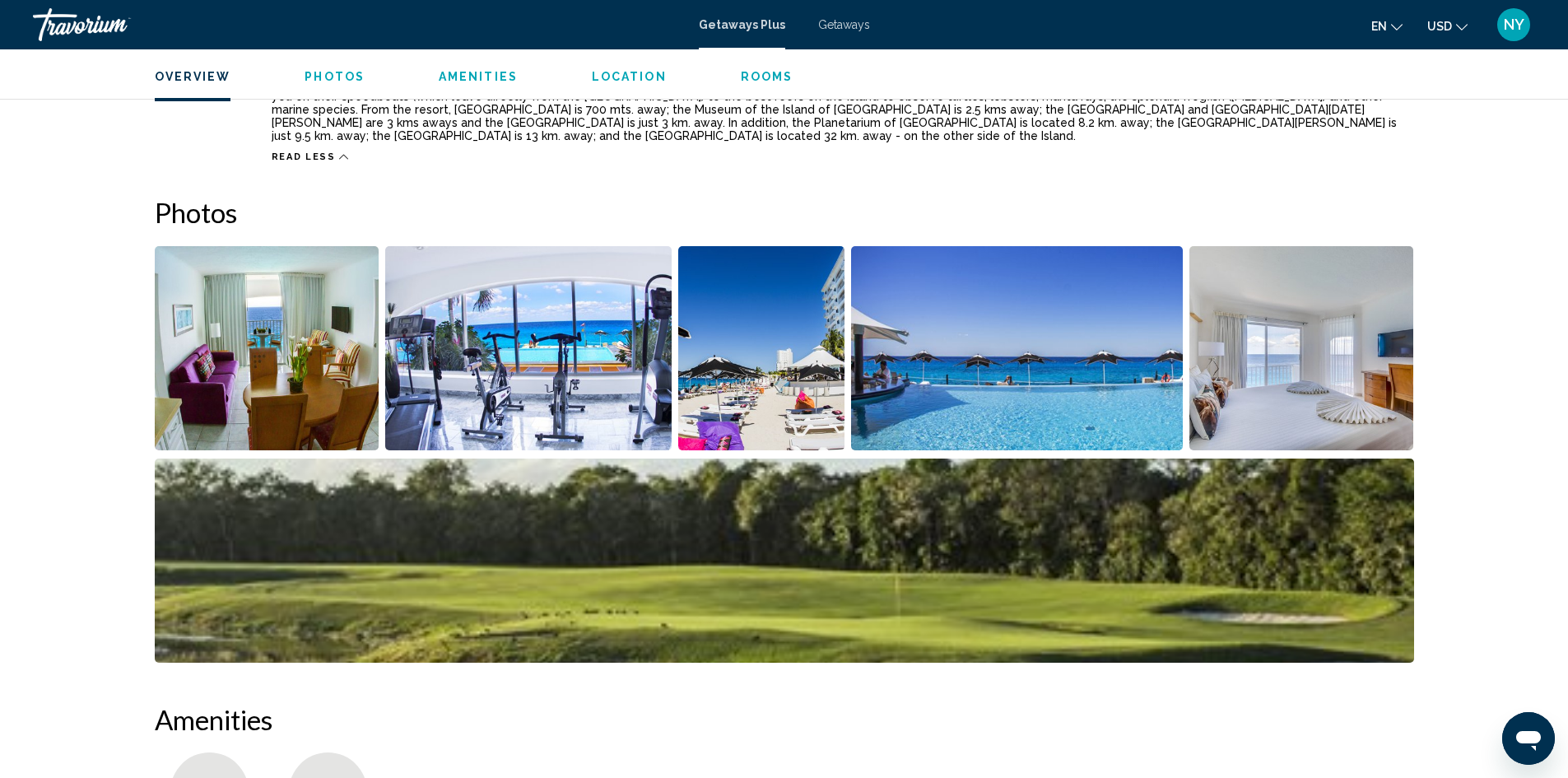
scroll to position [659, 0]
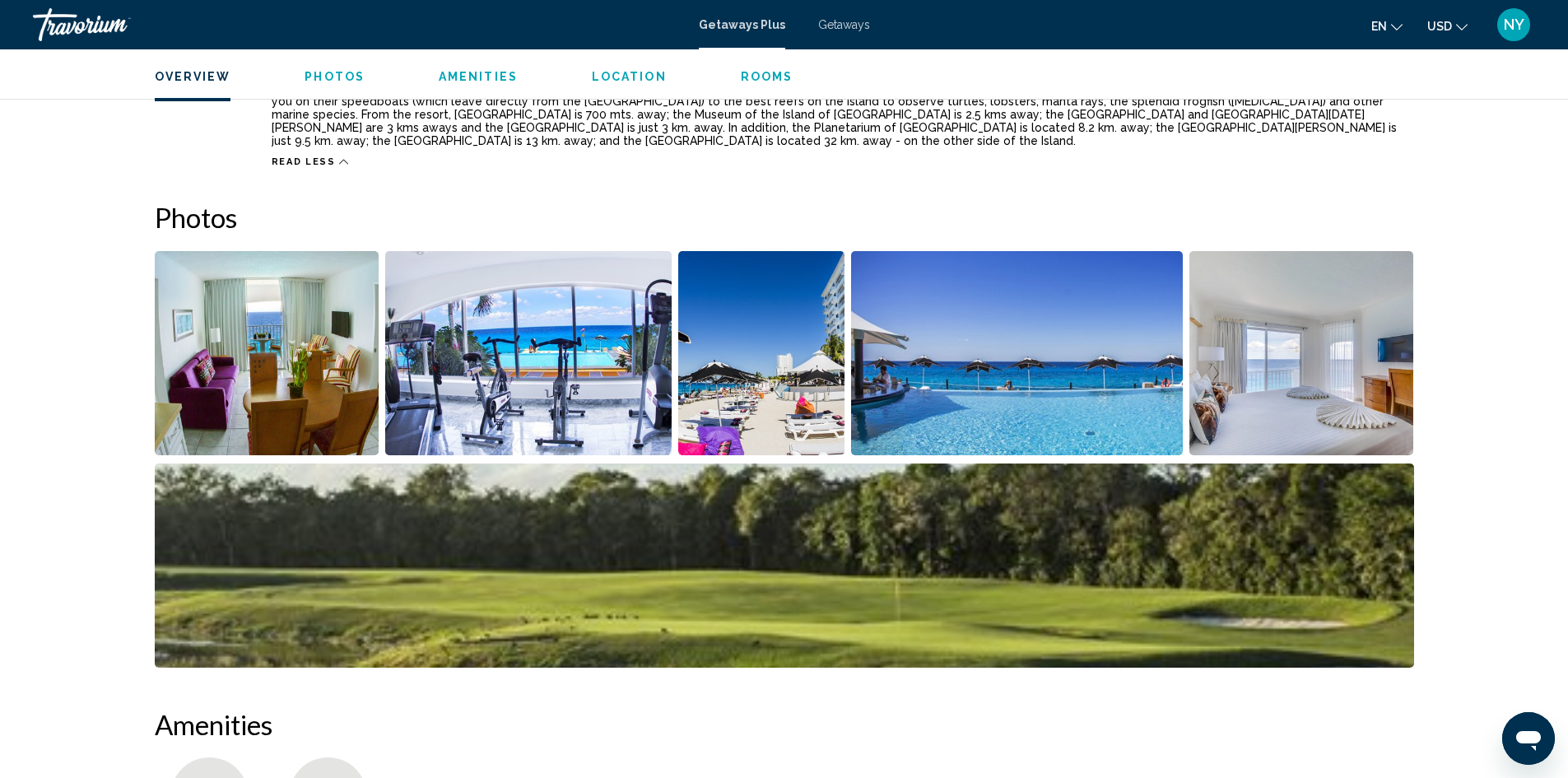
drag, startPoint x: 1246, startPoint y: 448, endPoint x: 1475, endPoint y: 305, distance: 270.0
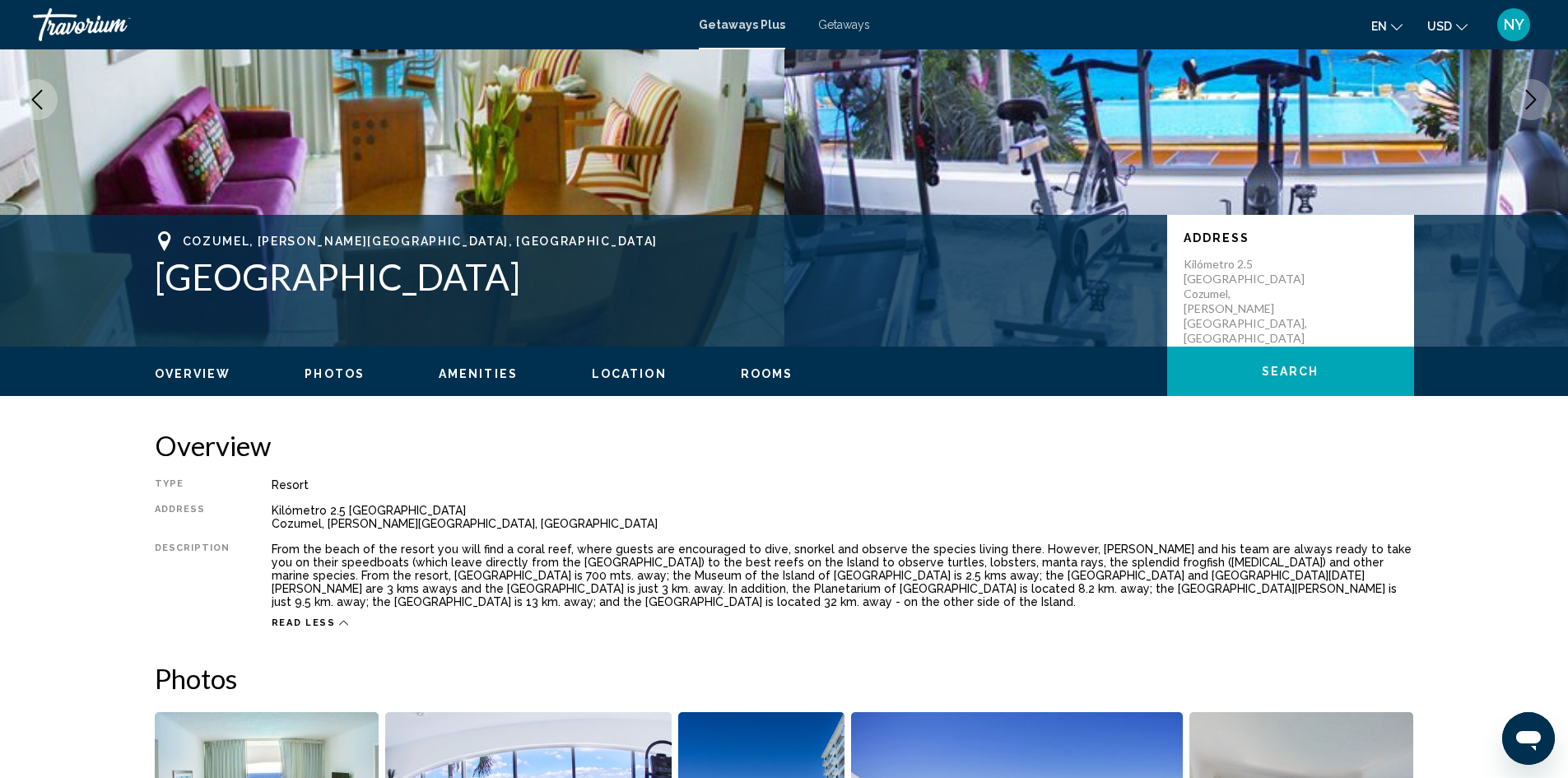
scroll to position [0, 0]
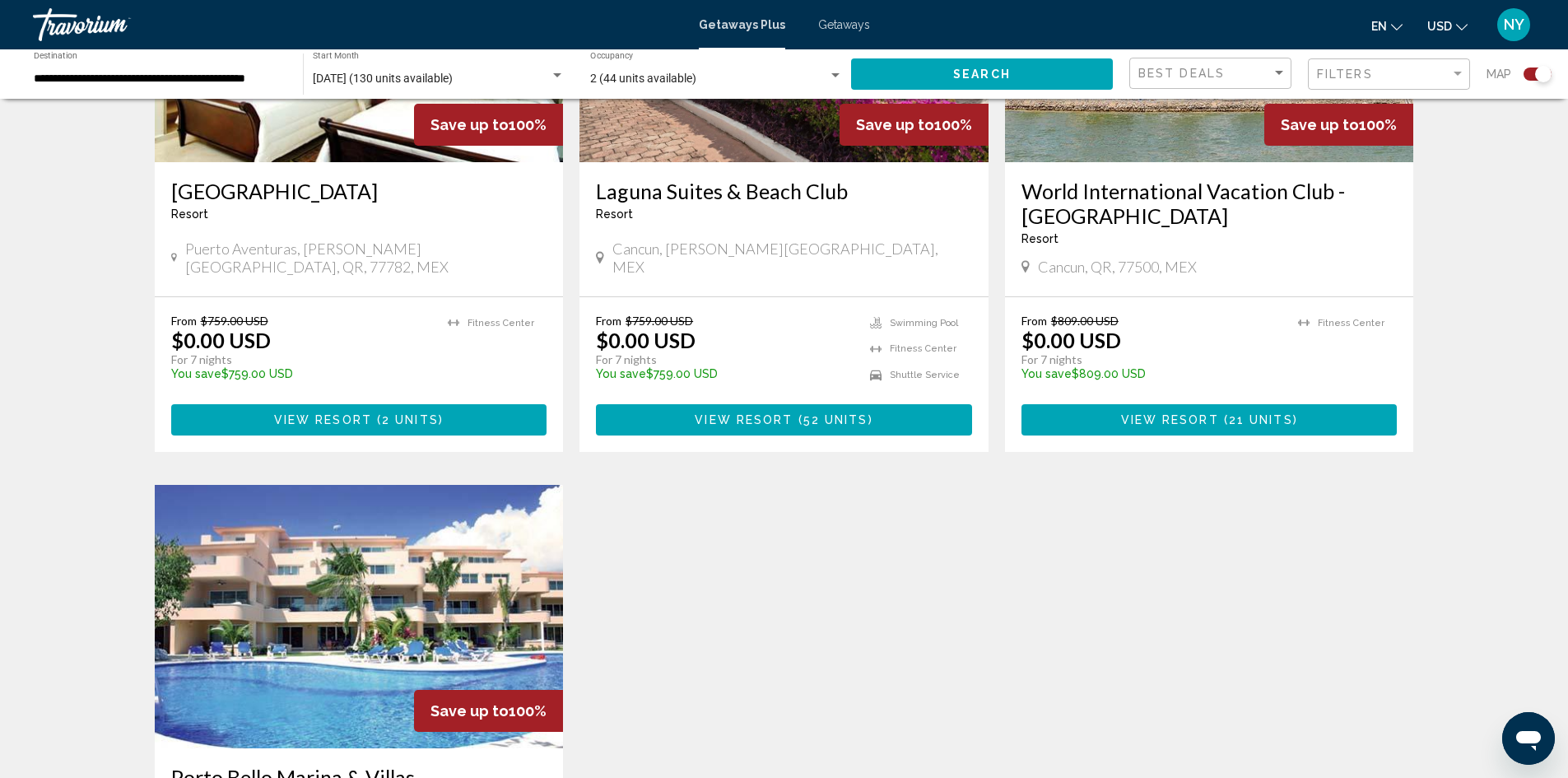
scroll to position [1317, 0]
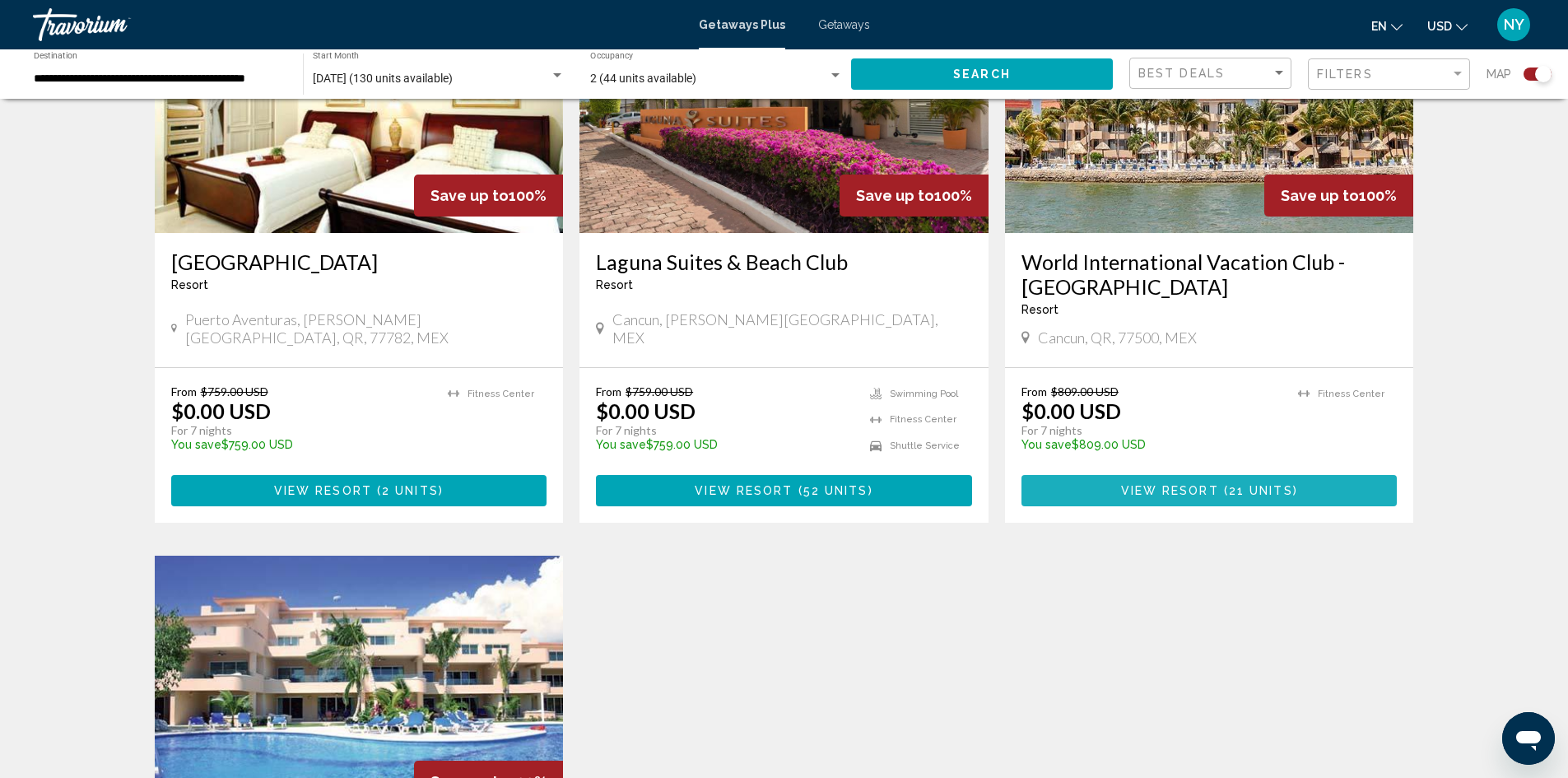
click at [1209, 485] on span "View Resort" at bounding box center [1170, 491] width 98 height 13
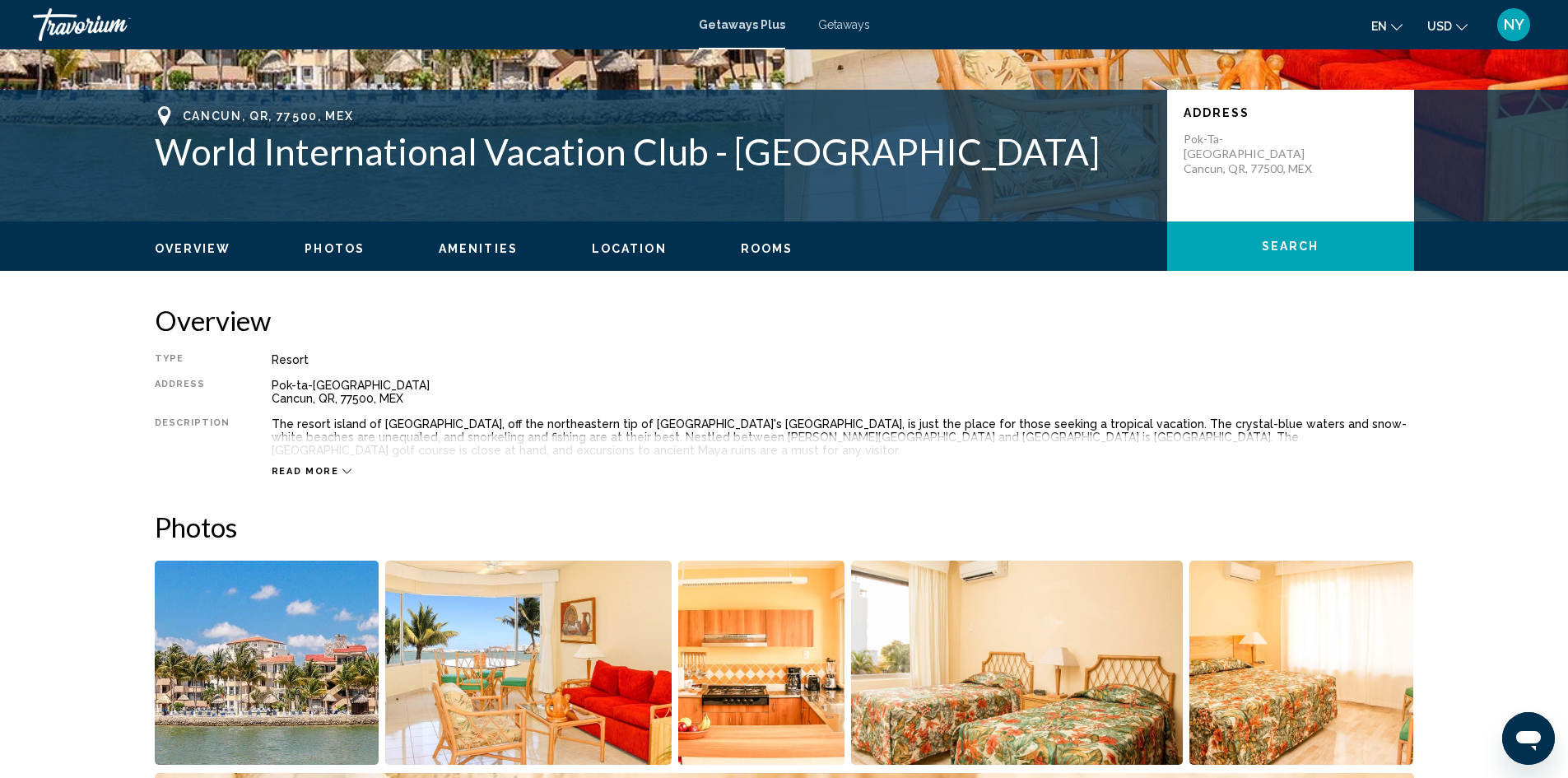
scroll to position [329, 0]
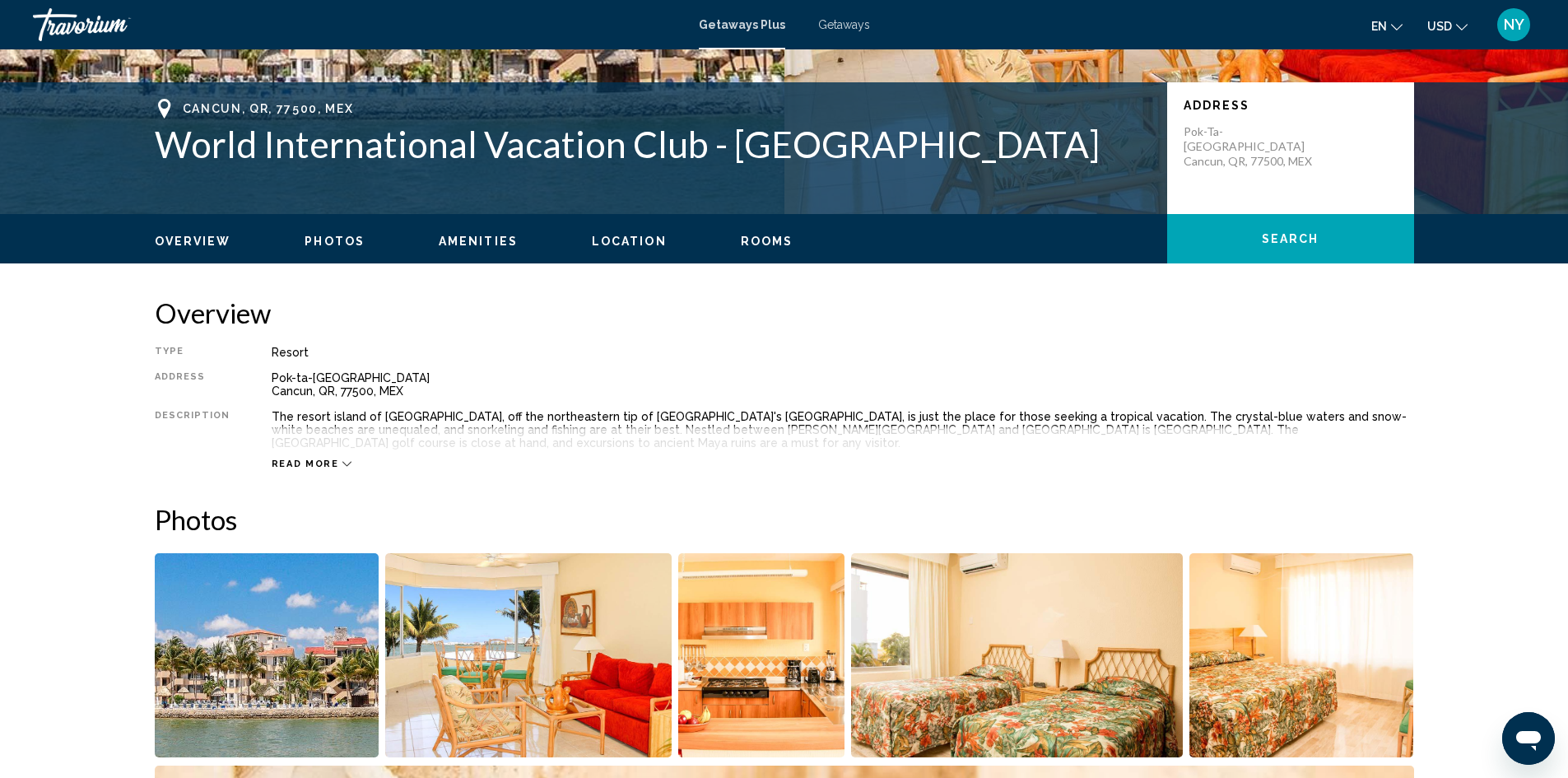
click at [293, 458] on button "Read more" at bounding box center [312, 464] width 80 height 12
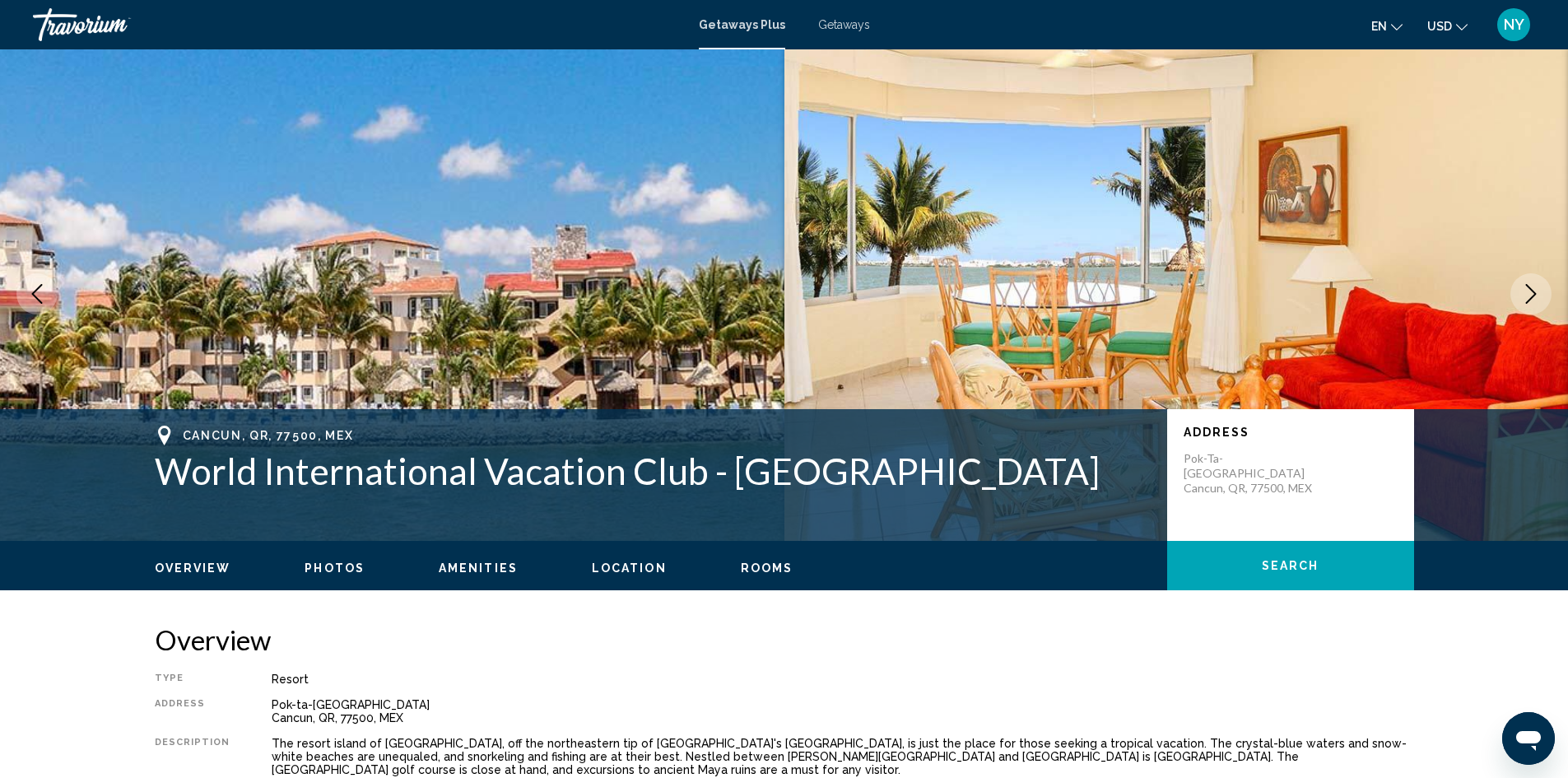
scroll to position [0, 0]
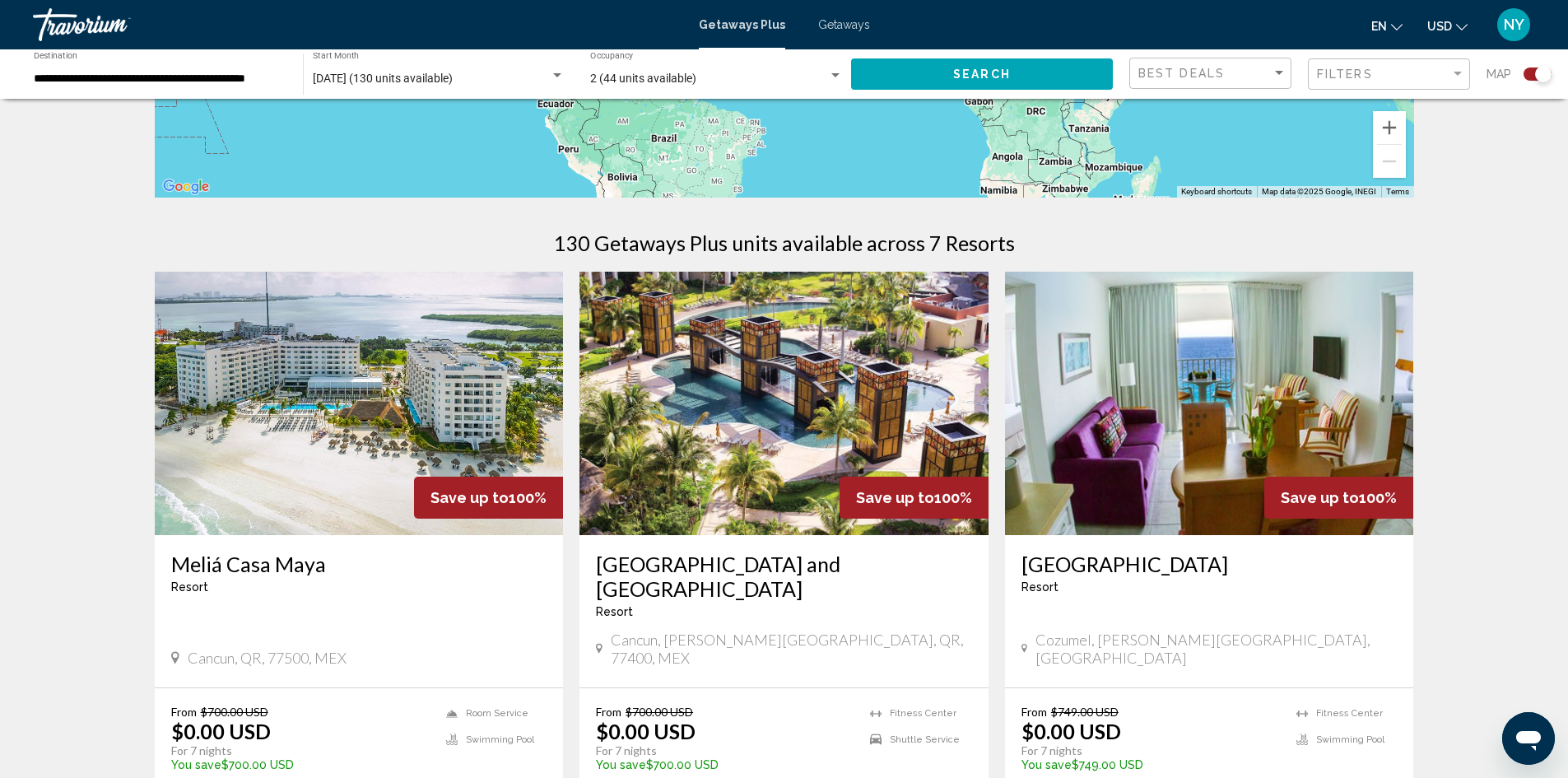
scroll to position [494, 0]
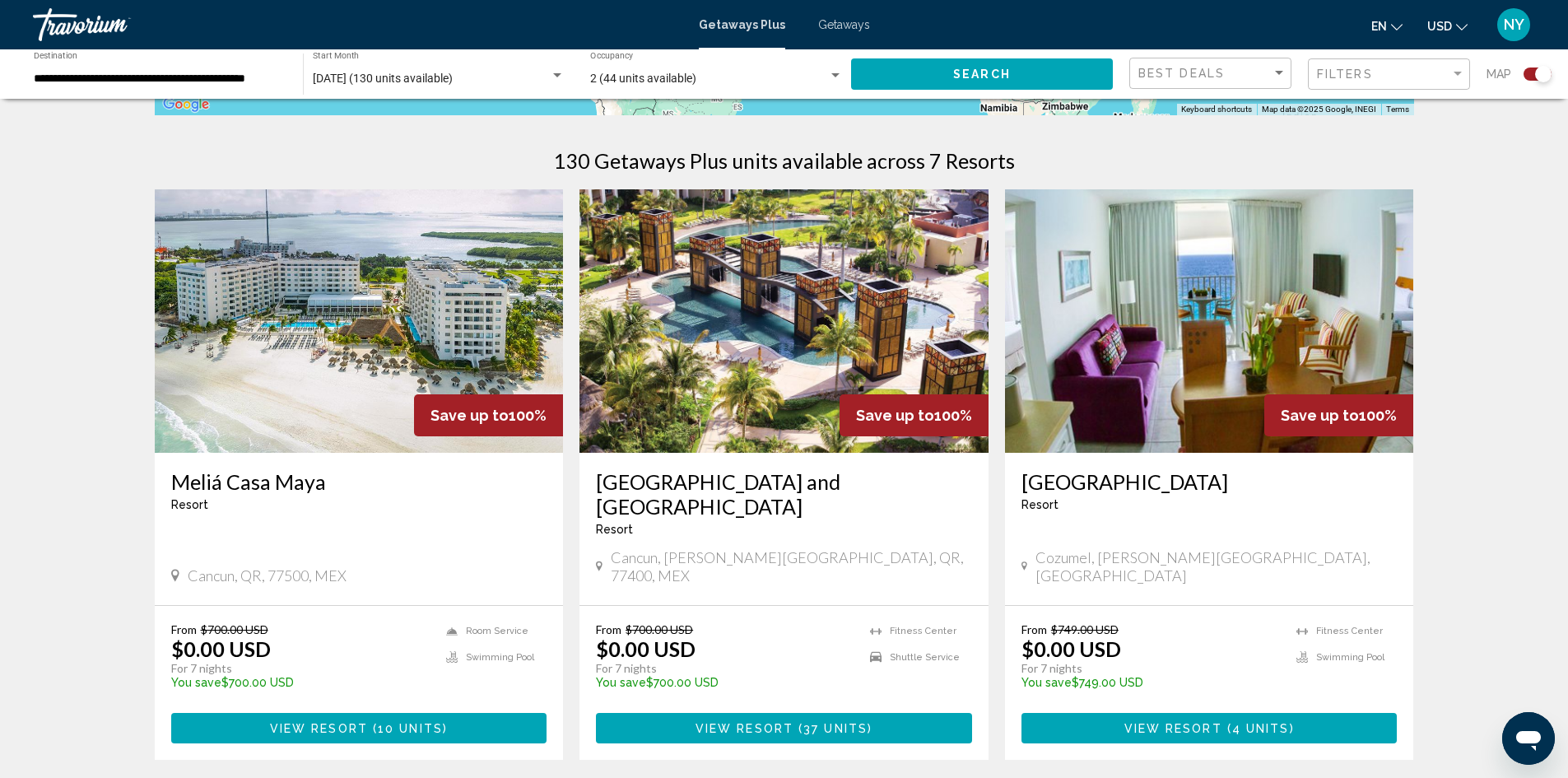
click at [342, 722] on span "View Resort" at bounding box center [318, 728] width 98 height 13
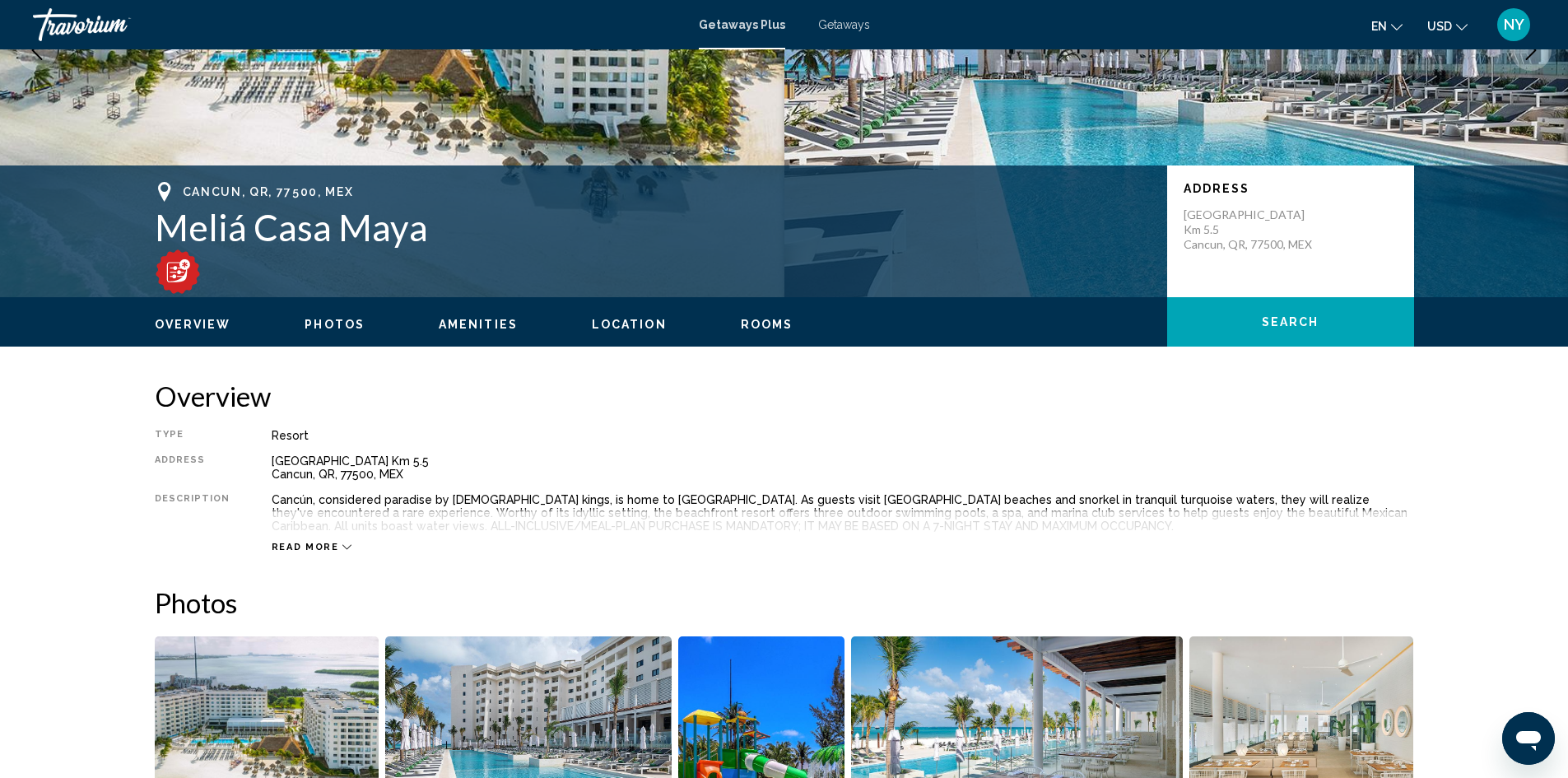
scroll to position [247, 0]
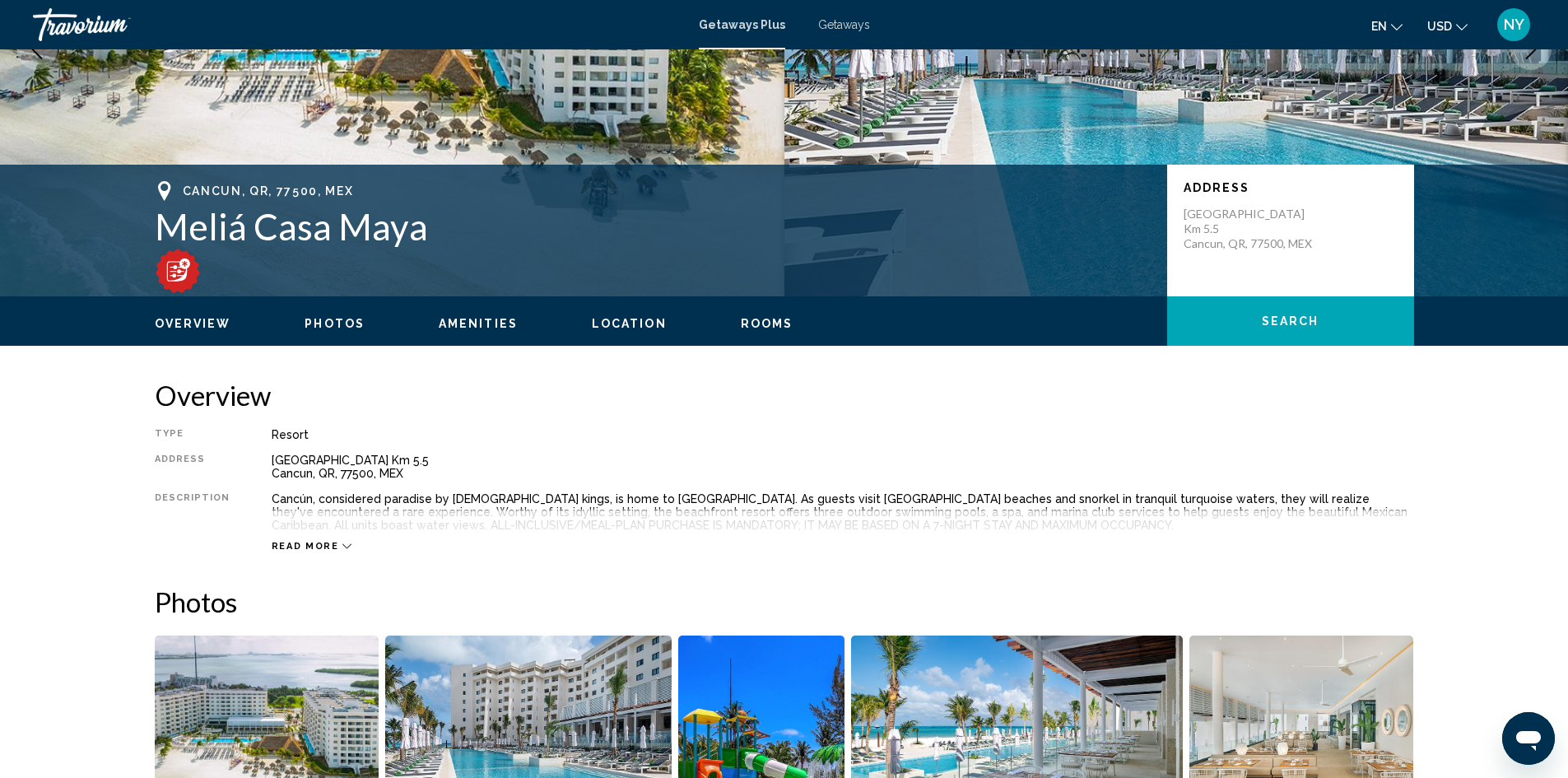
click at [292, 543] on span "Read more" at bounding box center [305, 546] width 67 height 10
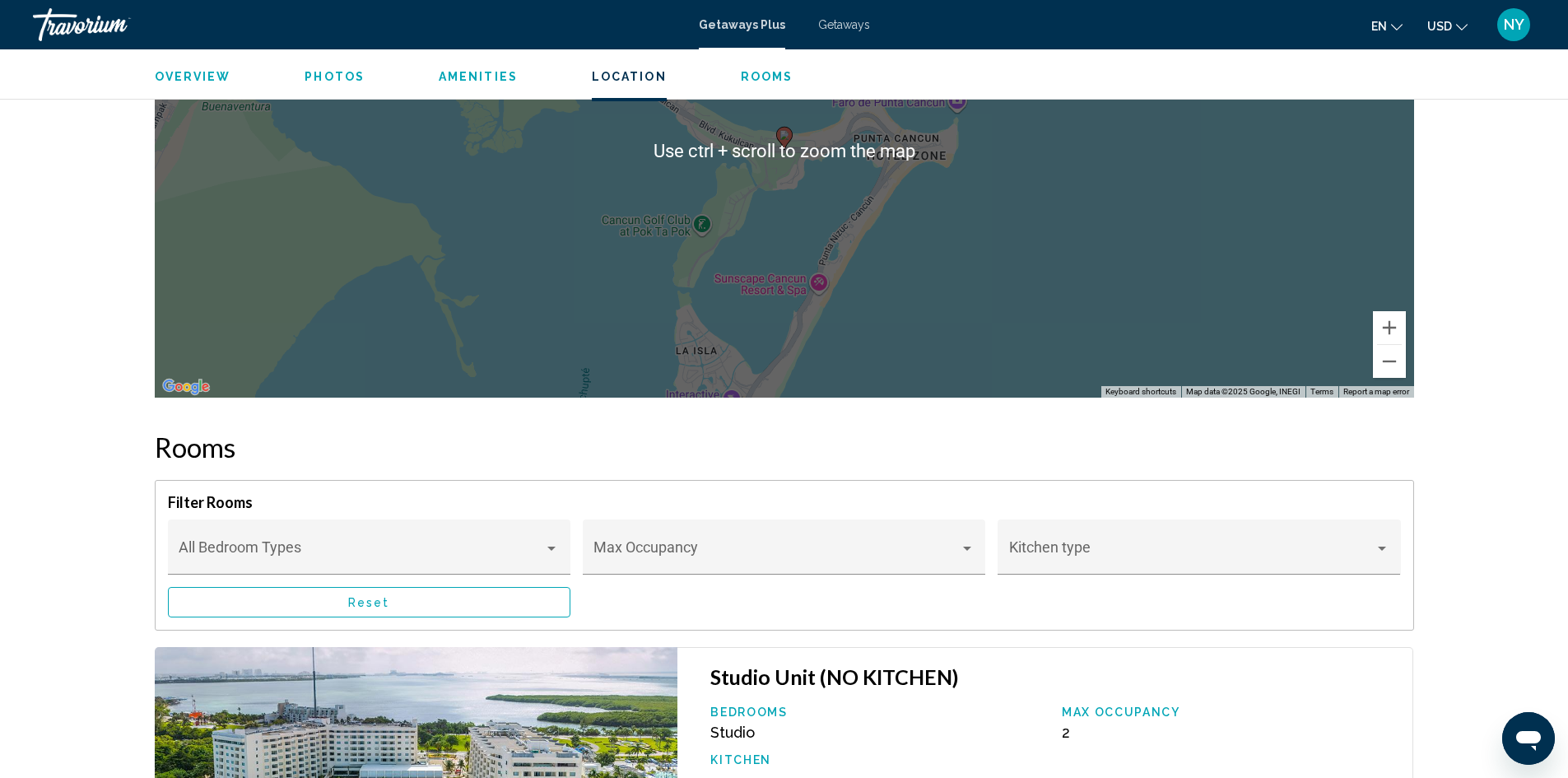
scroll to position [2058, 0]
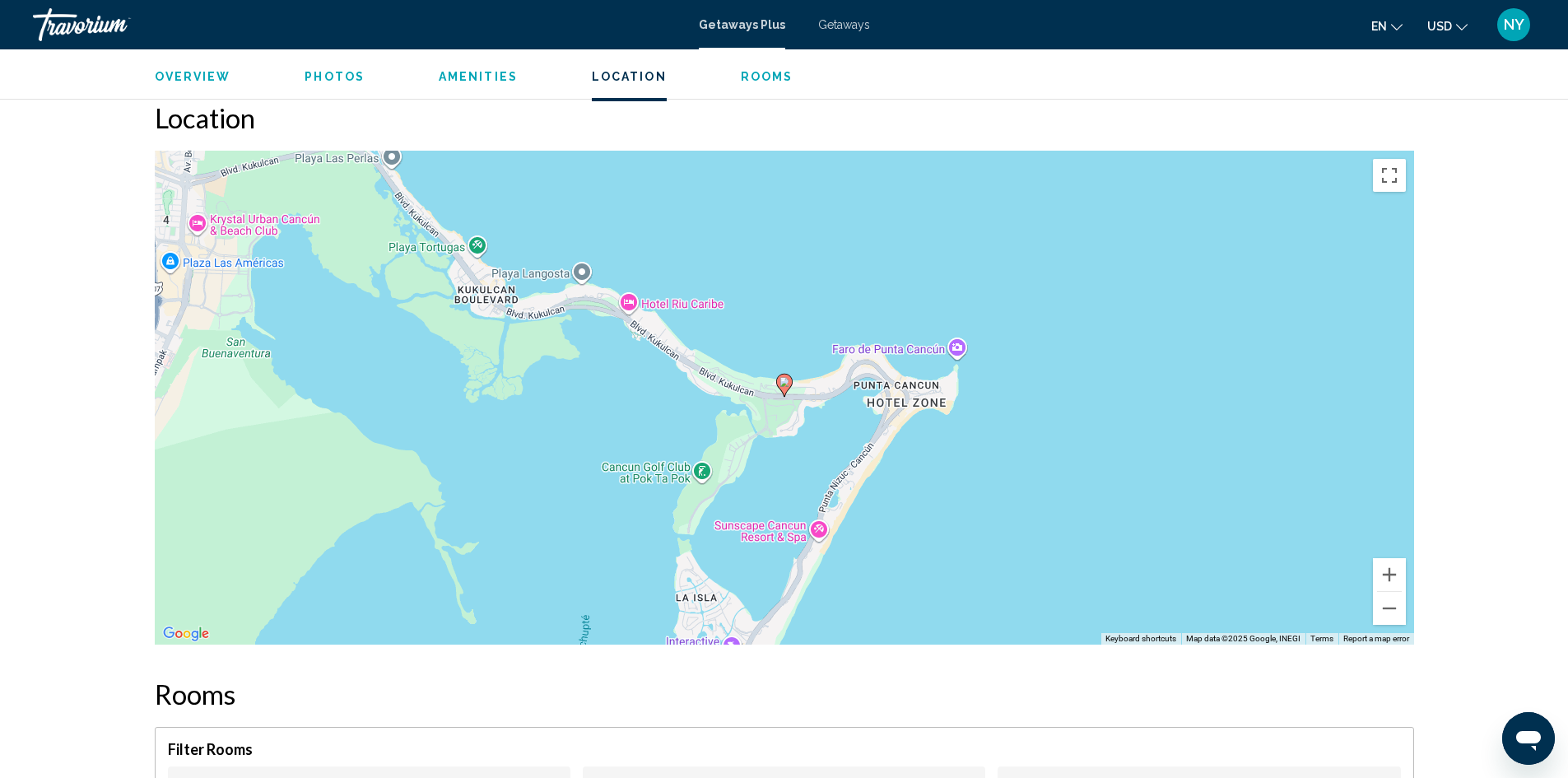
click at [1103, 380] on div "To activate drag with keyboard, press Alt + Enter. Once in keyboard drag state,…" at bounding box center [784, 397] width 1259 height 494
click at [1392, 592] on button "Zoom out" at bounding box center [1390, 608] width 33 height 33
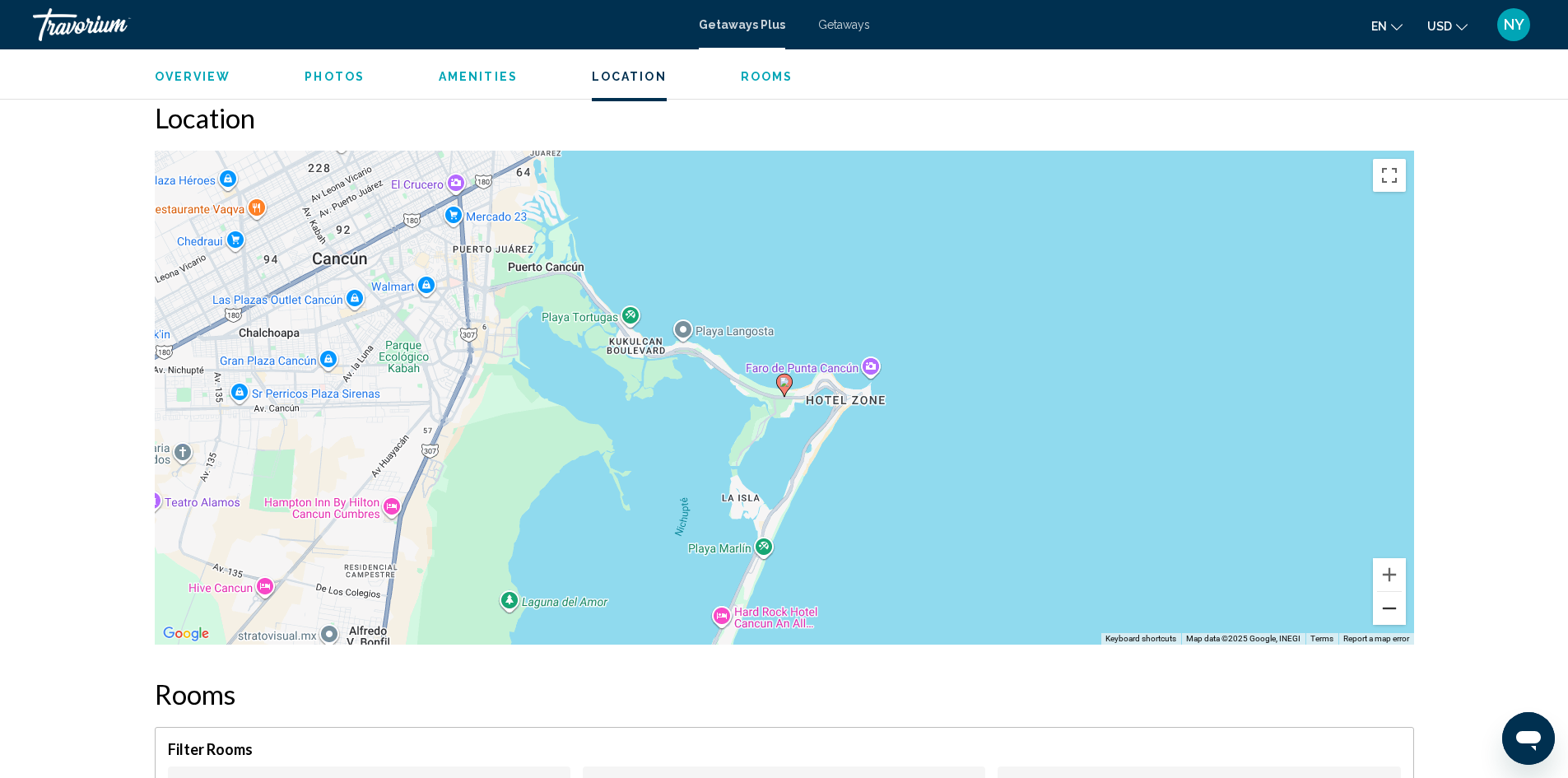
click at [1392, 592] on button "Zoom out" at bounding box center [1390, 608] width 33 height 33
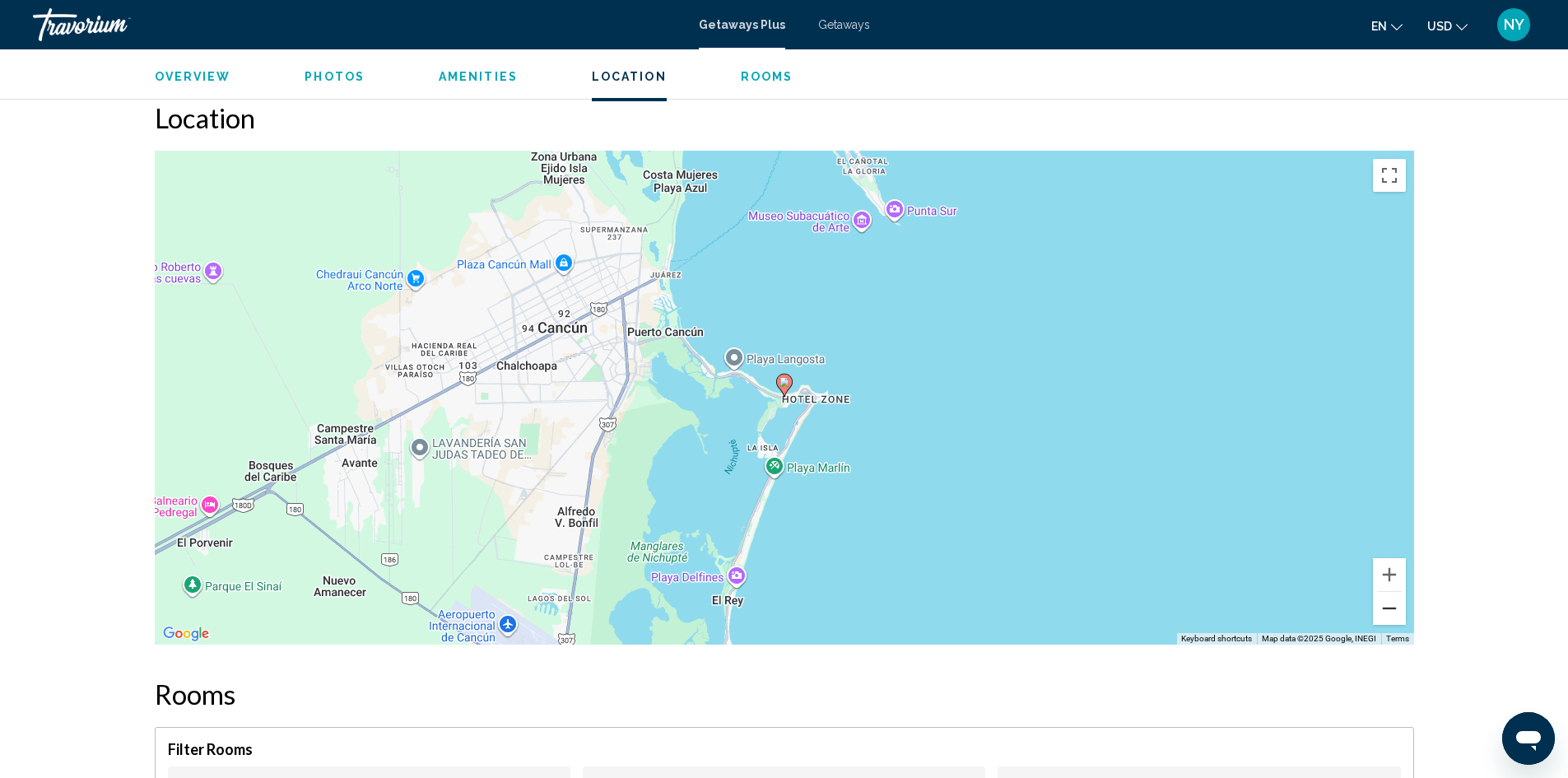
click at [1392, 592] on button "Zoom out" at bounding box center [1390, 608] width 33 height 33
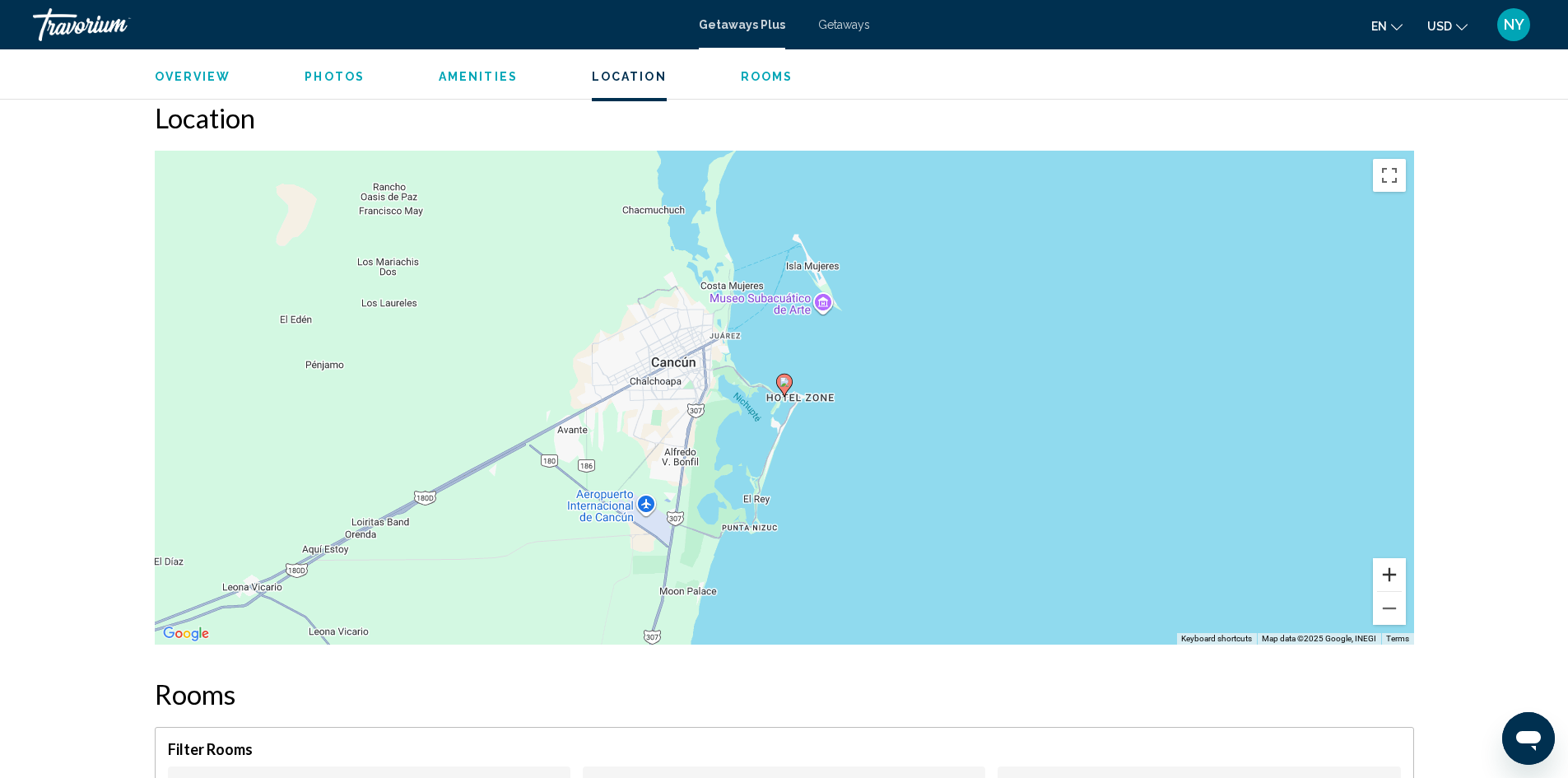
click at [1392, 558] on button "Zoom in" at bounding box center [1390, 575] width 33 height 33
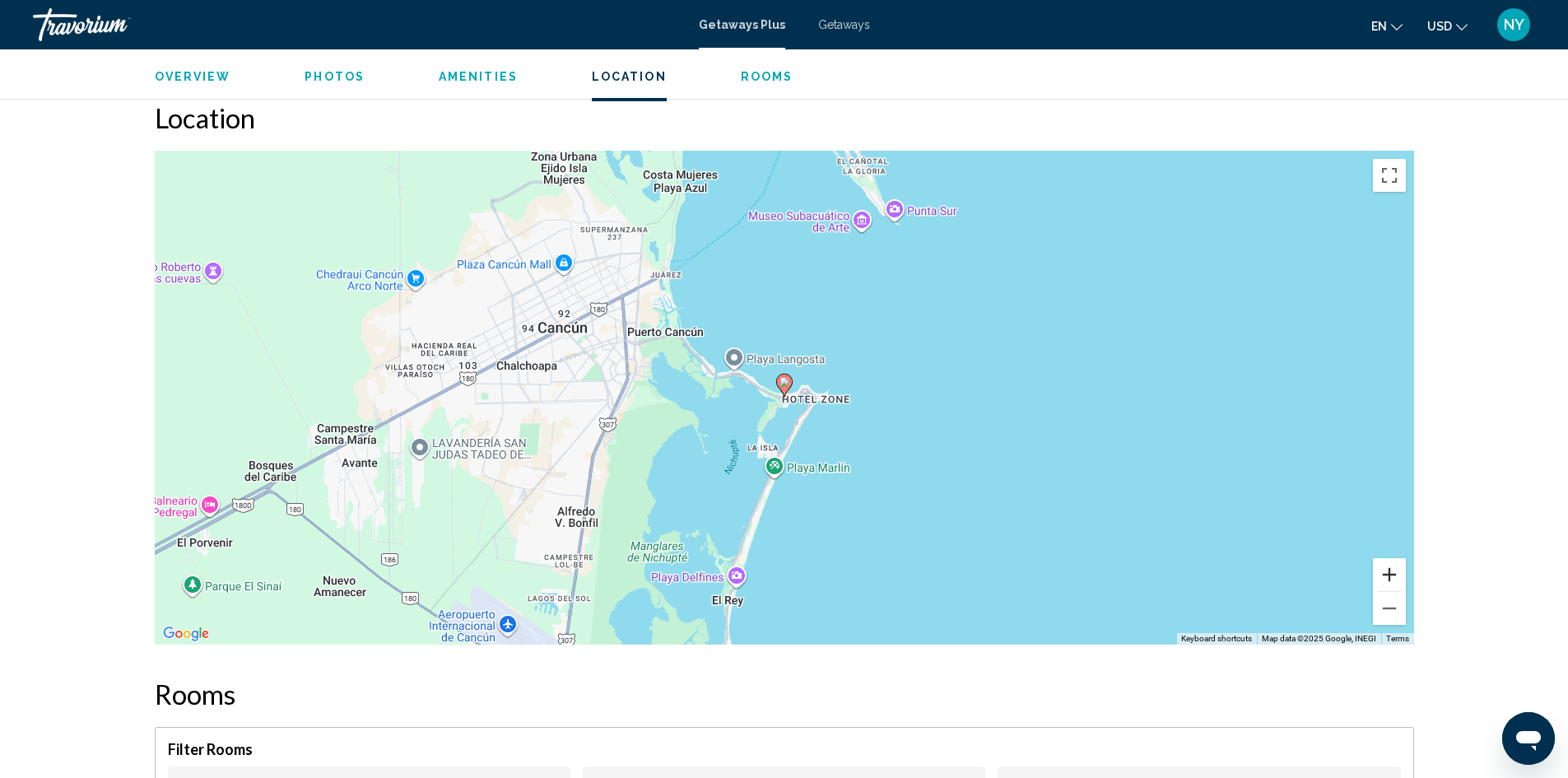
click at [1392, 558] on button "Zoom in" at bounding box center [1390, 575] width 33 height 33
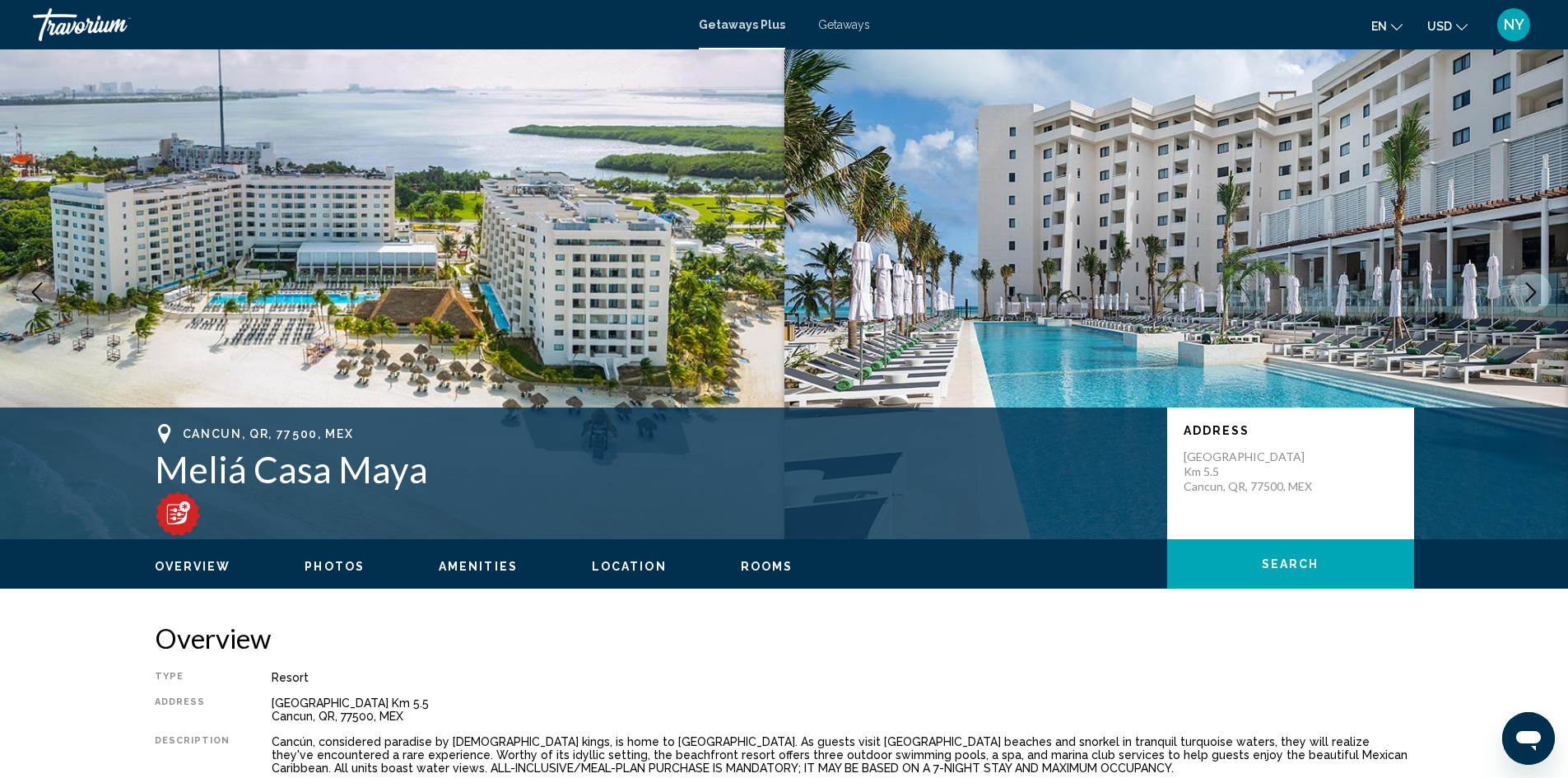
scroll to position [0, 0]
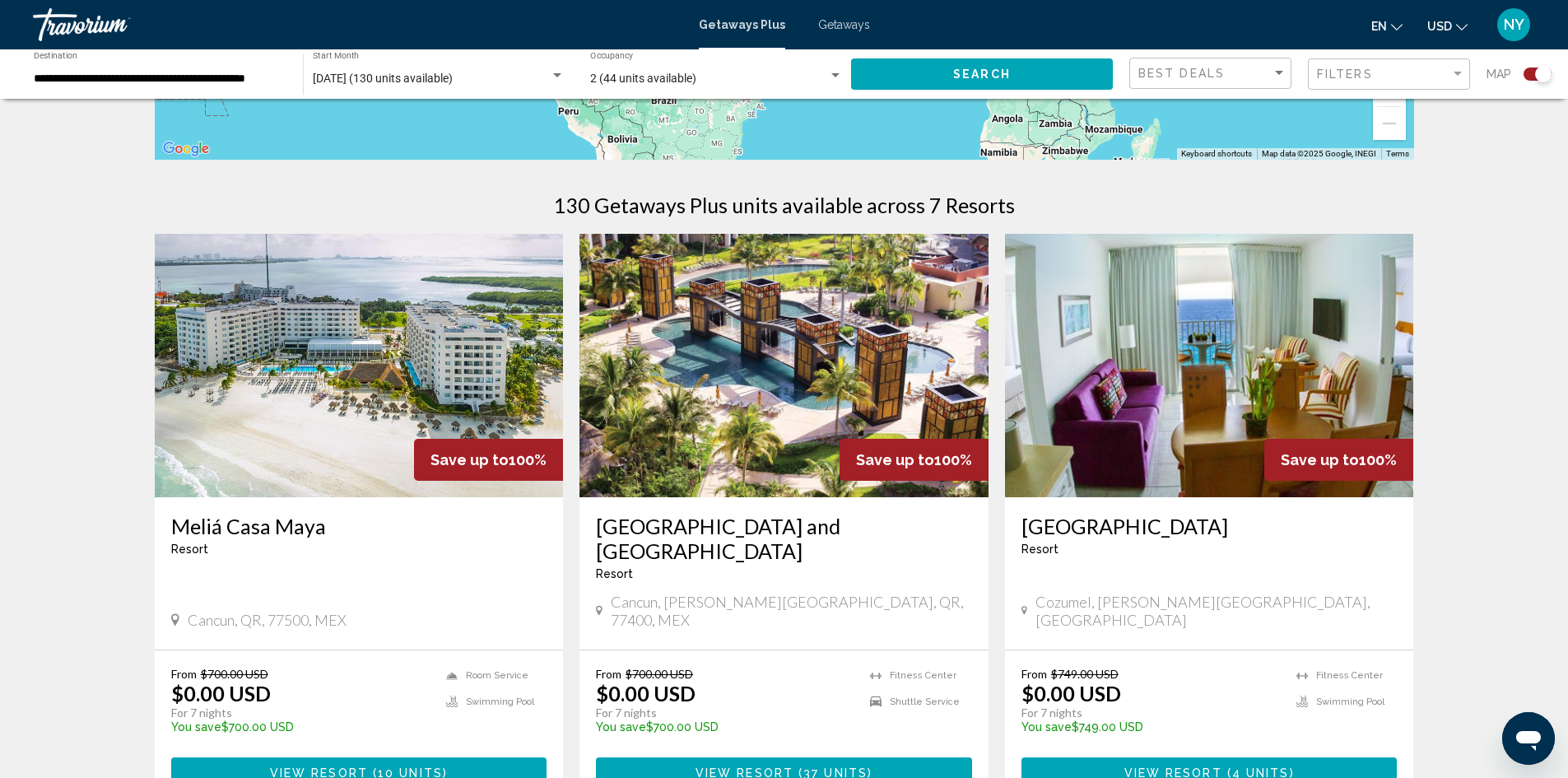
scroll to position [659, 0]
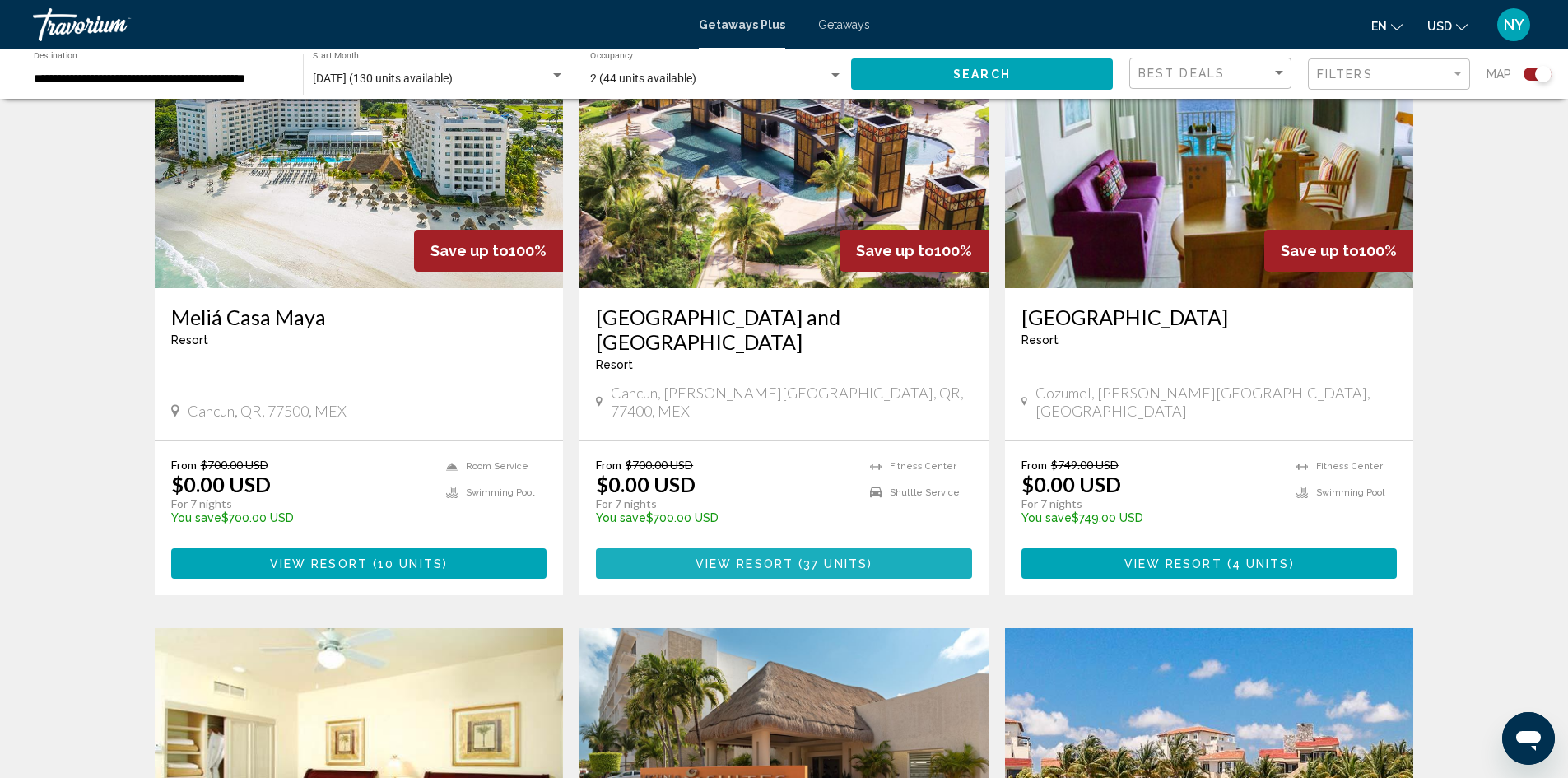
click at [751, 557] on span "View Resort" at bounding box center [744, 563] width 98 height 13
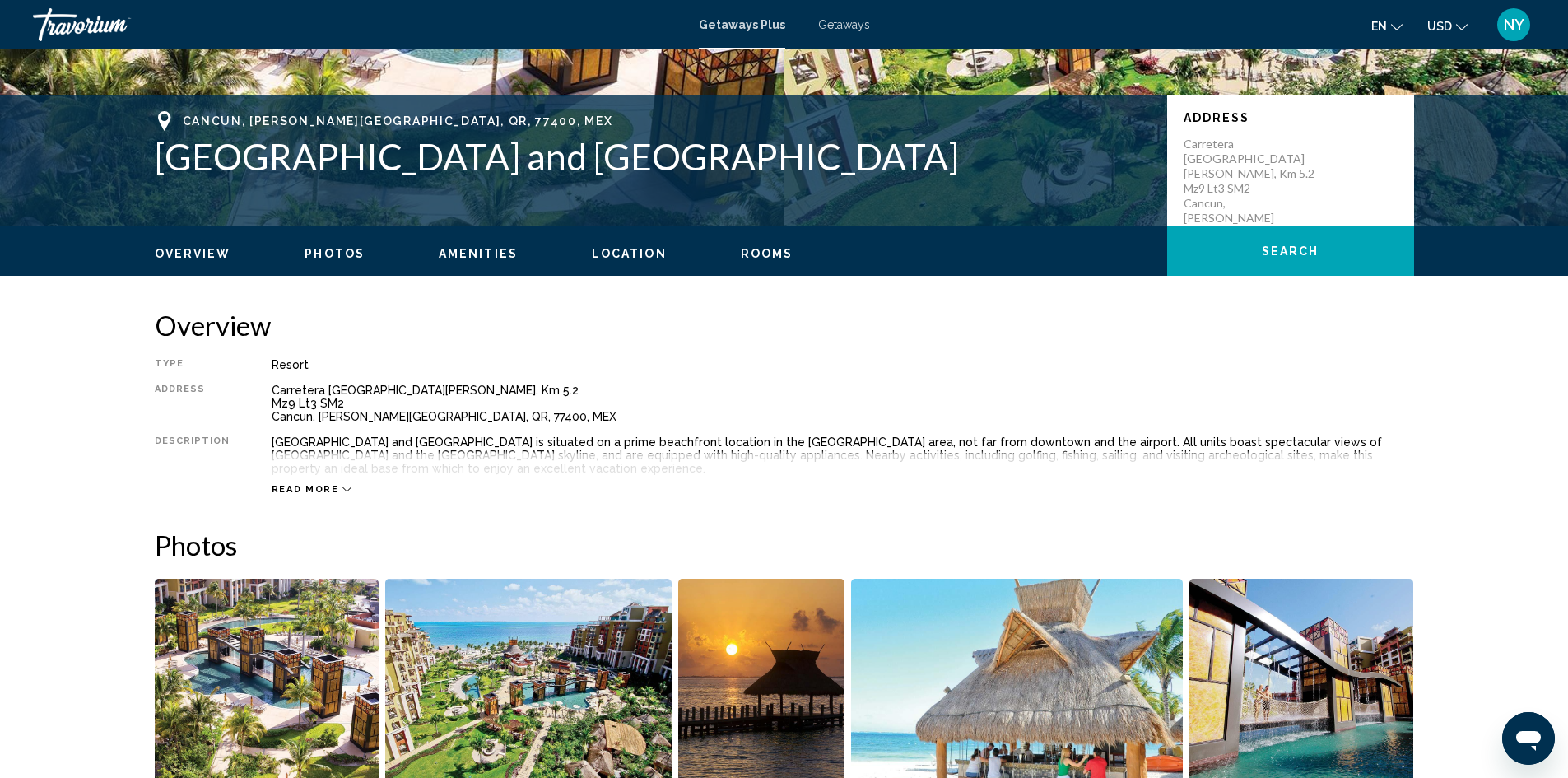
scroll to position [329, 0]
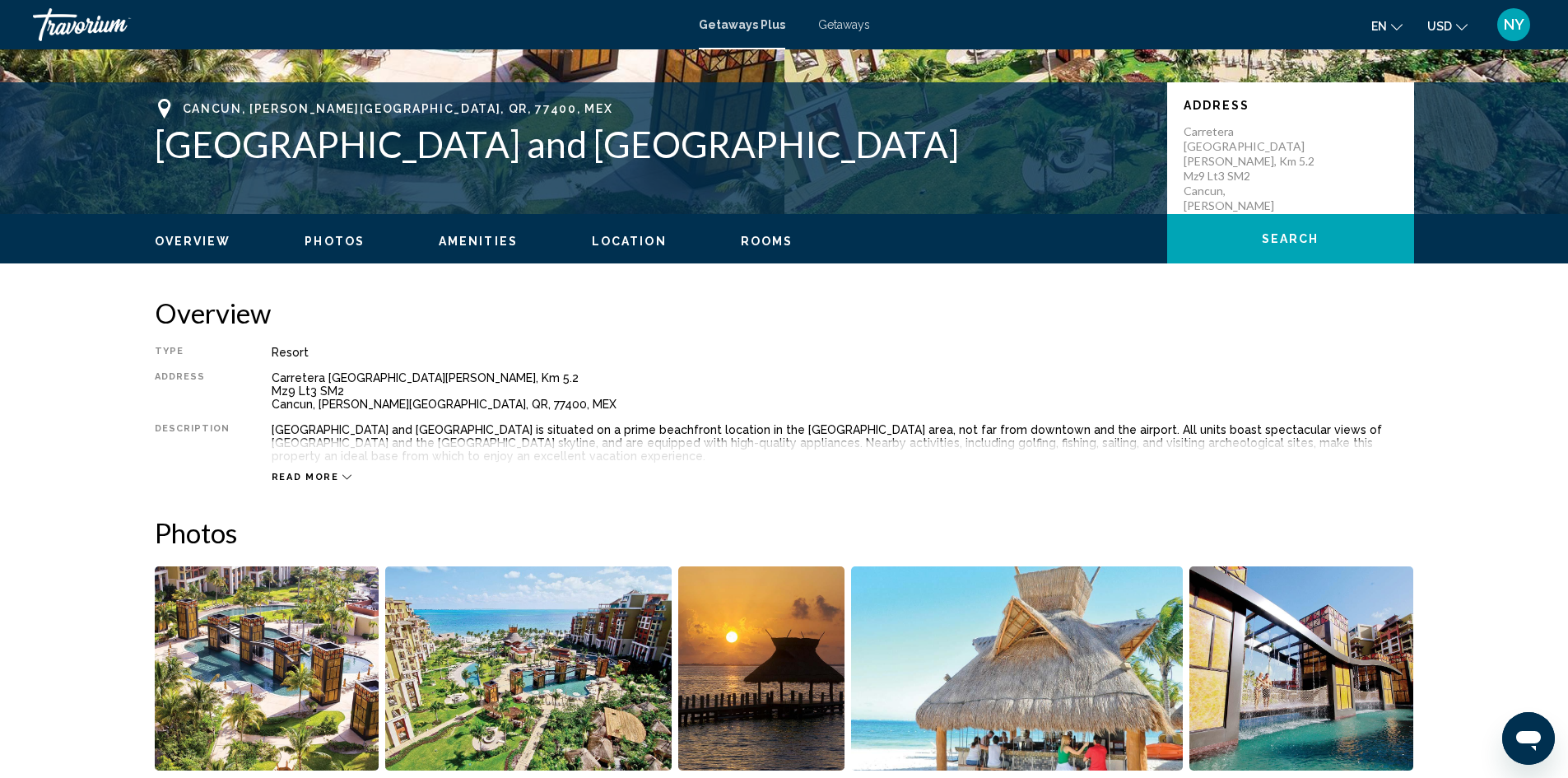
click at [288, 466] on div "Read more" at bounding box center [843, 460] width 1142 height 45
click at [292, 476] on span "Read more" at bounding box center [305, 477] width 67 height 10
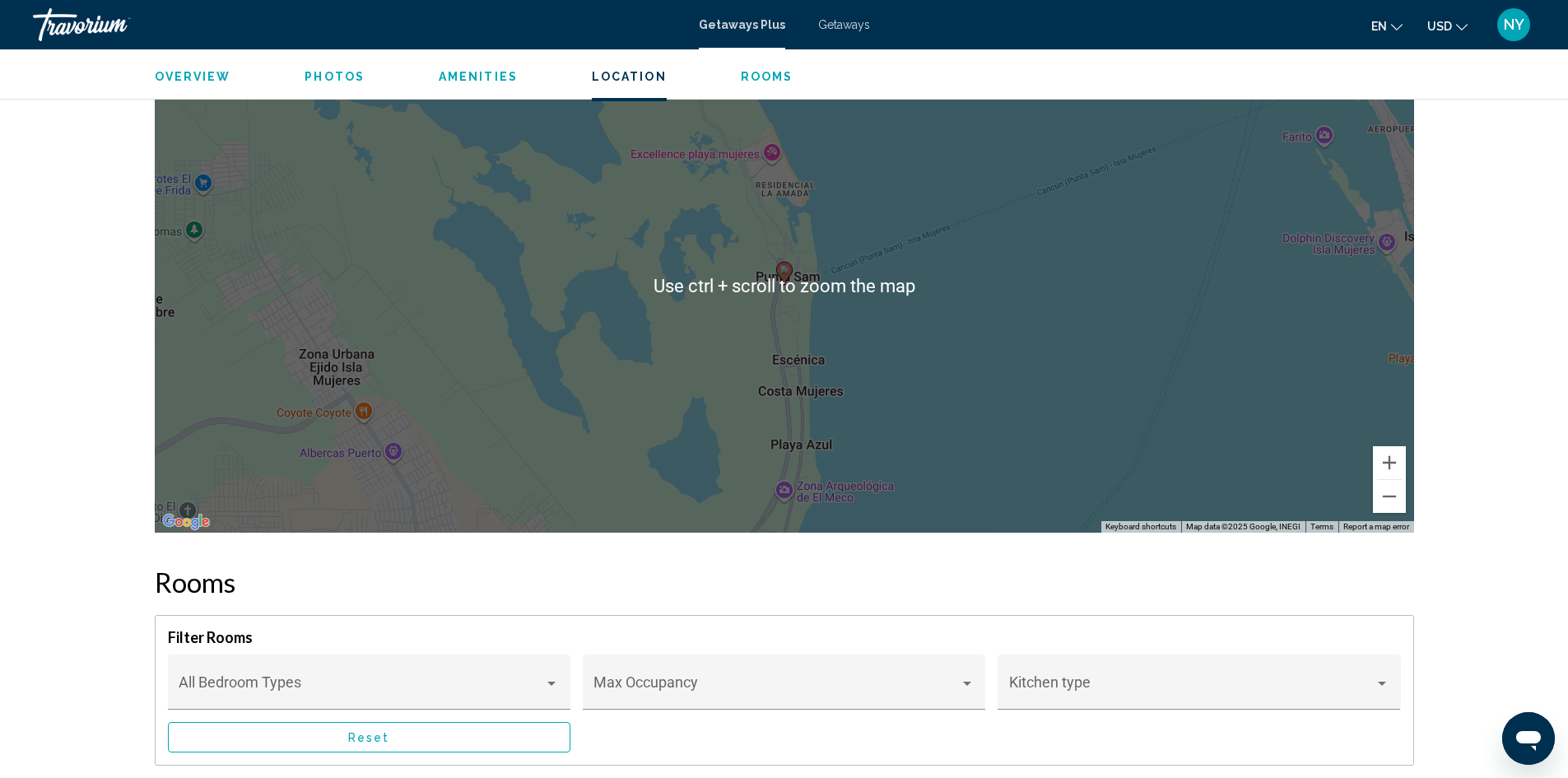
scroll to position [2059, 0]
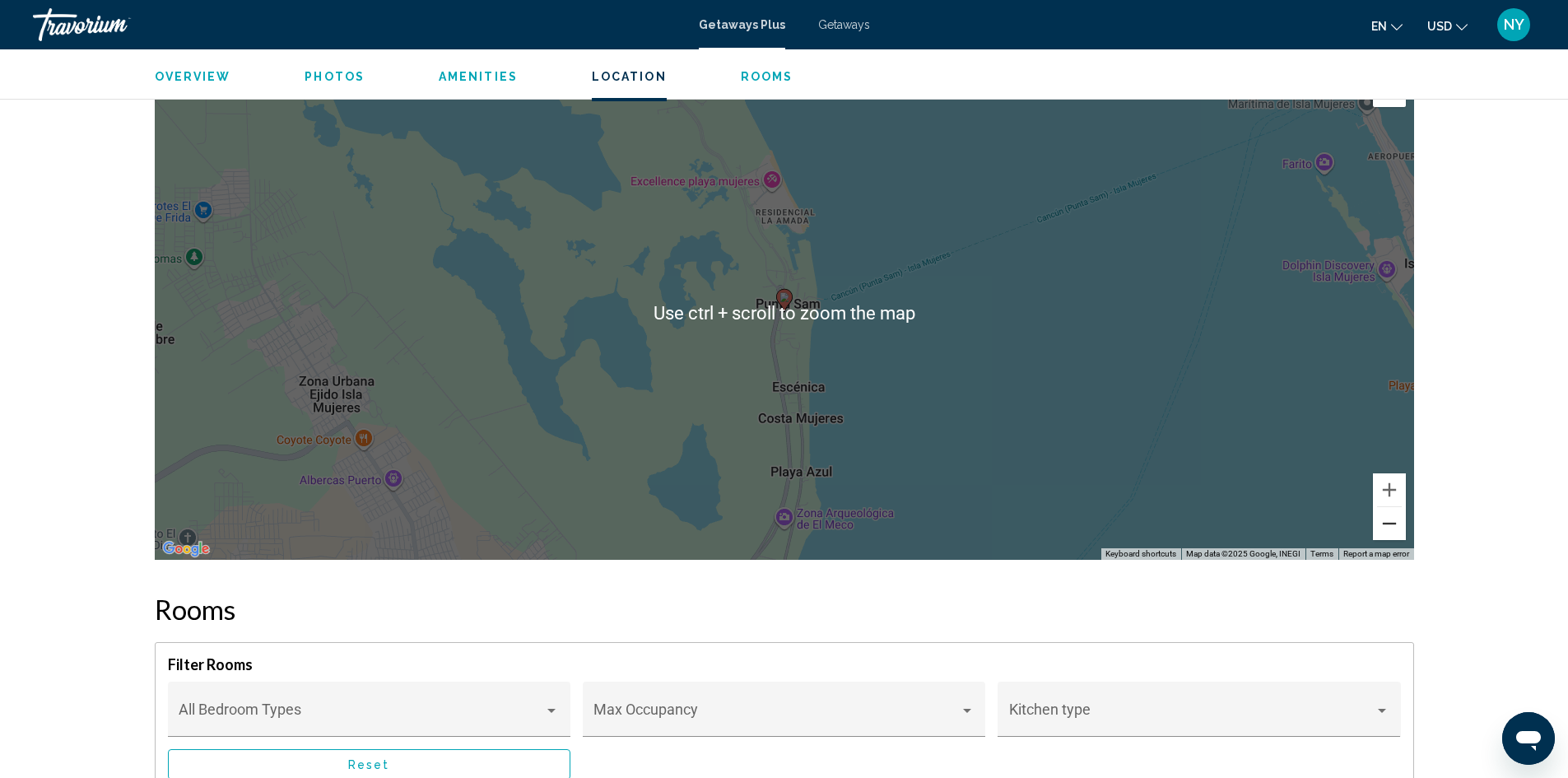
click at [1383, 519] on button "Zoom out" at bounding box center [1390, 524] width 33 height 33
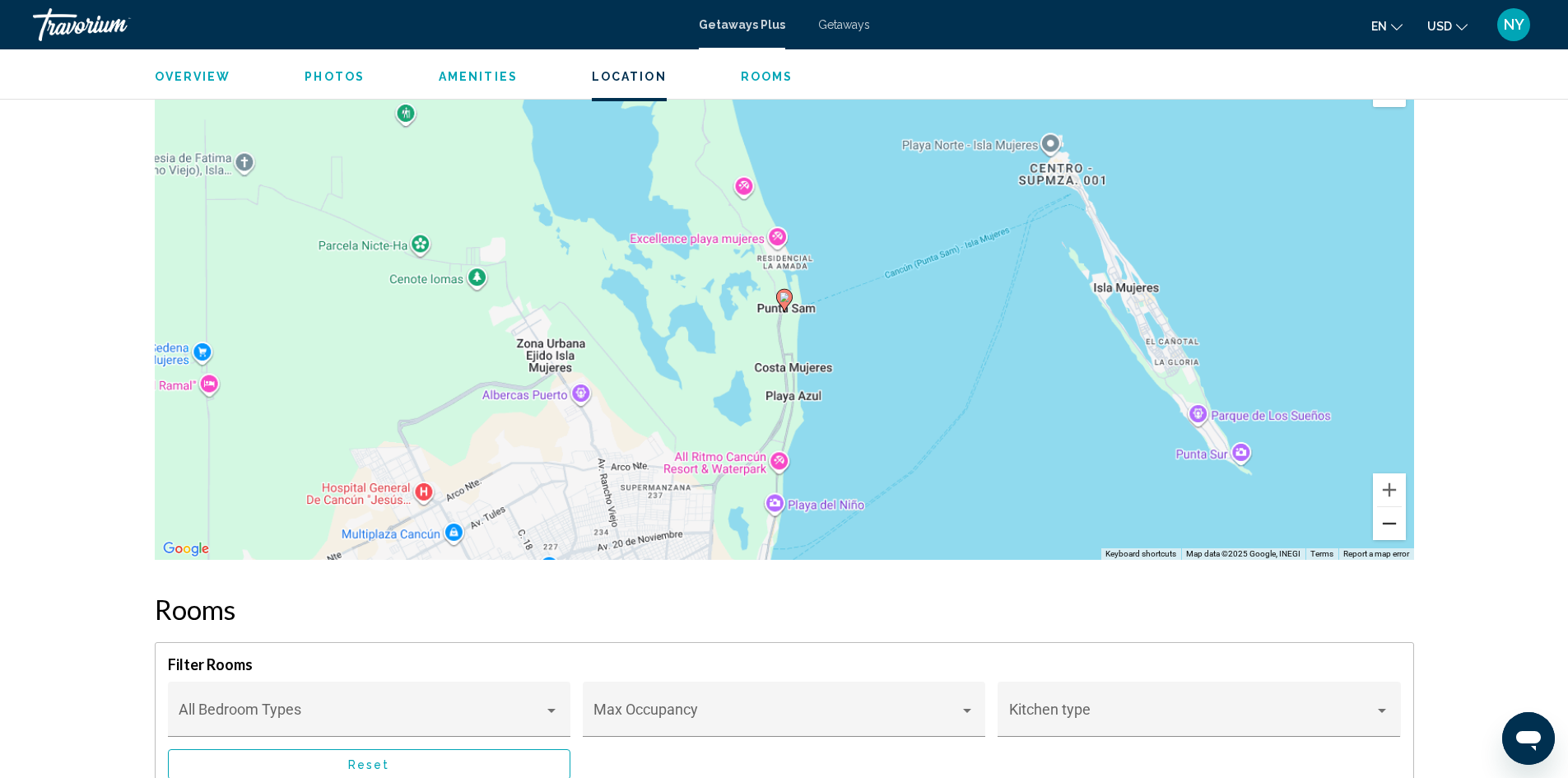
click at [1383, 519] on button "Zoom out" at bounding box center [1390, 524] width 33 height 33
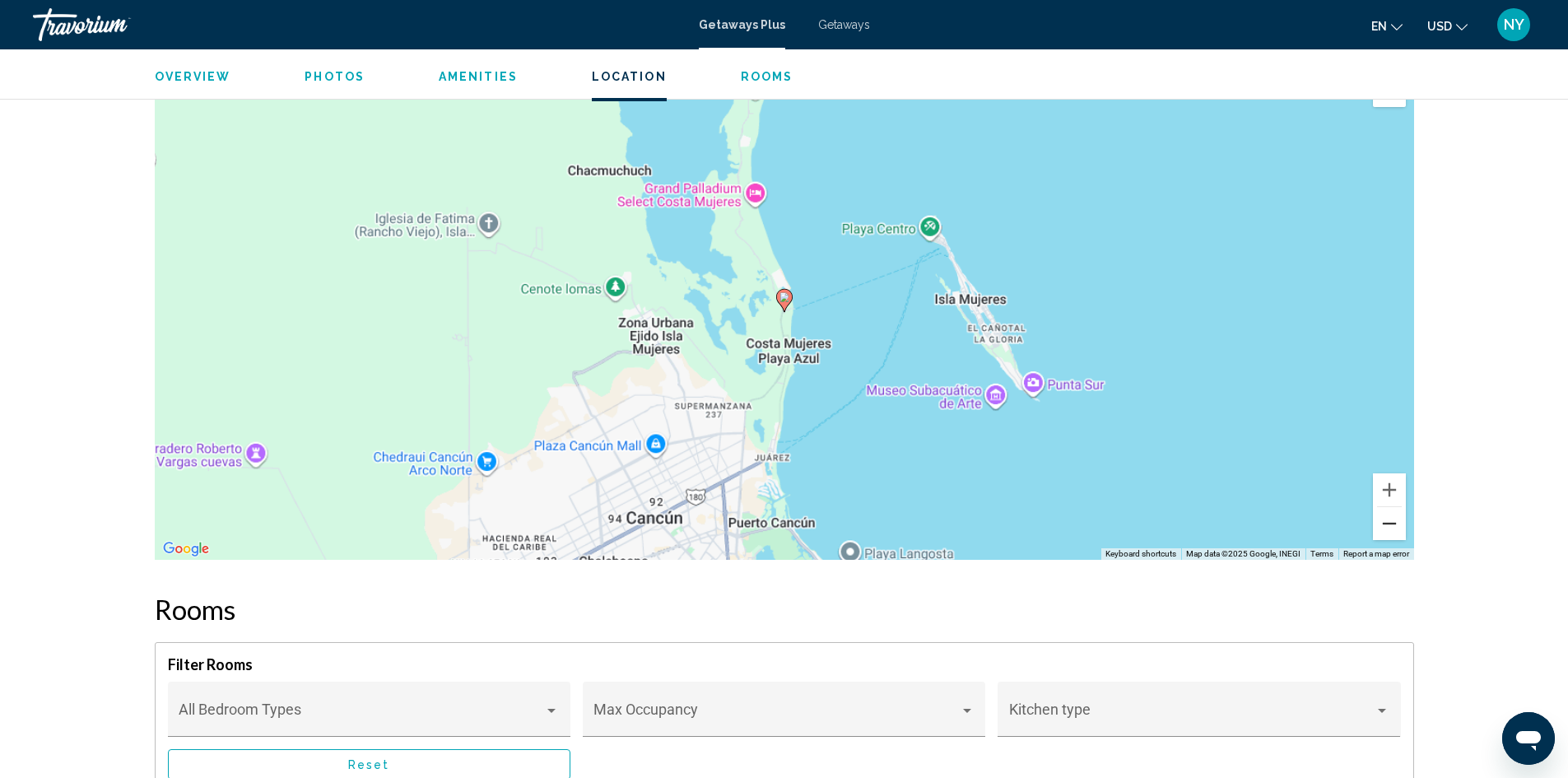
click at [1383, 519] on button "Zoom out" at bounding box center [1390, 524] width 33 height 33
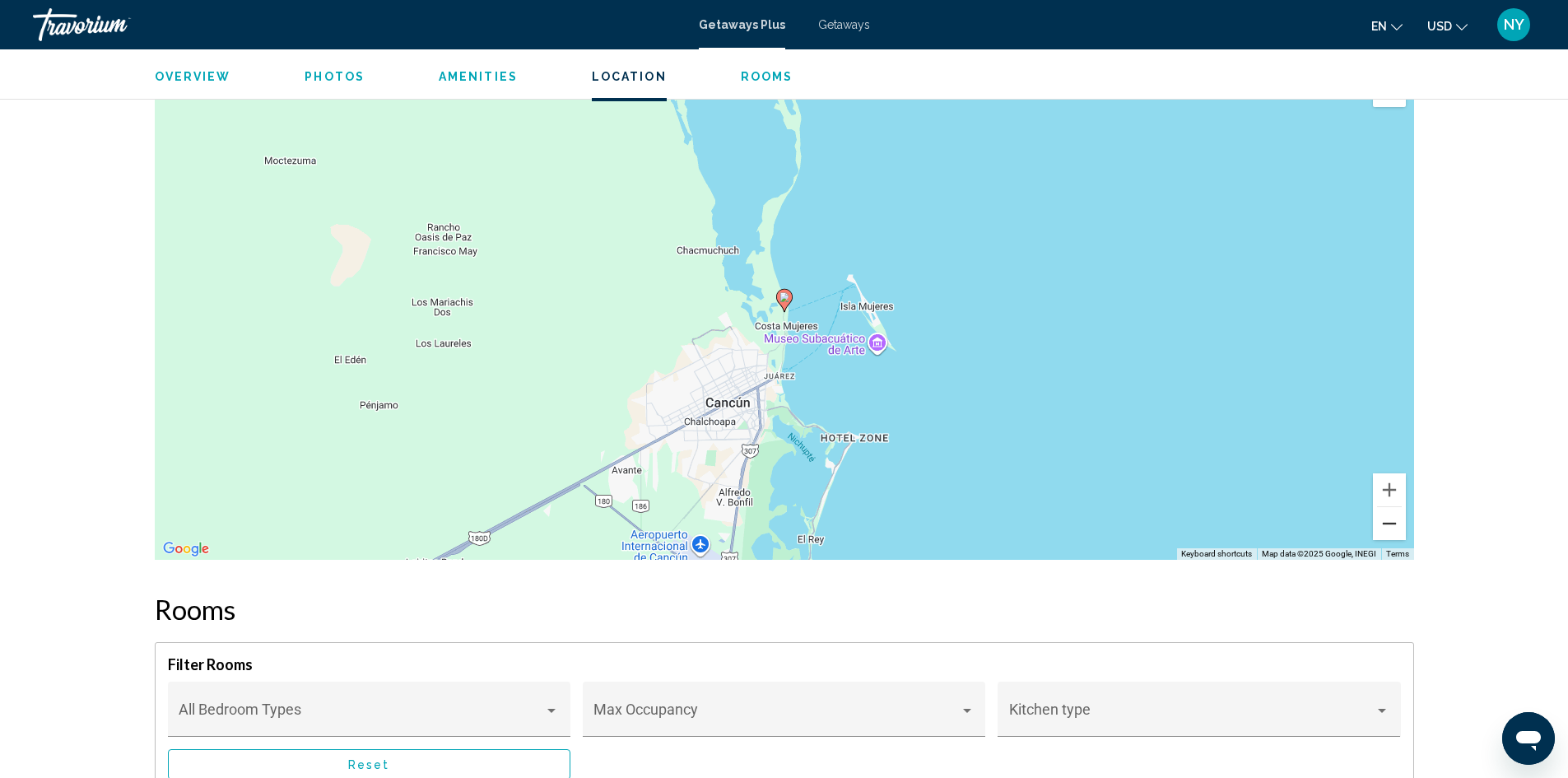
click at [1383, 519] on button "Zoom out" at bounding box center [1390, 524] width 33 height 33
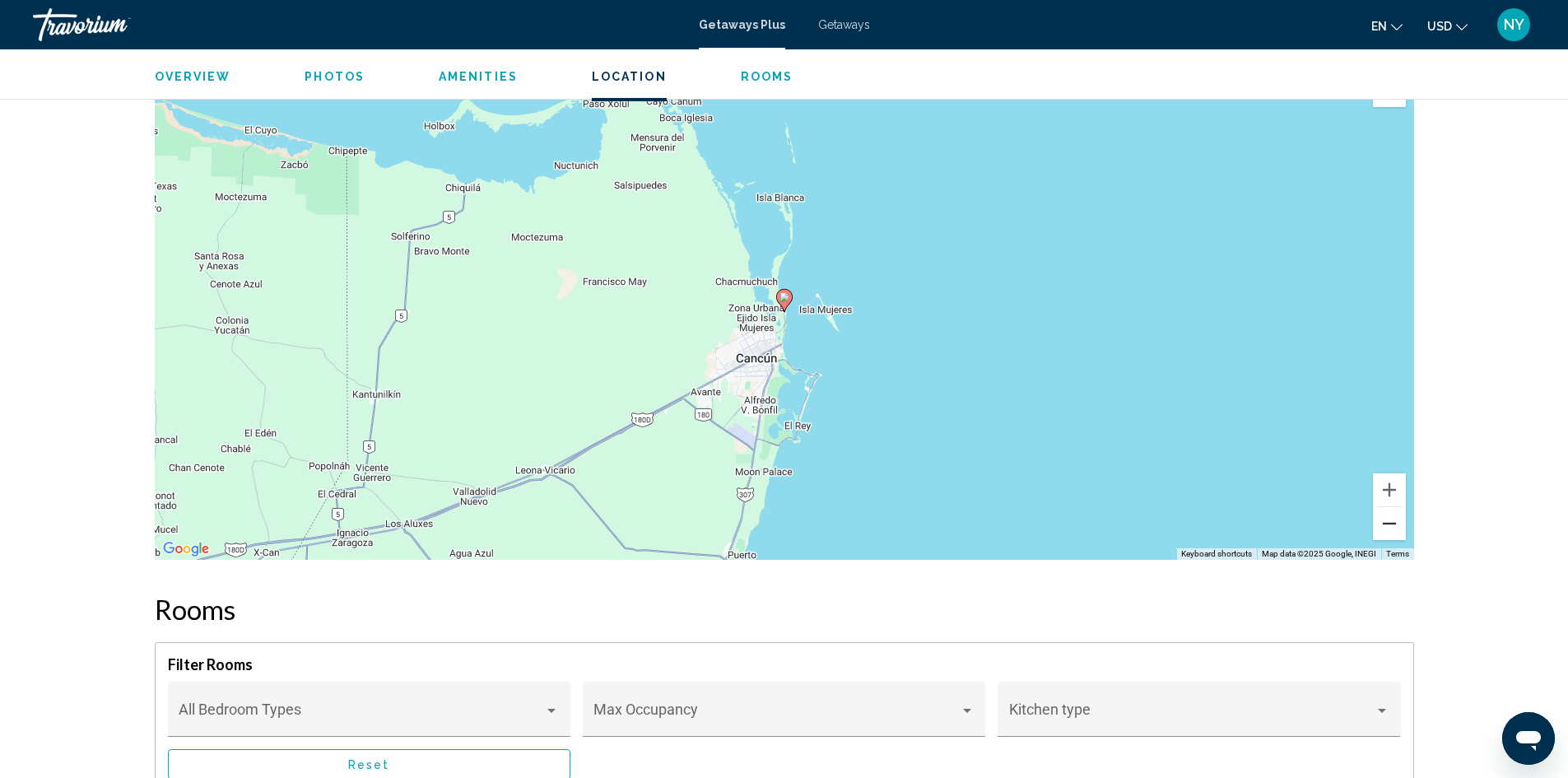
click at [1383, 519] on button "Zoom out" at bounding box center [1390, 524] width 33 height 33
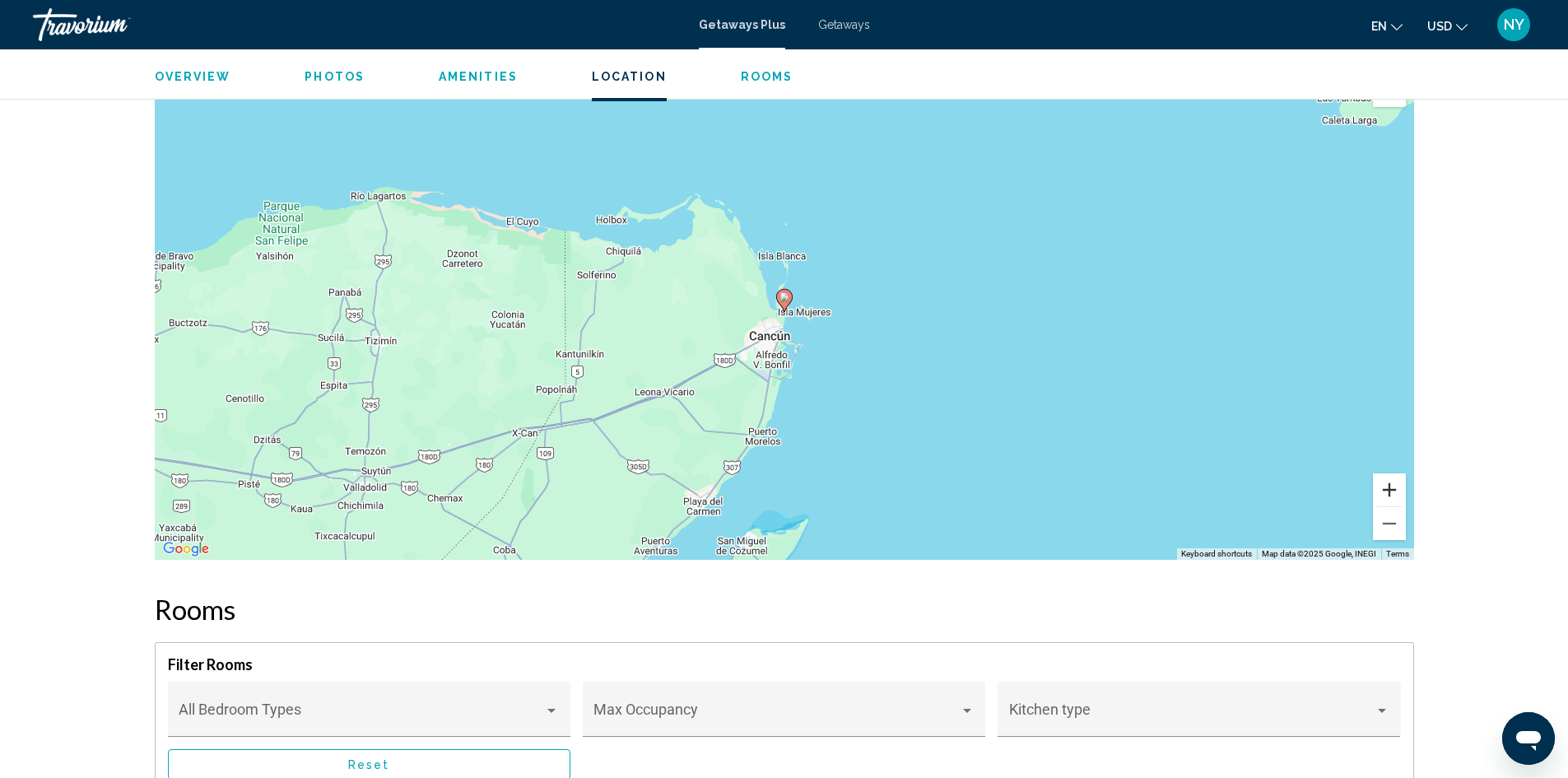
click at [1379, 489] on button "Zoom in" at bounding box center [1390, 490] width 33 height 33
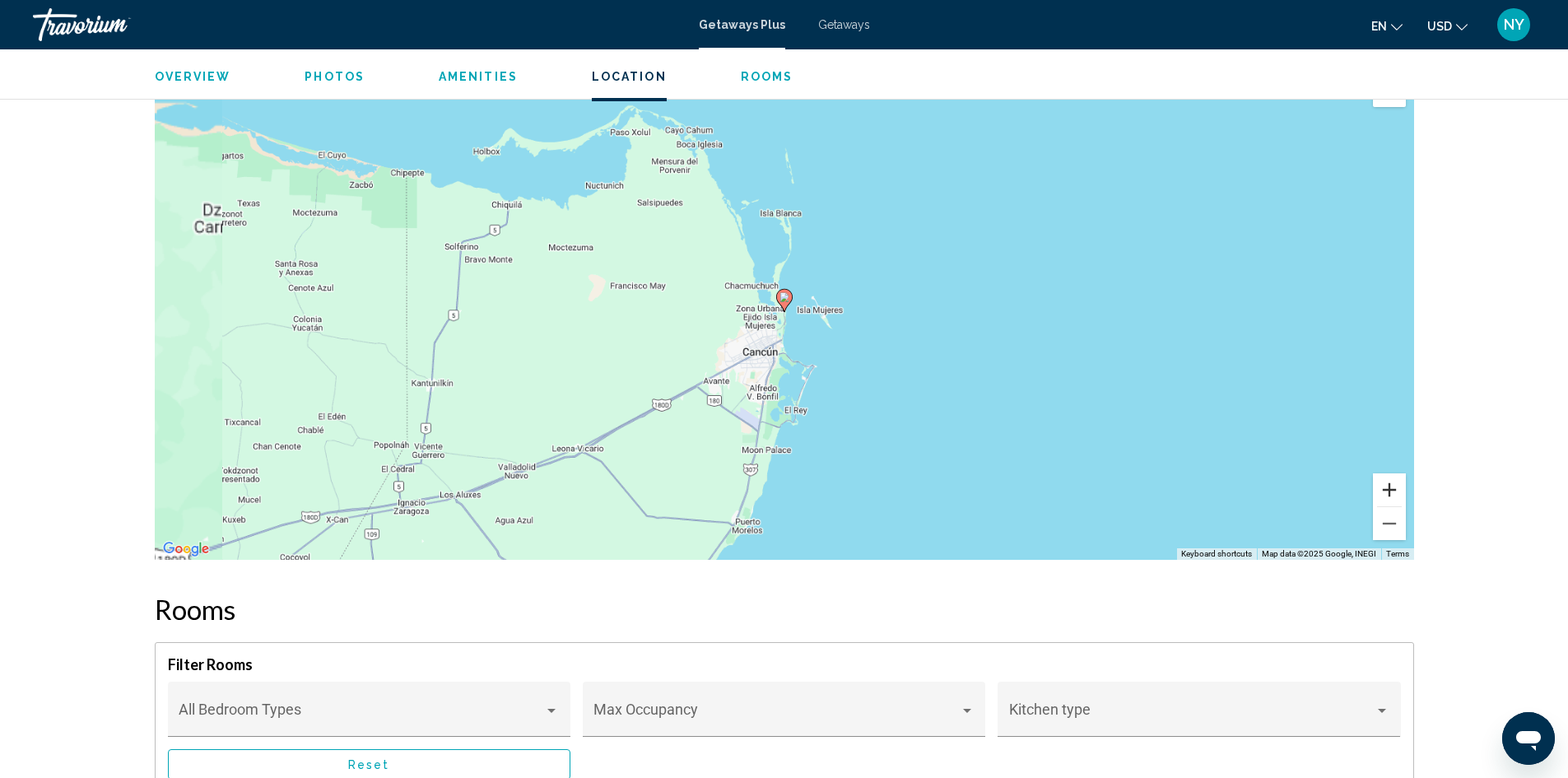
click at [1379, 489] on button "Zoom in" at bounding box center [1390, 490] width 33 height 33
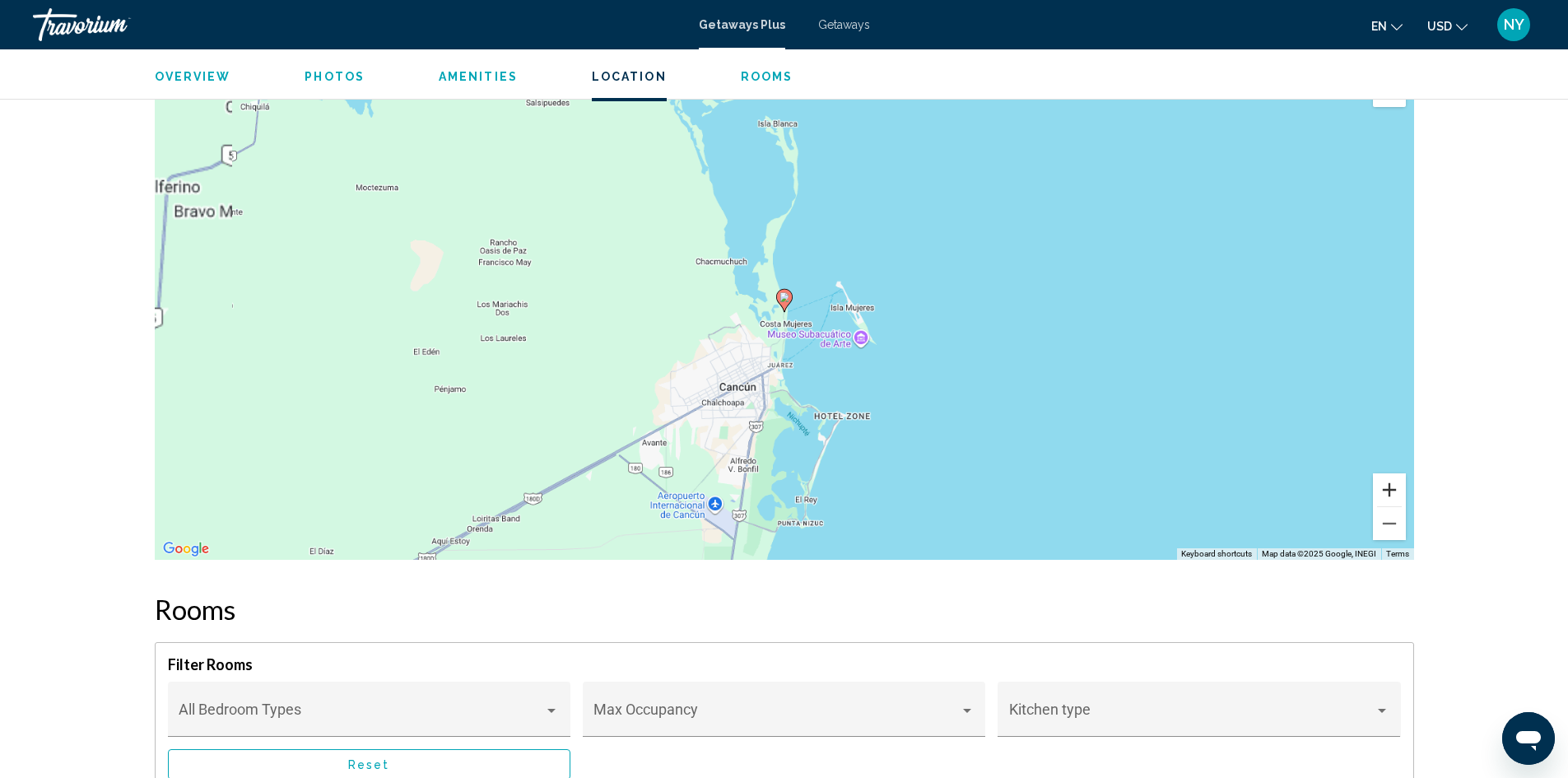
click at [1379, 489] on button "Zoom in" at bounding box center [1390, 490] width 33 height 33
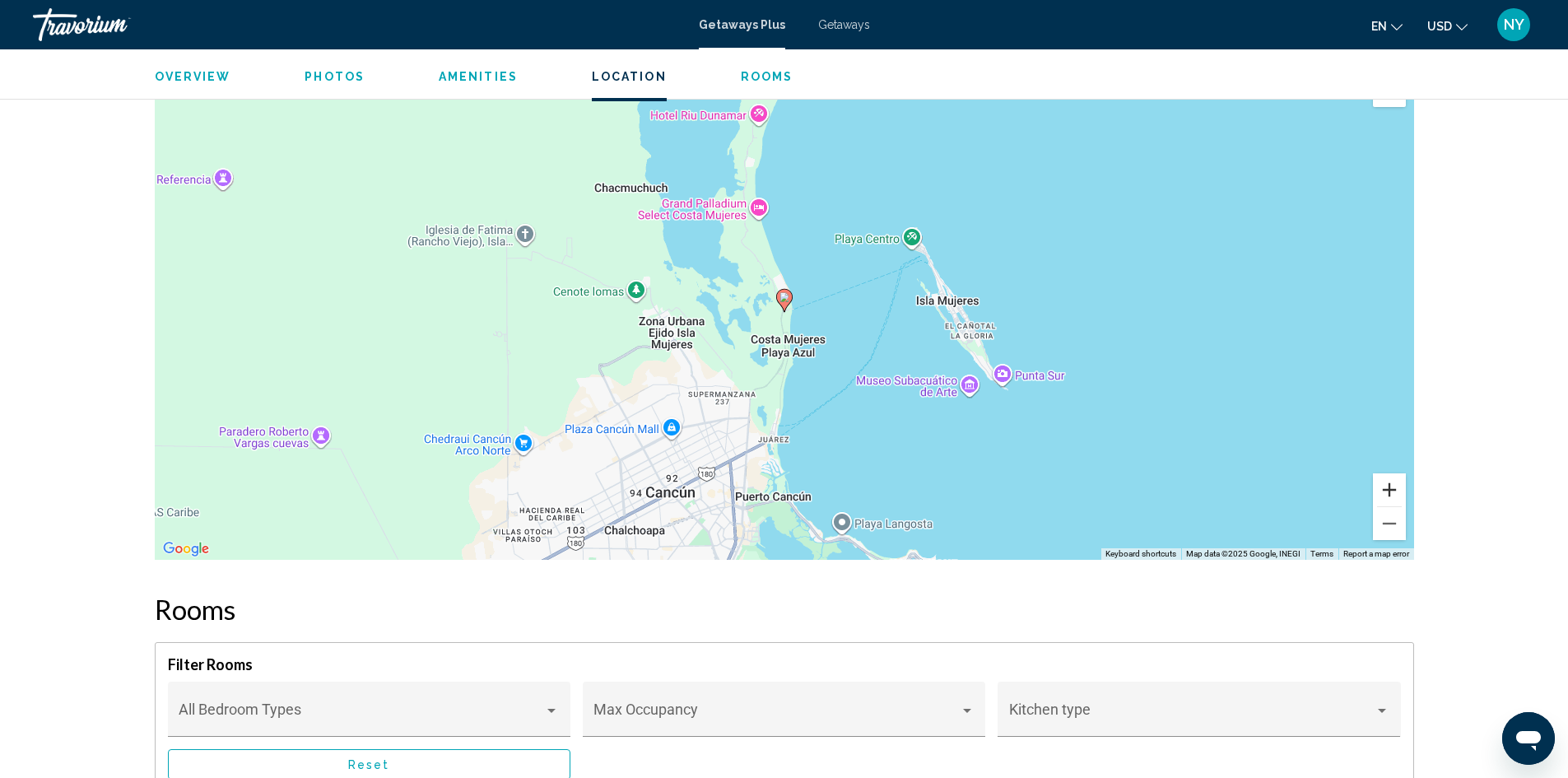
click at [1379, 489] on button "Zoom in" at bounding box center [1390, 490] width 33 height 33
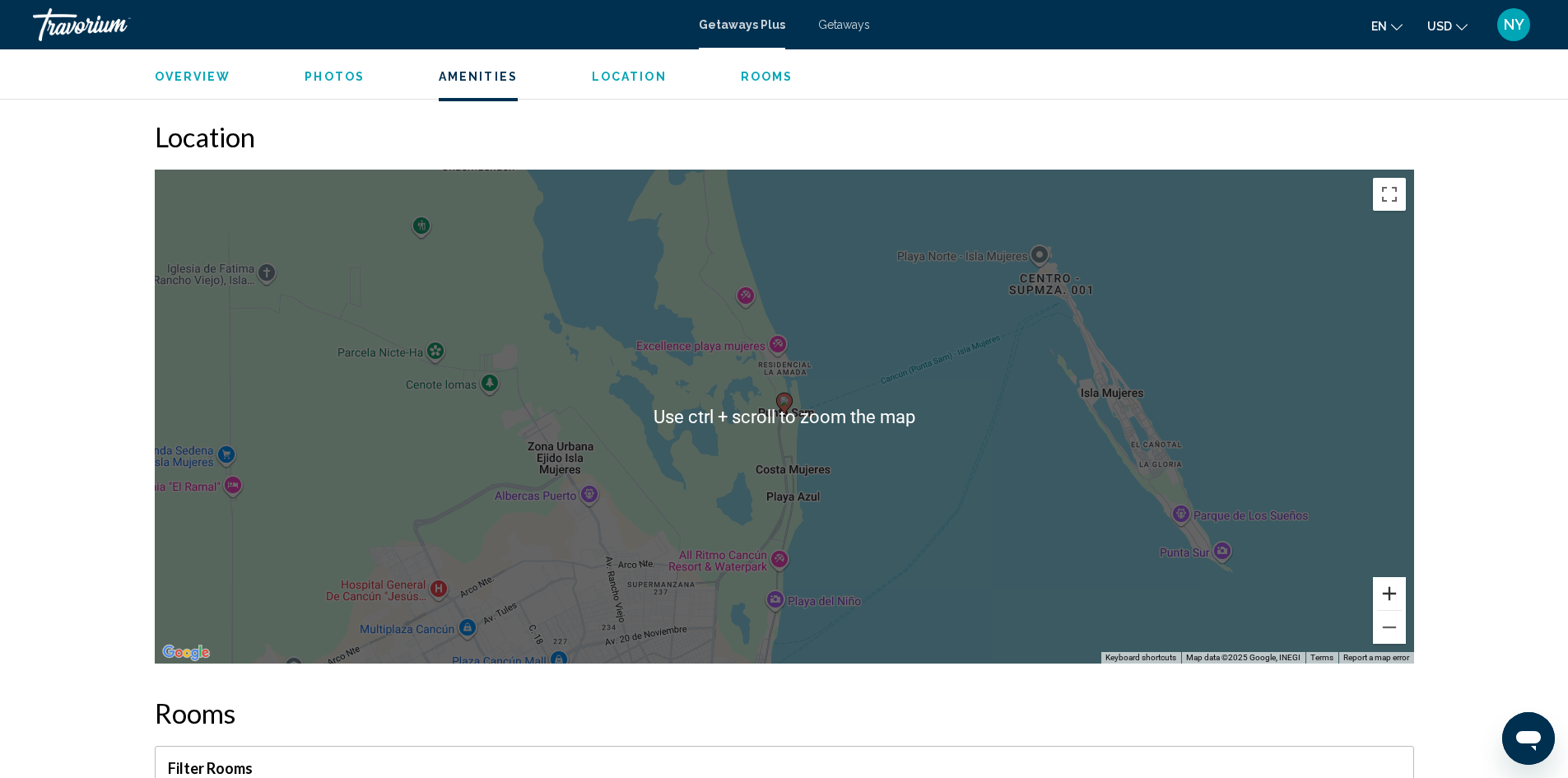
scroll to position [1894, 0]
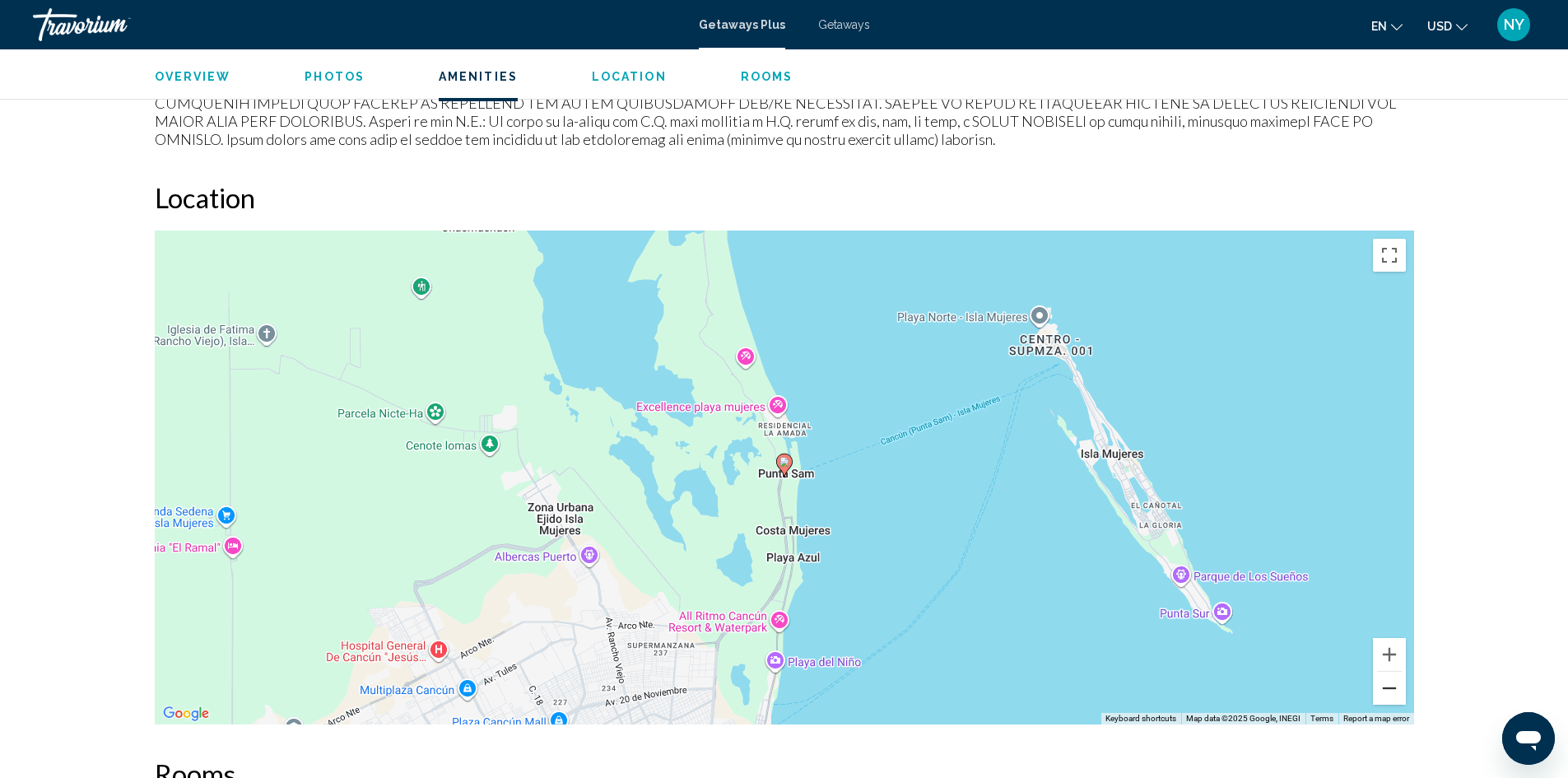
click at [1390, 684] on button "Zoom out" at bounding box center [1390, 688] width 33 height 33
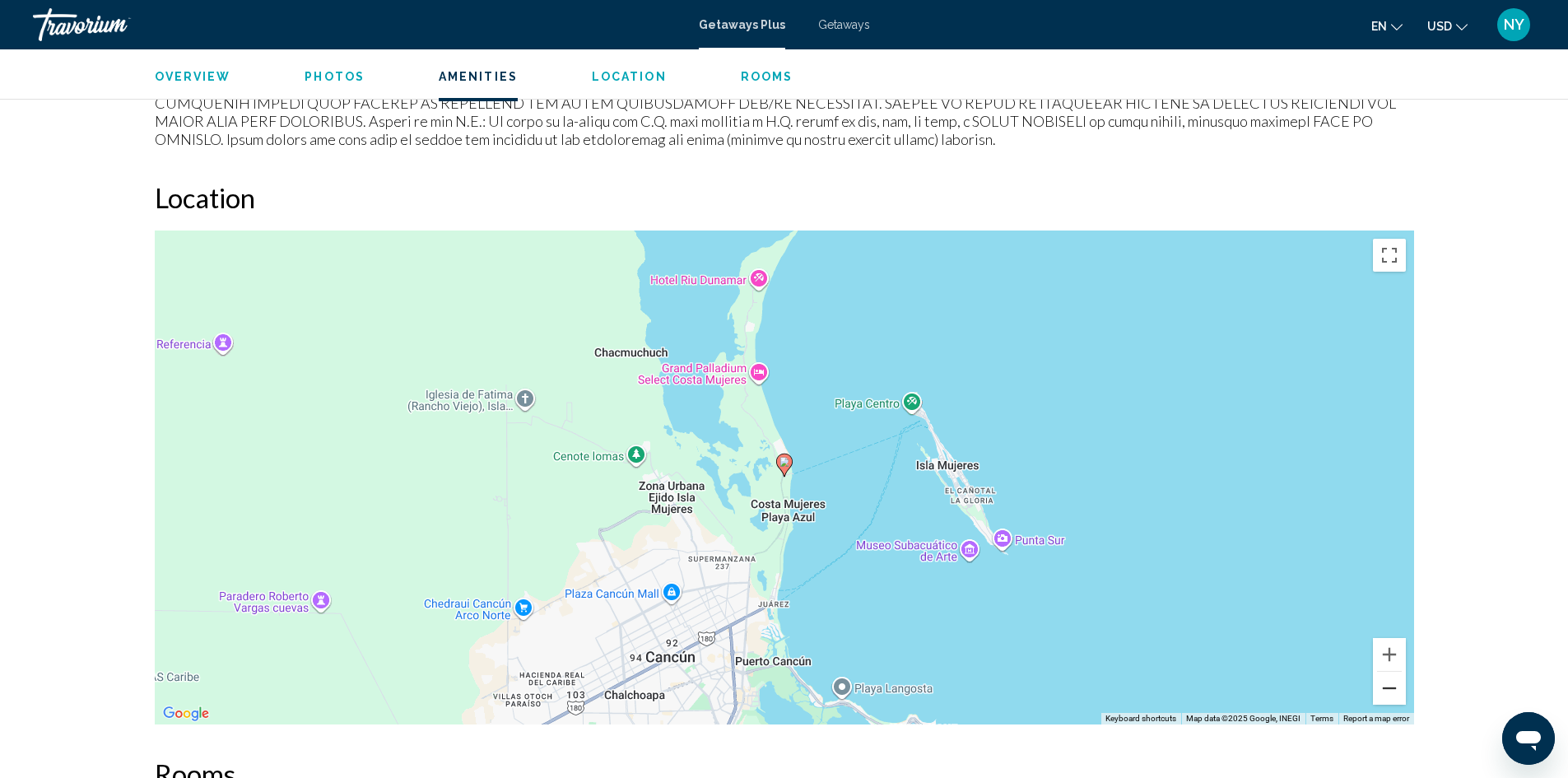
click at [1385, 683] on button "Zoom out" at bounding box center [1390, 688] width 33 height 33
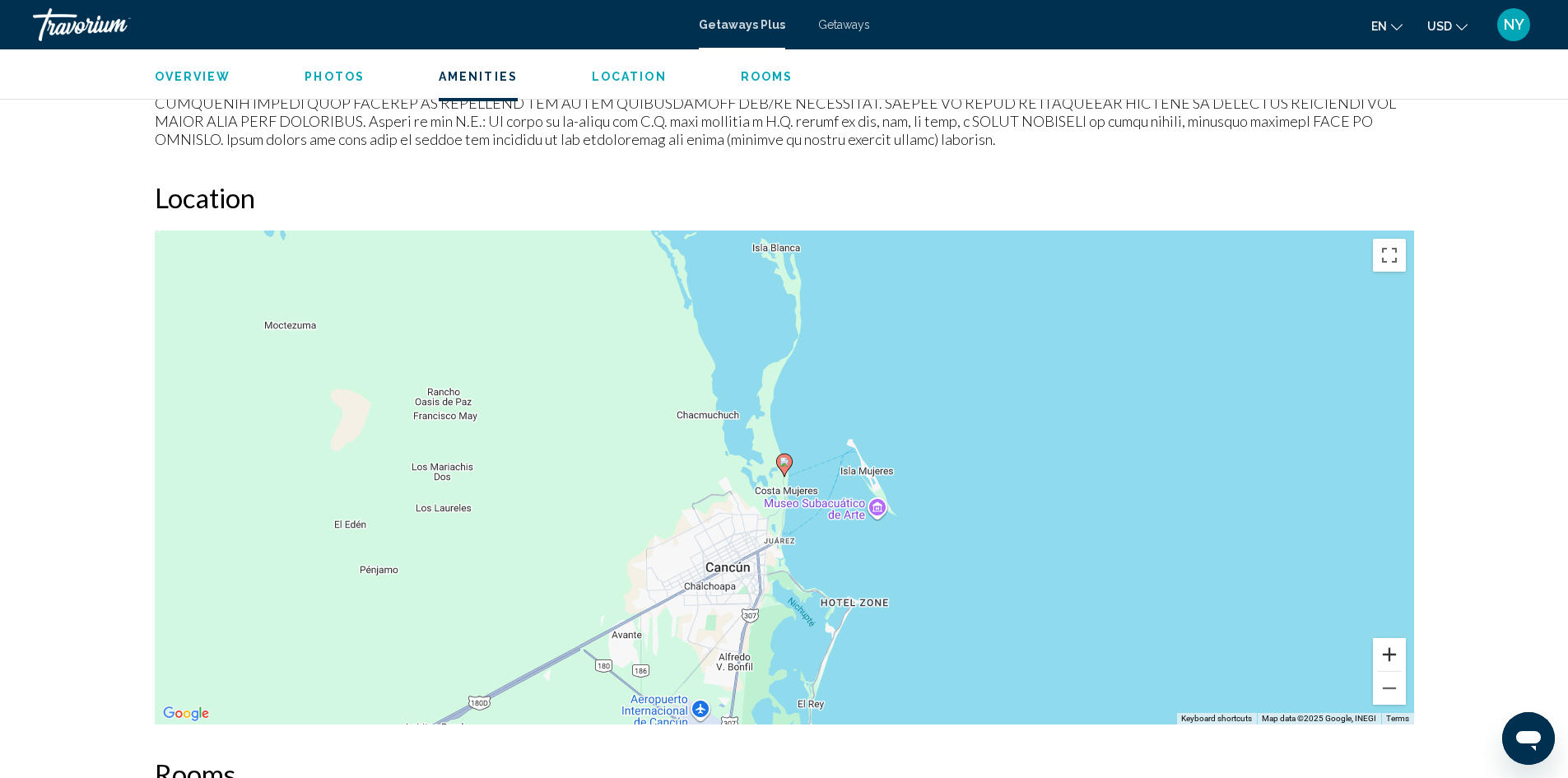
click at [1391, 659] on button "Zoom in" at bounding box center [1390, 654] width 33 height 33
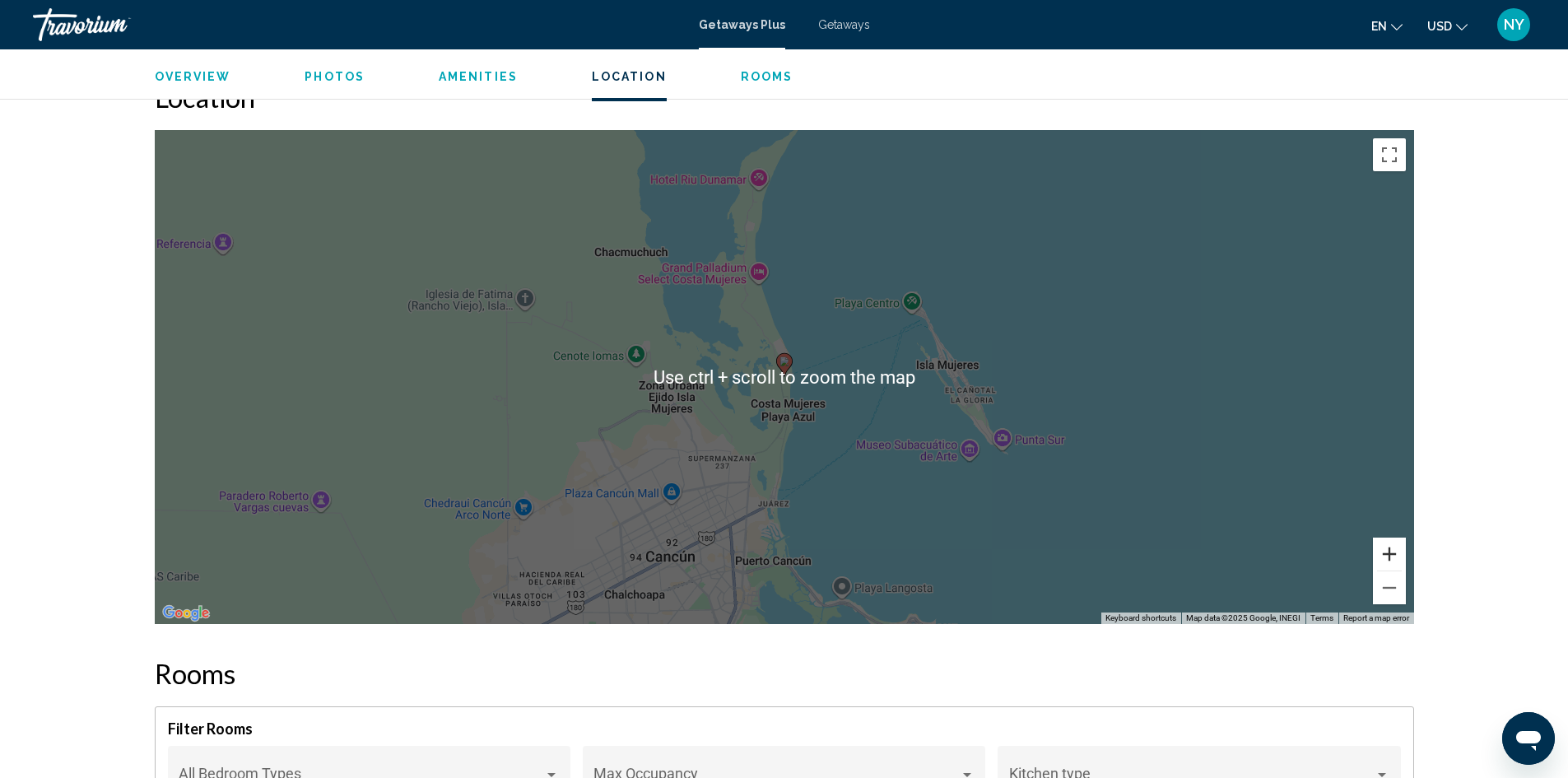
scroll to position [1977, 0]
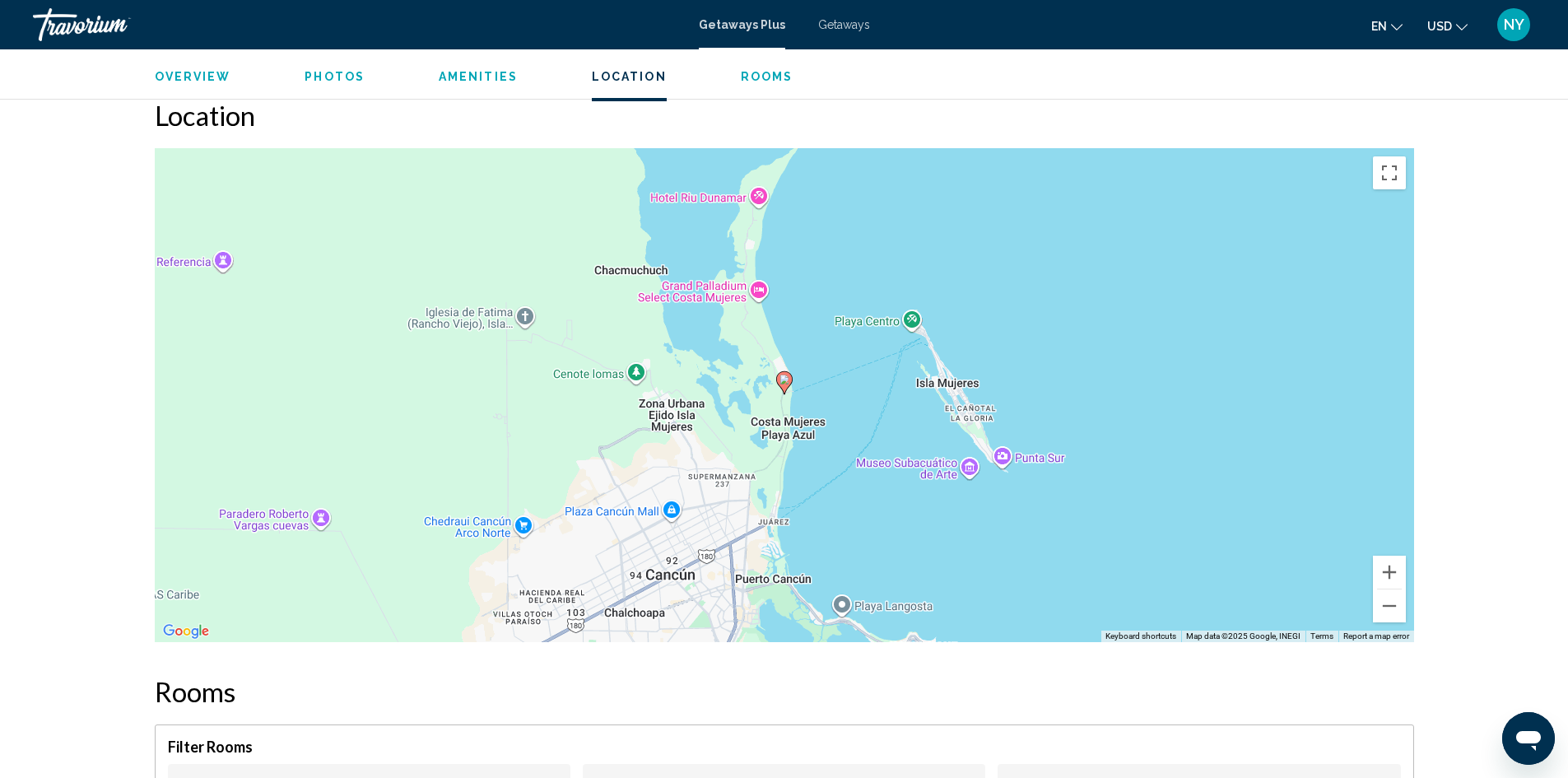
click at [1198, 480] on div "To activate drag with keyboard, press Alt + Enter. Once in keyboard drag state,…" at bounding box center [784, 395] width 1259 height 494
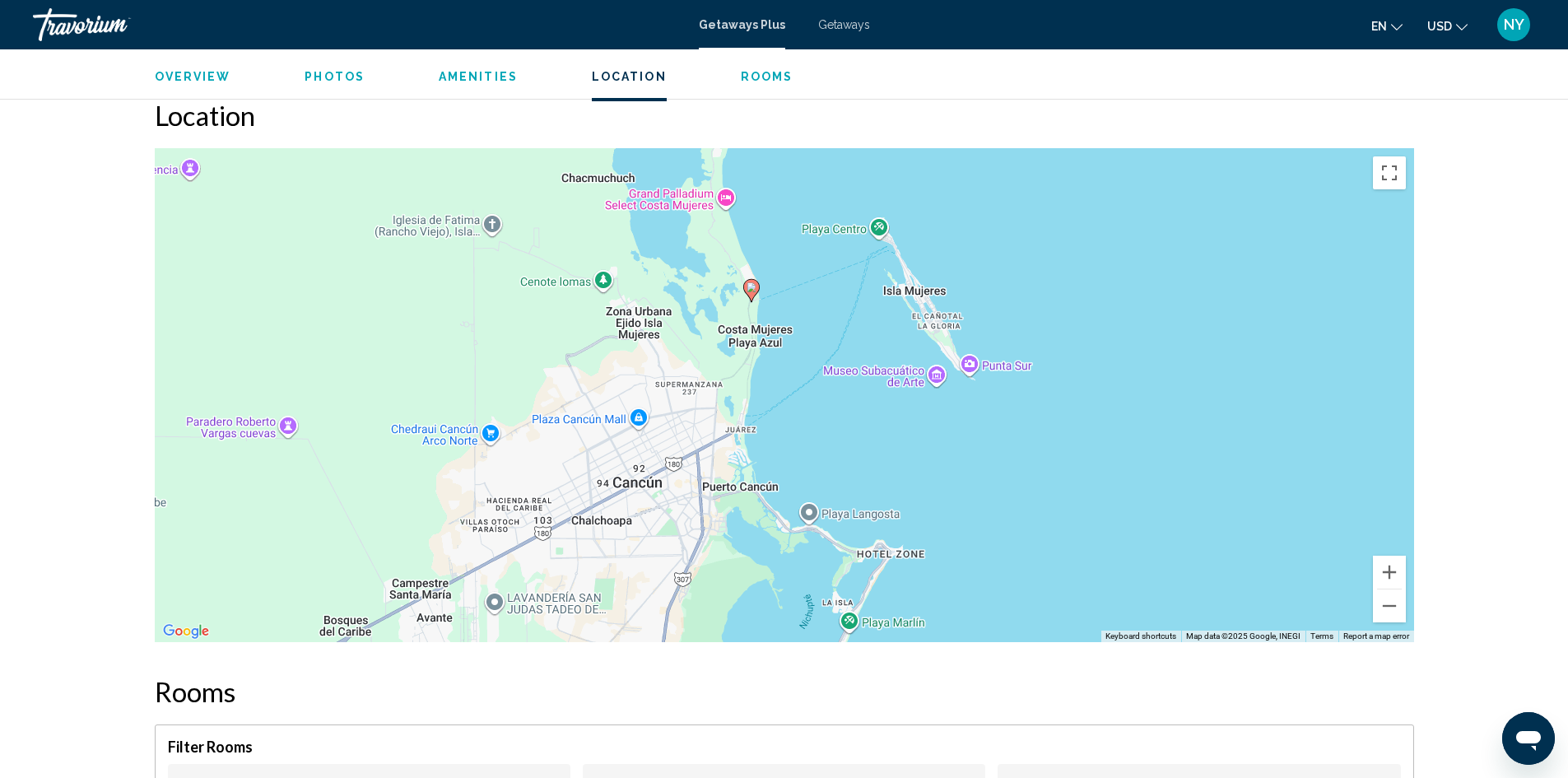
drag, startPoint x: 1198, startPoint y: 480, endPoint x: 1166, endPoint y: 389, distance: 96.5
click at [1166, 389] on div "To activate drag with keyboard, press Alt + Enter. Once in keyboard drag state,…" at bounding box center [784, 395] width 1259 height 494
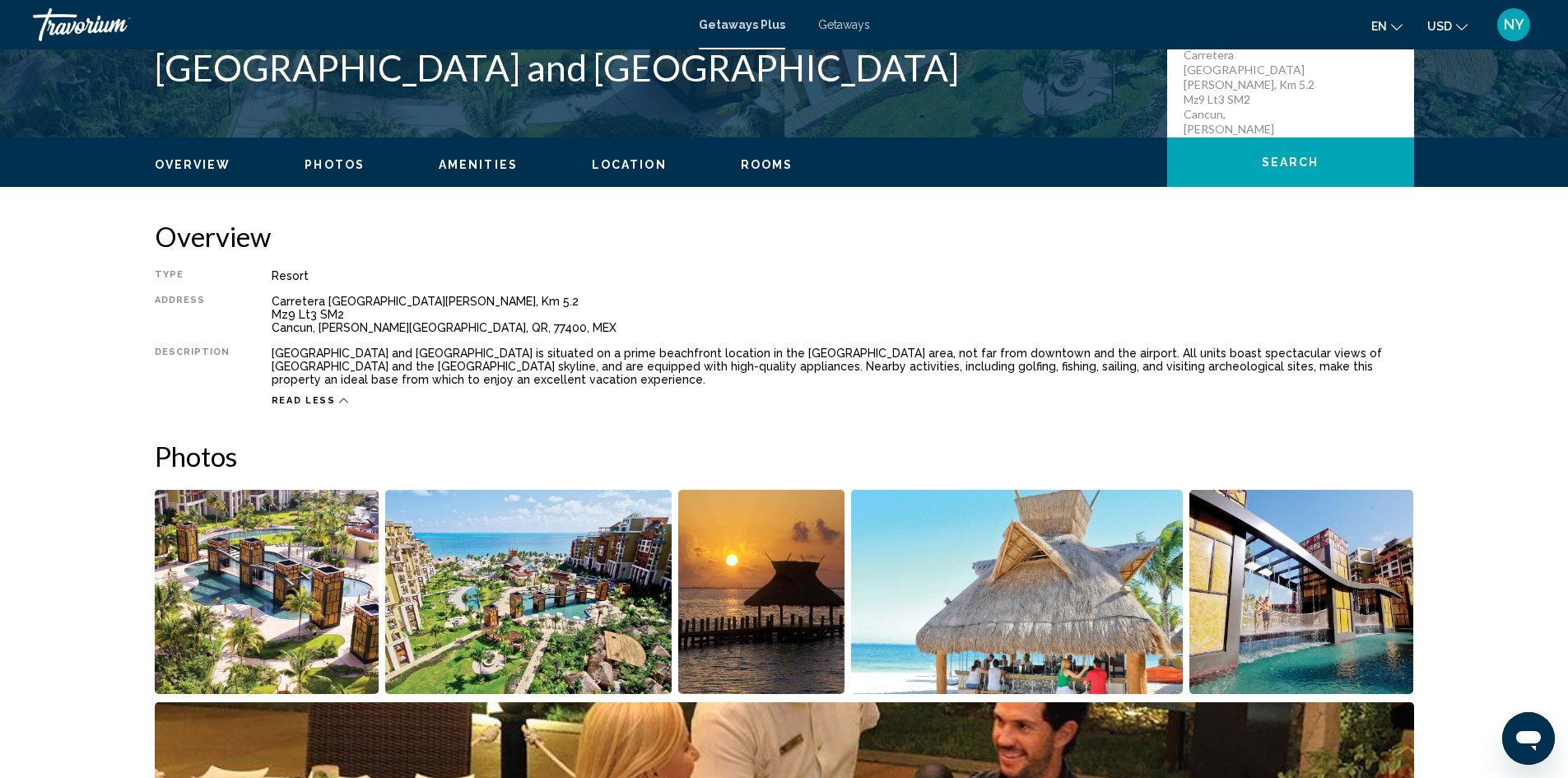
scroll to position [413, 0]
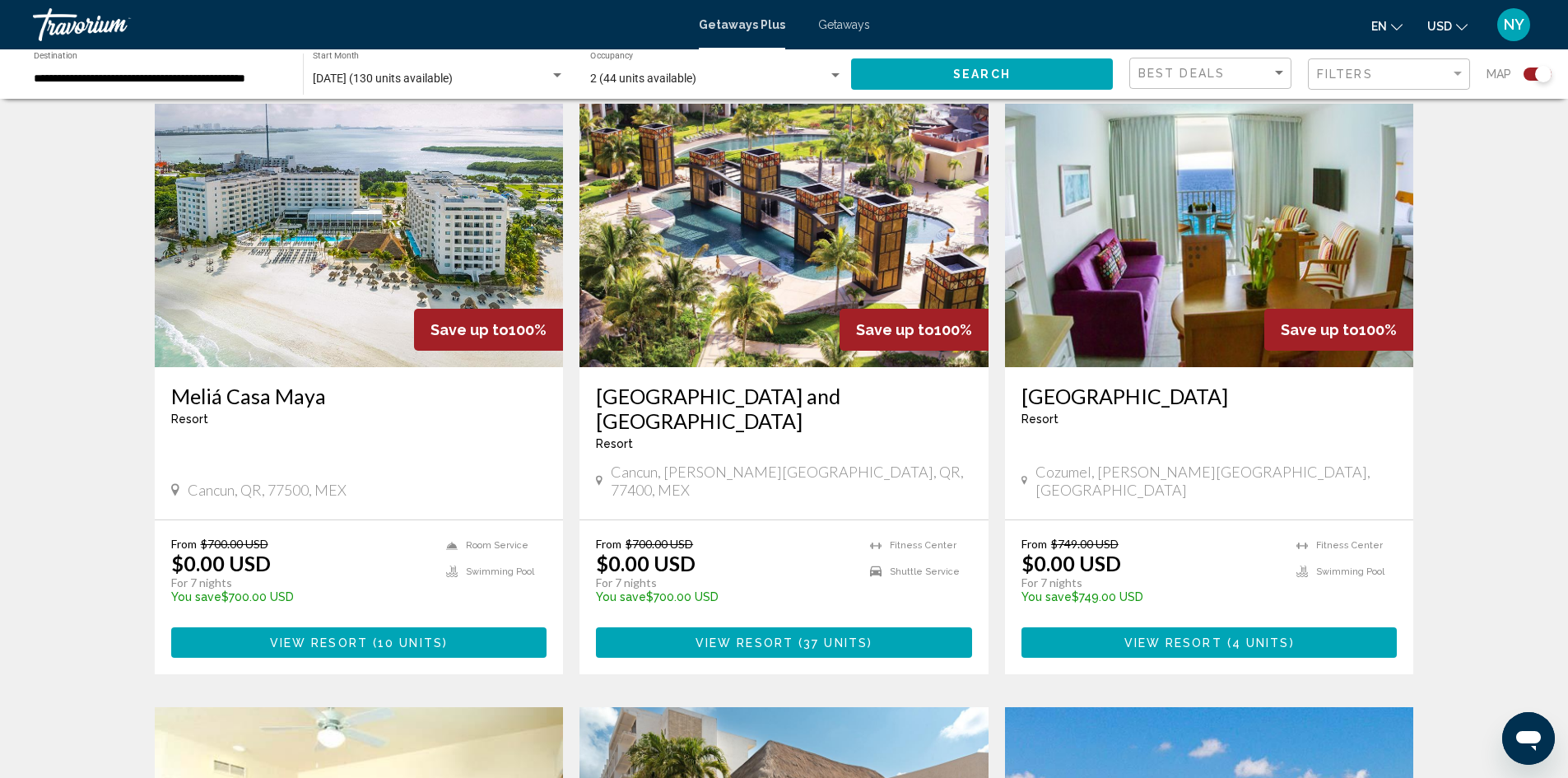
scroll to position [601, 0]
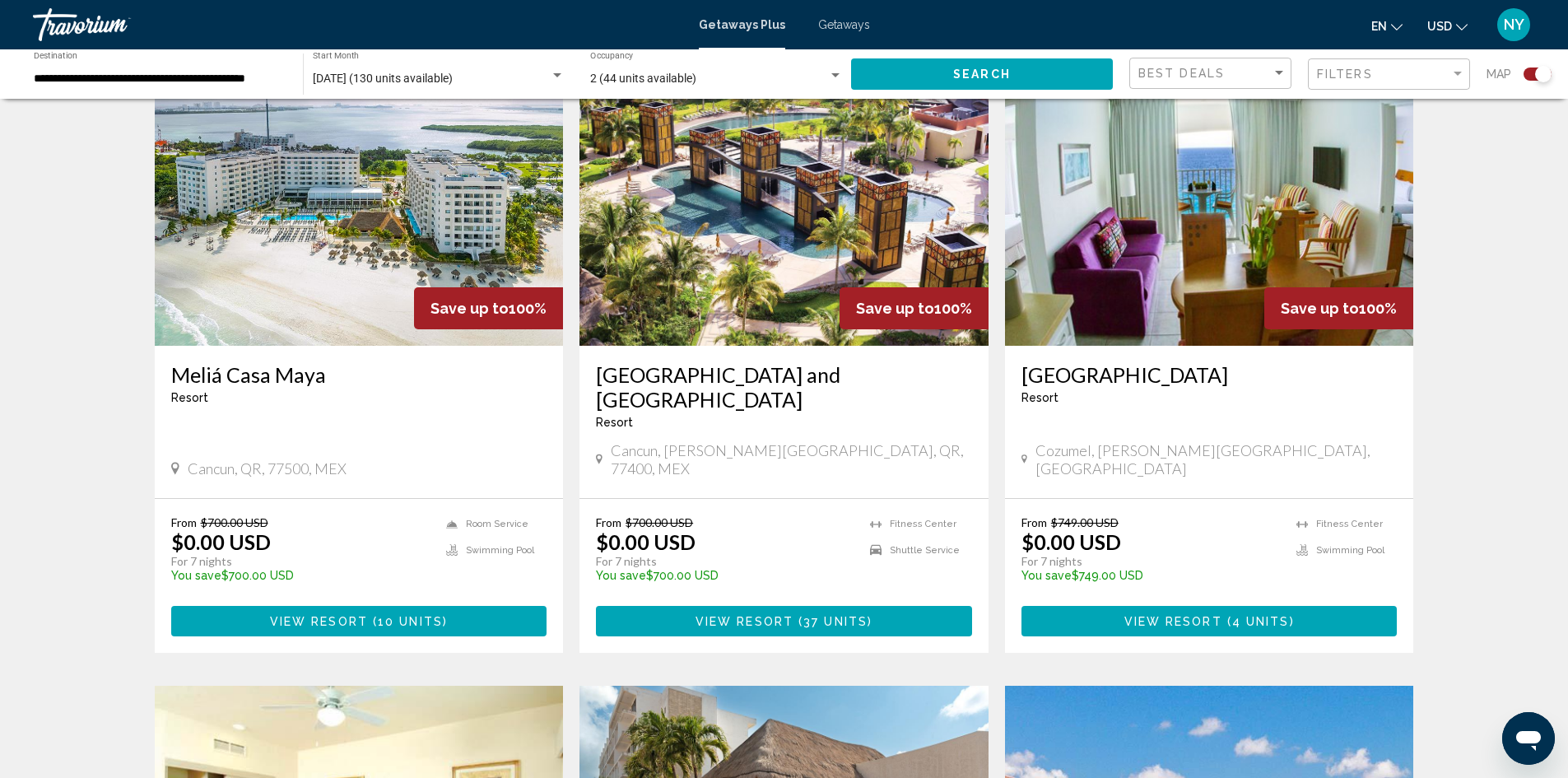
click at [756, 615] on span "View Resort" at bounding box center [744, 621] width 98 height 13
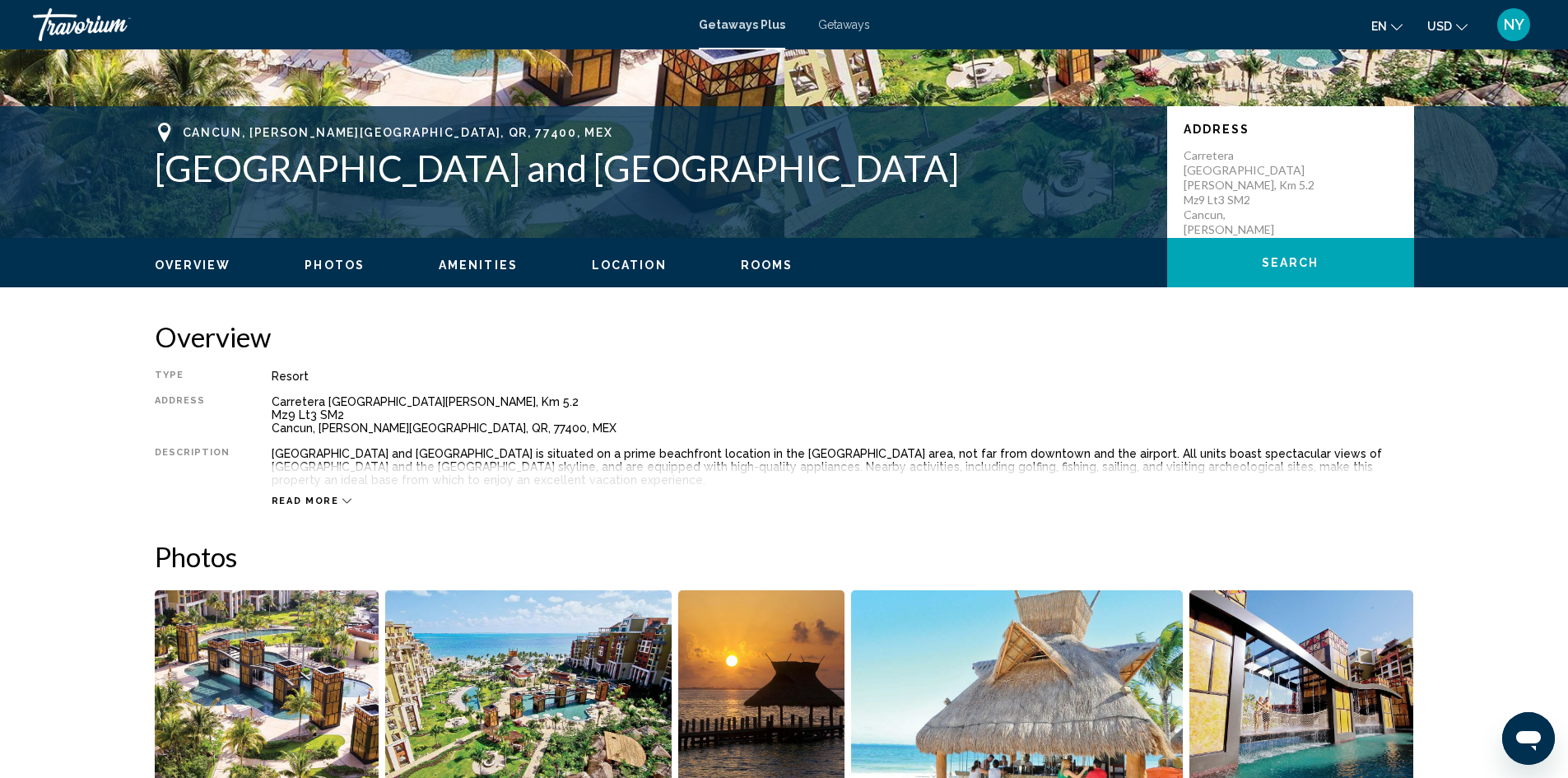
scroll to position [329, 0]
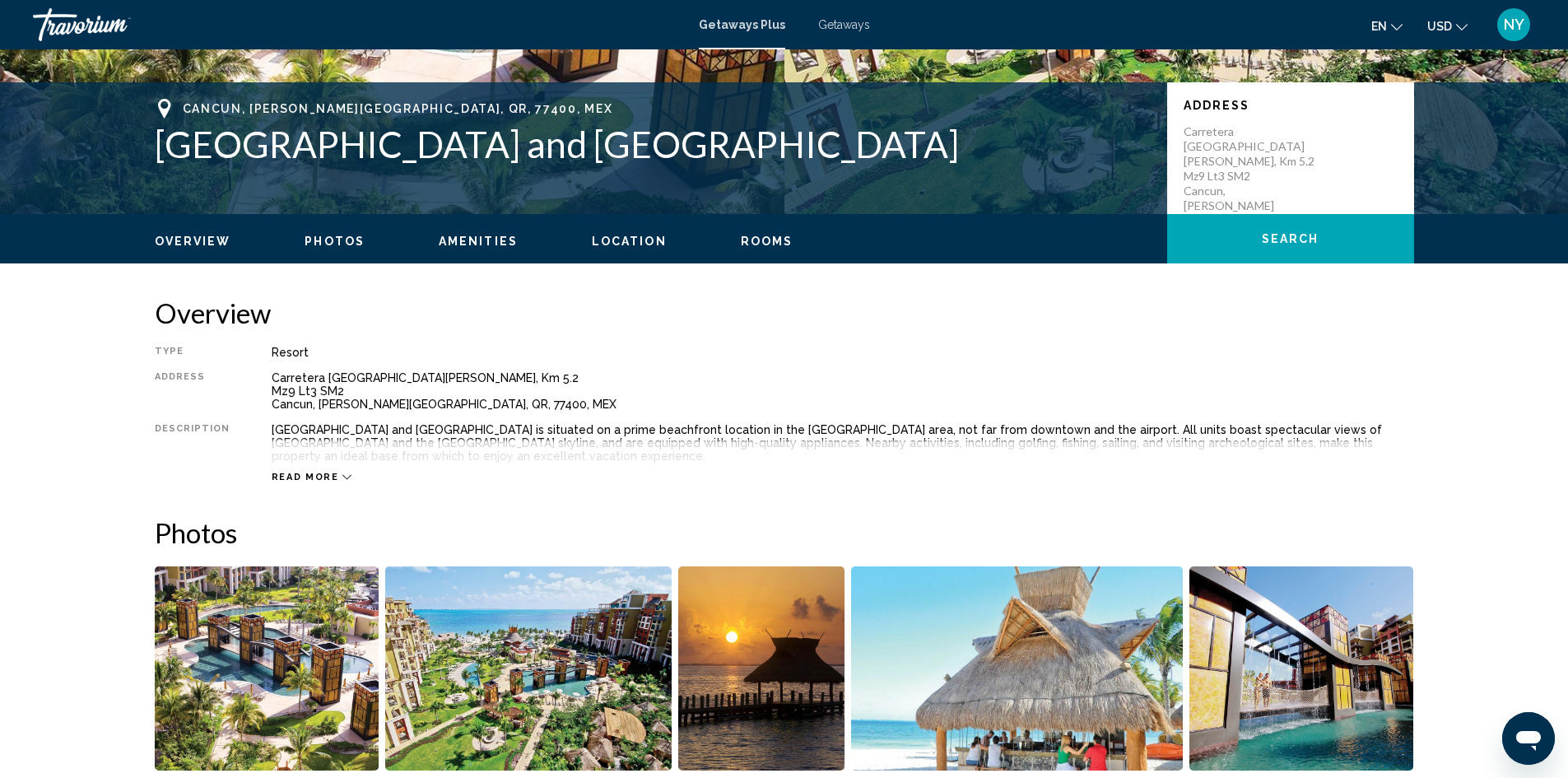
click at [311, 473] on span "Read more" at bounding box center [305, 477] width 67 height 10
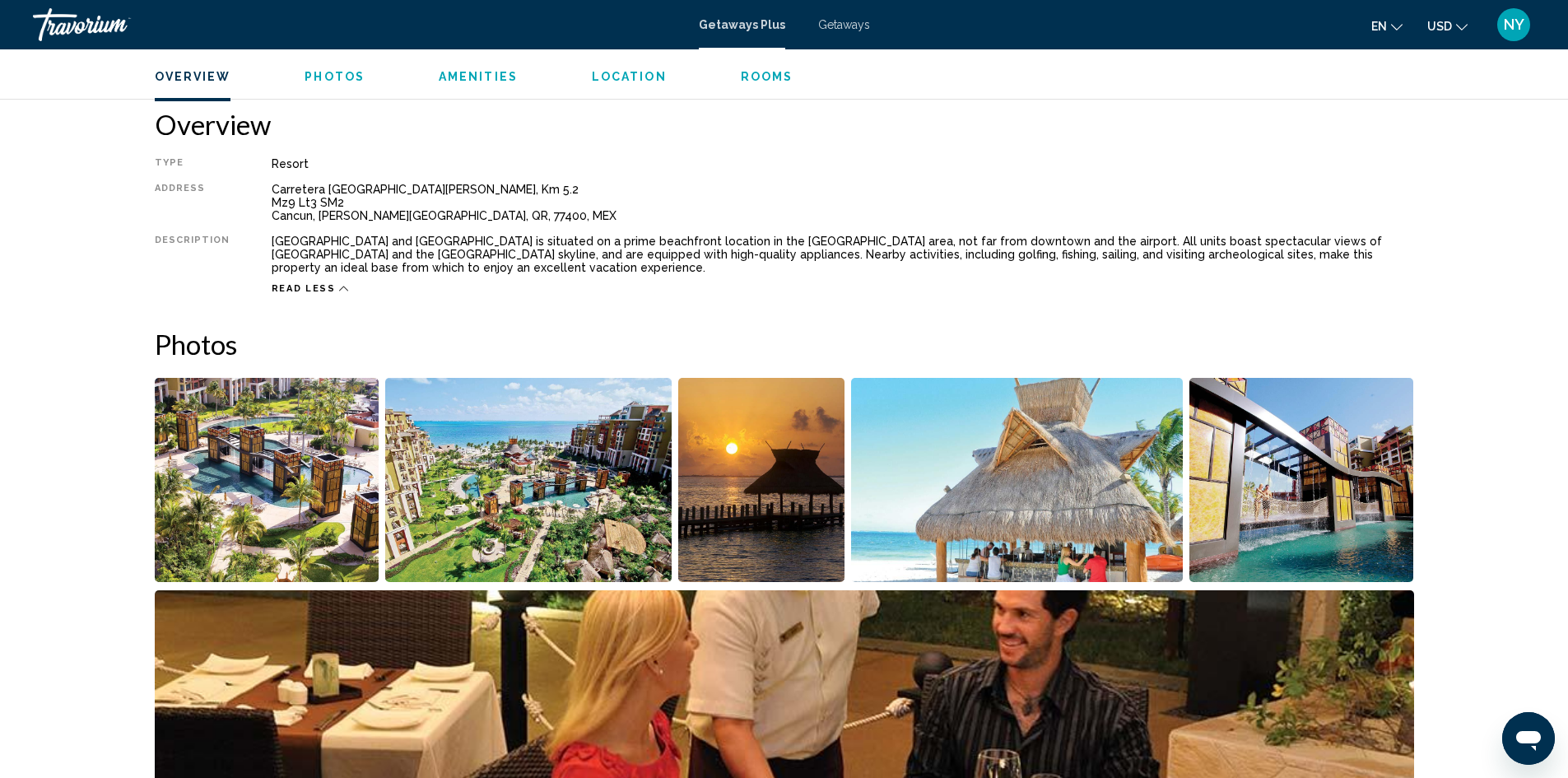
scroll to position [494, 0]
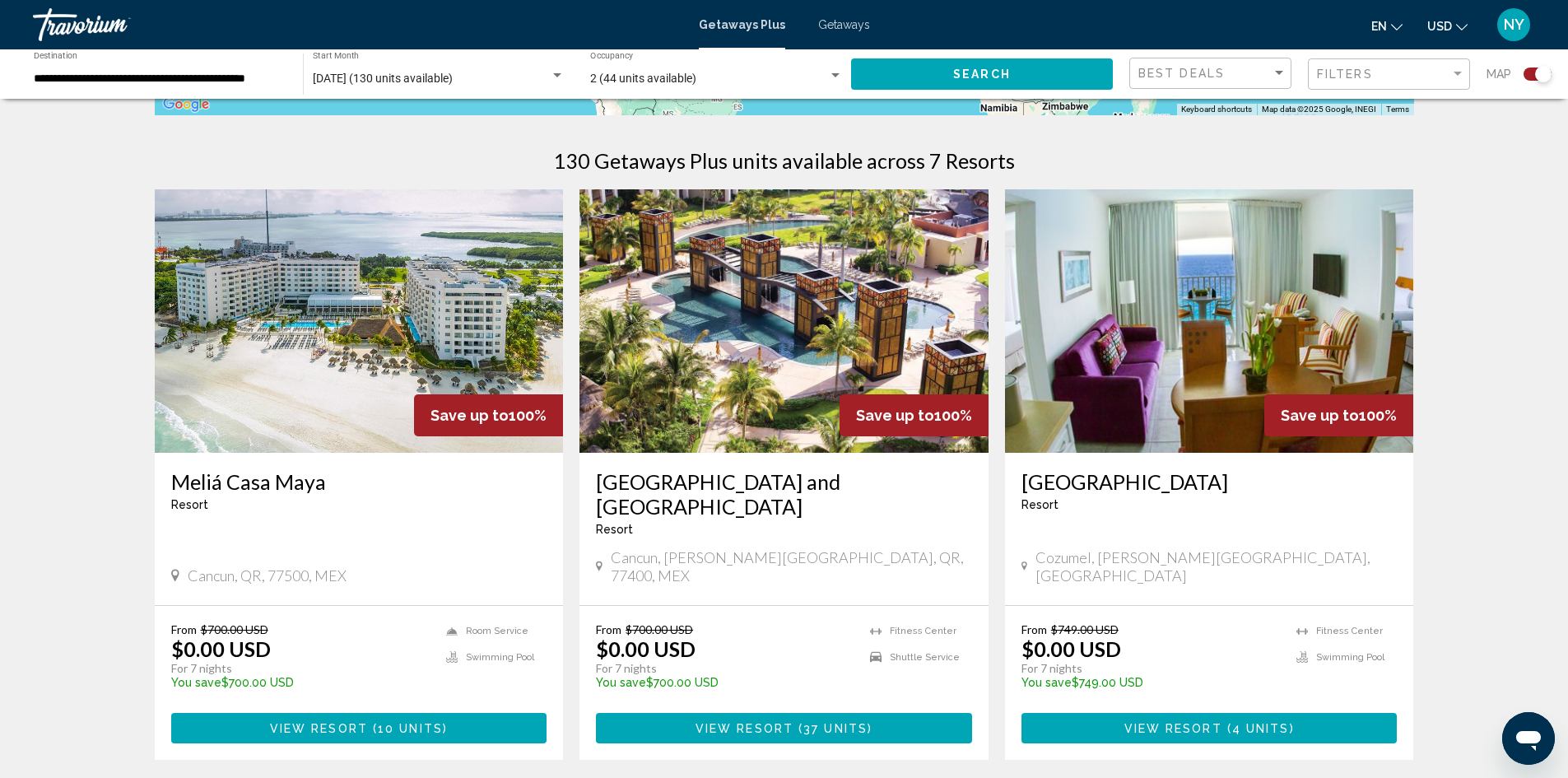
scroll to position [576, 0]
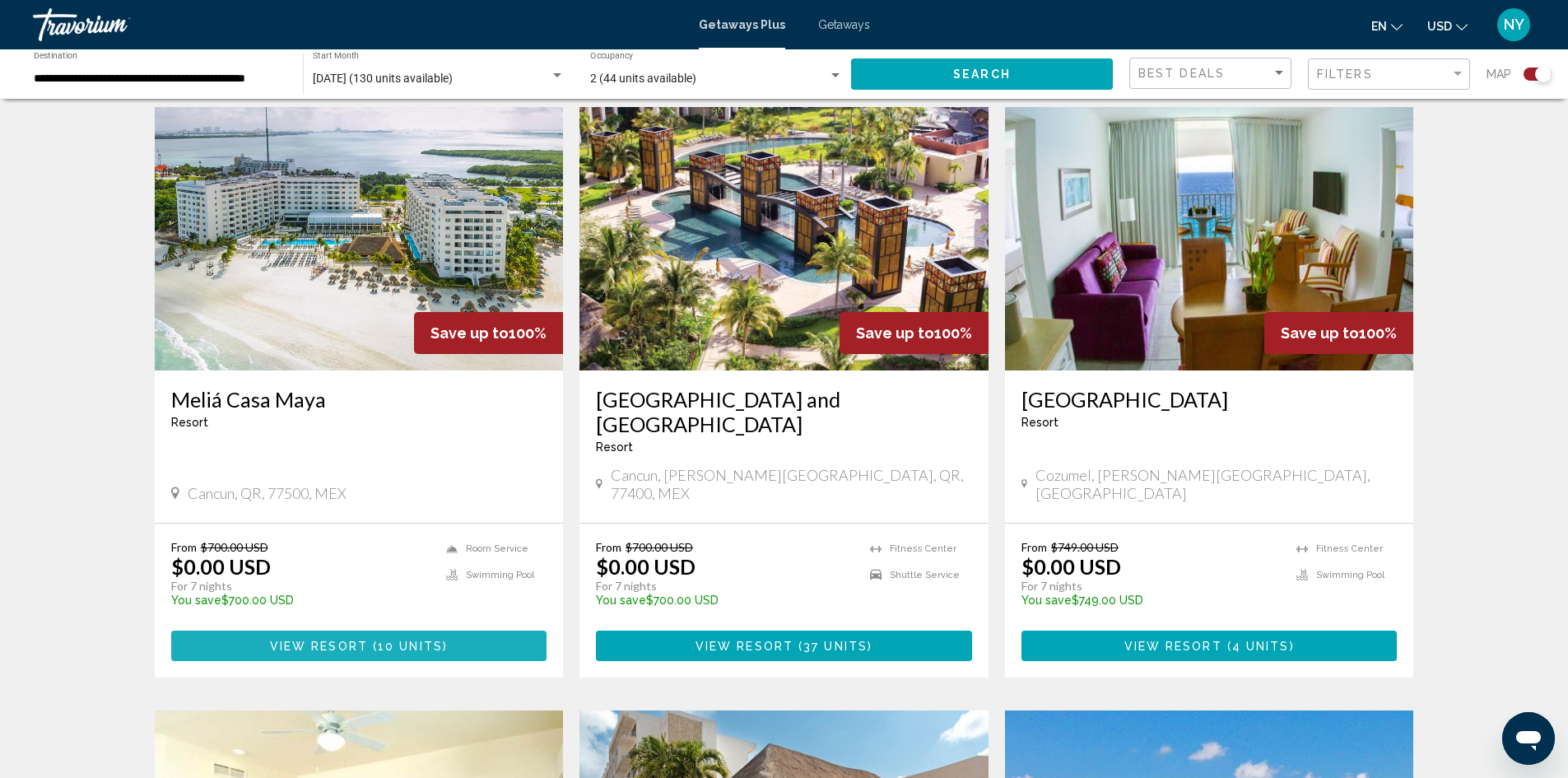
click at [363, 631] on button "View Resort ( 10 units )" at bounding box center [359, 646] width 376 height 30
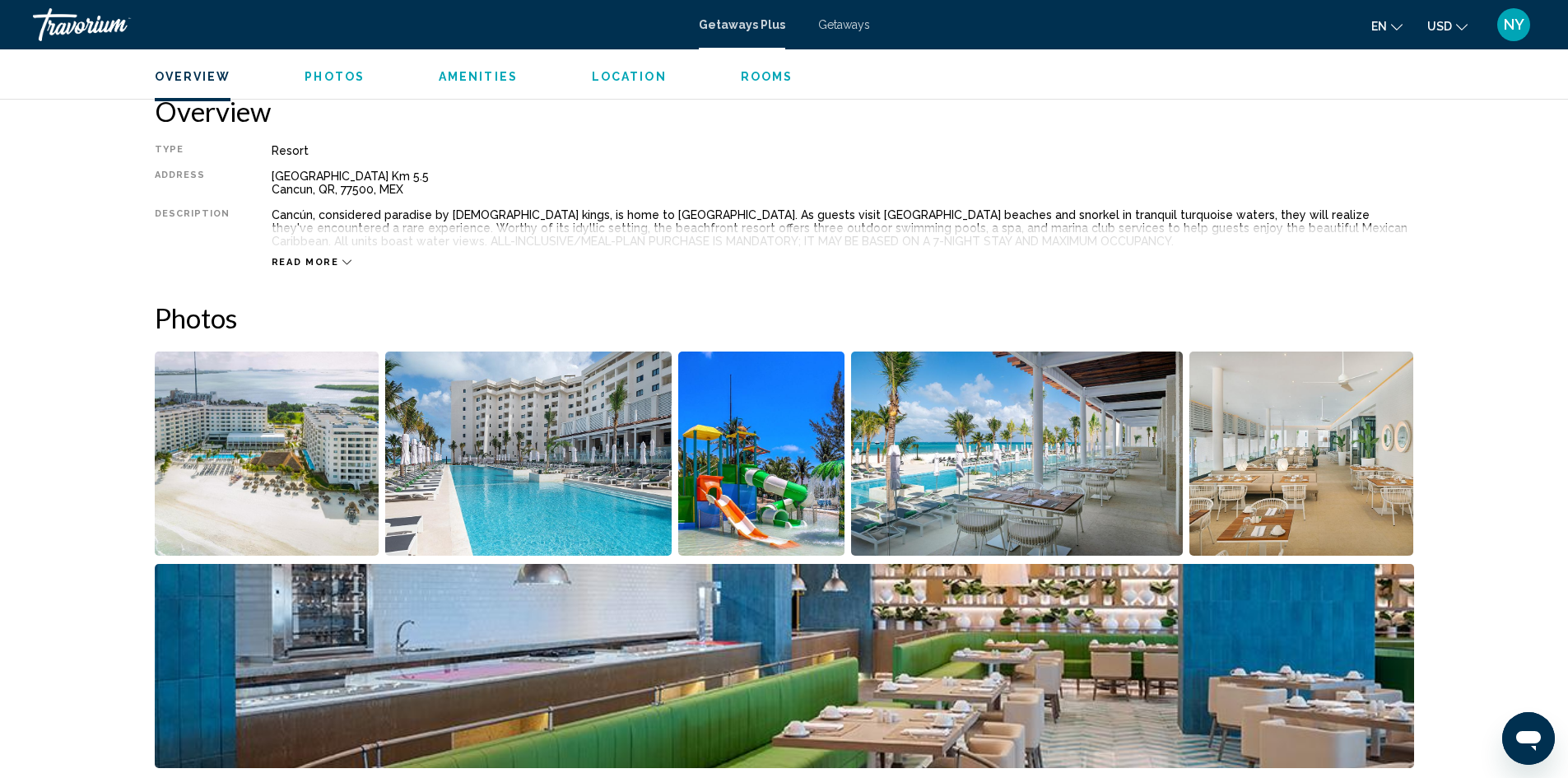
scroll to position [576, 0]
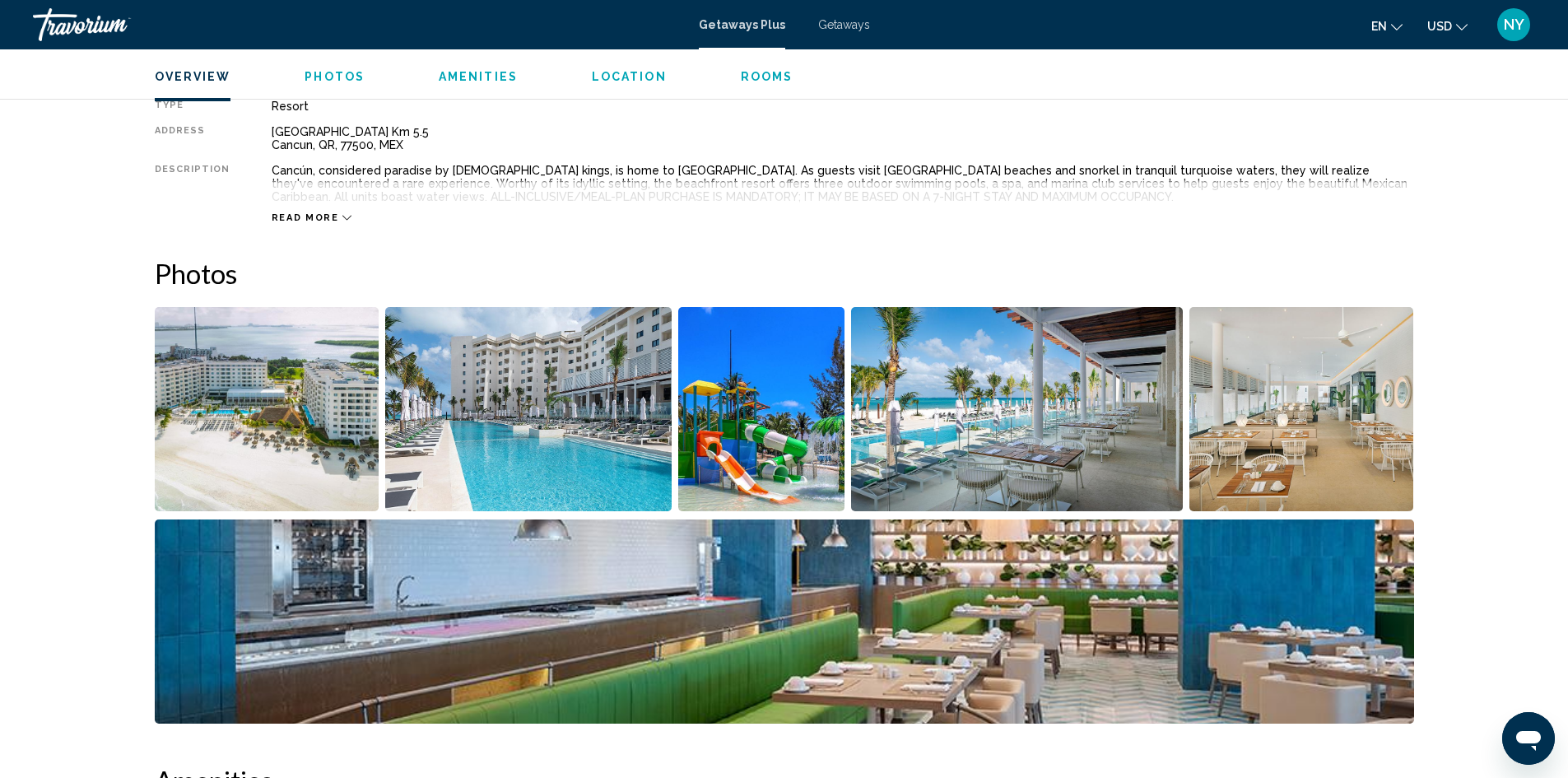
click at [306, 220] on span "Read more" at bounding box center [305, 217] width 67 height 10
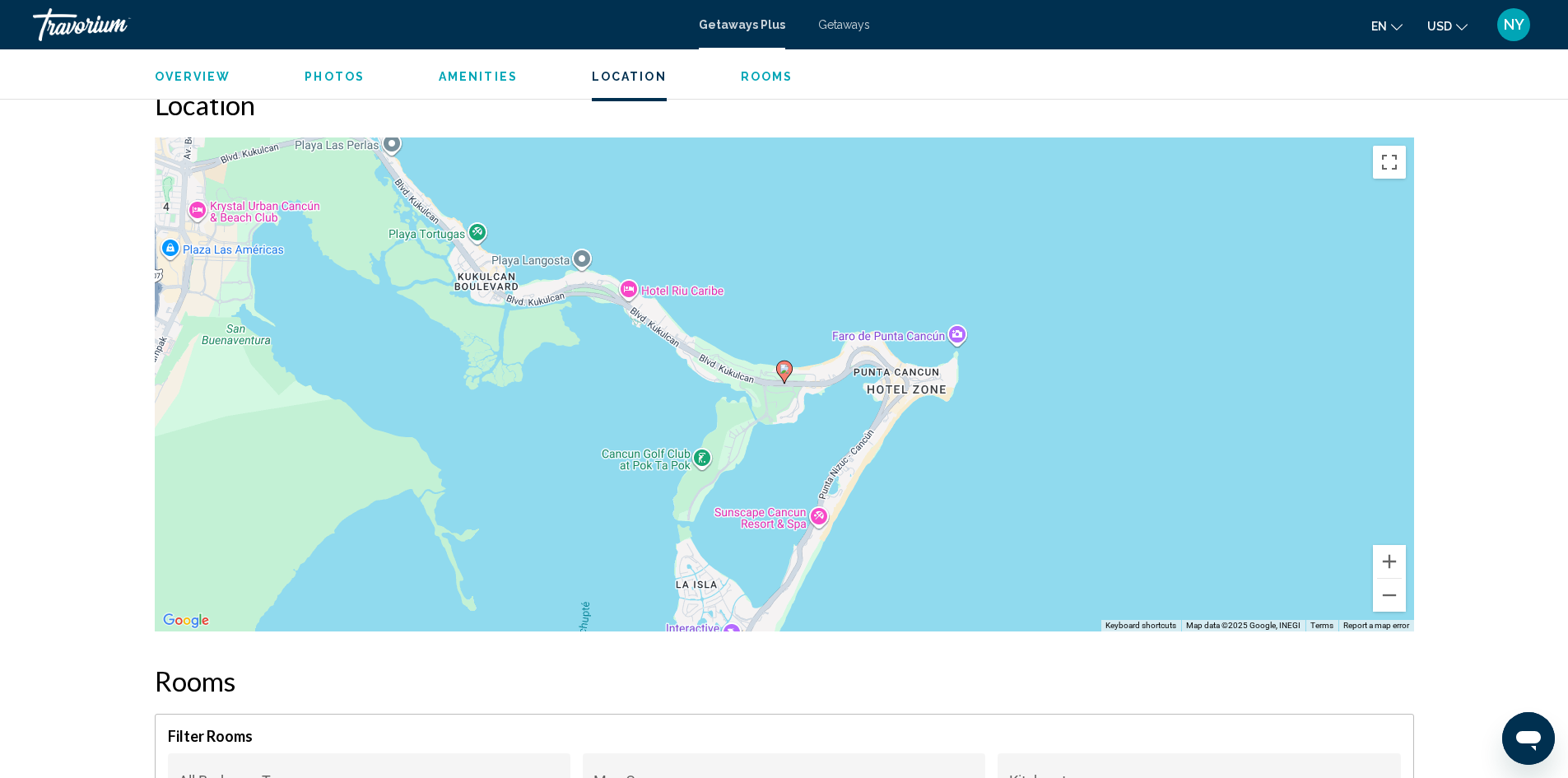
scroll to position [2058, 0]
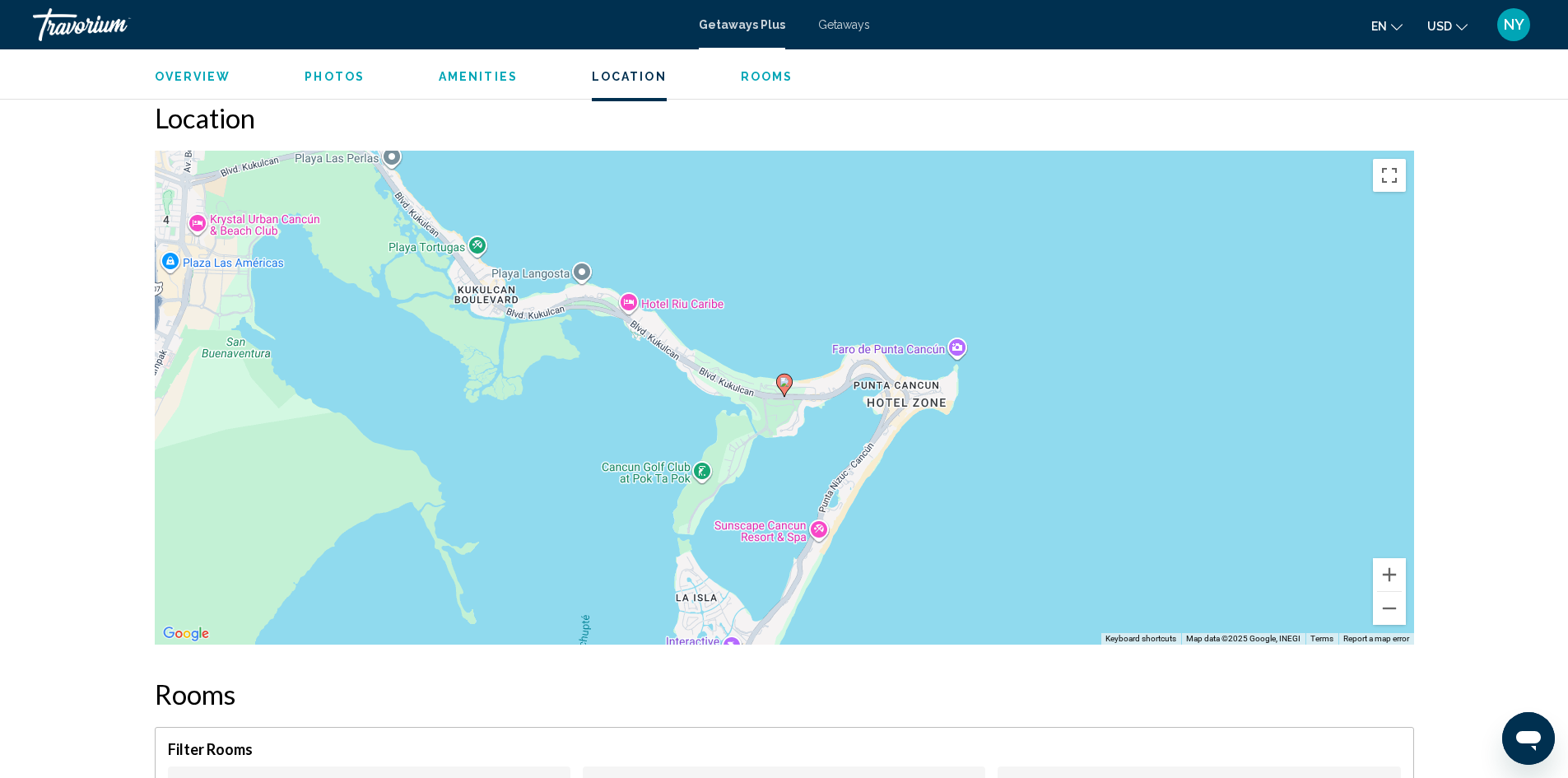
drag, startPoint x: 1323, startPoint y: 691, endPoint x: 950, endPoint y: 506, distance: 416.4
click at [950, 506] on div "To activate drag with keyboard, press Alt + Enter. Once in keyboard drag state,…" at bounding box center [784, 397] width 1259 height 494
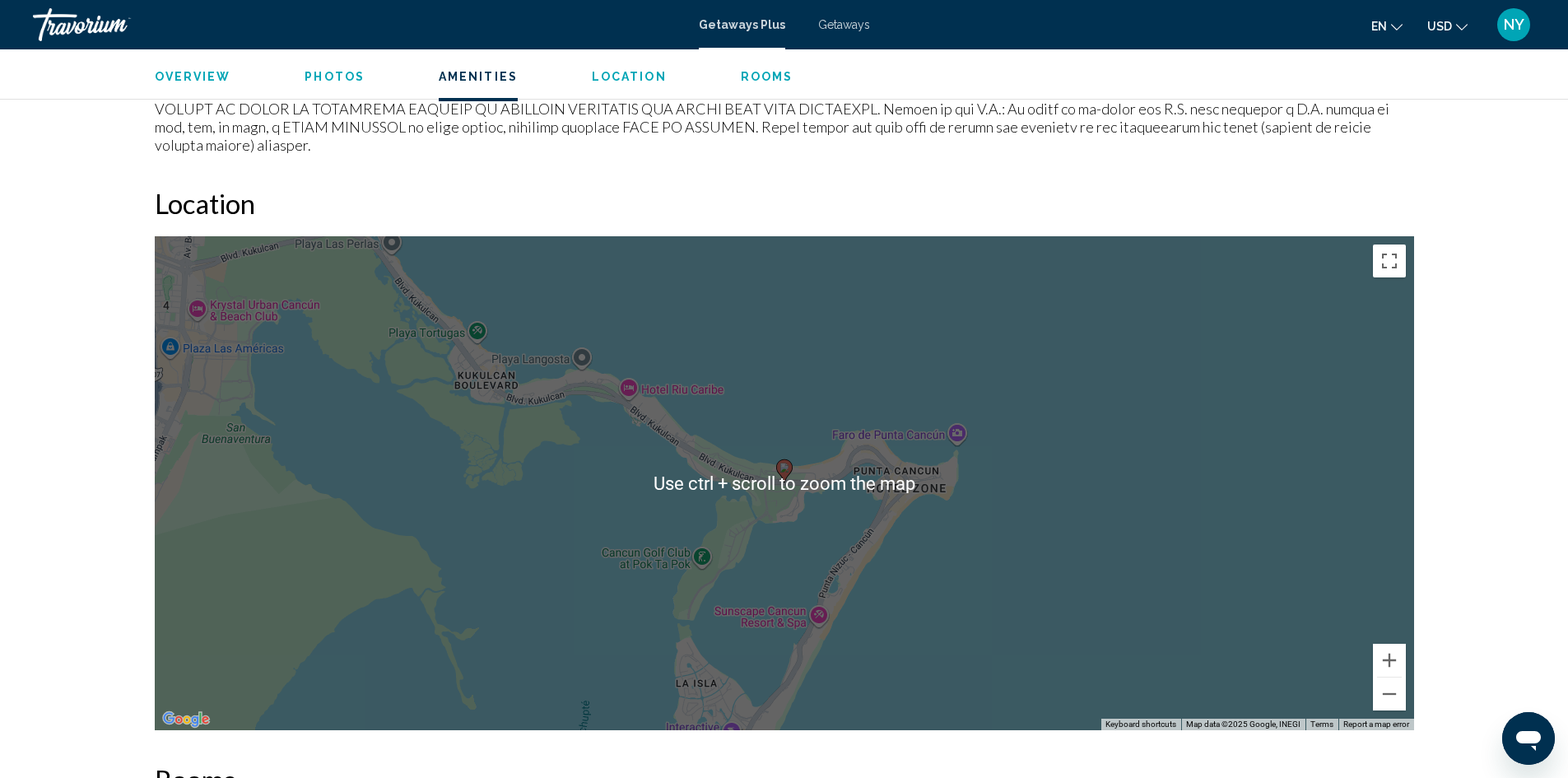
scroll to position [1976, 0]
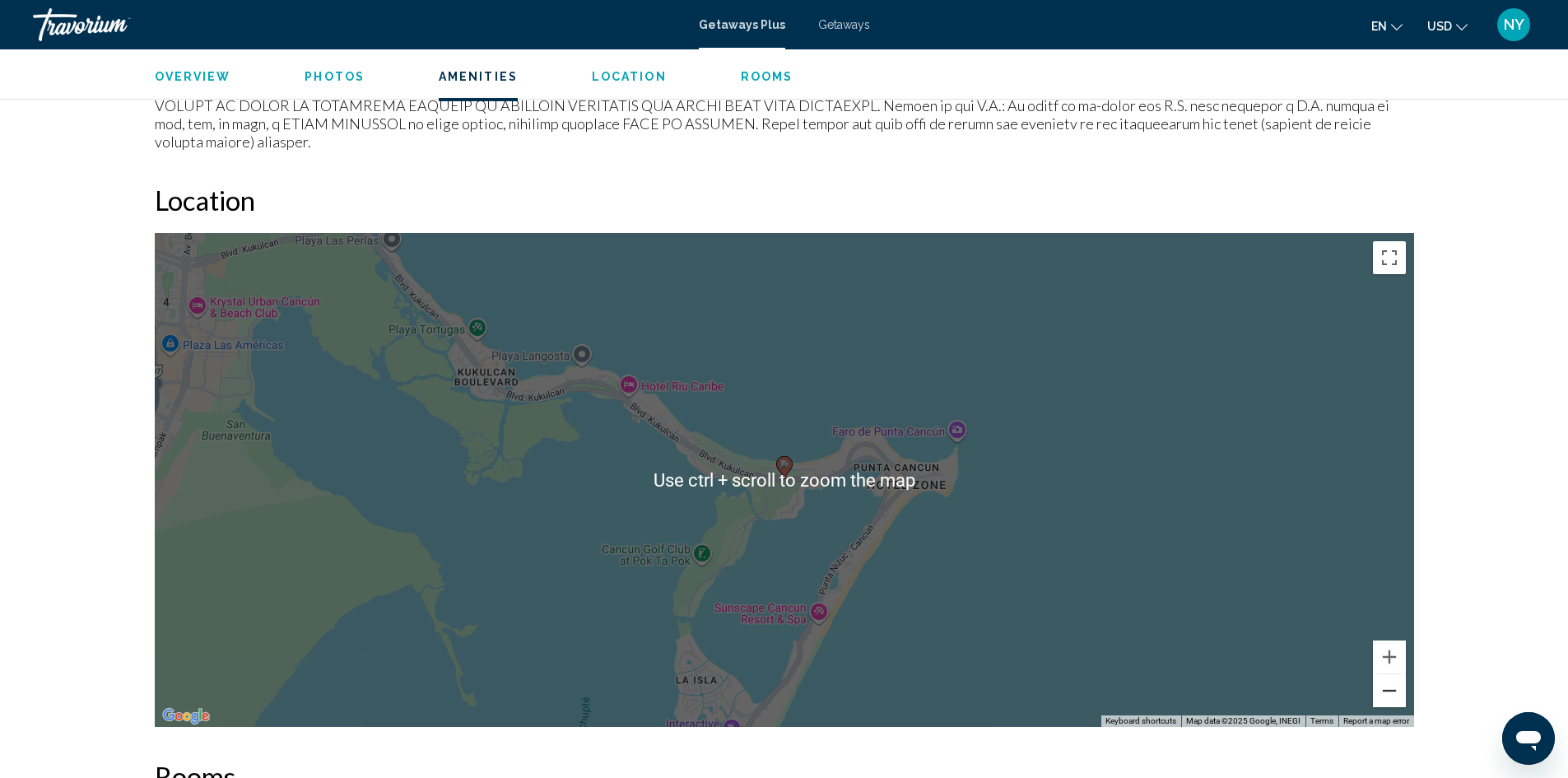
click at [1386, 674] on button "Zoom out" at bounding box center [1390, 691] width 33 height 33
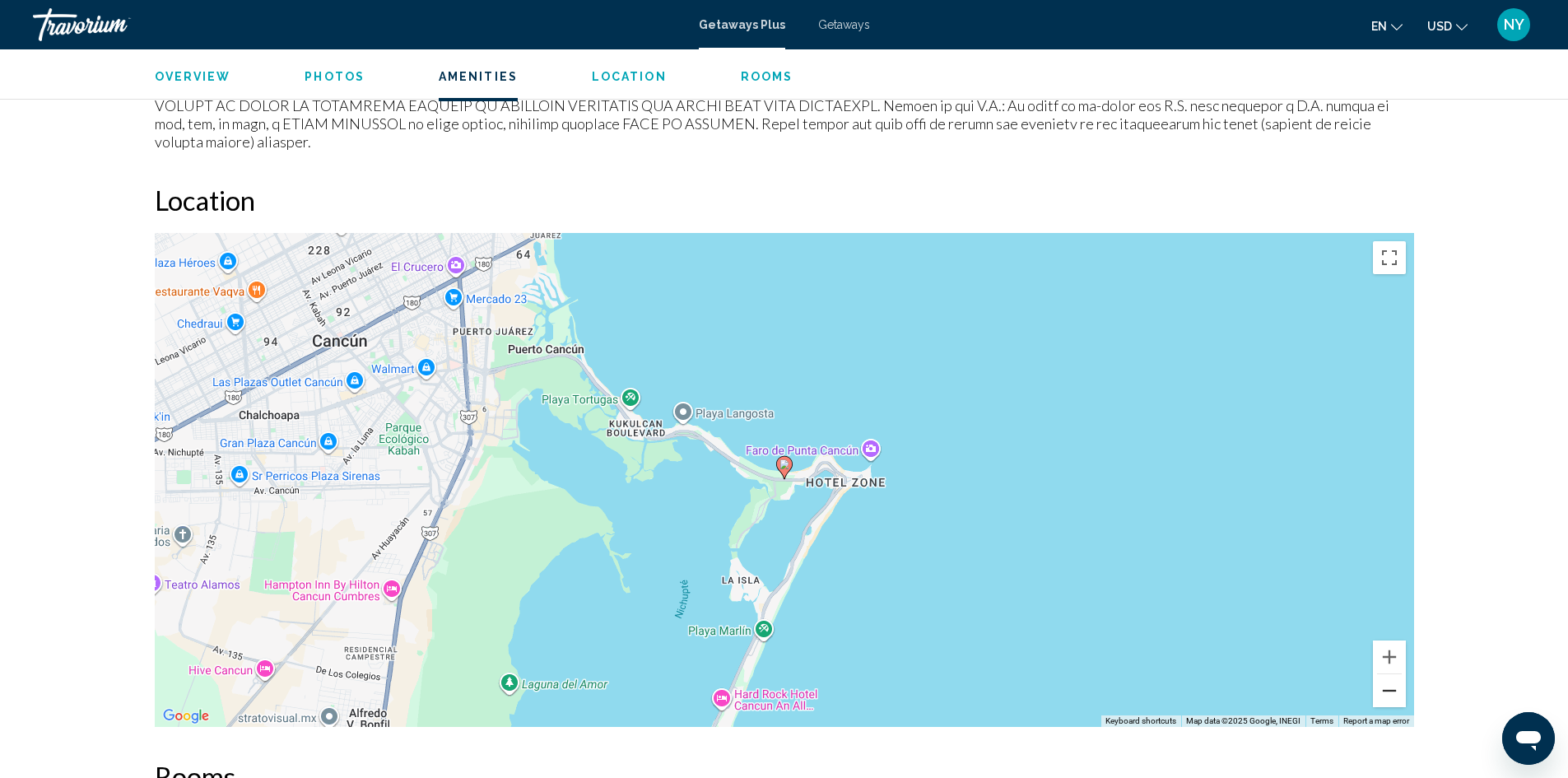
click at [1385, 674] on button "Zoom out" at bounding box center [1390, 691] width 33 height 33
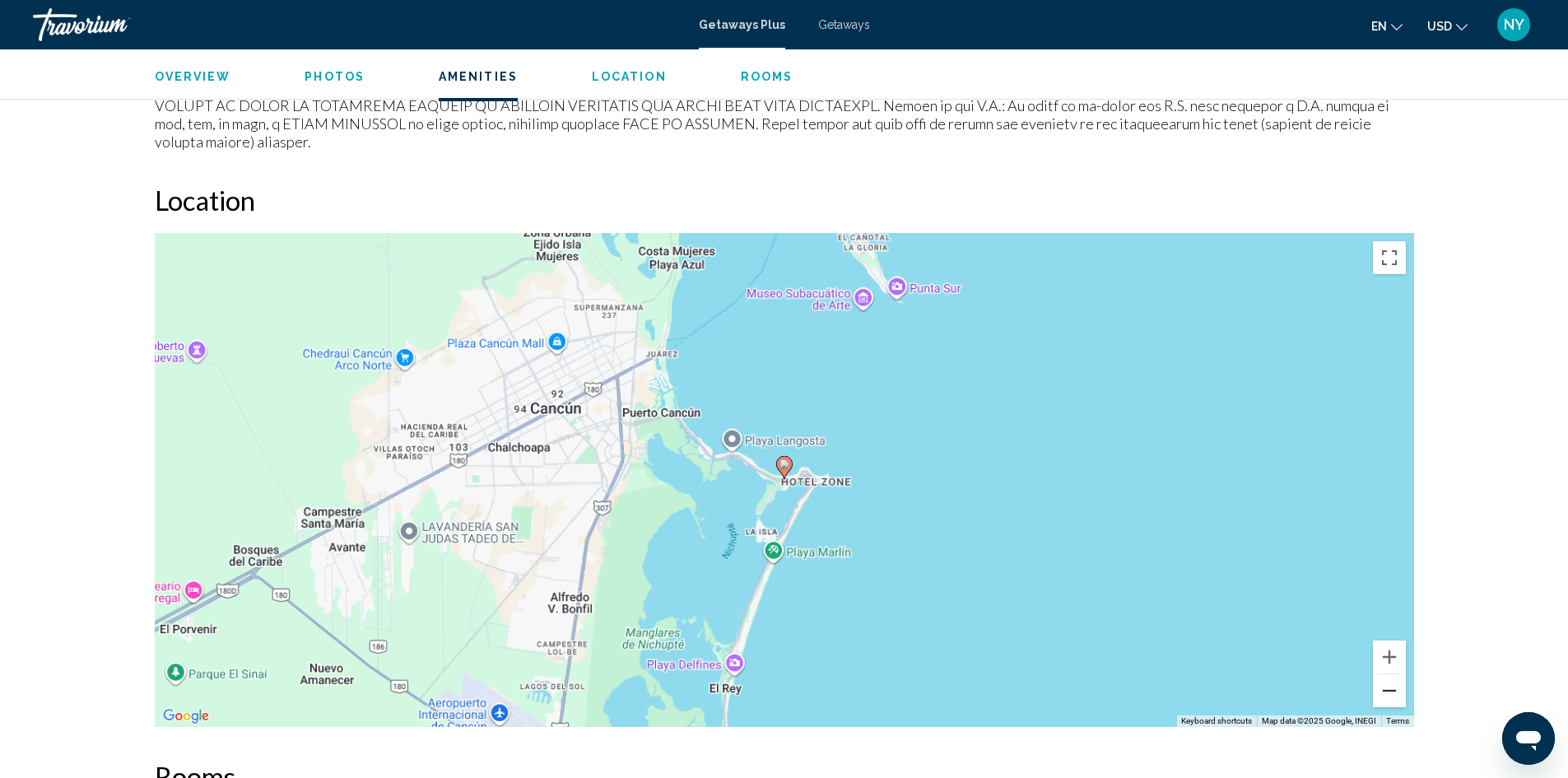
click at [1385, 674] on button "Zoom out" at bounding box center [1390, 691] width 33 height 33
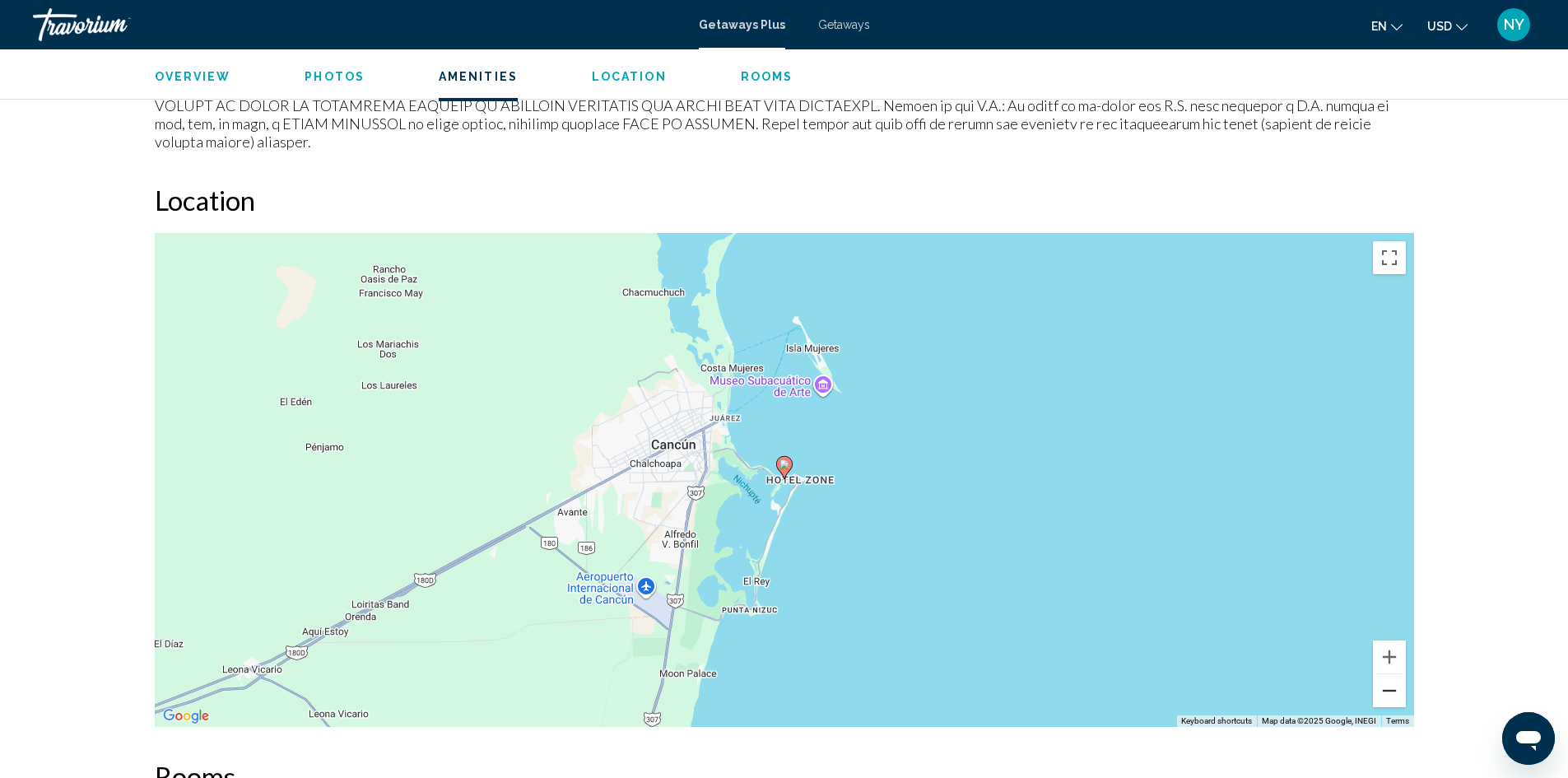
click at [1385, 674] on button "Zoom out" at bounding box center [1390, 691] width 33 height 33
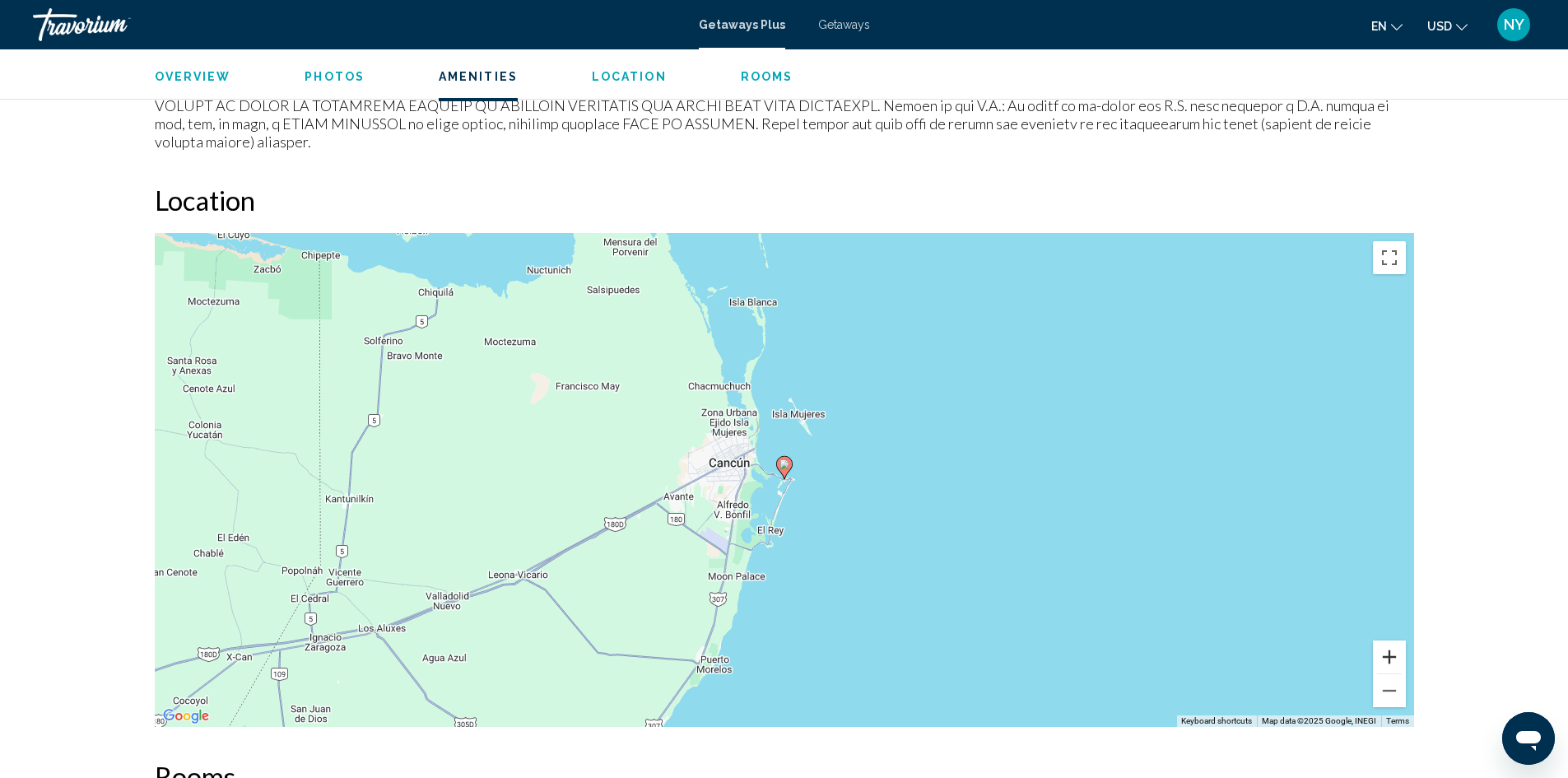
click at [1384, 642] on button "Zoom in" at bounding box center [1390, 657] width 33 height 33
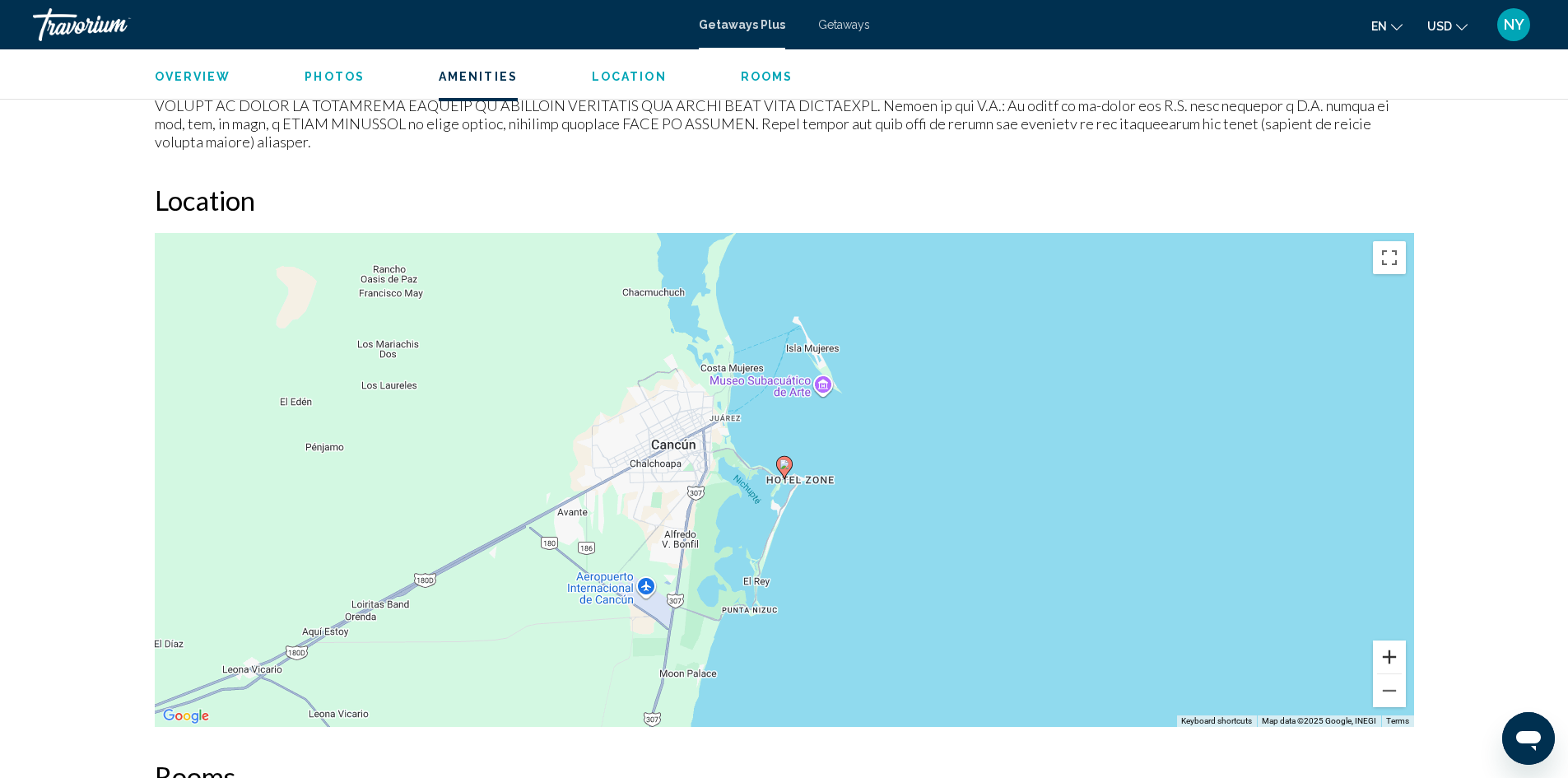
click at [1384, 642] on button "Zoom in" at bounding box center [1390, 657] width 33 height 33
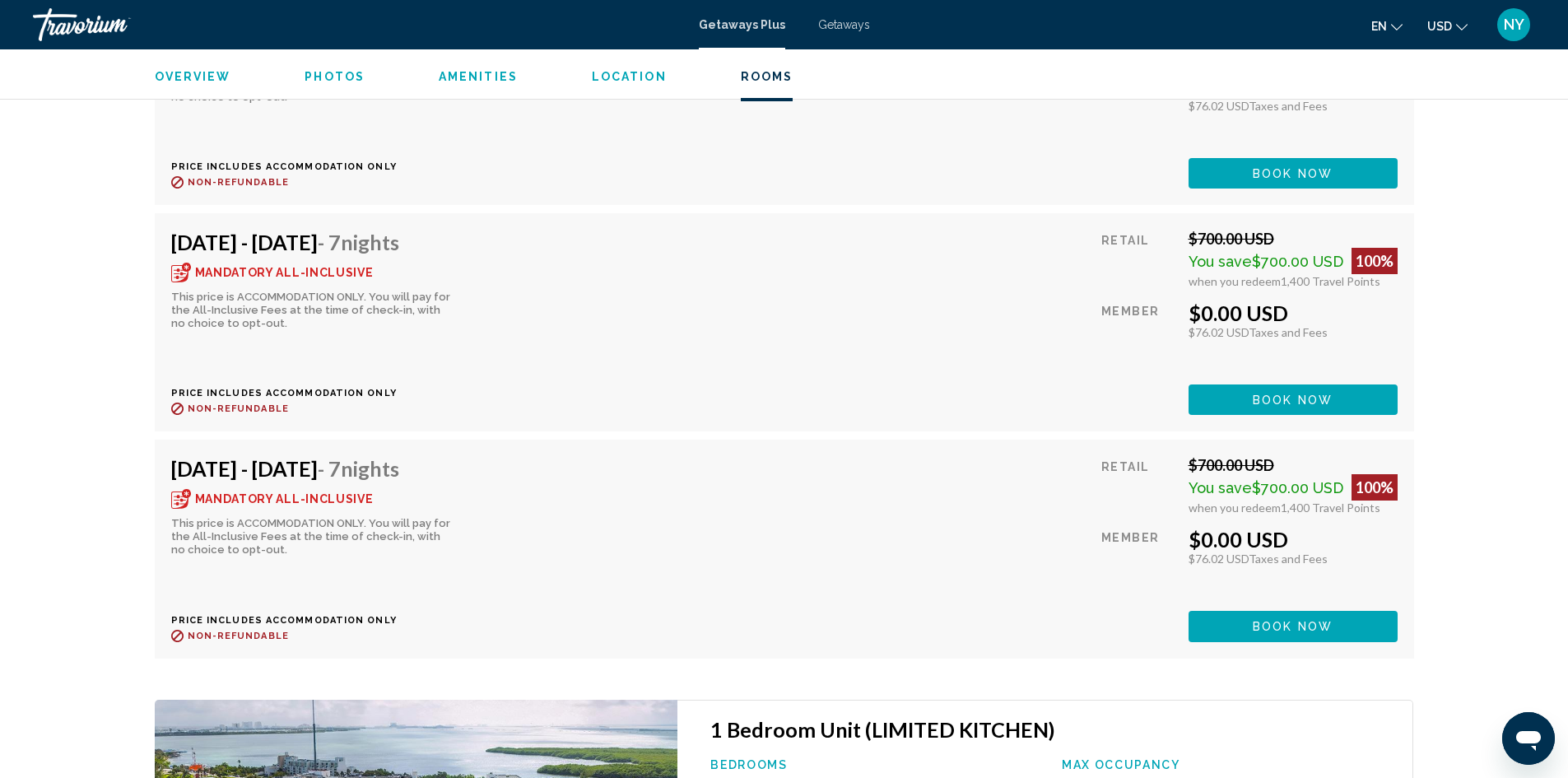
scroll to position [3293, 0]
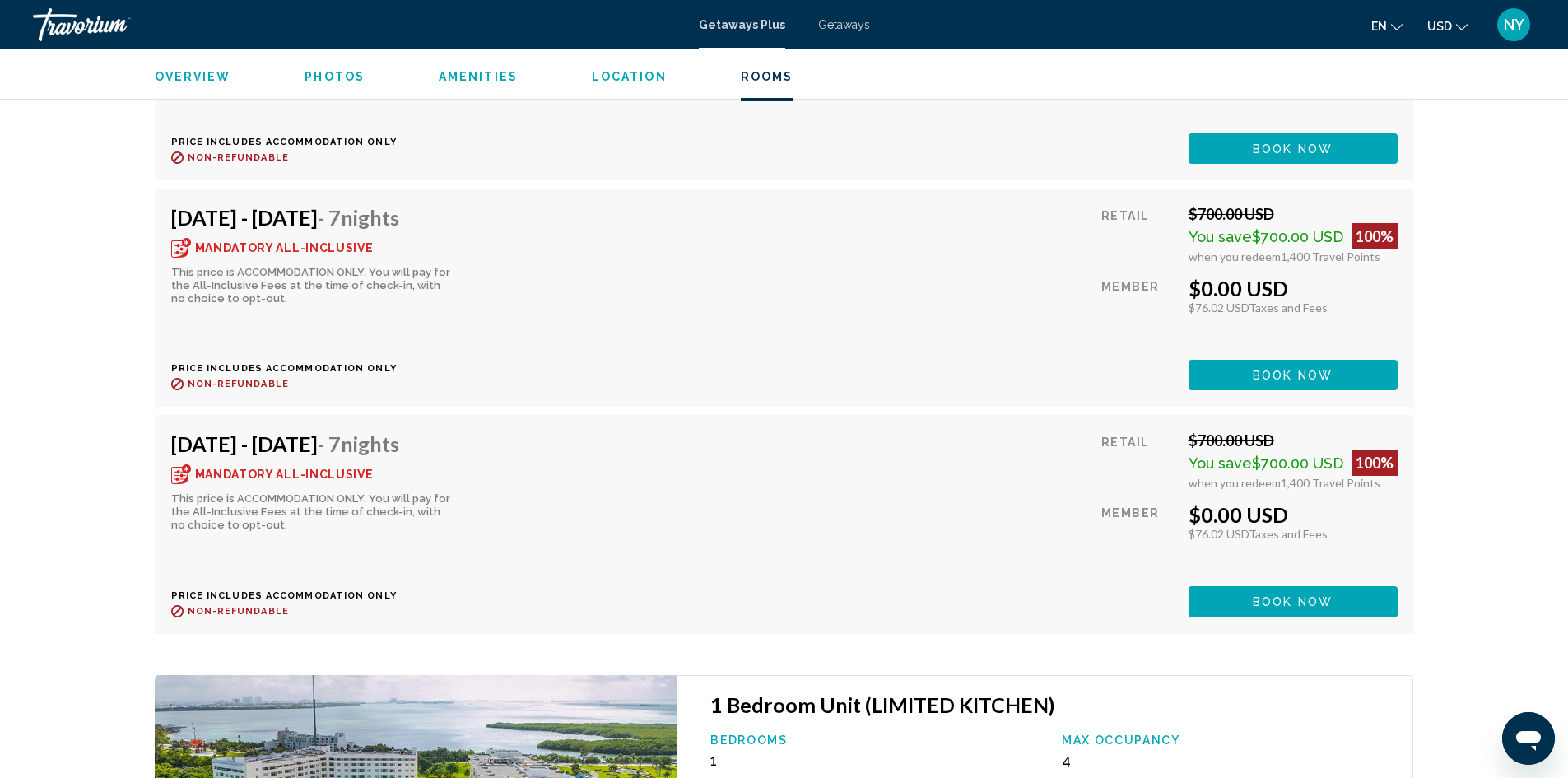
drag, startPoint x: 873, startPoint y: 522, endPoint x: 779, endPoint y: 522, distance: 94.0
click at [778, 522] on div "[DATE] - [DATE] - 7 Nights Mandatory All-Inclusive This price is ACCOMMODATION …" at bounding box center [784, 524] width 1226 height 185
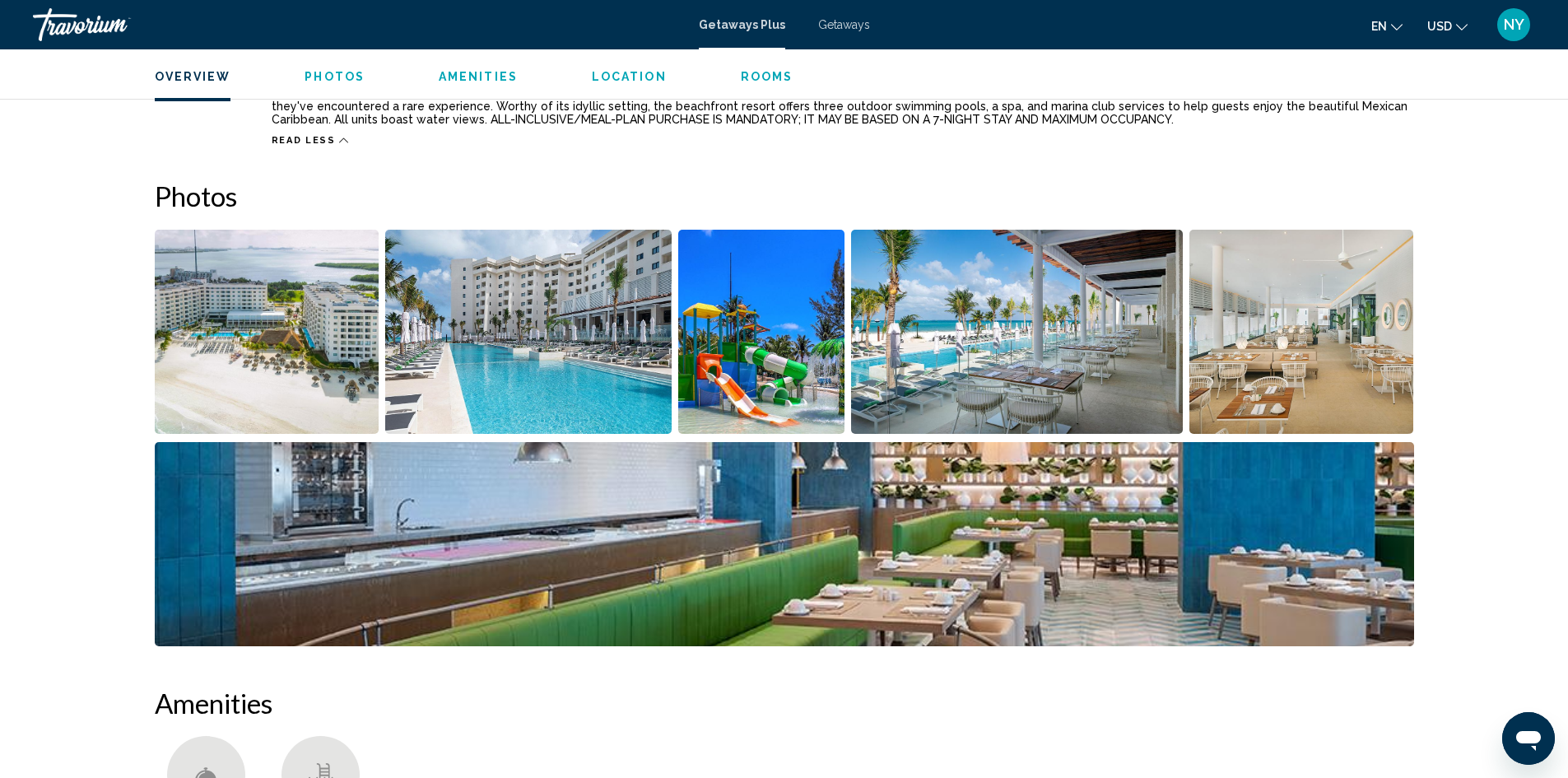
scroll to position [659, 0]
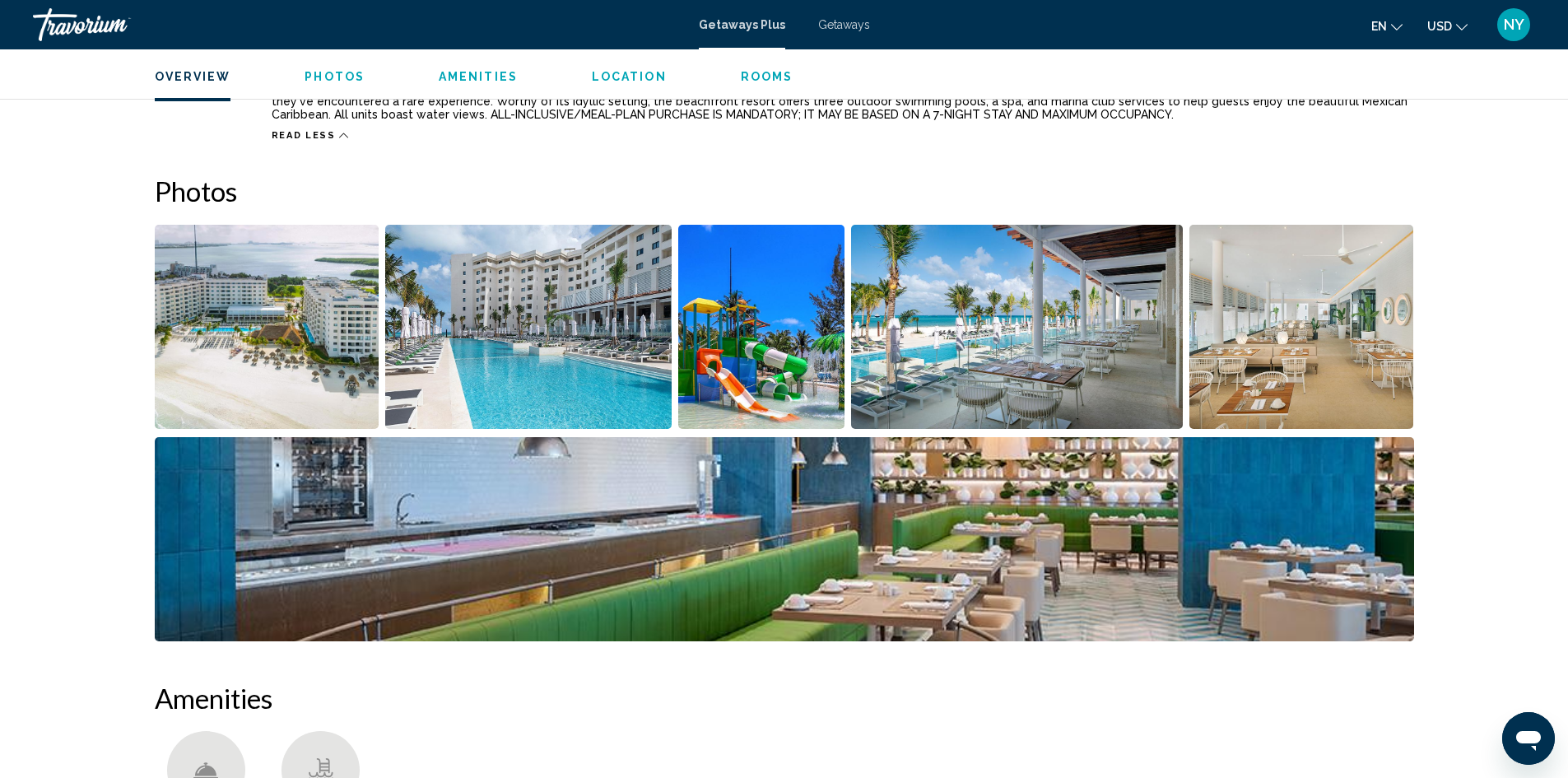
click at [267, 341] on img "Open full-screen image slider" at bounding box center [267, 327] width 225 height 204
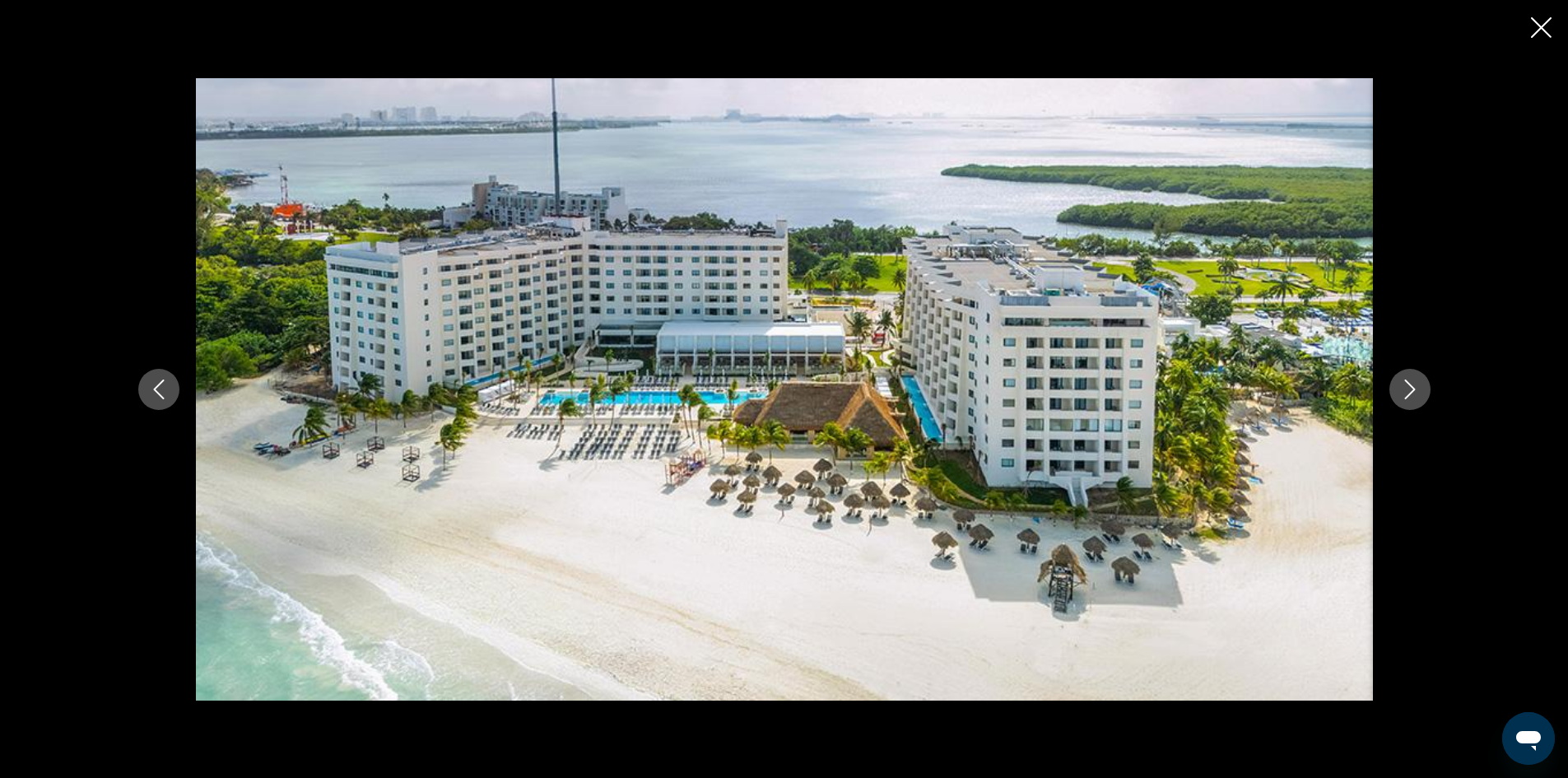
click at [1411, 385] on icon "Next image" at bounding box center [1410, 389] width 20 height 20
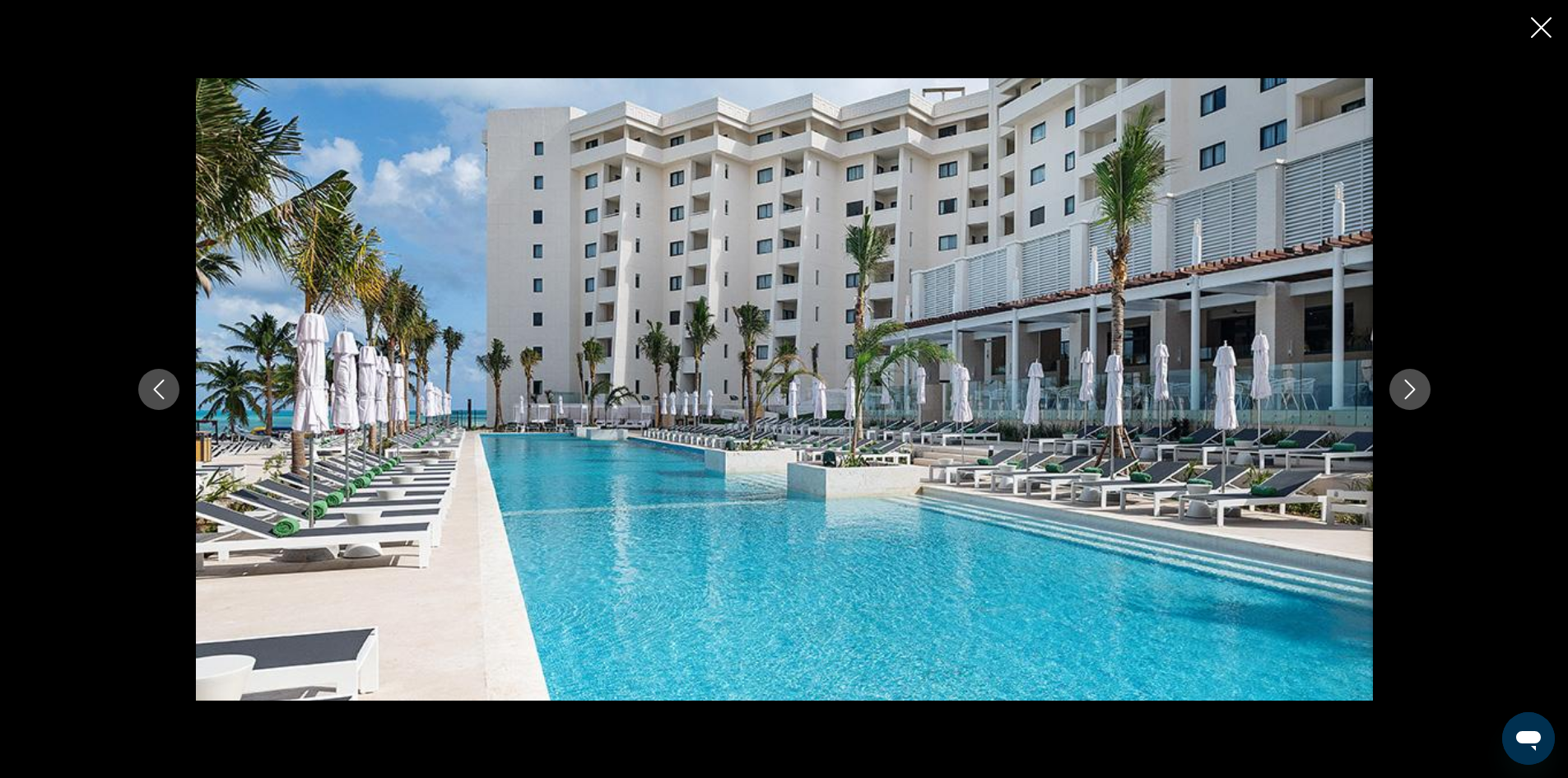
click at [1411, 385] on icon "Next image" at bounding box center [1410, 389] width 20 height 20
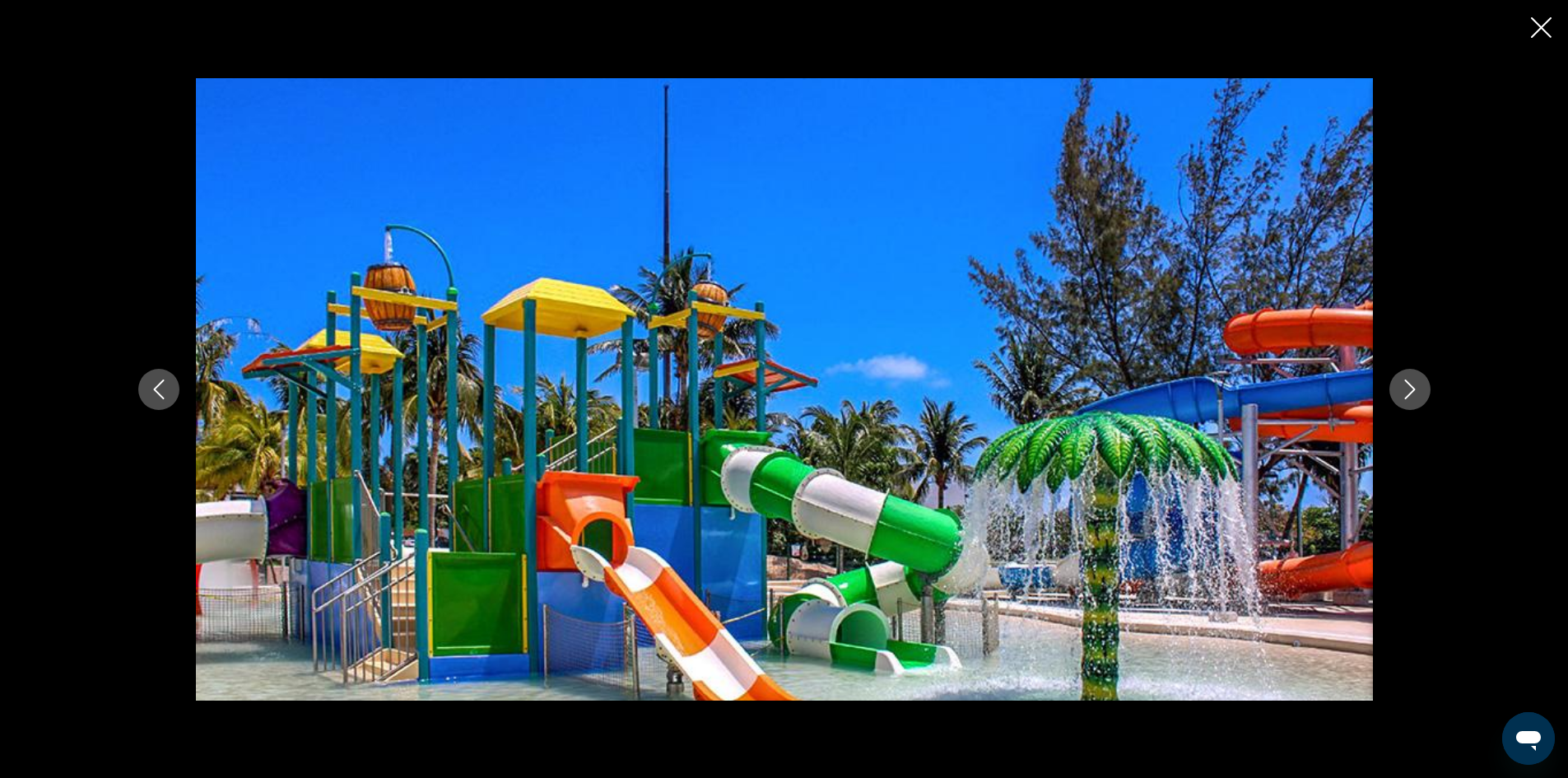
click at [1411, 385] on icon "Next image" at bounding box center [1410, 389] width 20 height 20
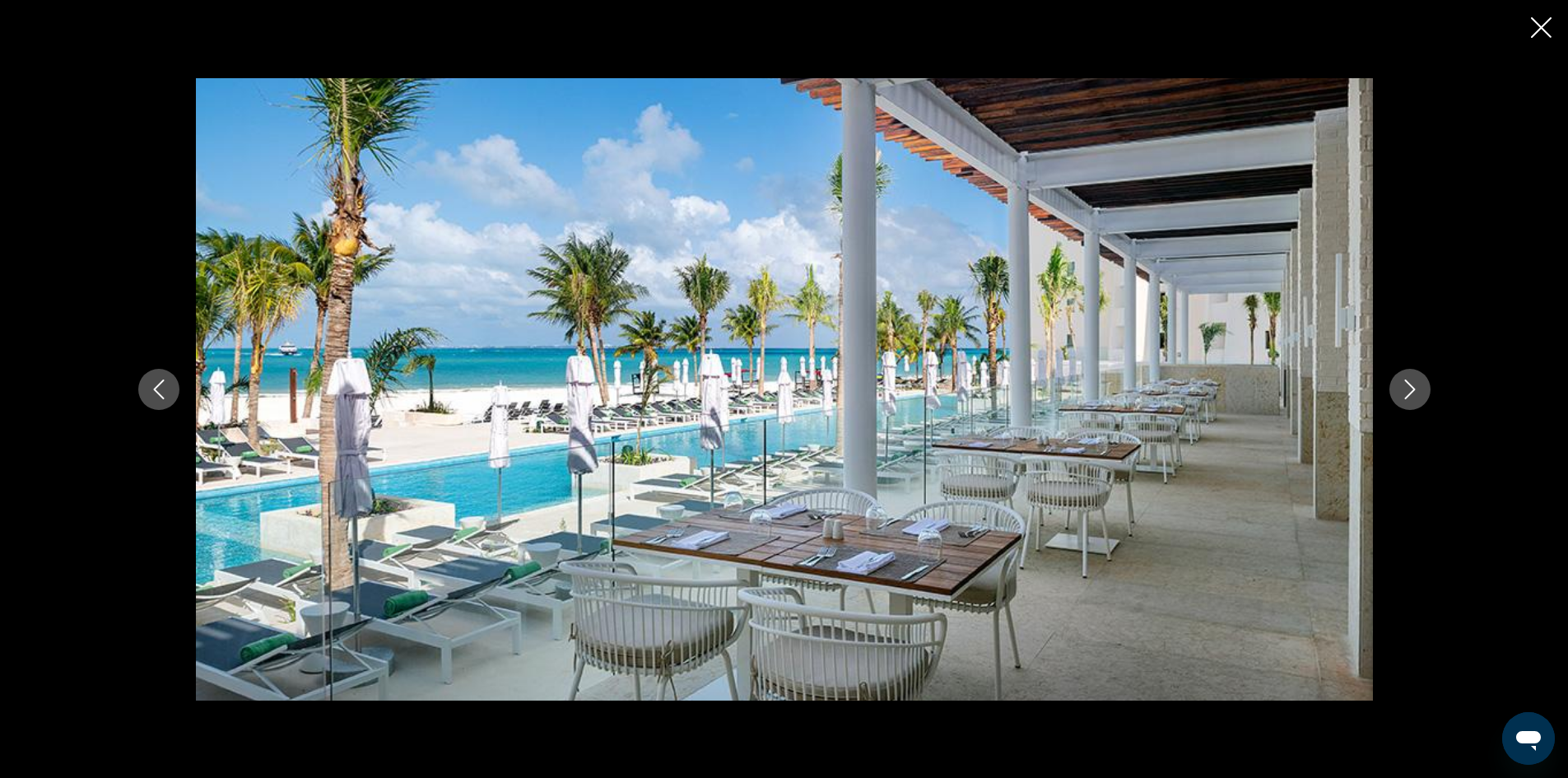
click at [1411, 385] on icon "Next image" at bounding box center [1410, 389] width 20 height 20
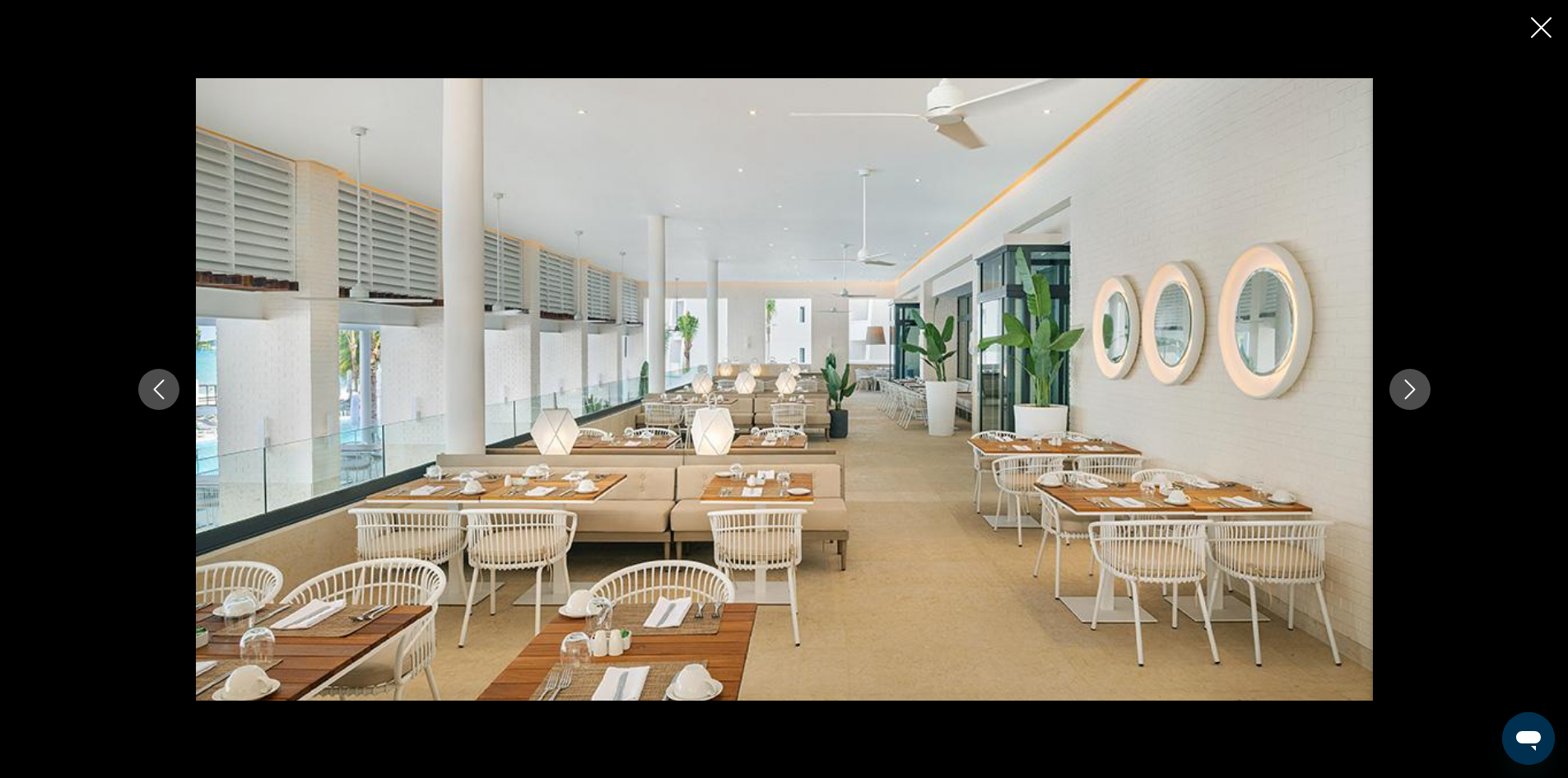
click at [1411, 385] on icon "Next image" at bounding box center [1410, 389] width 20 height 20
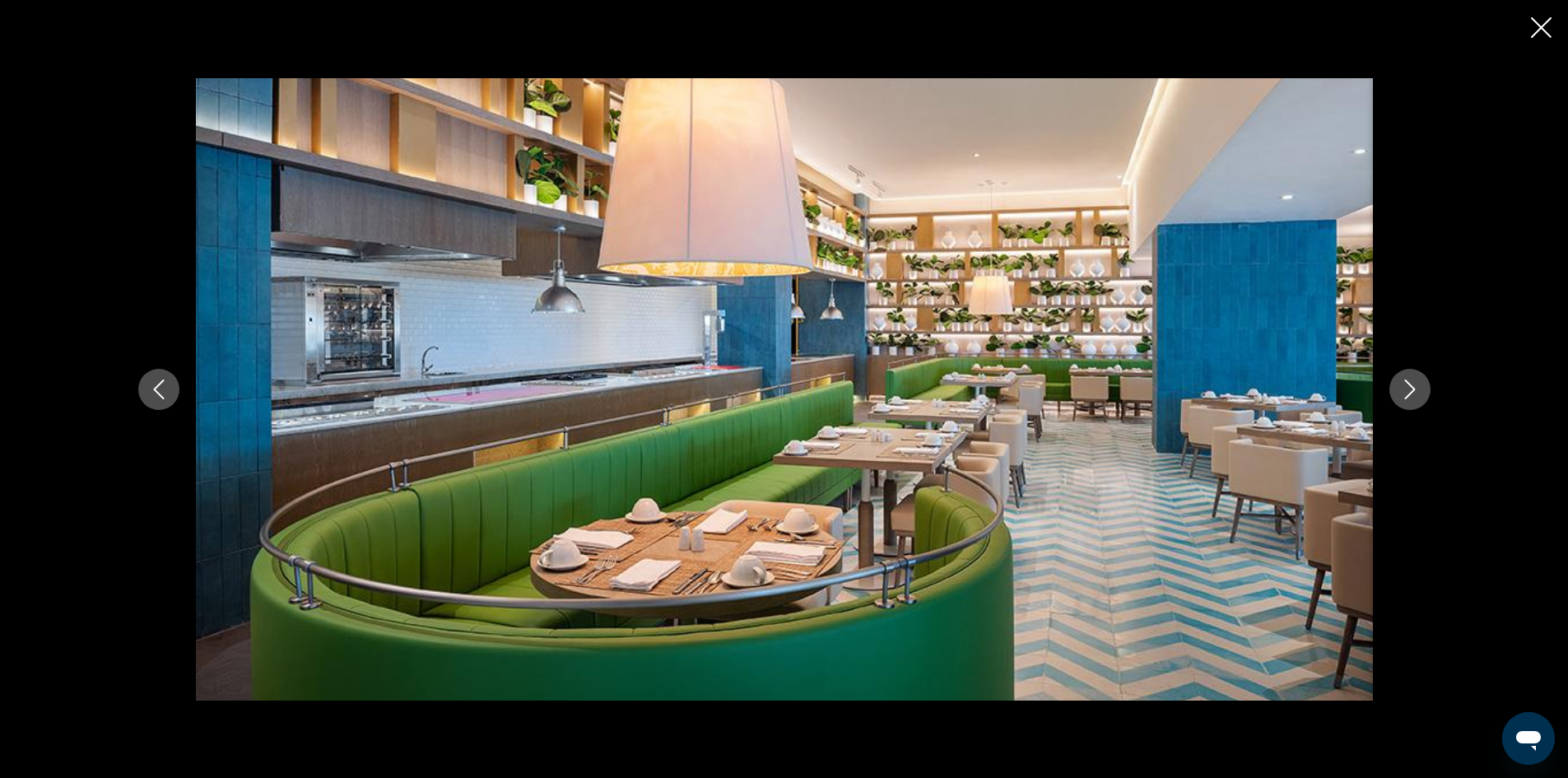
click at [1411, 385] on icon "Next image" at bounding box center [1410, 389] width 20 height 20
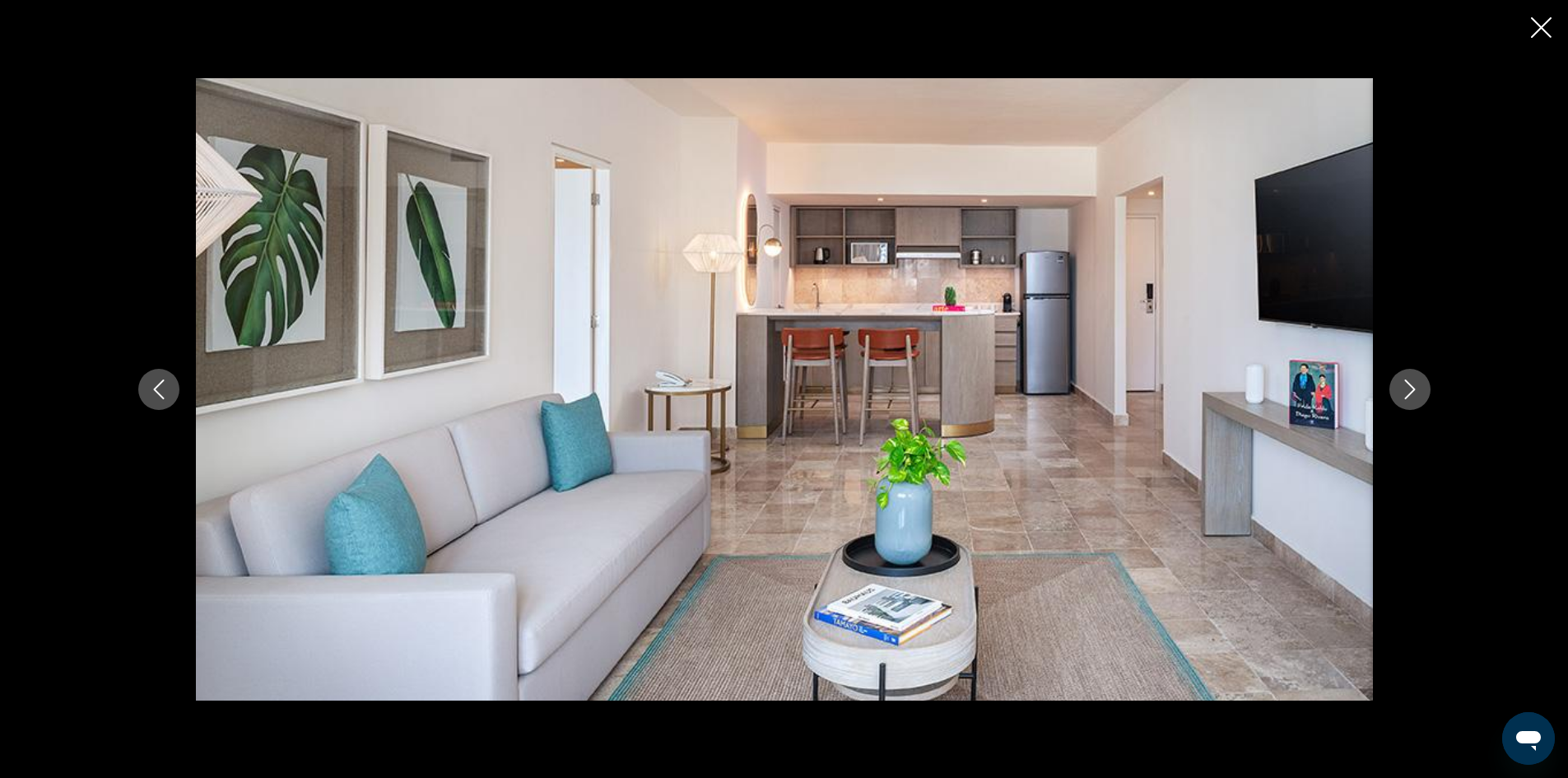
click at [1411, 385] on icon "Next image" at bounding box center [1410, 389] width 20 height 20
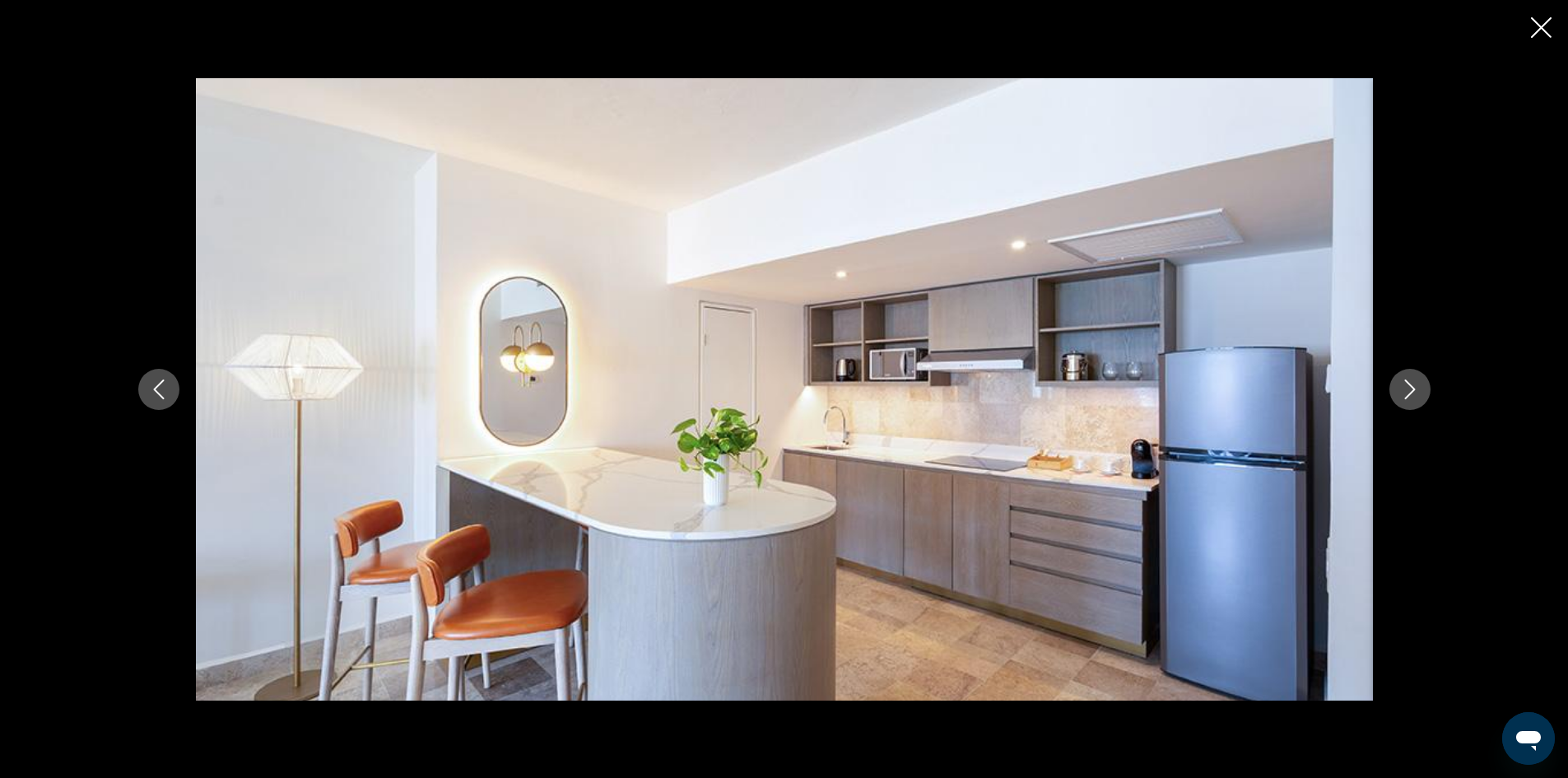
click at [1411, 385] on icon "Next image" at bounding box center [1410, 389] width 20 height 20
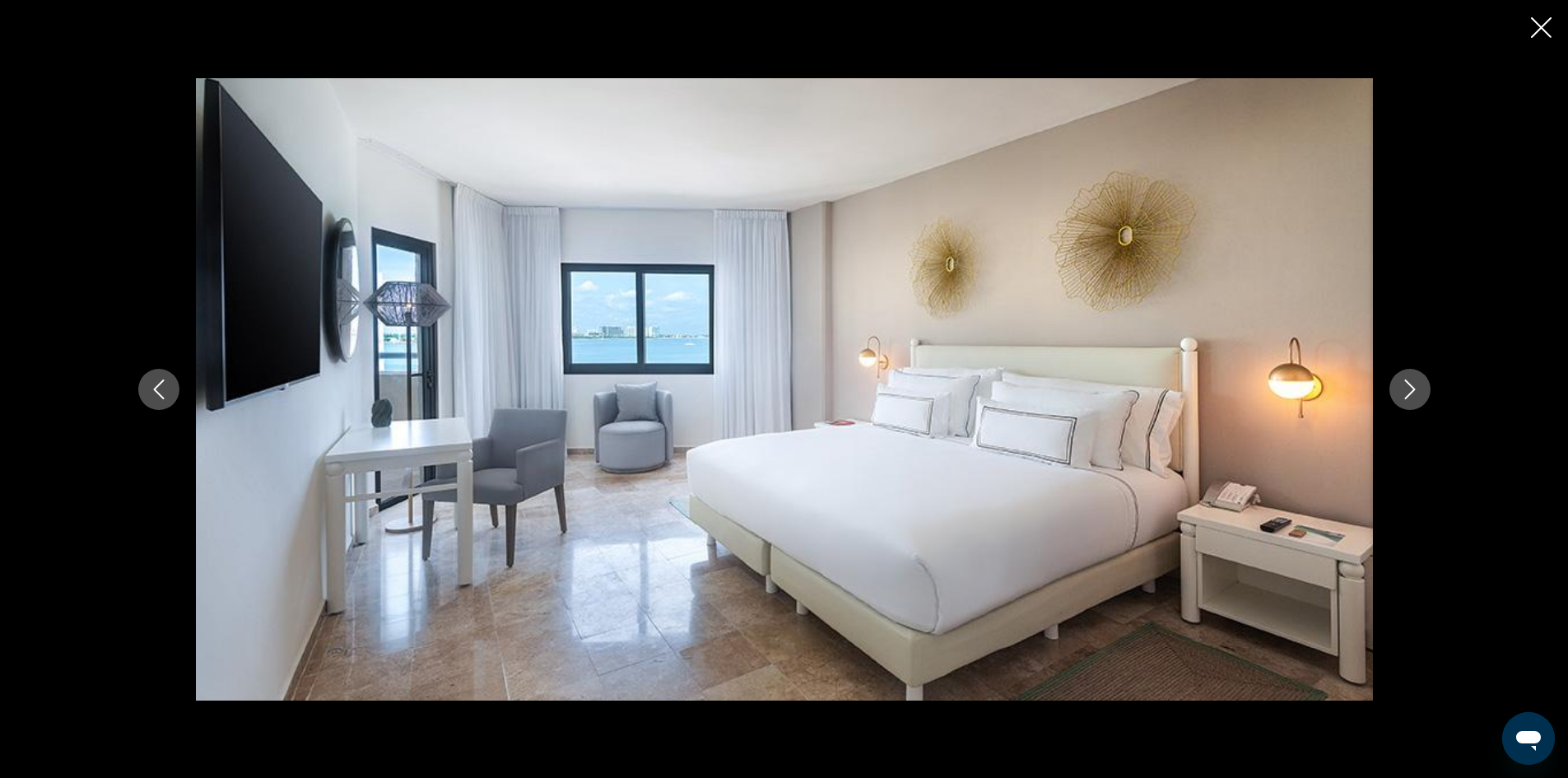
click at [1411, 385] on icon "Next image" at bounding box center [1410, 389] width 20 height 20
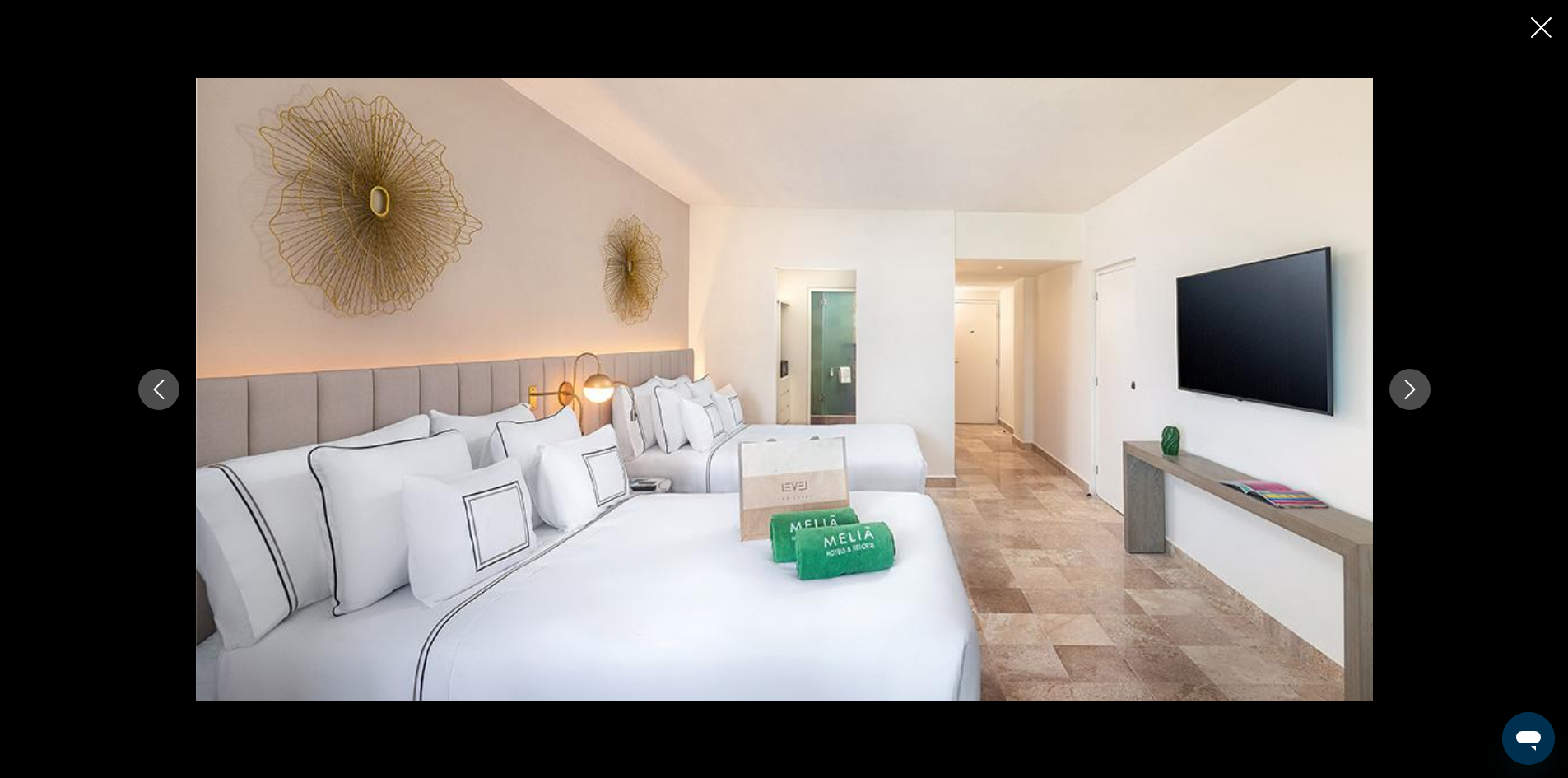
click at [1411, 385] on icon "Next image" at bounding box center [1410, 389] width 20 height 20
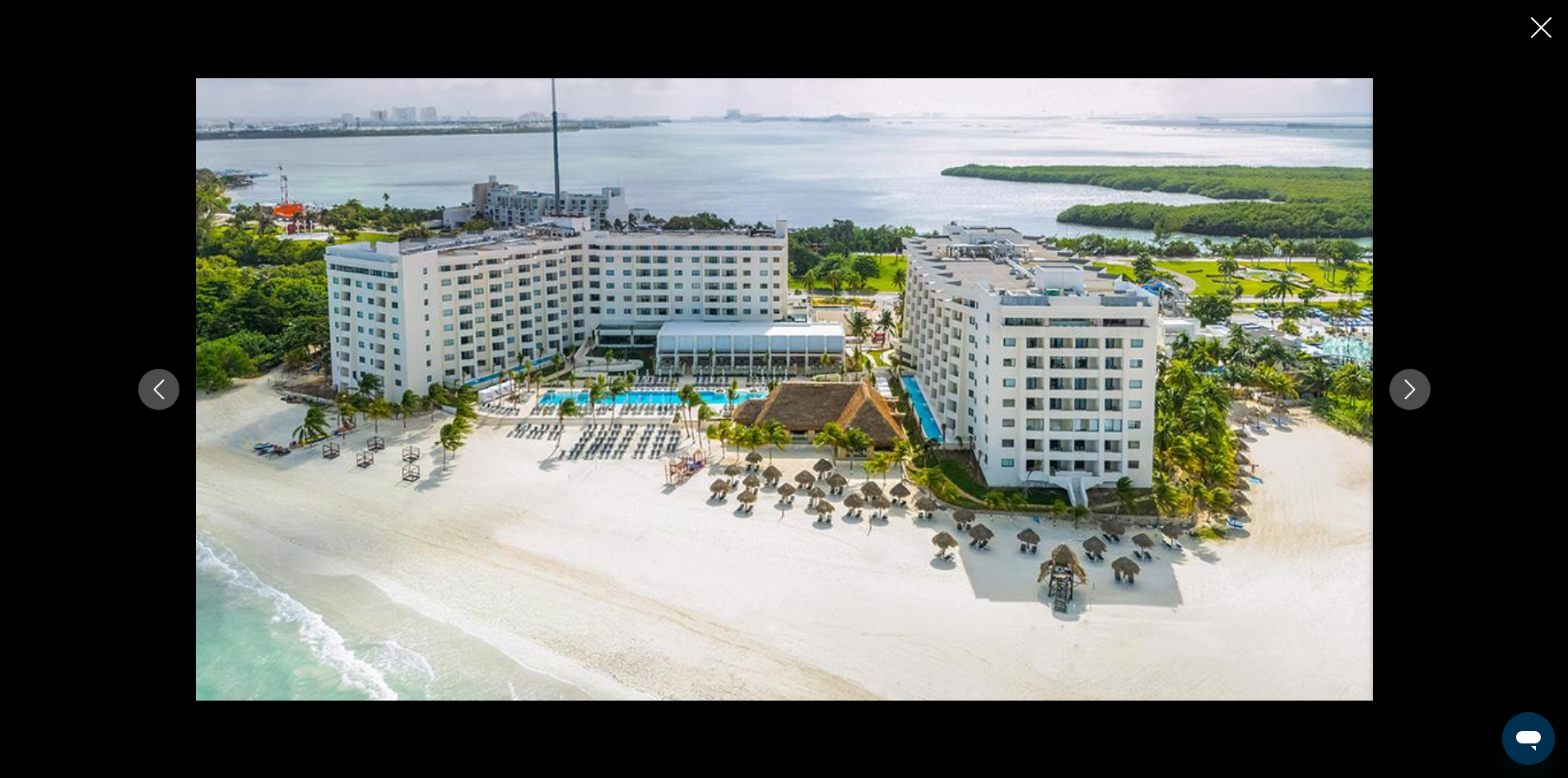
click at [1411, 385] on icon "Next image" at bounding box center [1410, 389] width 20 height 20
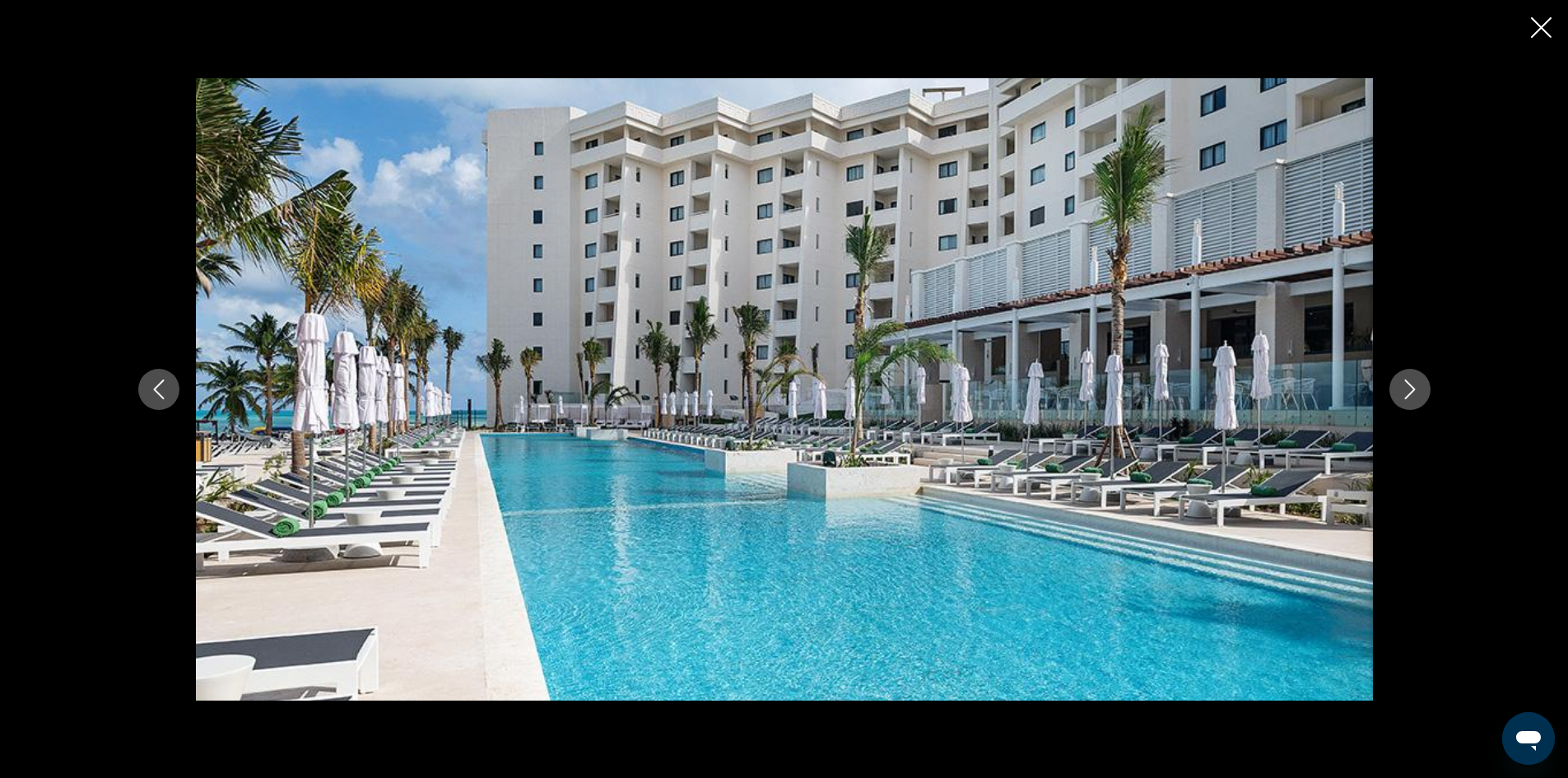
click at [1411, 385] on icon "Next image" at bounding box center [1410, 389] width 20 height 20
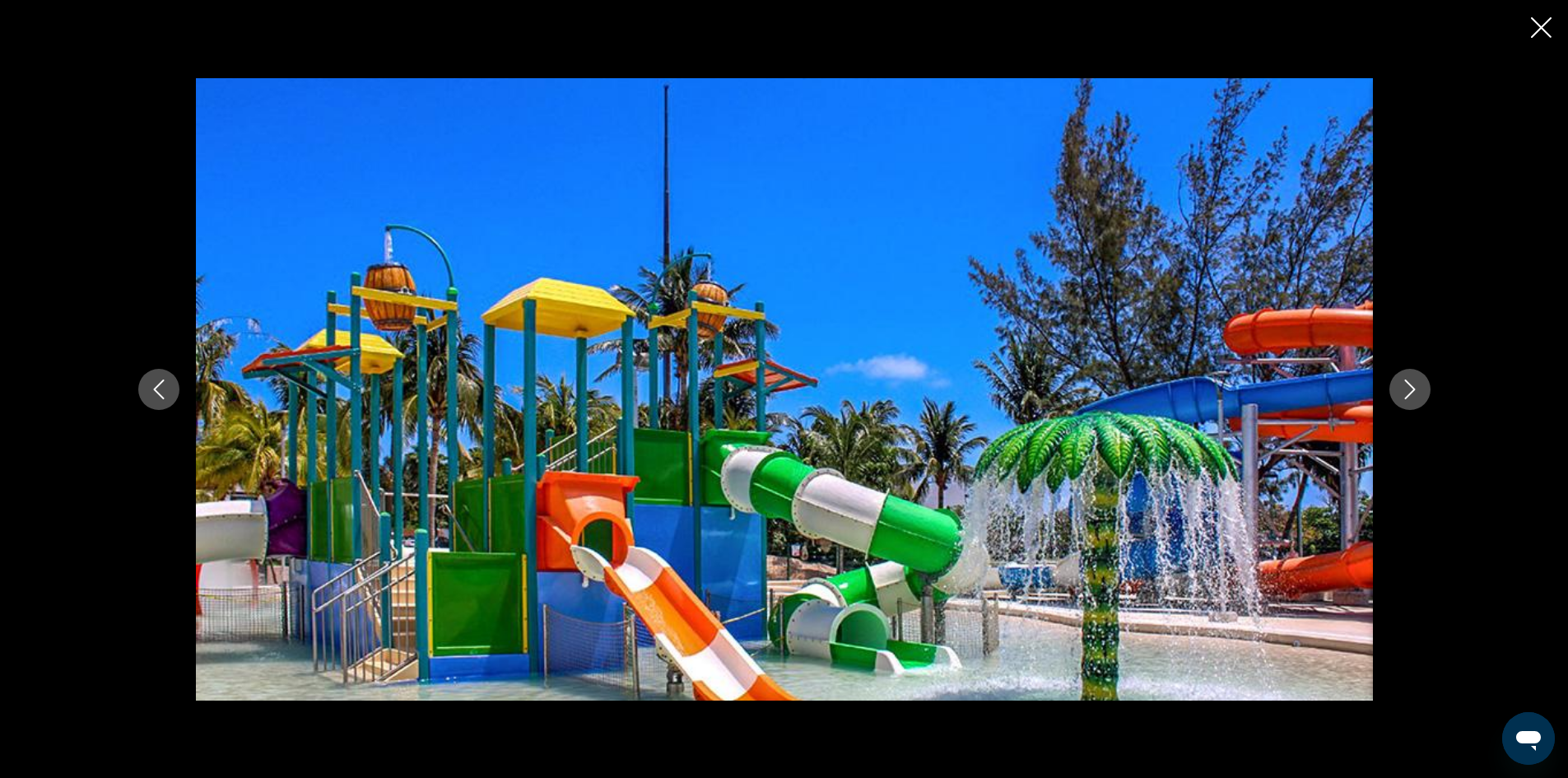
click at [1411, 385] on icon "Next image" at bounding box center [1410, 389] width 20 height 20
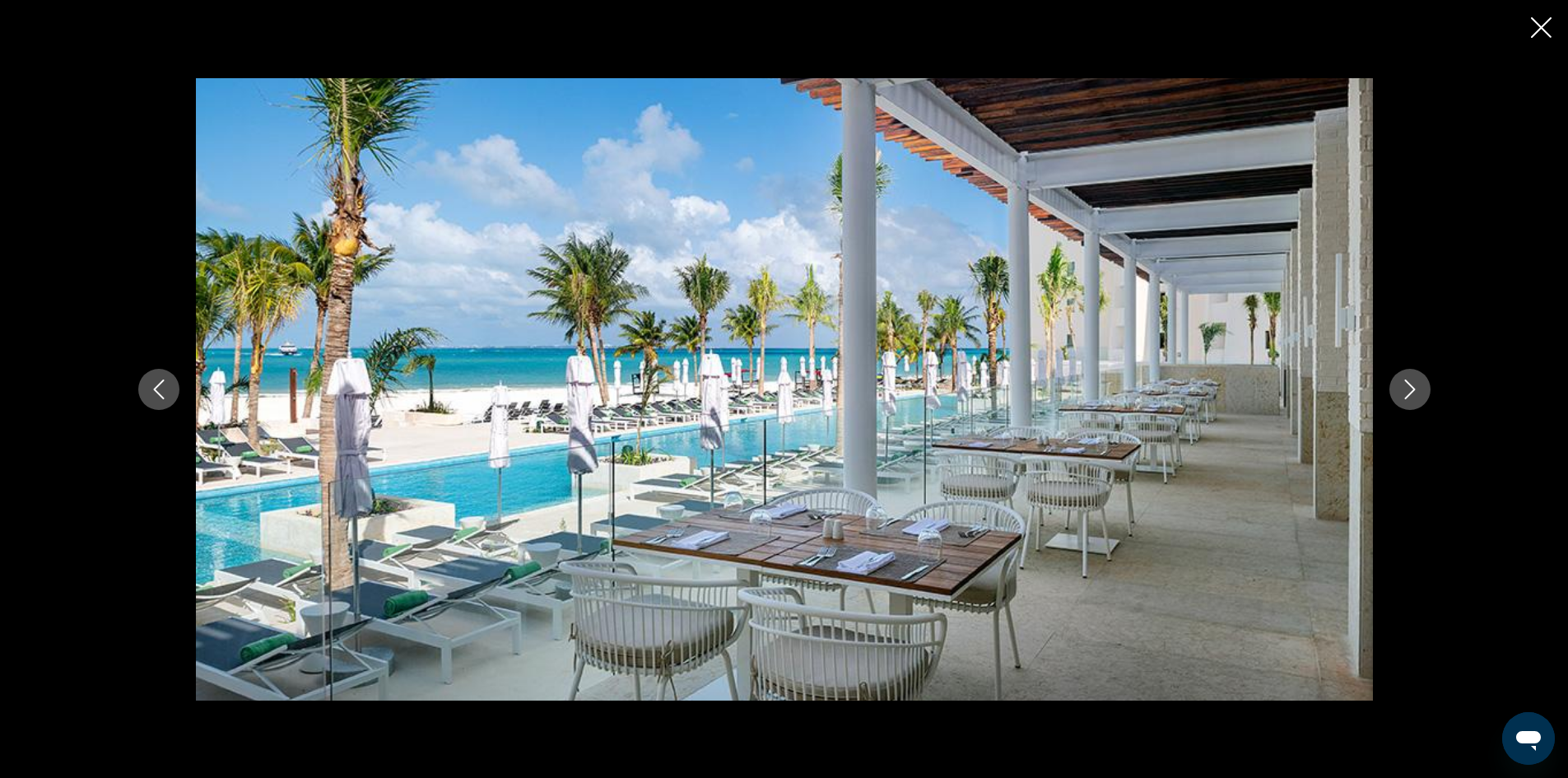
click at [1411, 385] on icon "Next image" at bounding box center [1410, 389] width 20 height 20
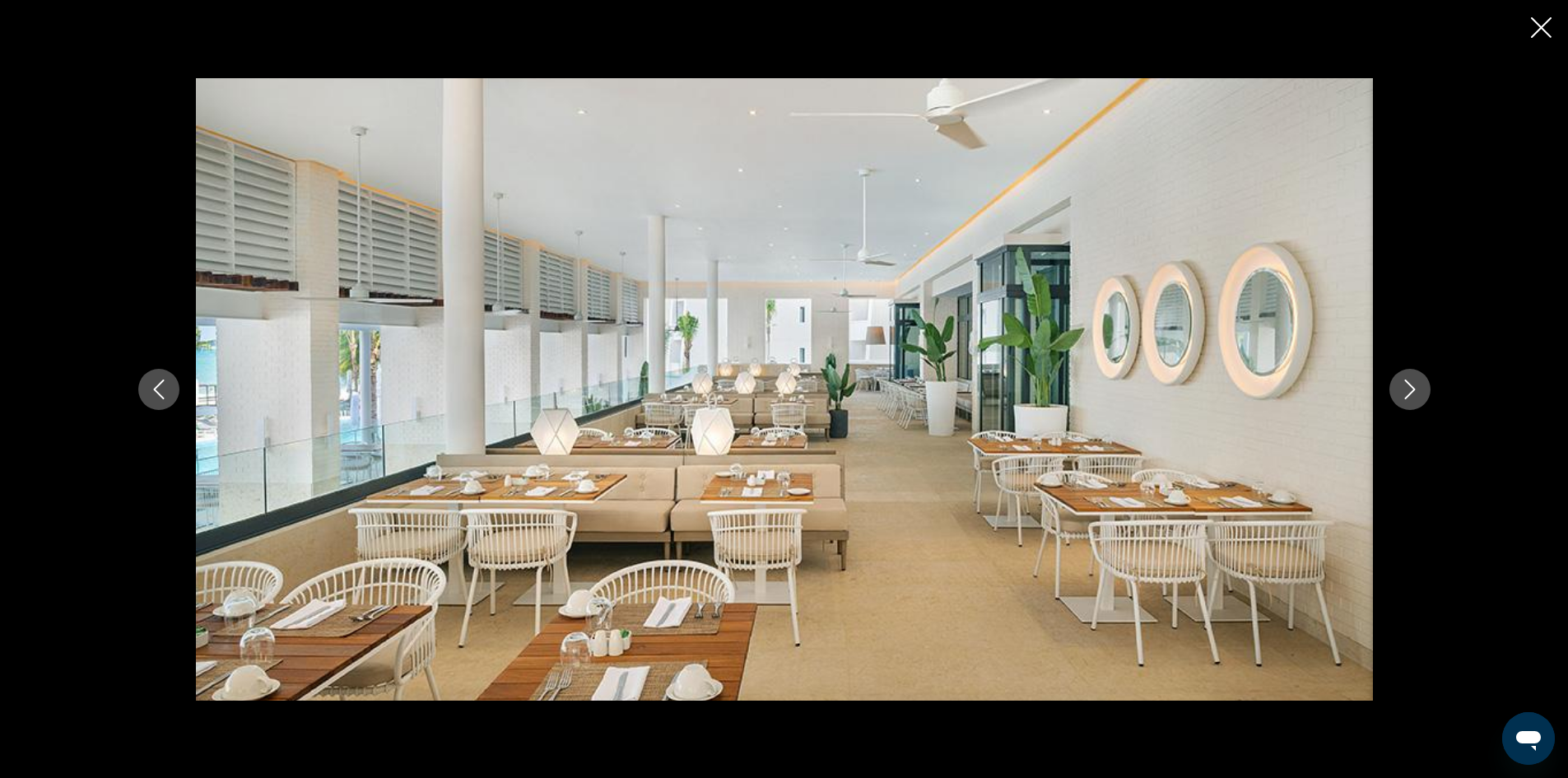
click at [1542, 24] on icon "Close slideshow" at bounding box center [1541, 28] width 21 height 21
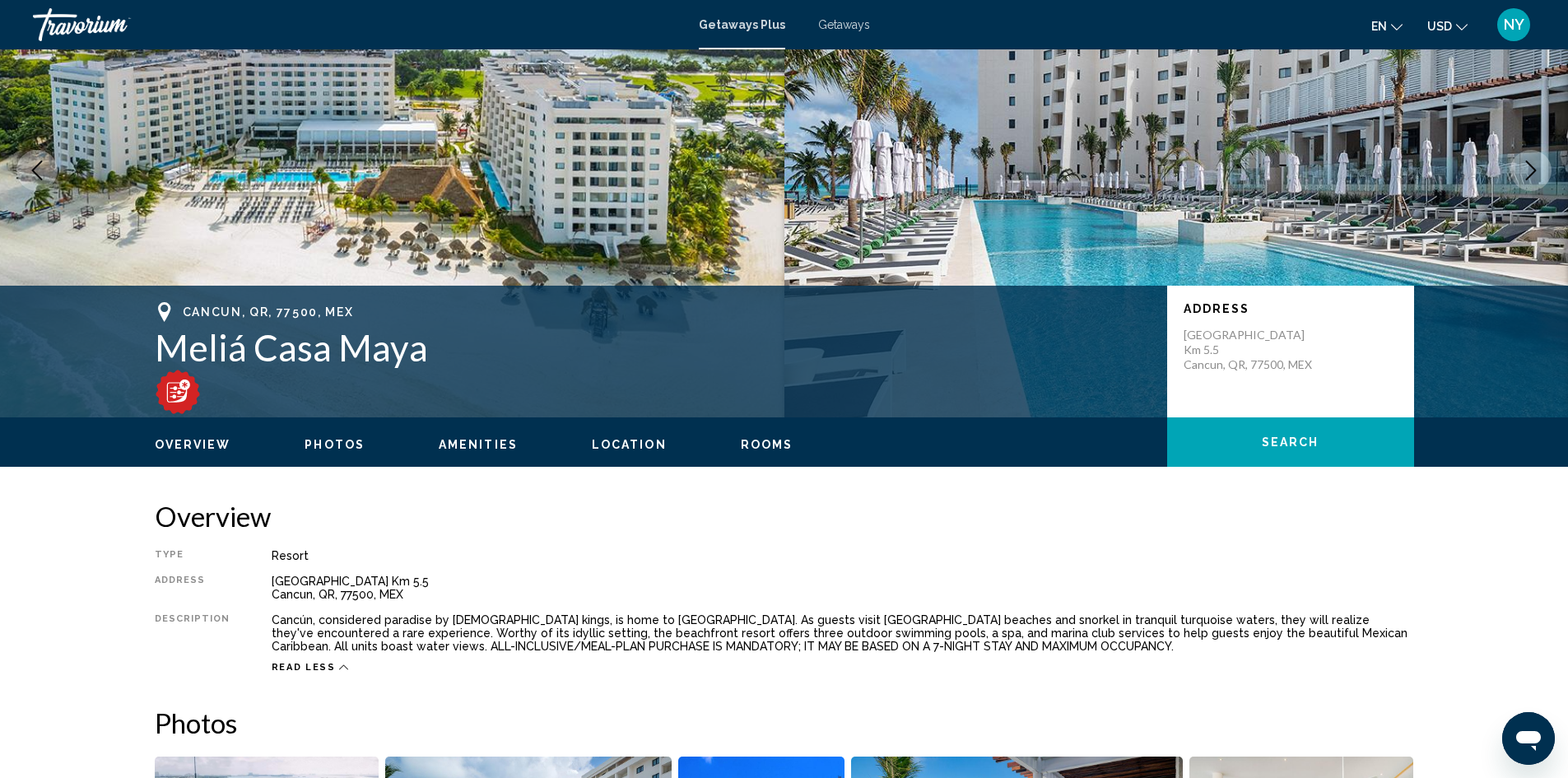
scroll to position [0, 0]
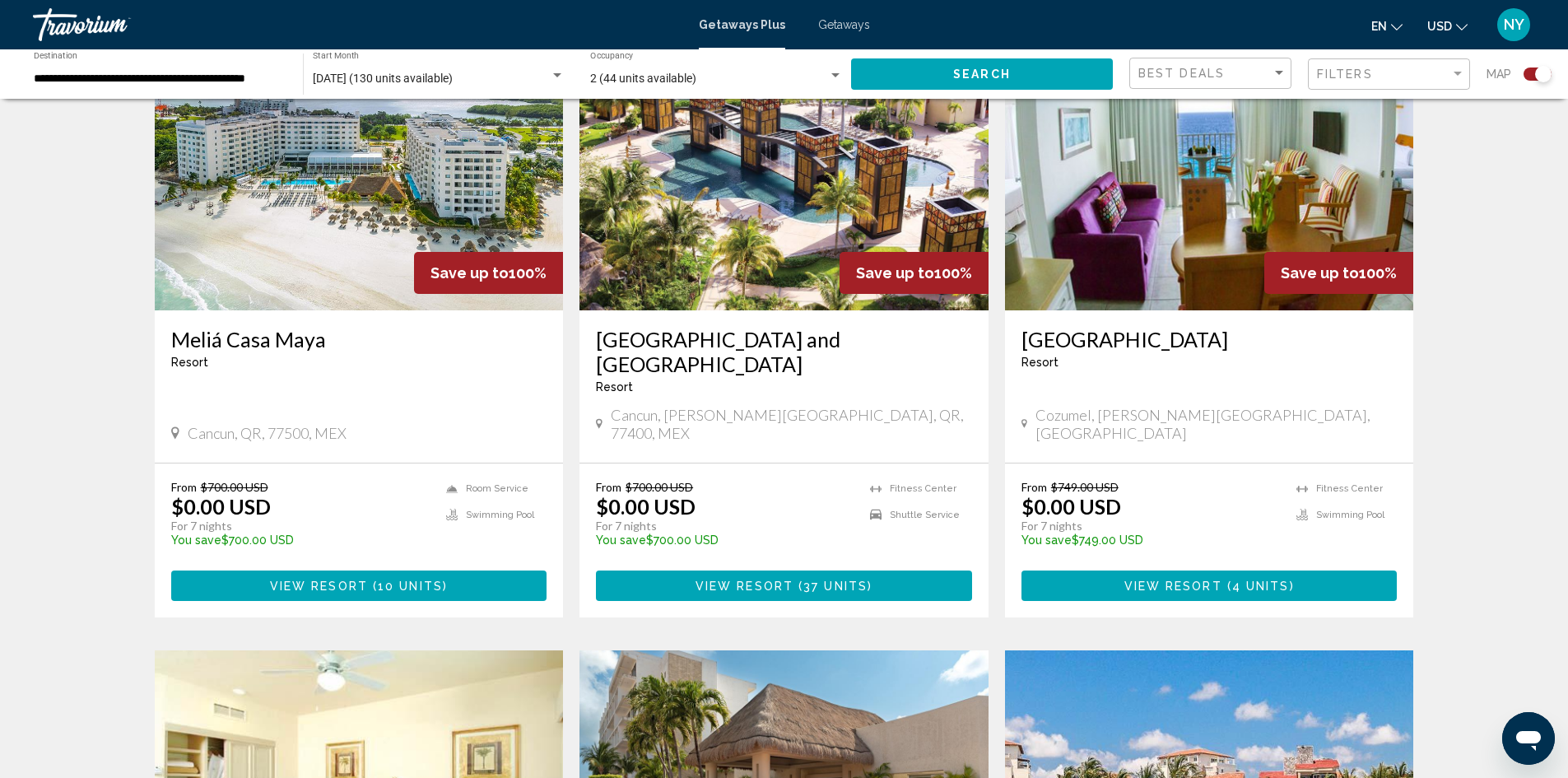
scroll to position [659, 0]
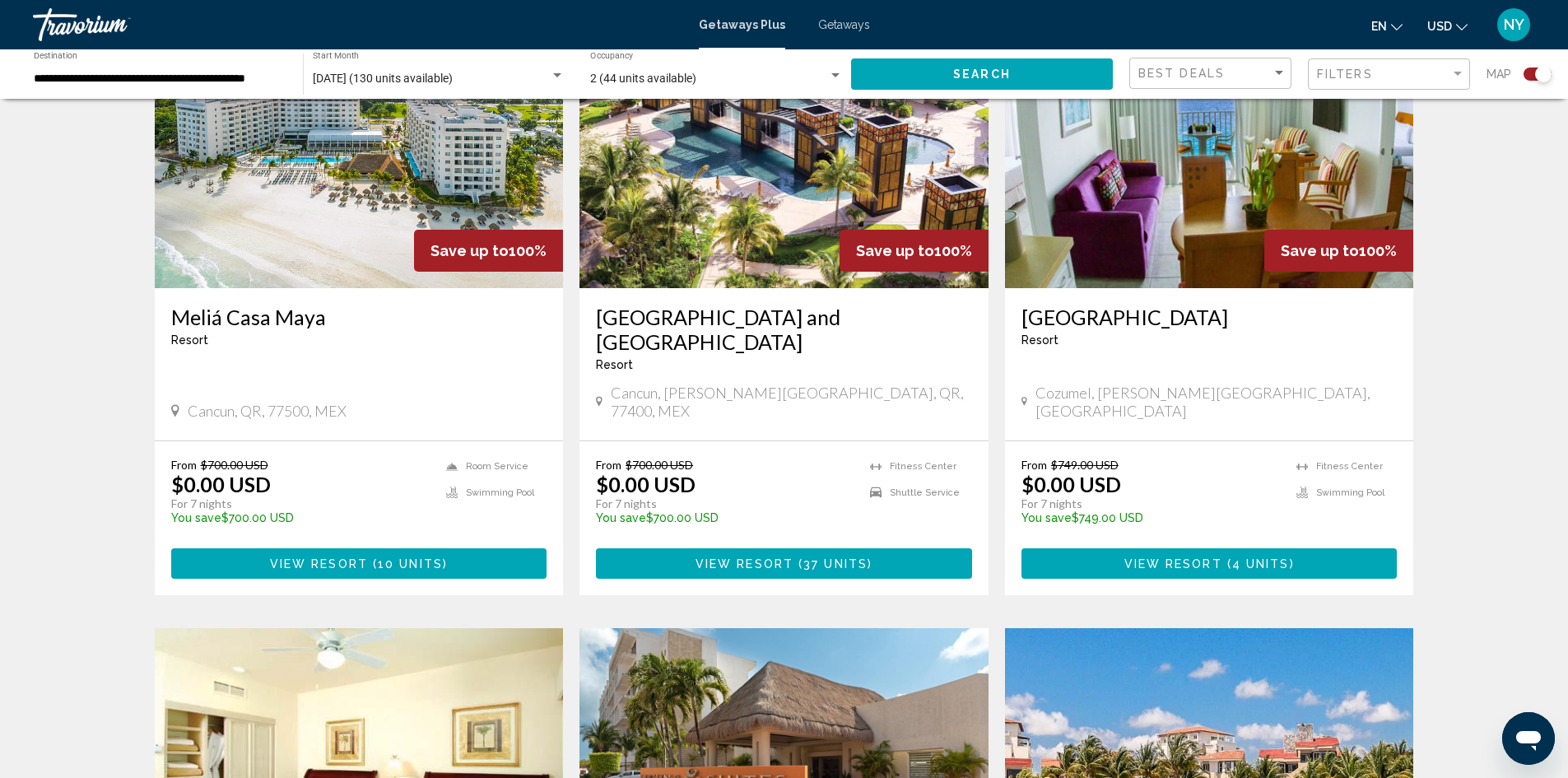
click at [776, 557] on span "View Resort" at bounding box center [744, 563] width 98 height 13
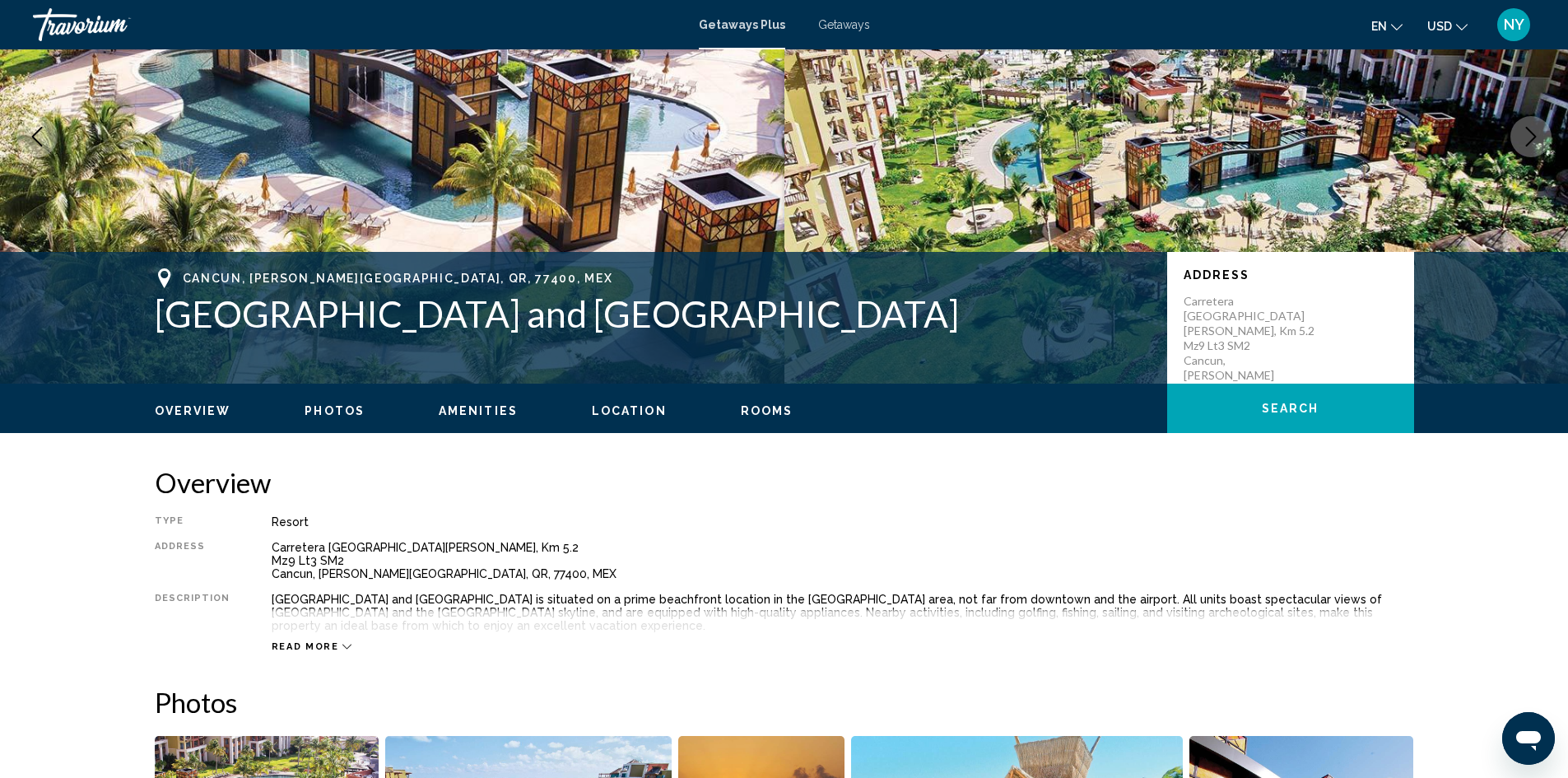
scroll to position [164, 0]
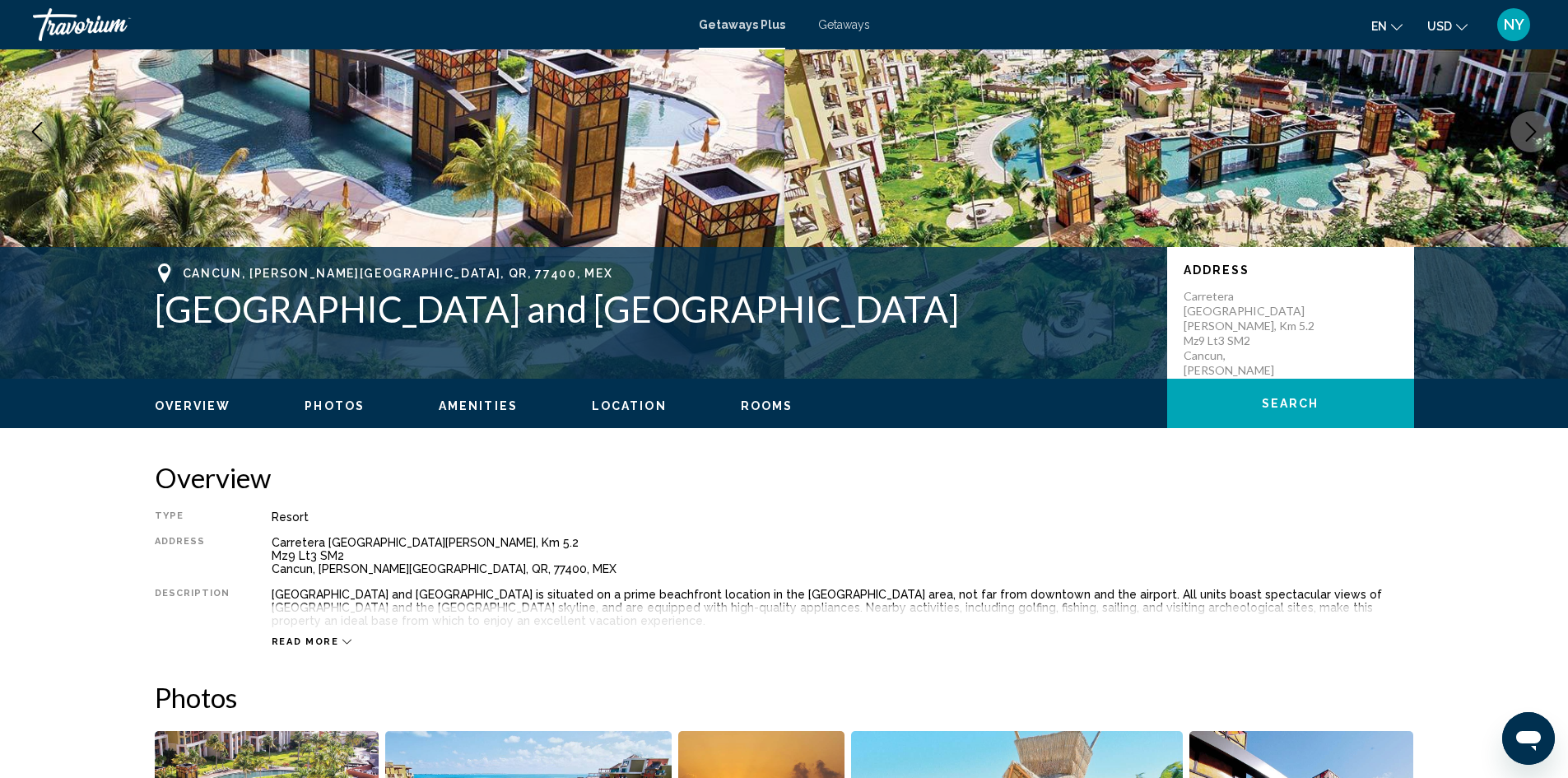
click at [308, 646] on span "Read more" at bounding box center [305, 641] width 67 height 10
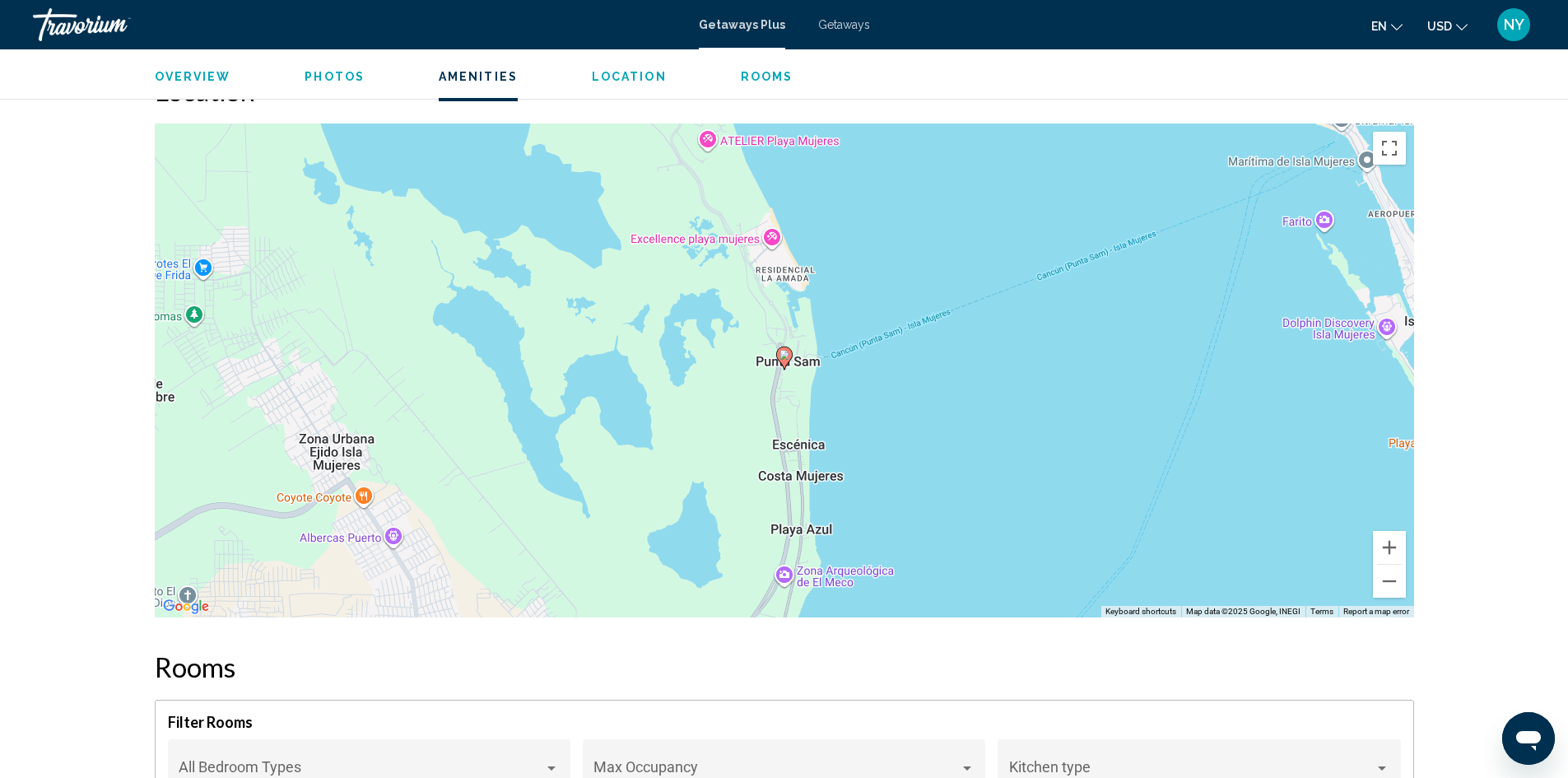
scroll to position [2019, 0]
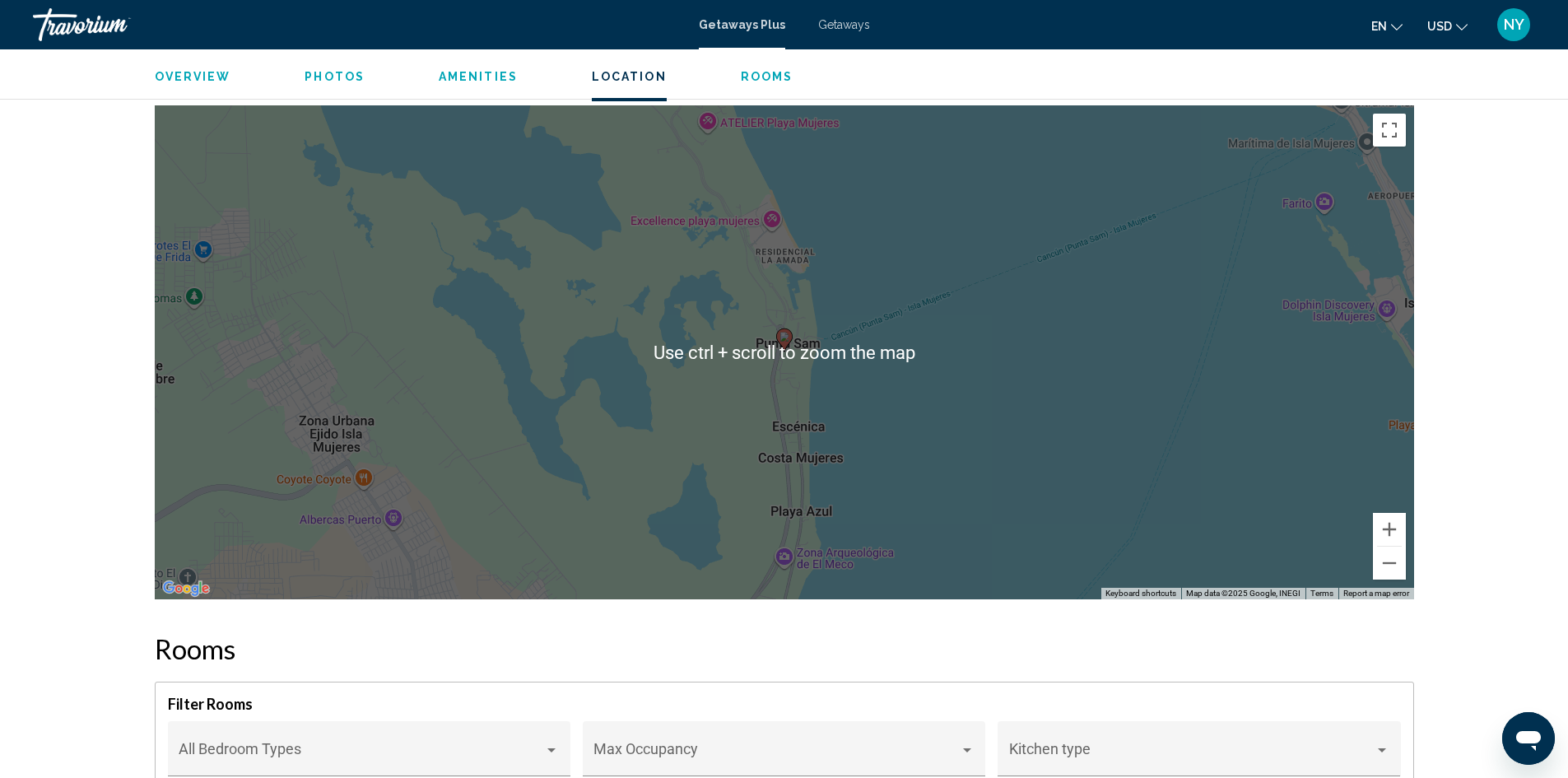
click at [1278, 500] on div "To activate drag with keyboard, press Alt + Enter. Once in keyboard drag state,…" at bounding box center [784, 352] width 1259 height 494
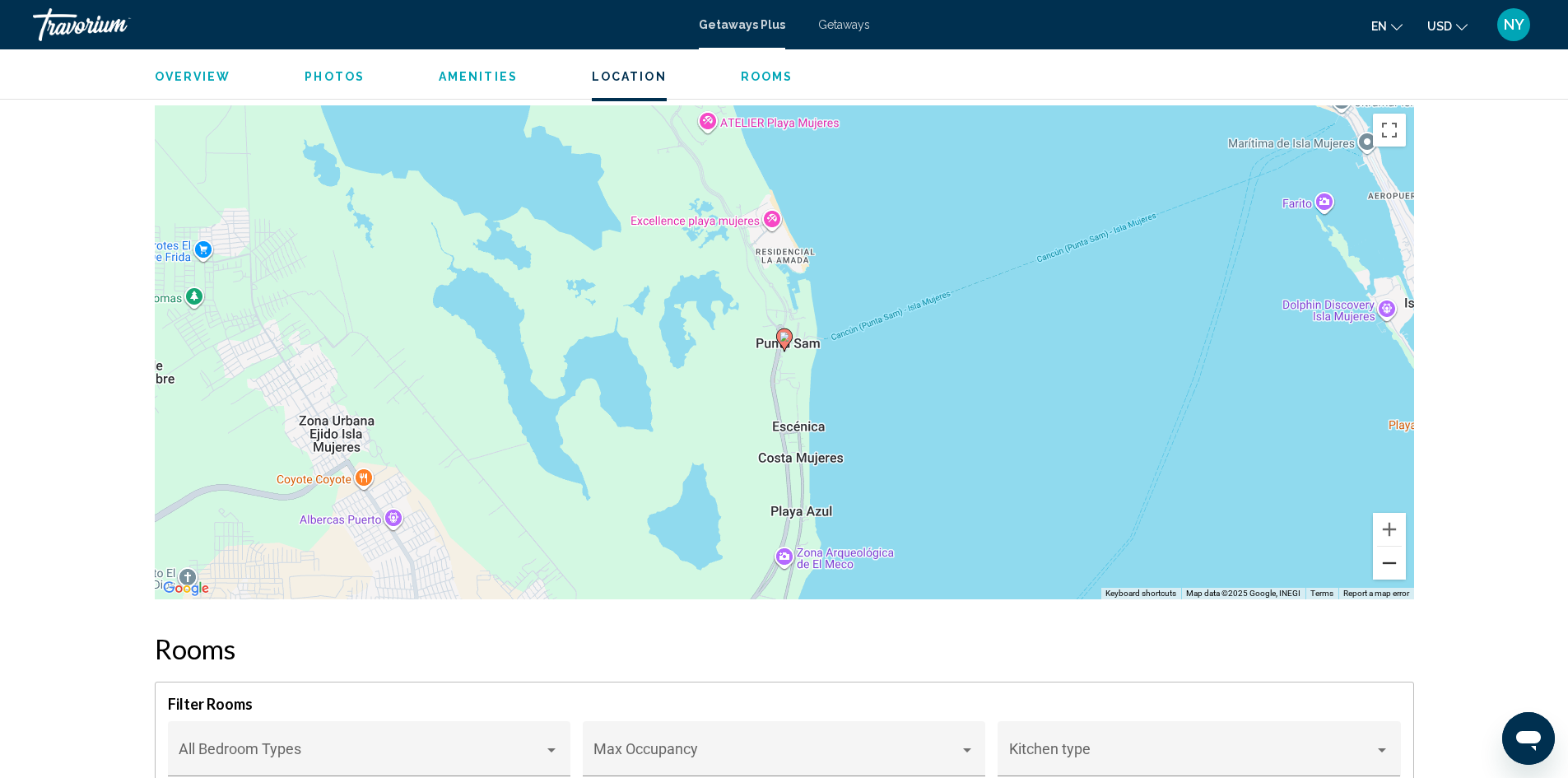
click at [1391, 563] on button "Zoom out" at bounding box center [1390, 563] width 33 height 33
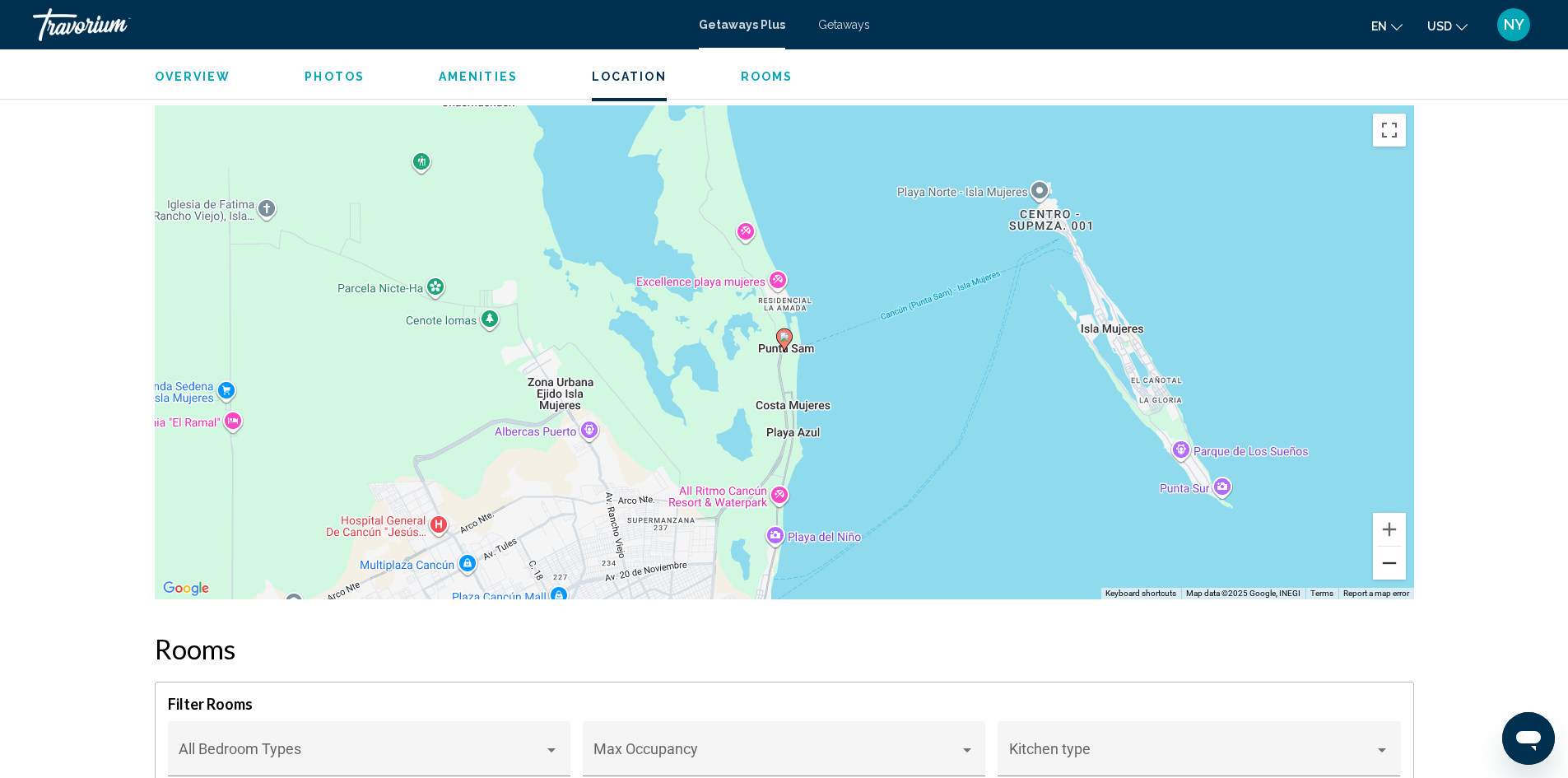
click at [1391, 563] on button "Zoom out" at bounding box center [1390, 563] width 33 height 33
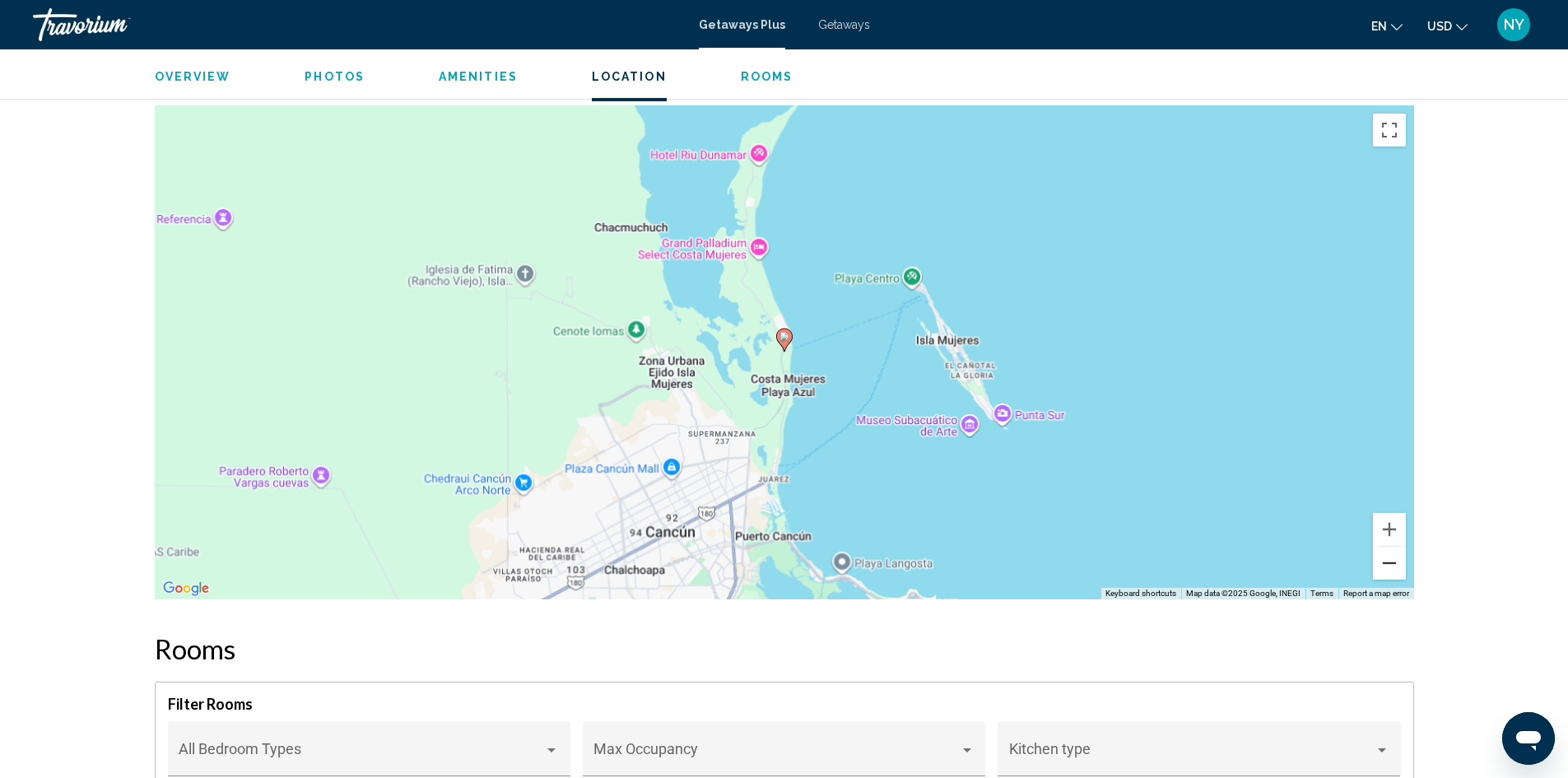
click at [1391, 563] on button "Zoom out" at bounding box center [1390, 563] width 33 height 33
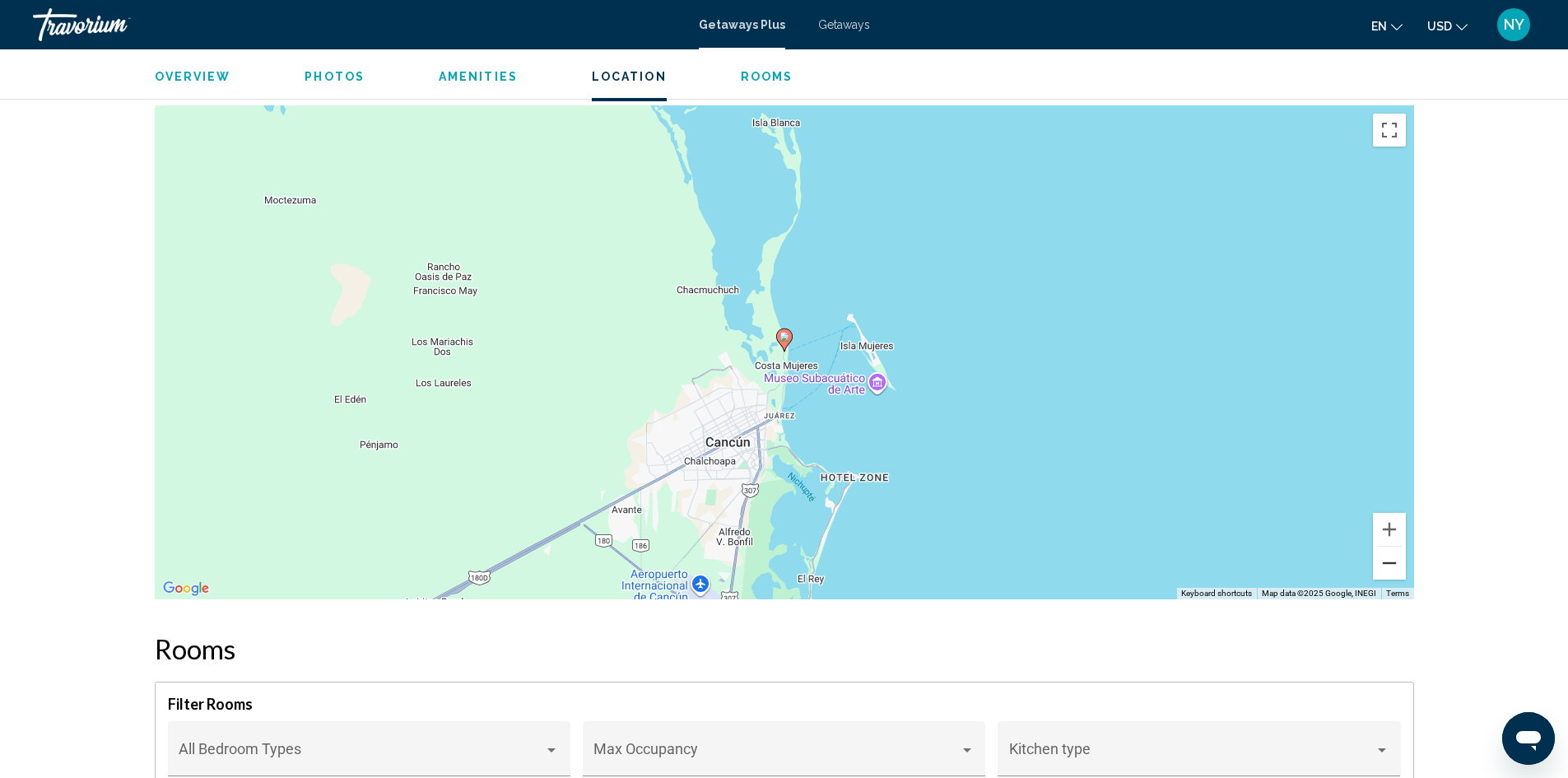
click at [1391, 563] on button "Zoom out" at bounding box center [1390, 563] width 33 height 33
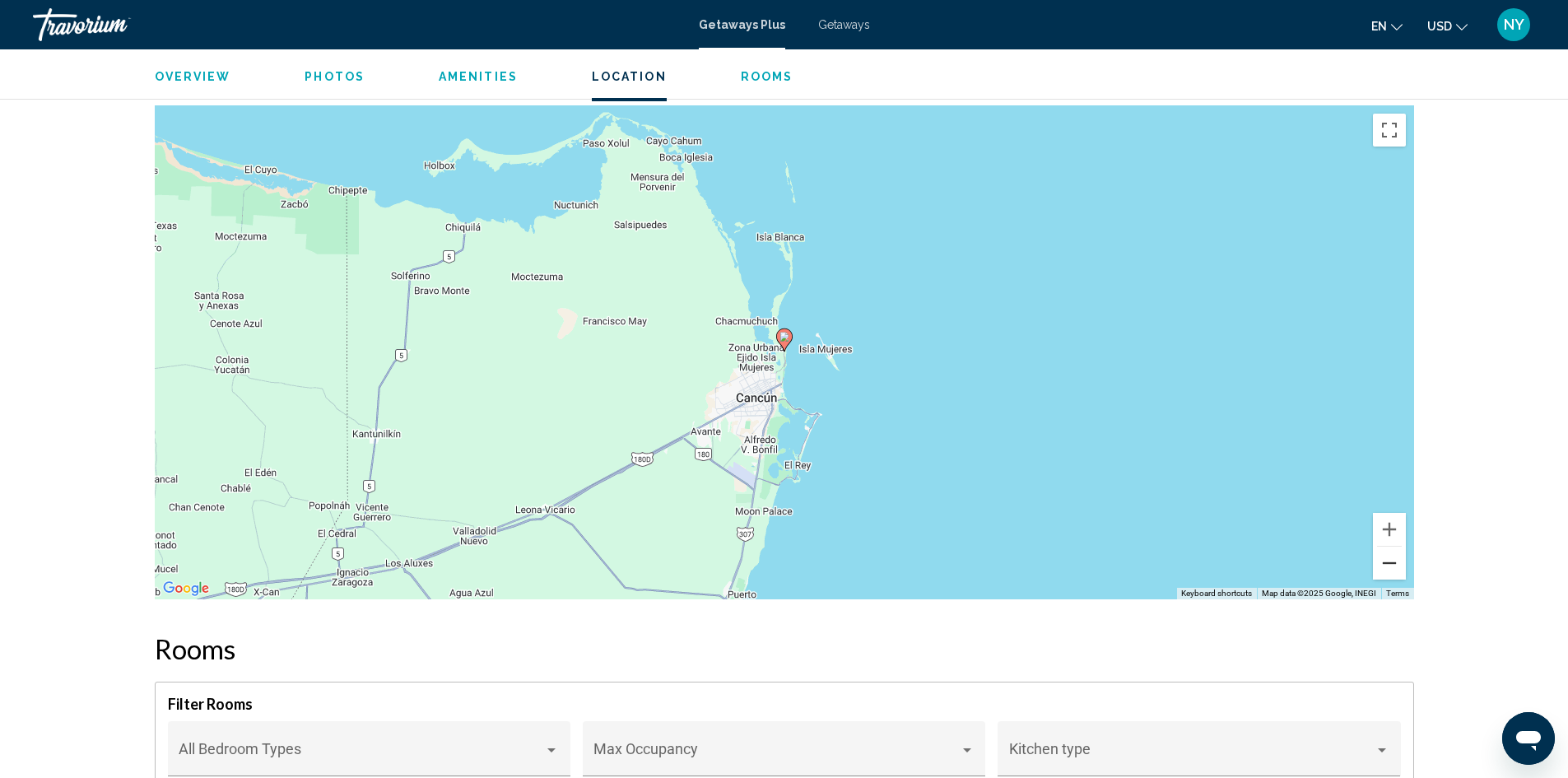
click at [1391, 563] on button "Zoom out" at bounding box center [1390, 563] width 33 height 33
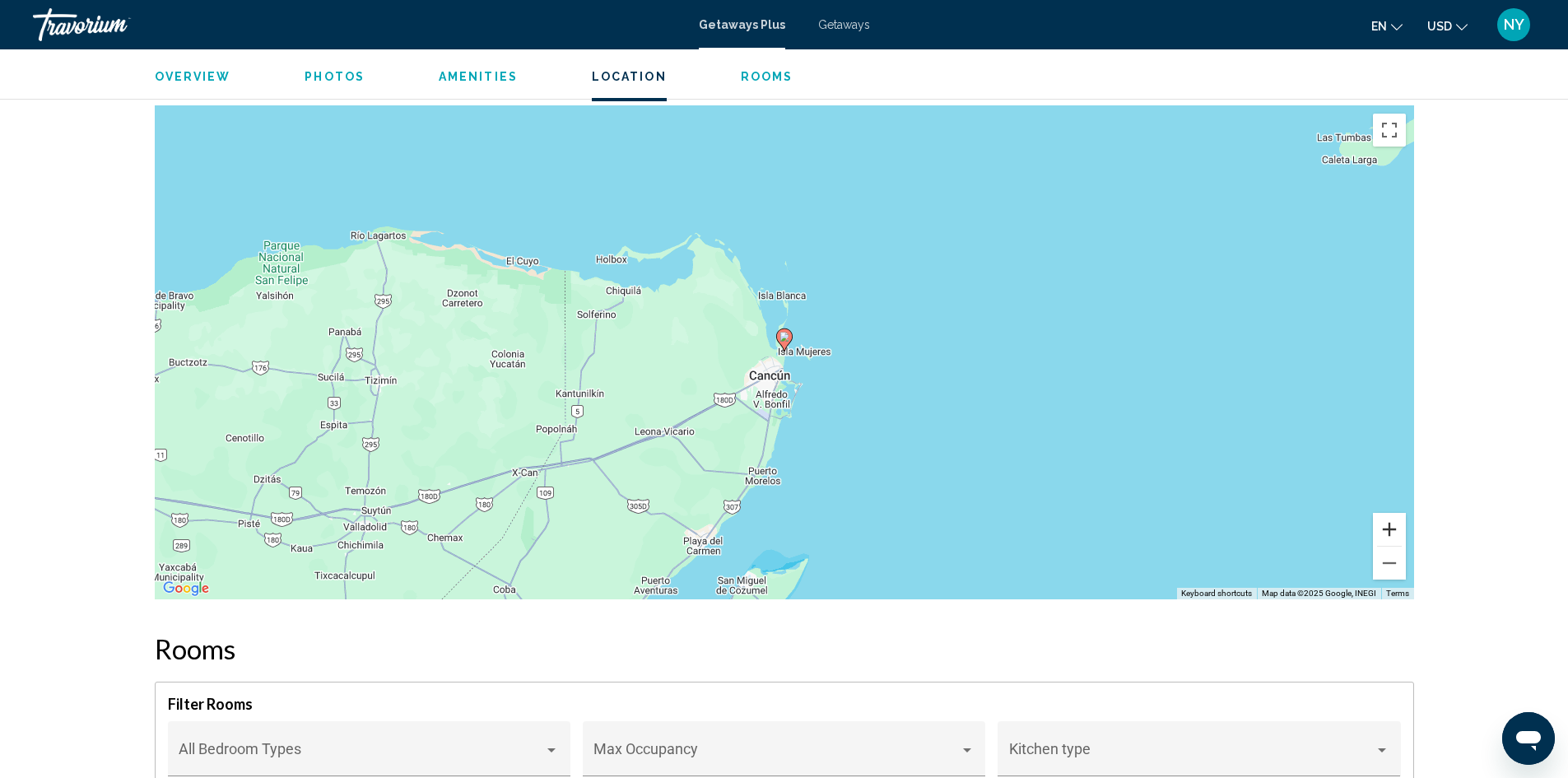
click at [1385, 527] on button "Zoom in" at bounding box center [1390, 530] width 33 height 33
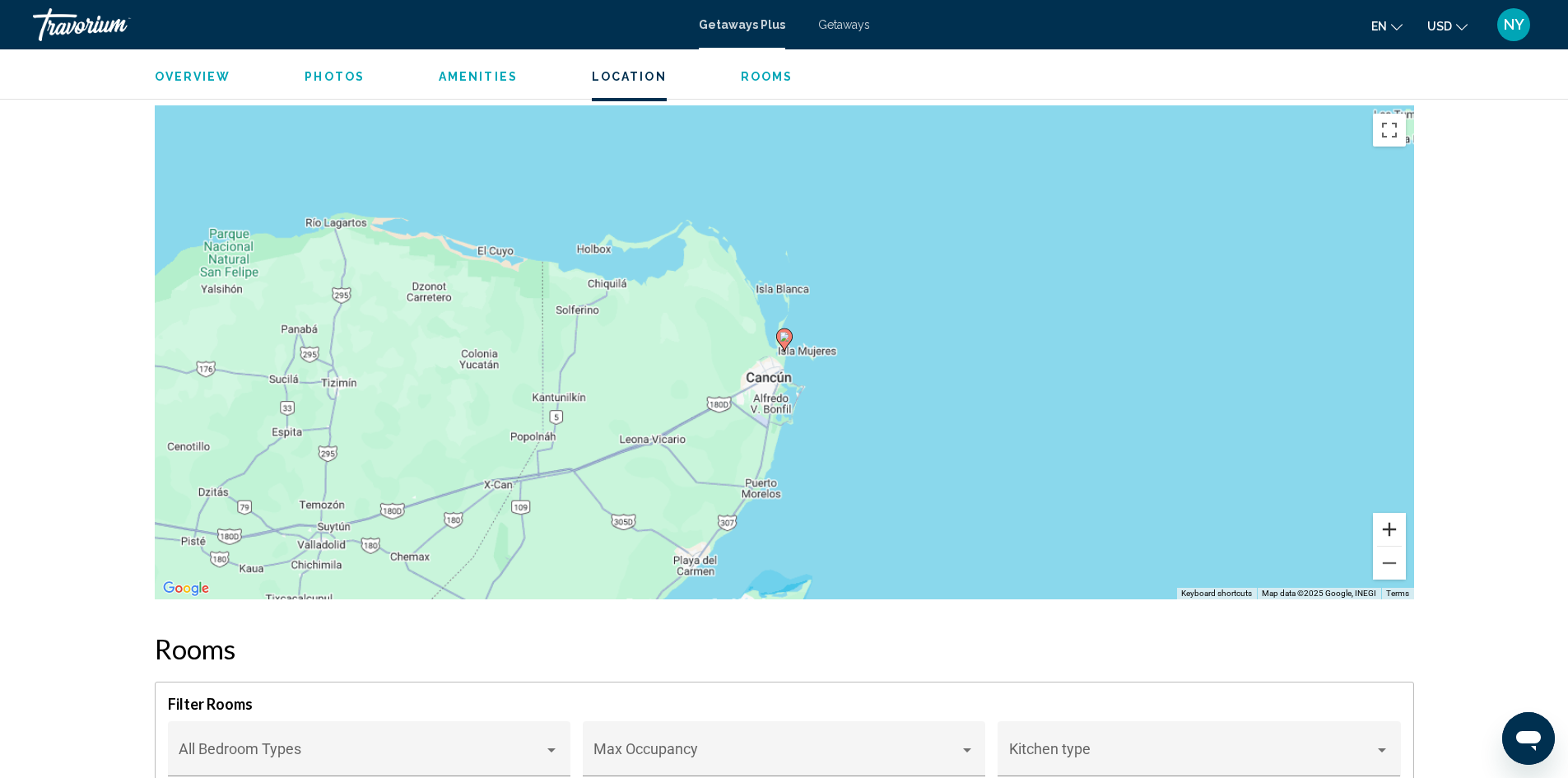
click at [1385, 527] on button "Zoom in" at bounding box center [1390, 530] width 33 height 33
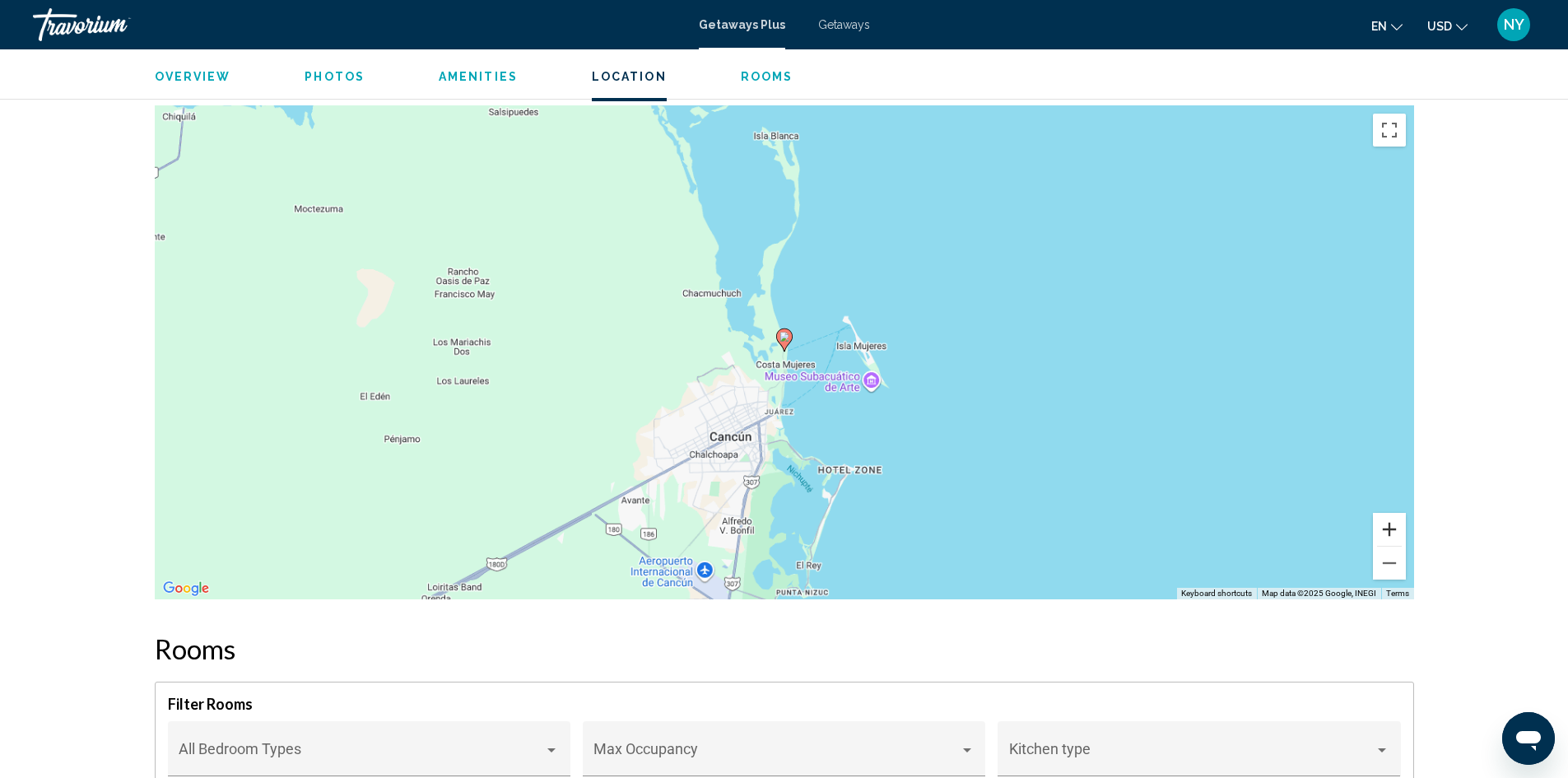
click at [1385, 527] on button "Zoom in" at bounding box center [1390, 530] width 33 height 33
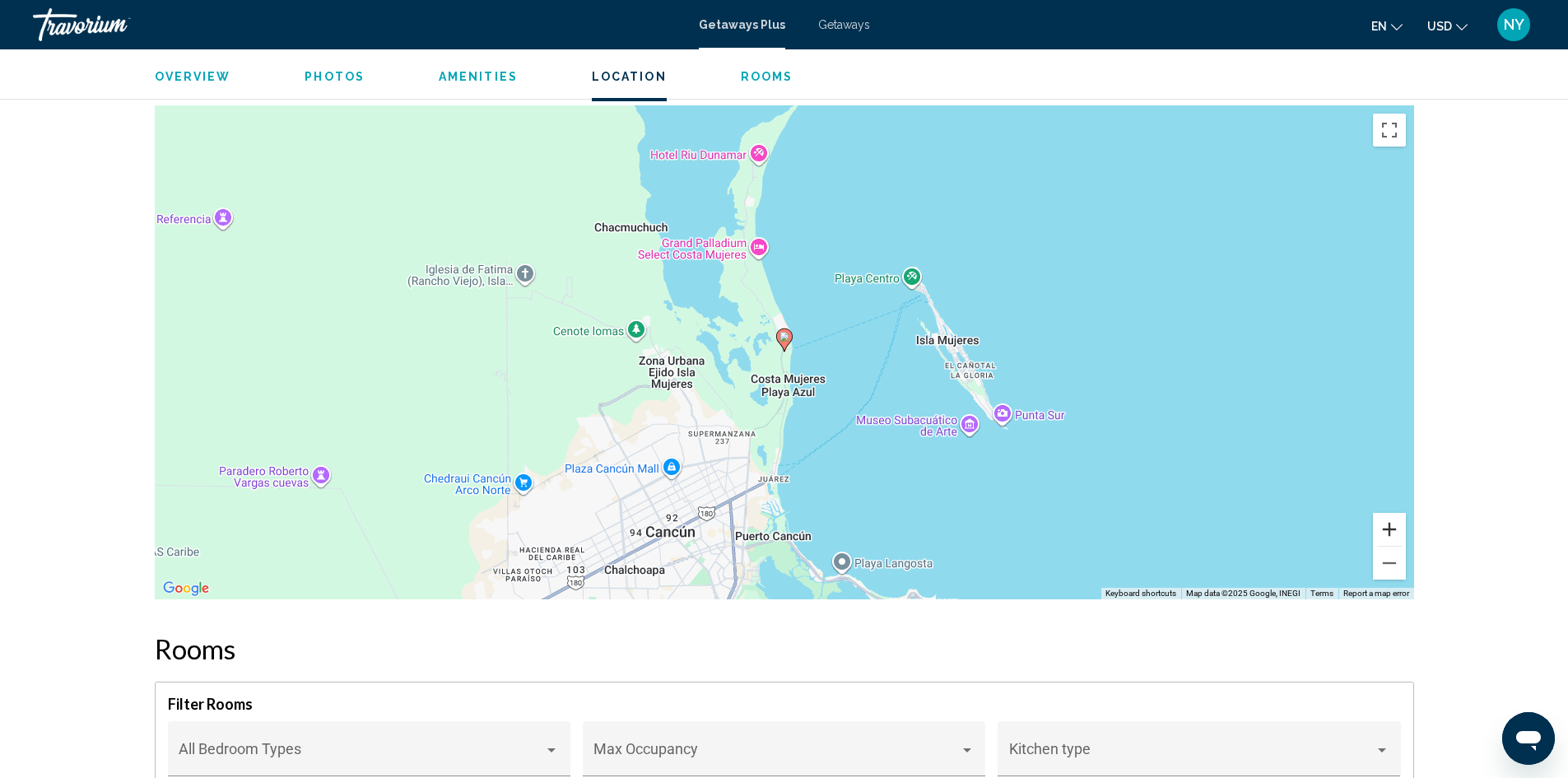
click at [1391, 524] on button "Zoom in" at bounding box center [1390, 530] width 33 height 33
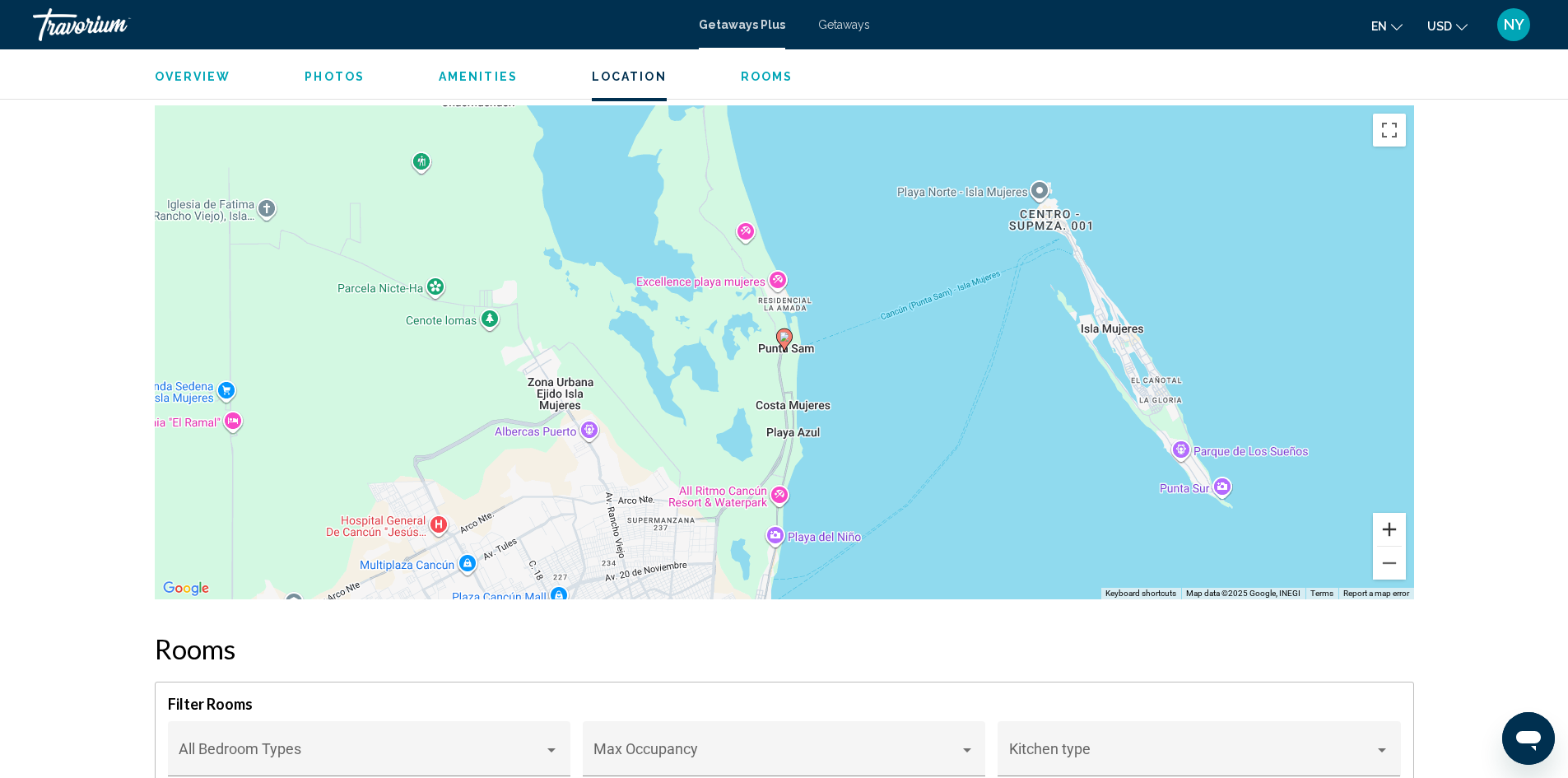
click at [1391, 524] on button "Zoom in" at bounding box center [1390, 530] width 33 height 33
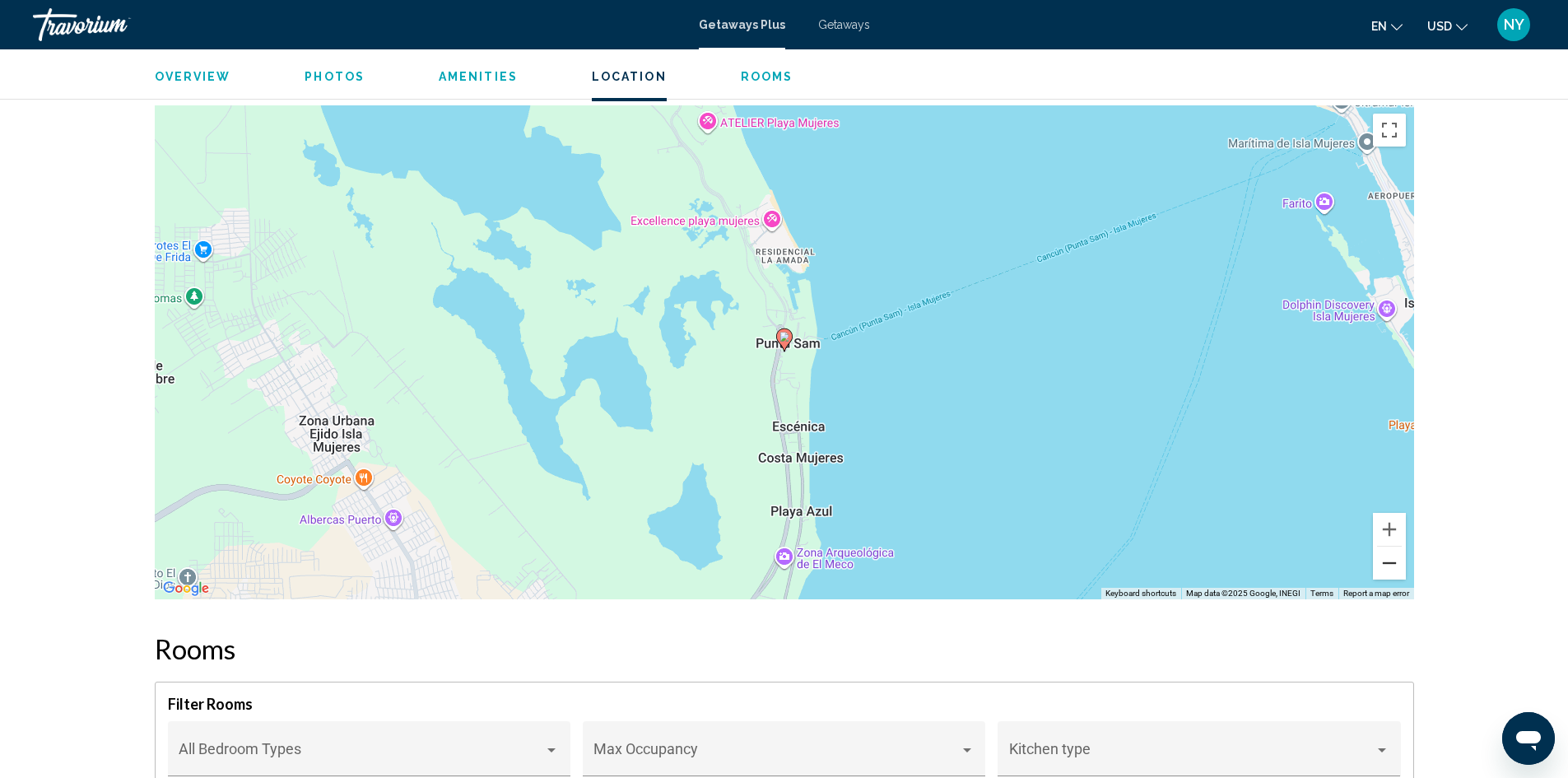
click at [1392, 561] on button "Zoom out" at bounding box center [1390, 563] width 33 height 33
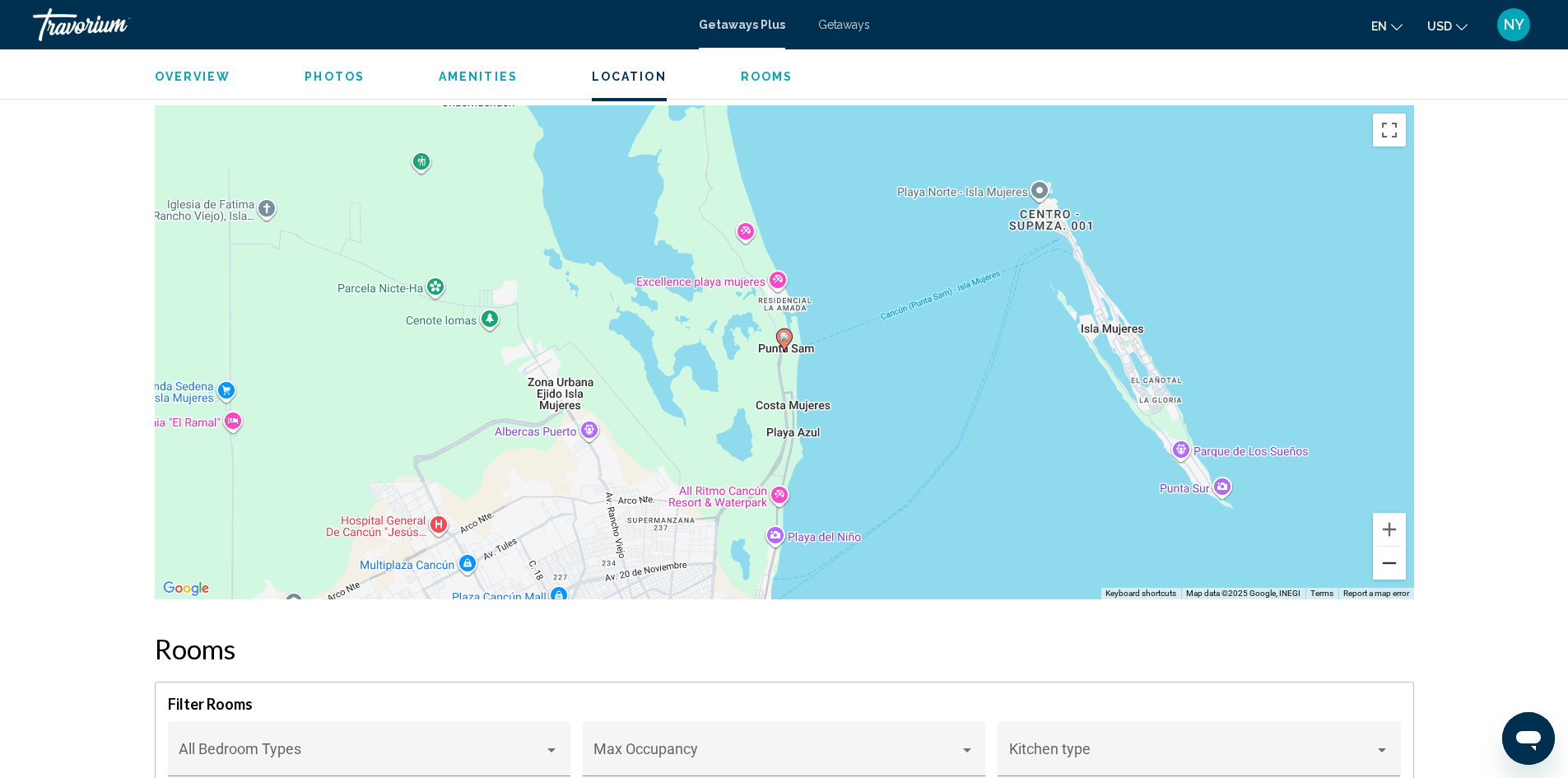
click at [1392, 561] on button "Zoom out" at bounding box center [1390, 563] width 33 height 33
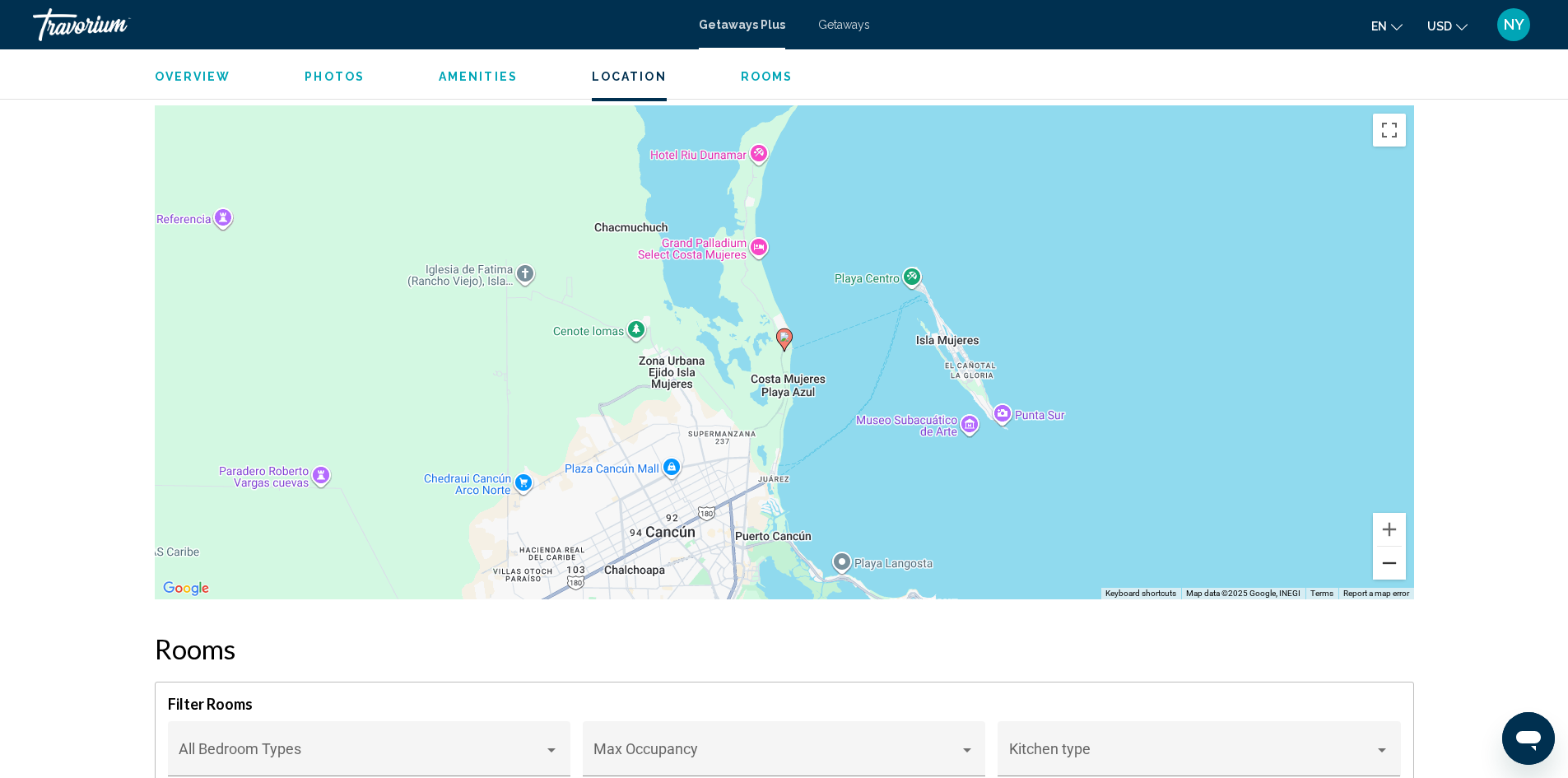
click at [1392, 561] on button "Zoom out" at bounding box center [1390, 563] width 33 height 33
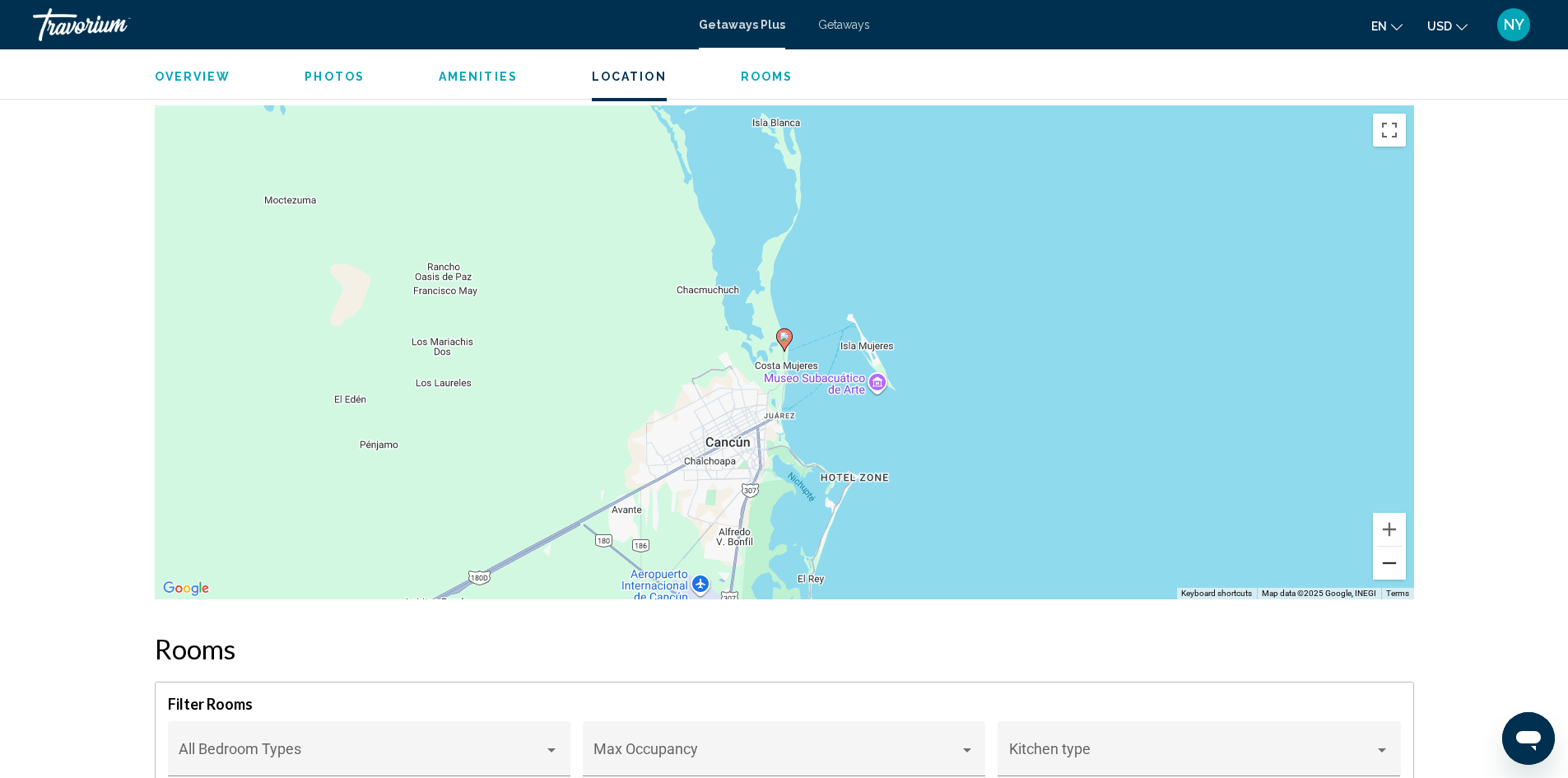
click at [1385, 565] on button "Zoom out" at bounding box center [1390, 563] width 33 height 33
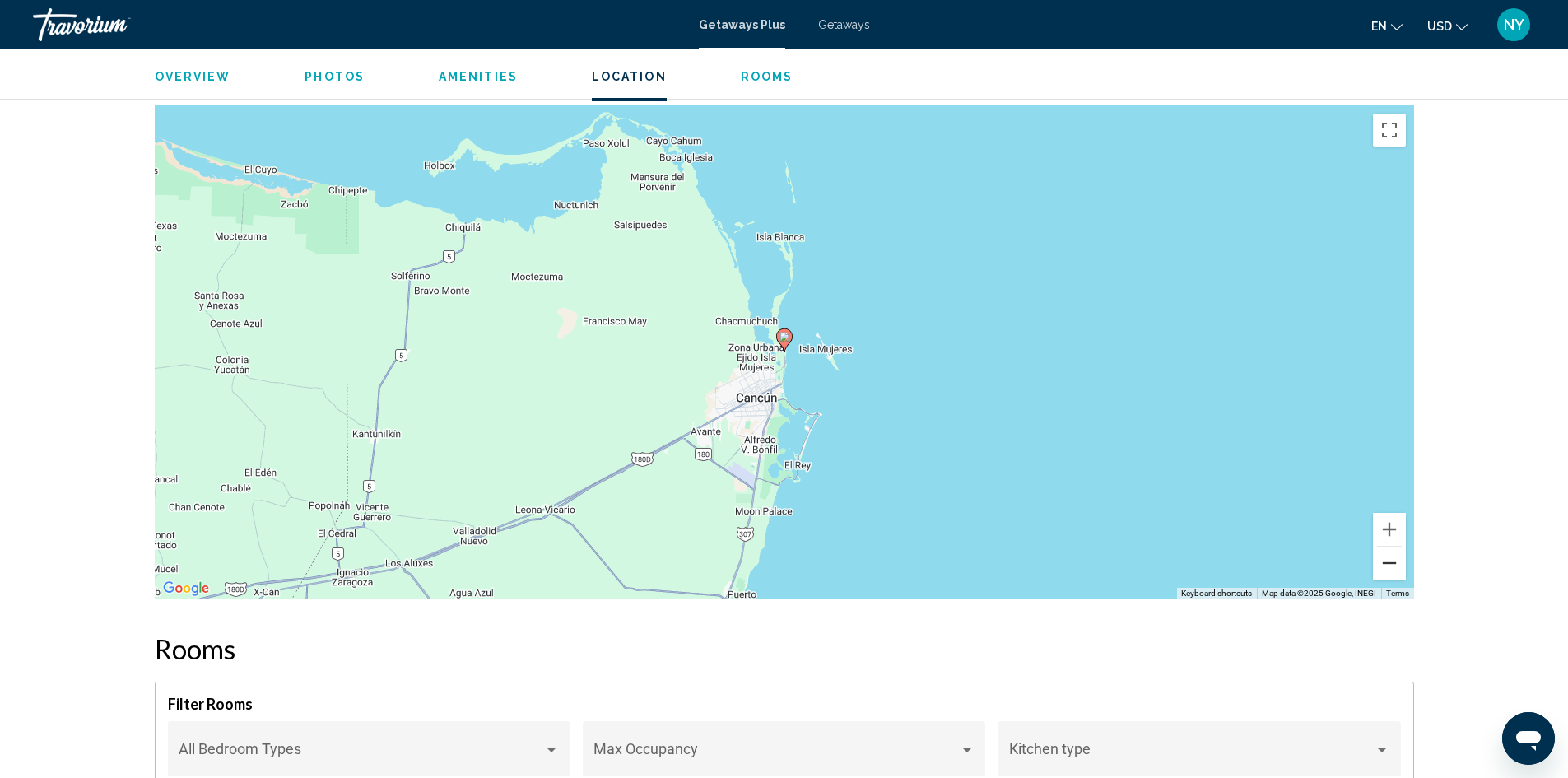
click at [1385, 564] on button "Zoom out" at bounding box center [1390, 563] width 33 height 33
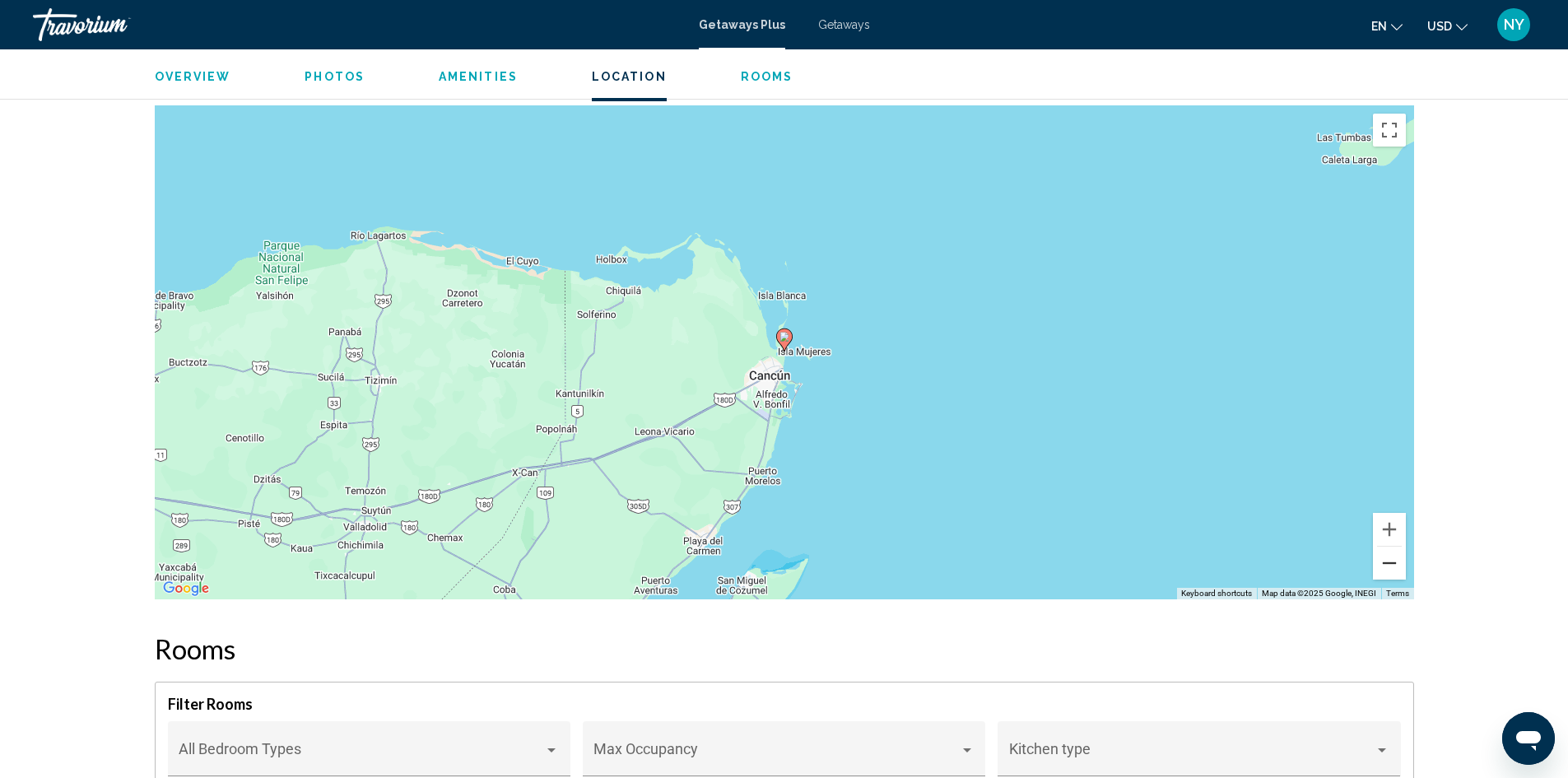
click at [1387, 564] on button "Zoom out" at bounding box center [1390, 563] width 33 height 33
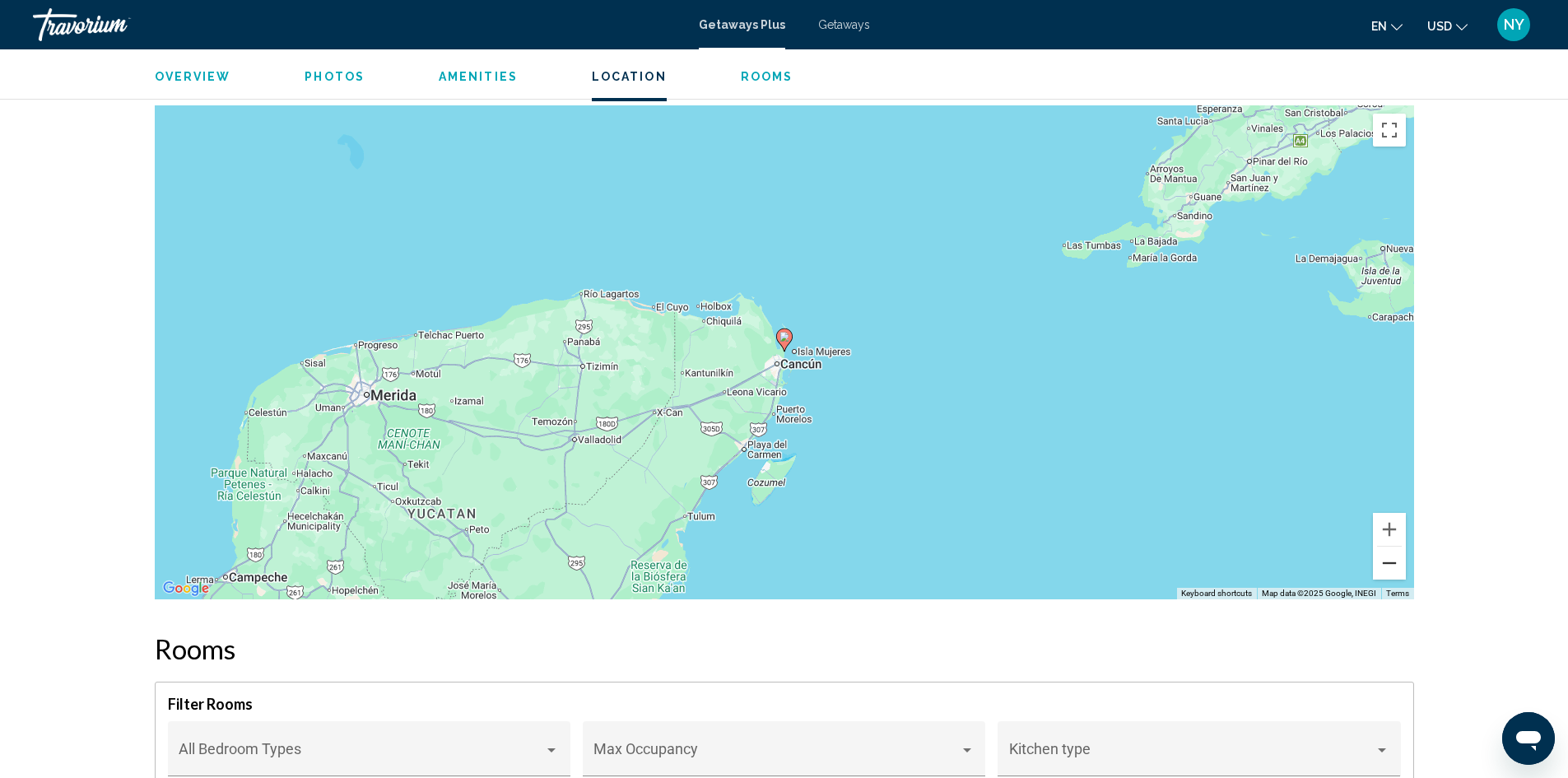
click at [1387, 564] on button "Zoom out" at bounding box center [1390, 563] width 33 height 33
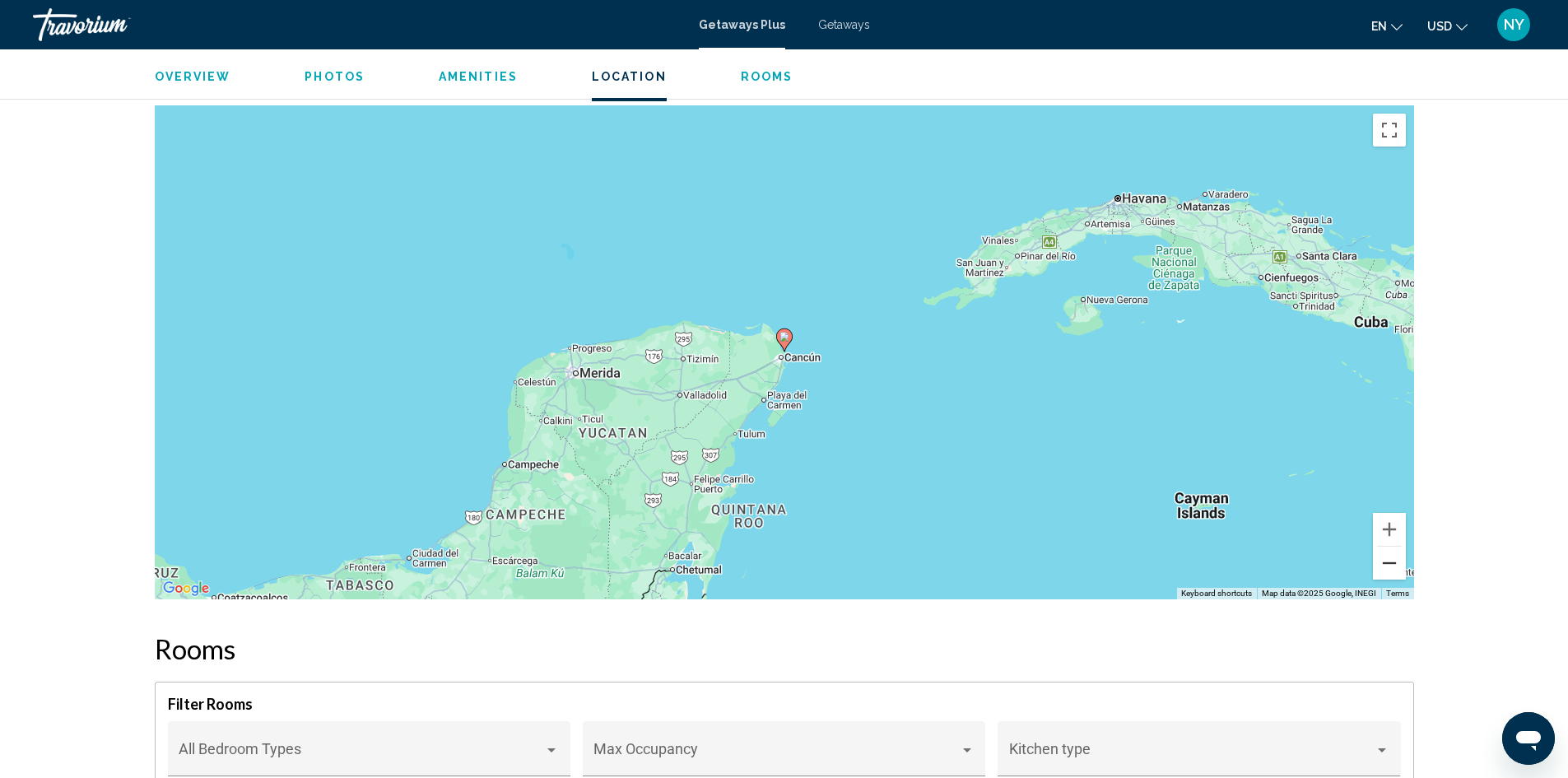
click at [1381, 556] on button "Zoom out" at bounding box center [1390, 563] width 33 height 33
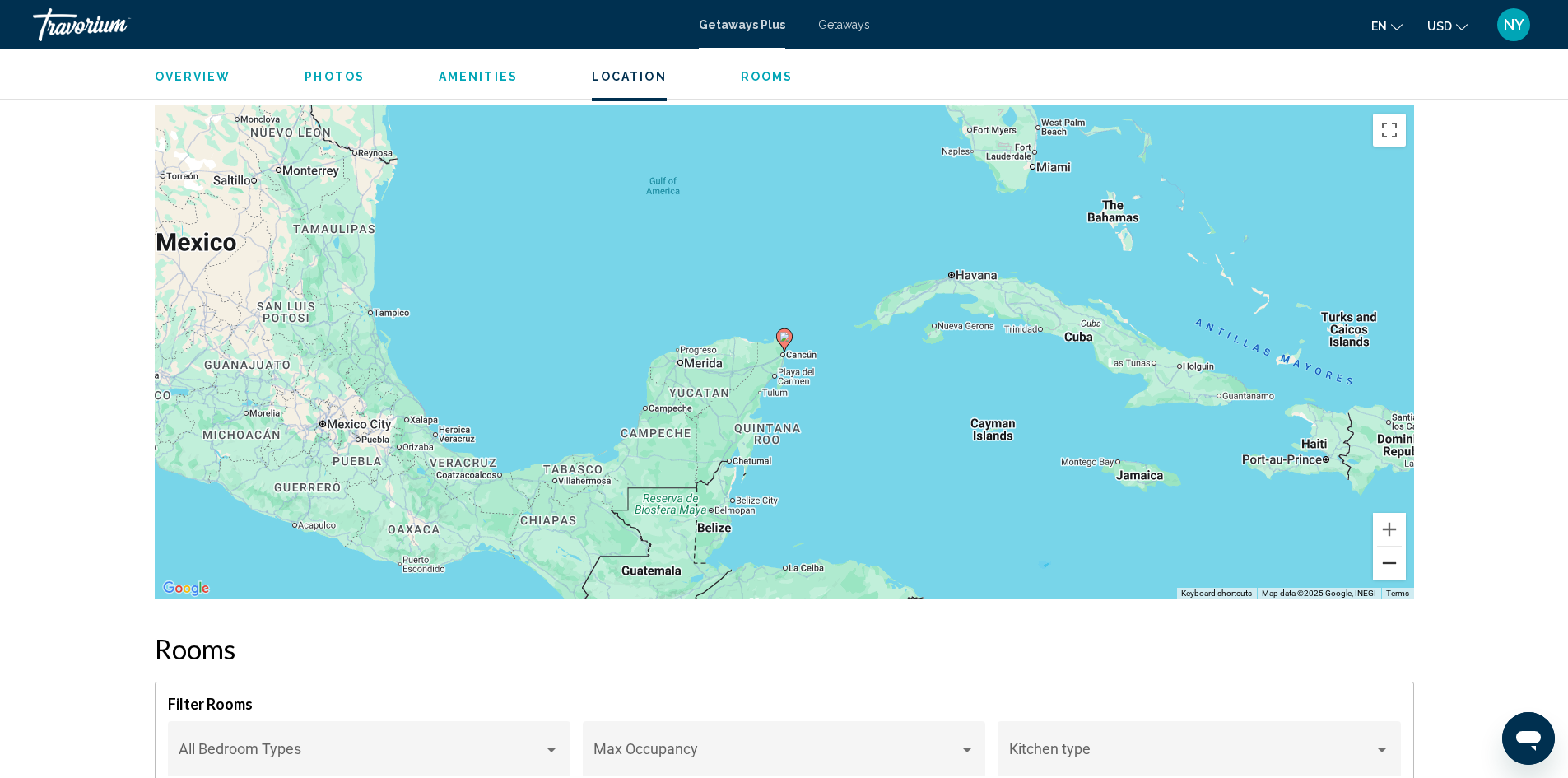
click at [1381, 556] on button "Zoom out" at bounding box center [1390, 563] width 33 height 33
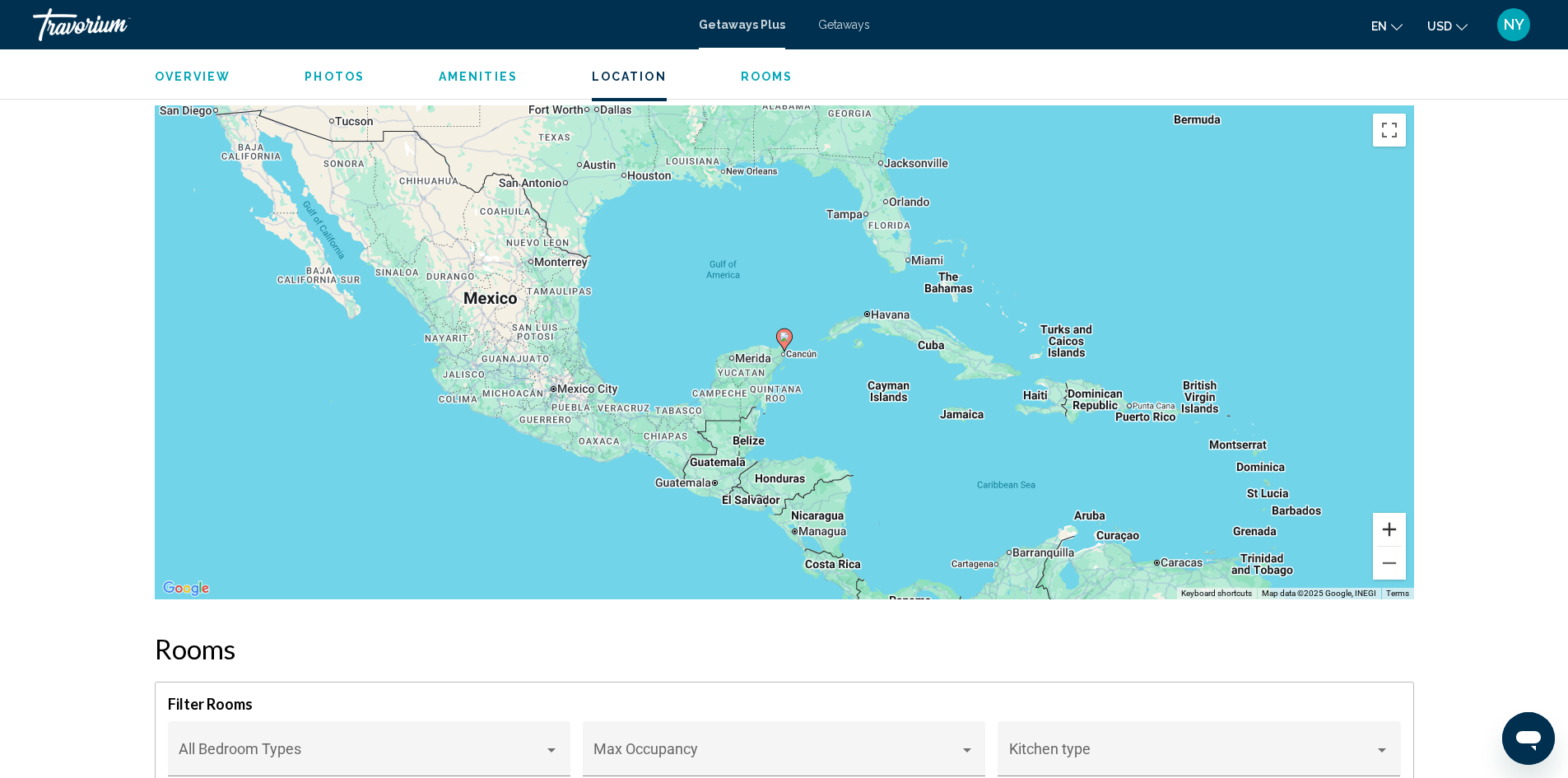
click at [1391, 534] on button "Zoom in" at bounding box center [1390, 530] width 33 height 33
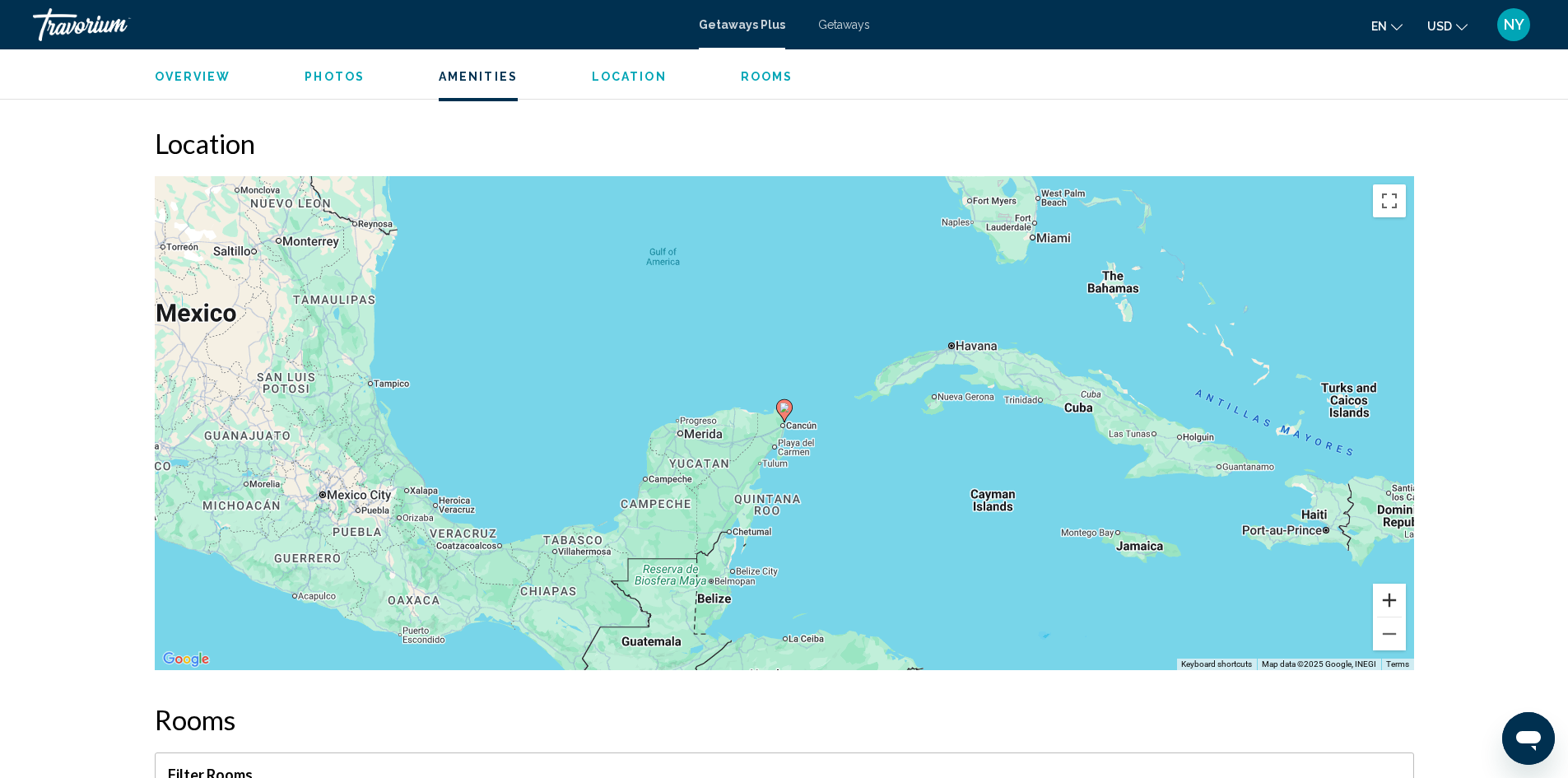
scroll to position [1954, 0]
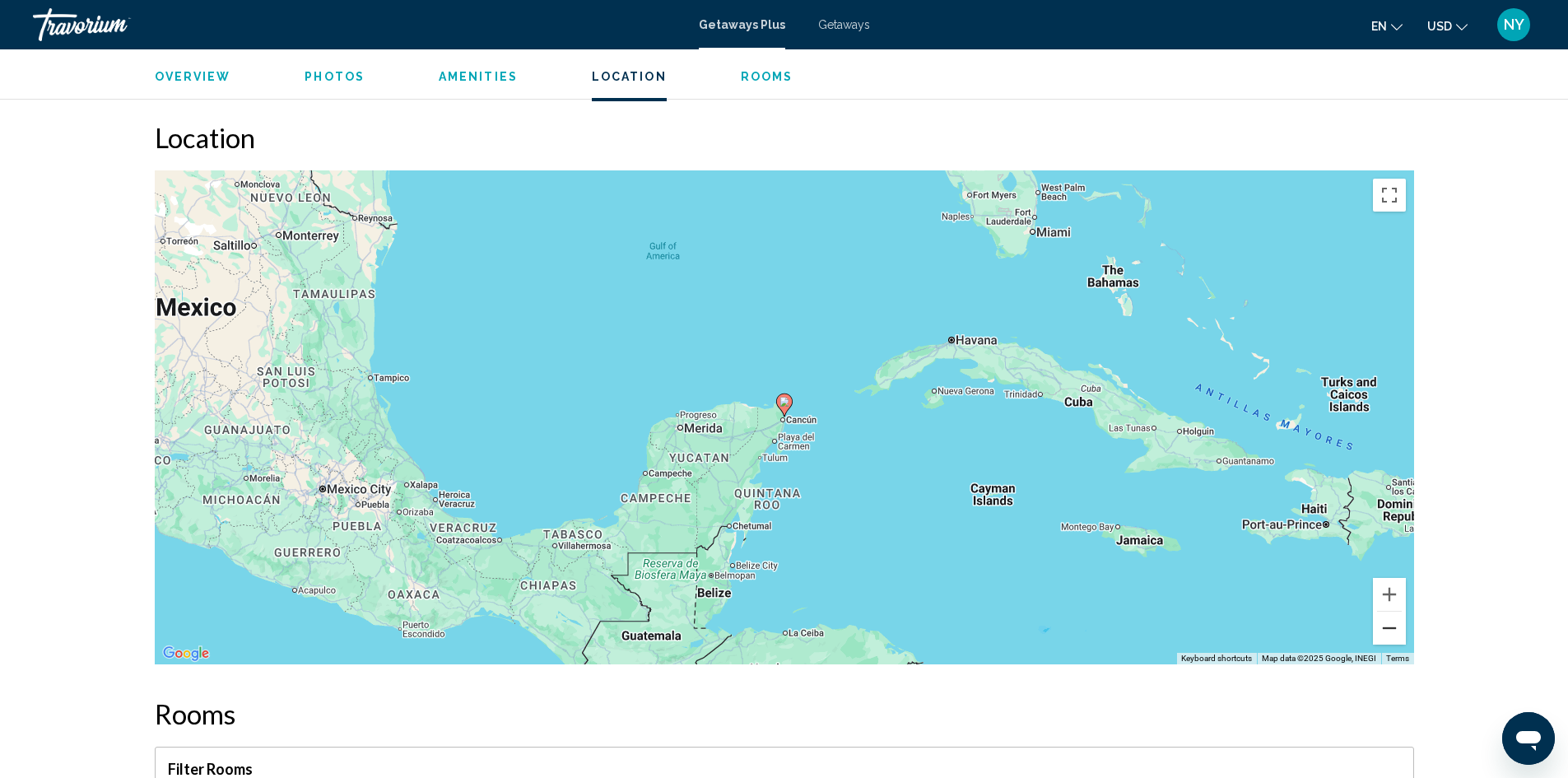
click at [1395, 632] on button "Zoom out" at bounding box center [1390, 628] width 33 height 33
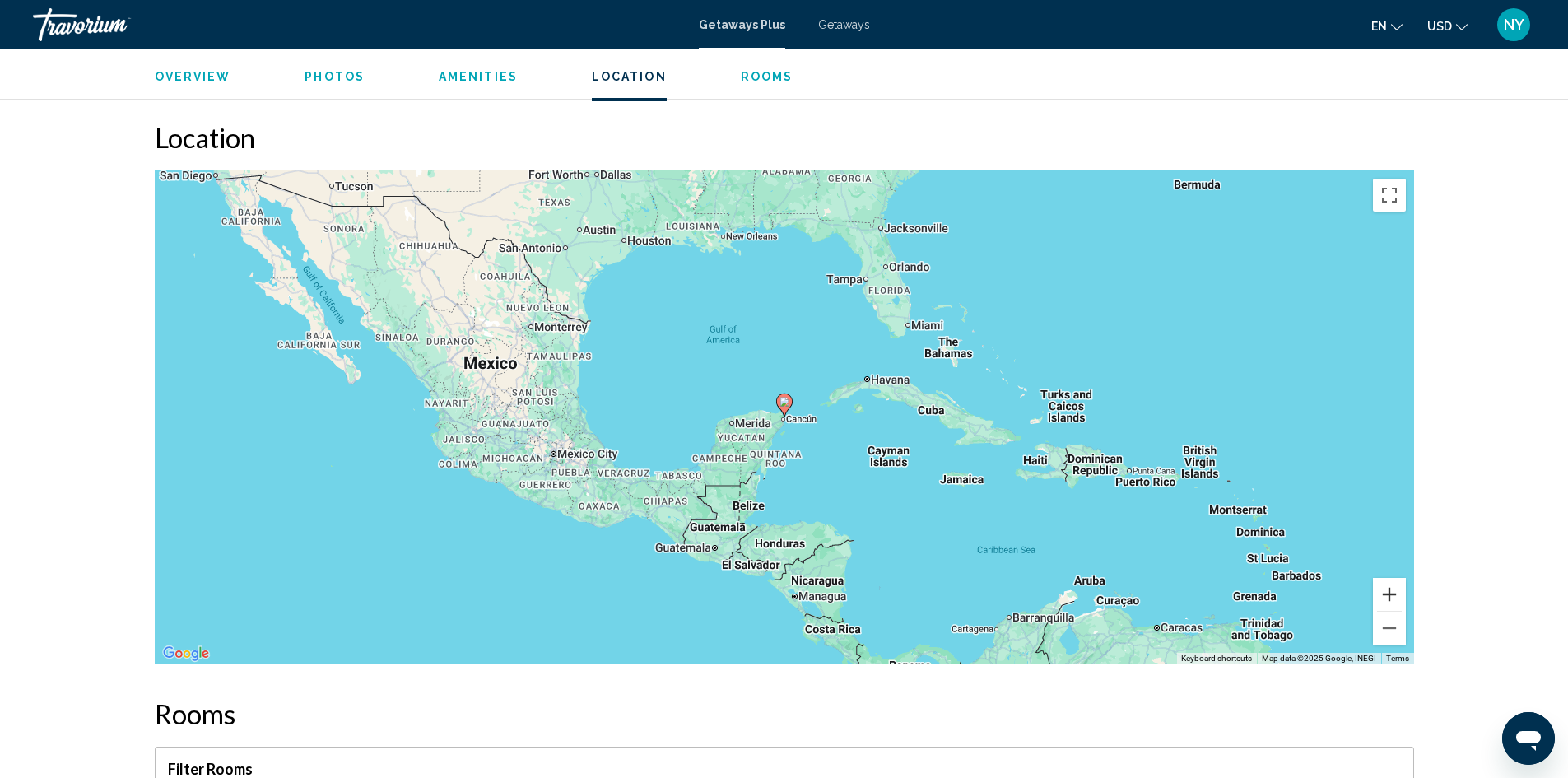
click at [1391, 595] on button "Zoom in" at bounding box center [1390, 595] width 33 height 33
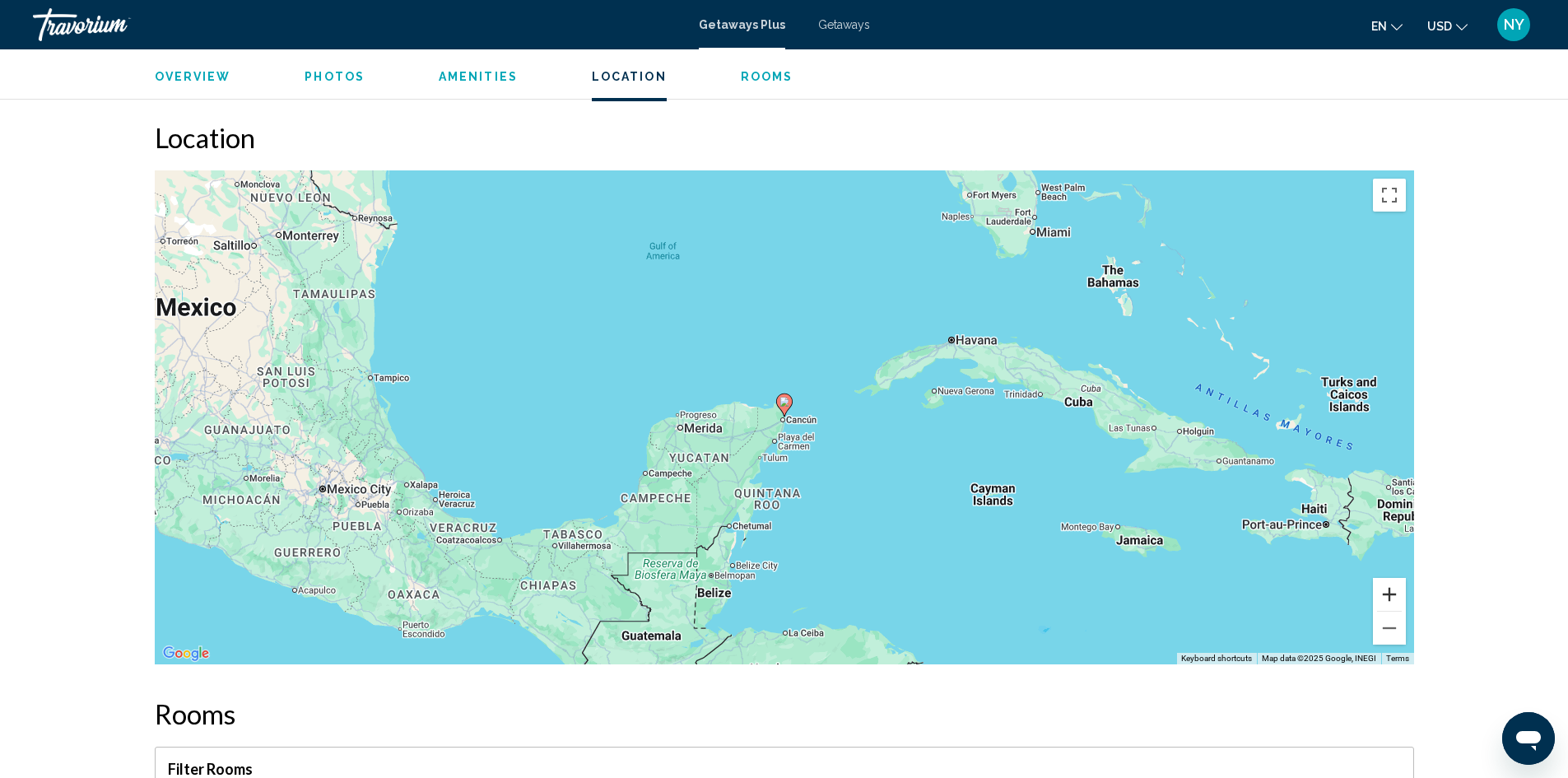
click at [1391, 595] on button "Zoom in" at bounding box center [1390, 595] width 33 height 33
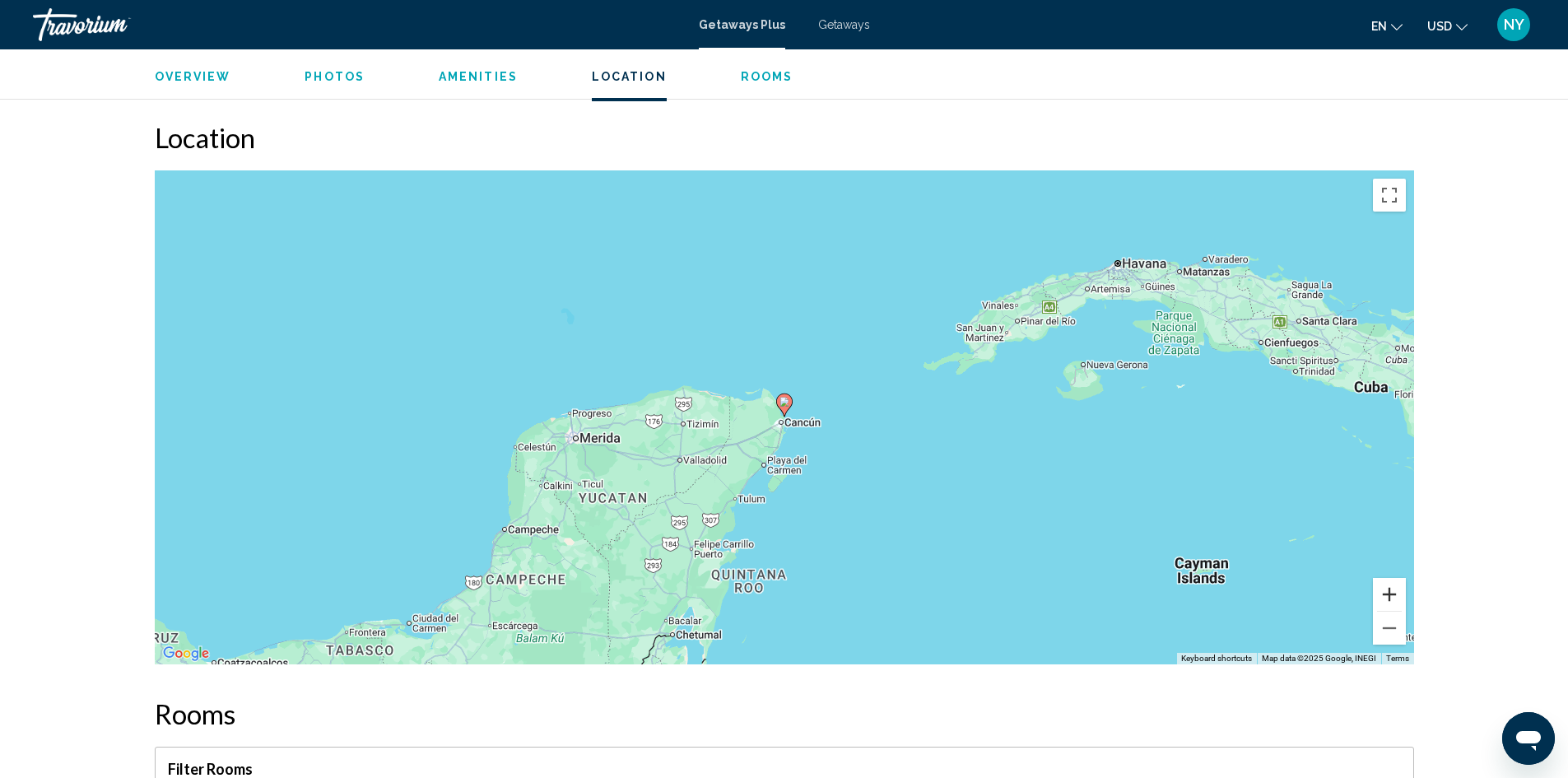
click at [1391, 595] on button "Zoom in" at bounding box center [1390, 595] width 33 height 33
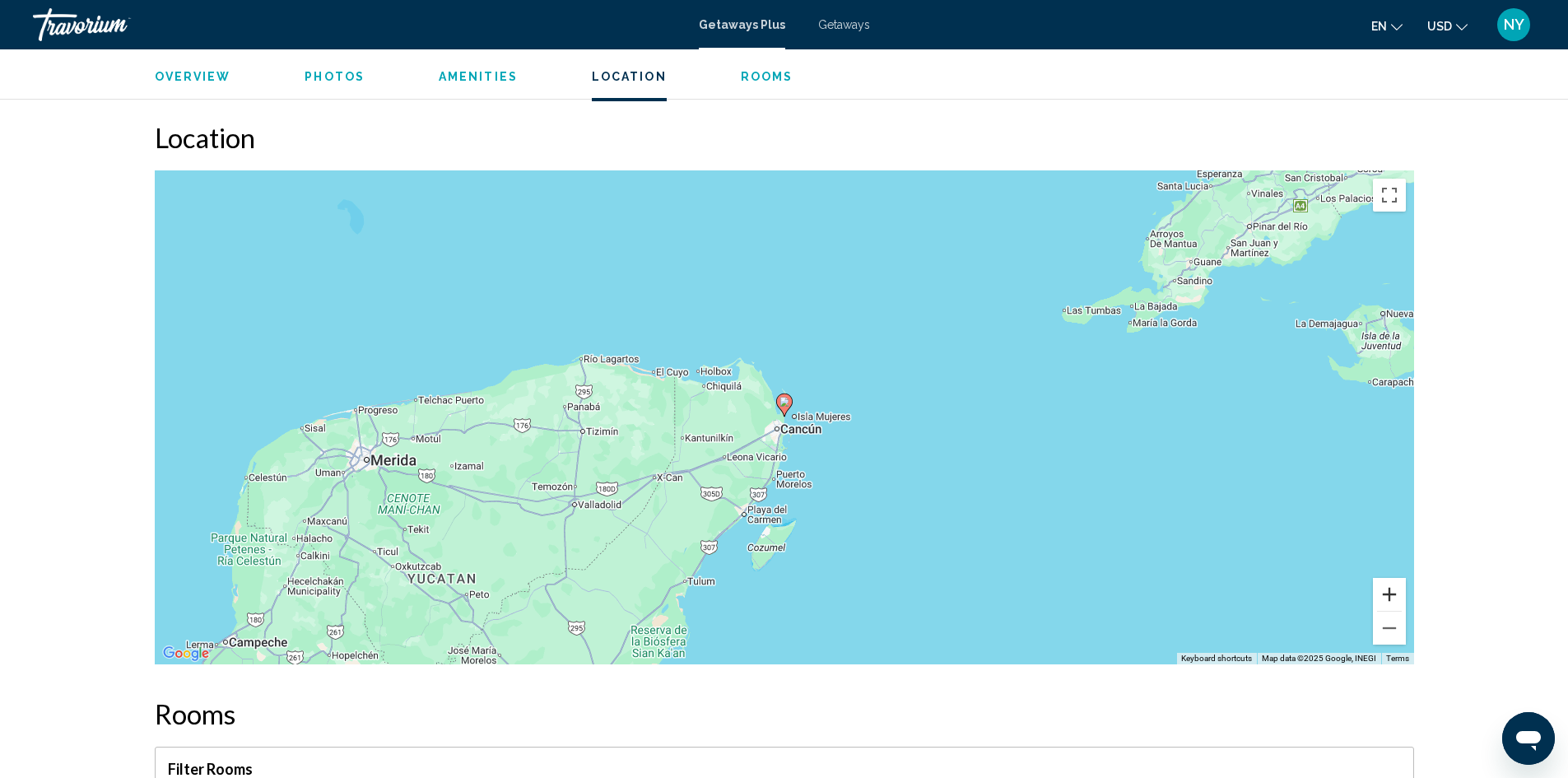
click at [1391, 595] on button "Zoom in" at bounding box center [1390, 595] width 33 height 33
